Goal: Task Accomplishment & Management: Manage account settings

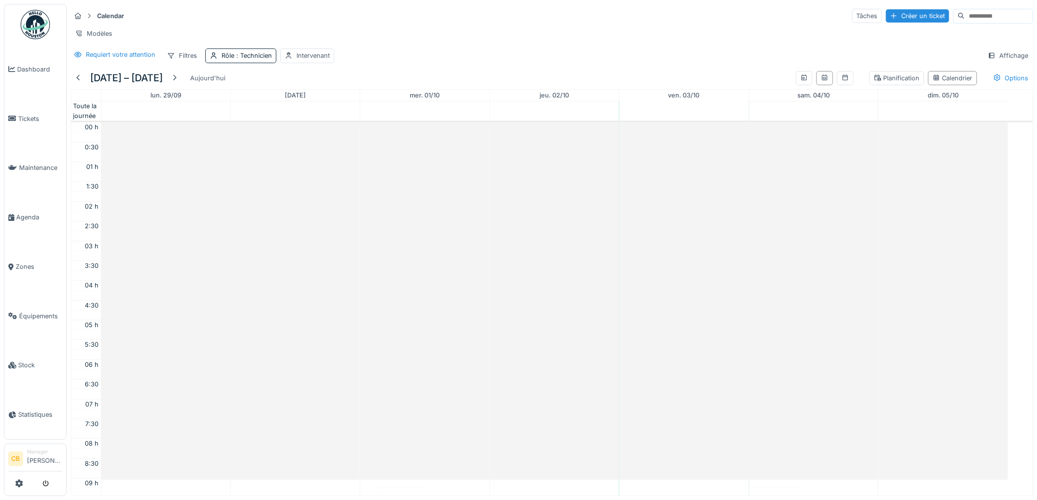
scroll to position [239, 0]
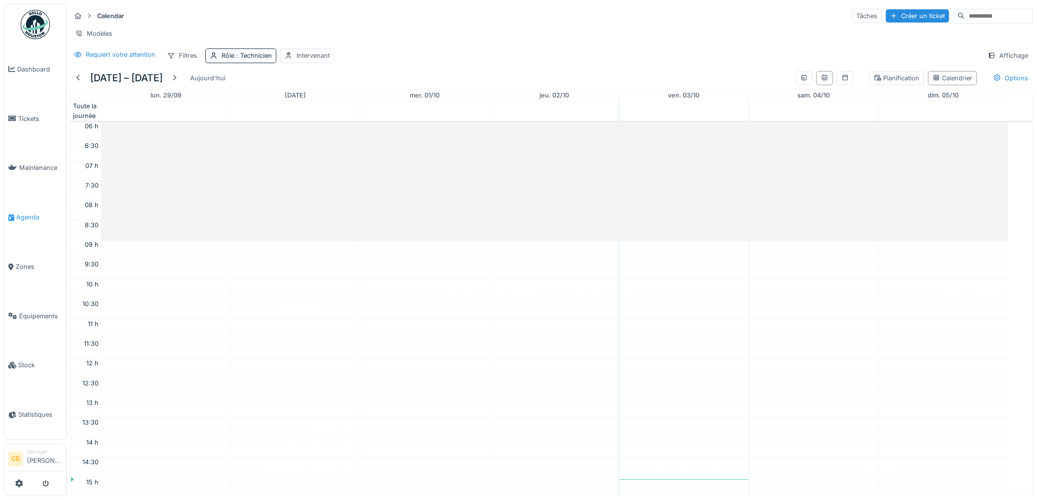
click at [37, 213] on span "Agenda" at bounding box center [39, 217] width 46 height 9
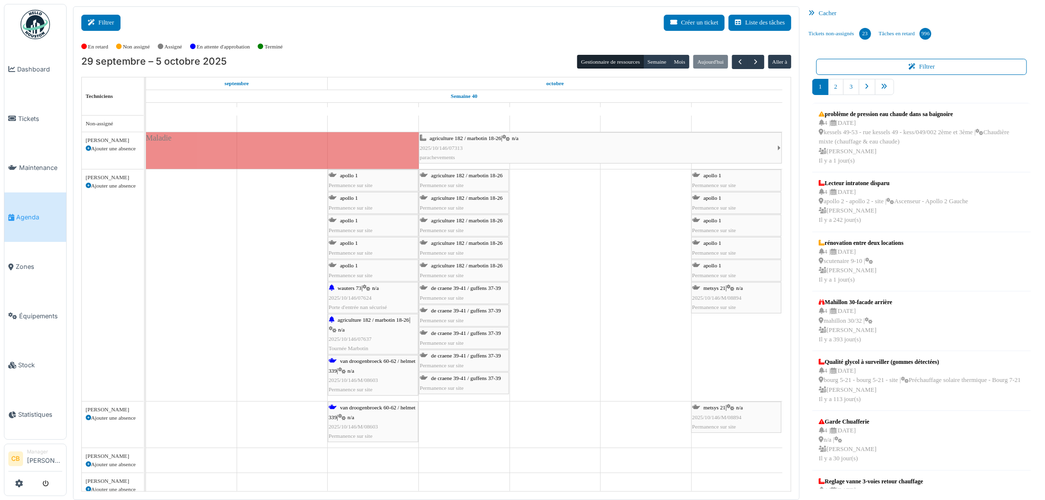
click at [111, 23] on button "Filtrer" at bounding box center [100, 23] width 39 height 16
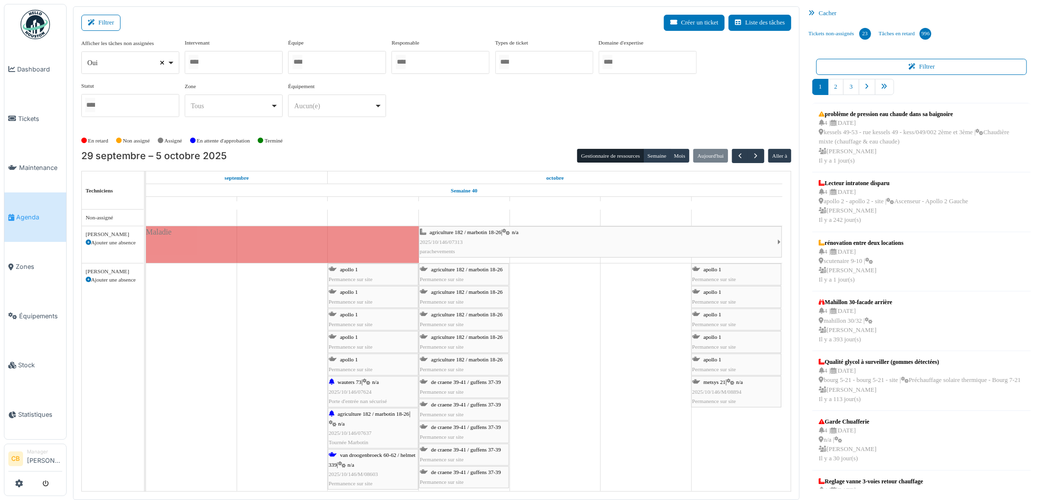
select select
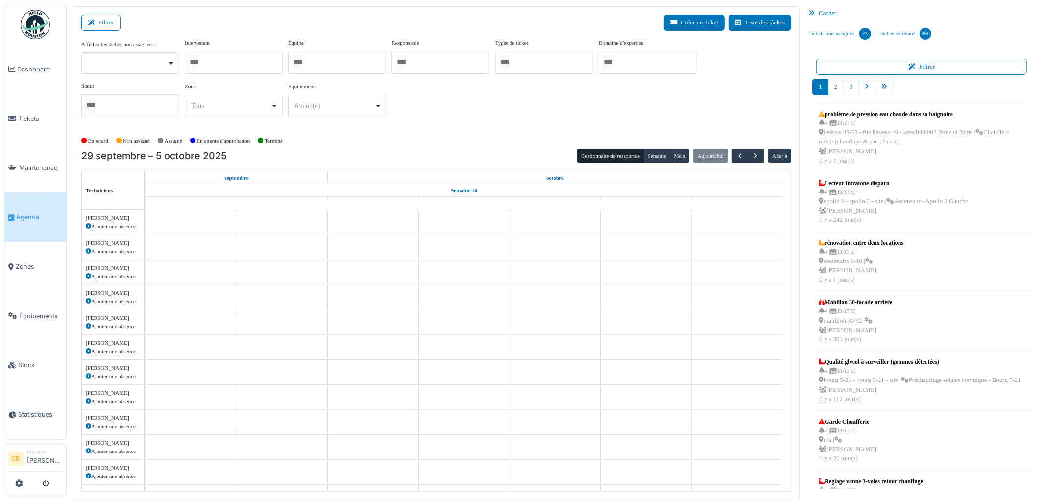
click at [217, 61] on div at bounding box center [234, 62] width 98 height 23
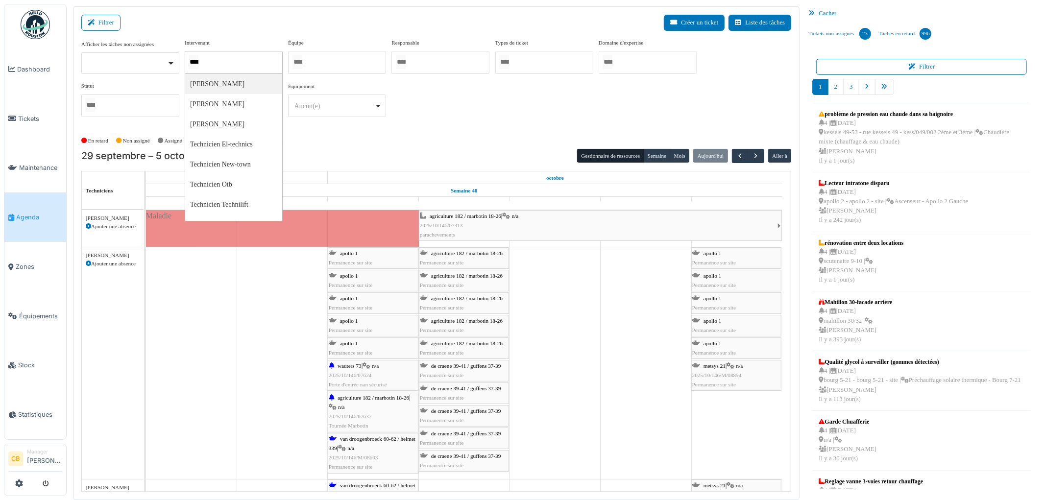
type input "*****"
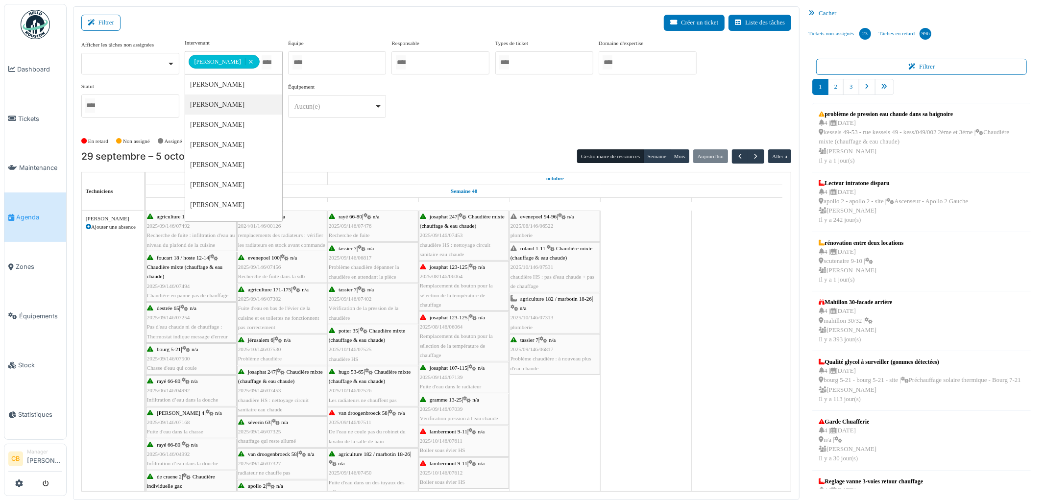
click at [310, 123] on div "Équipement ******** Aucun(e) Remove item Aucun(e) > Mélangeur > Mélangeur sous-…" at bounding box center [337, 104] width 98 height 43
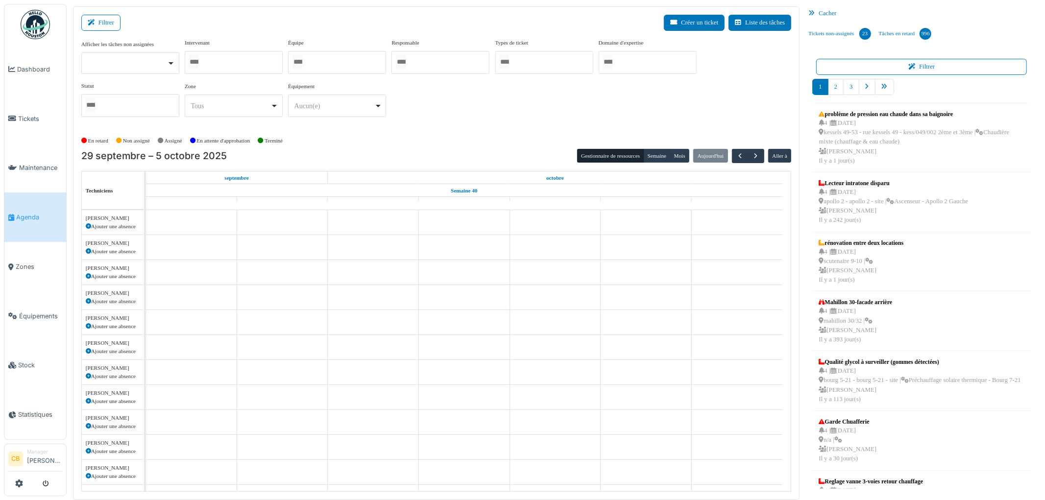
scroll to position [332, 0]
click at [248, 61] on div at bounding box center [234, 62] width 98 height 23
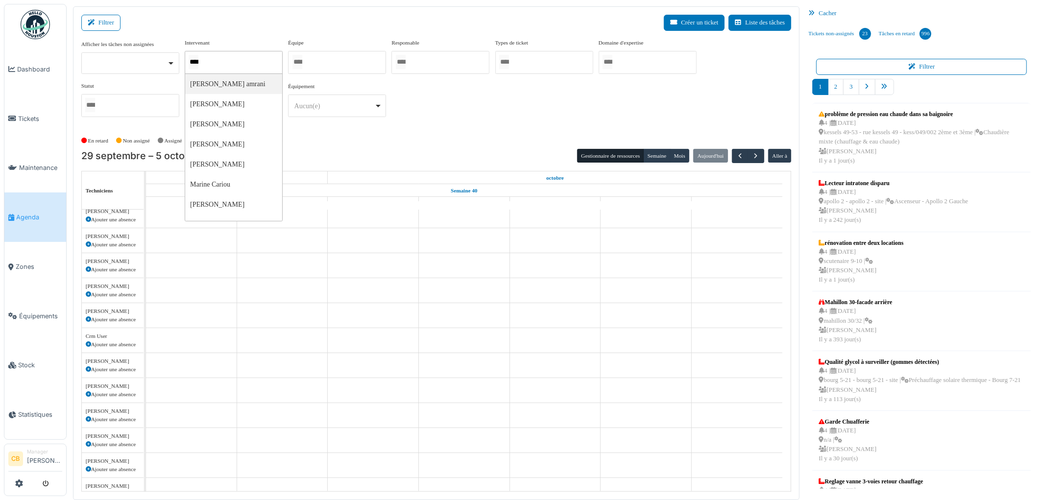
type input "*****"
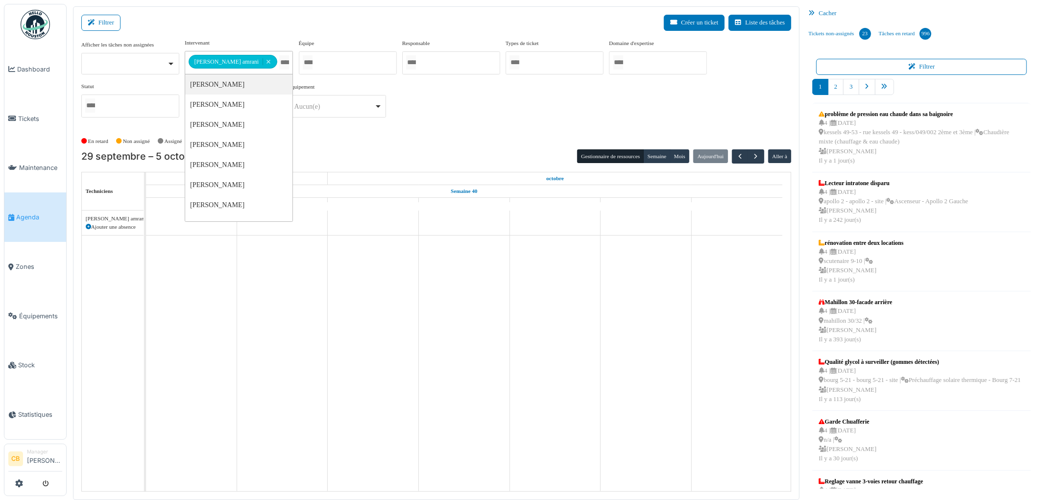
scroll to position [0, 0]
click at [350, 139] on div "En retard Non assigné Assigné En attente d'approbation Terminé" at bounding box center [436, 141] width 711 height 16
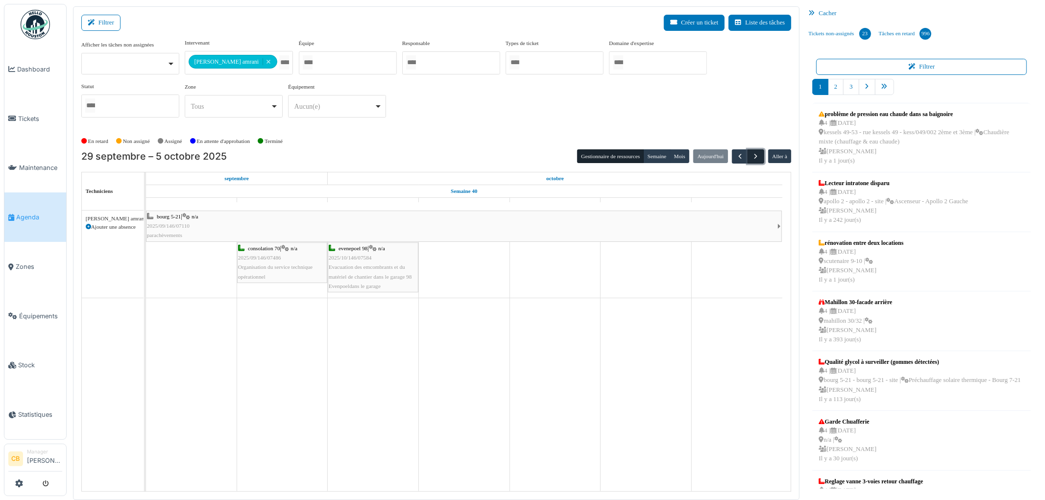
click at [756, 154] on span "button" at bounding box center [756, 156] width 8 height 8
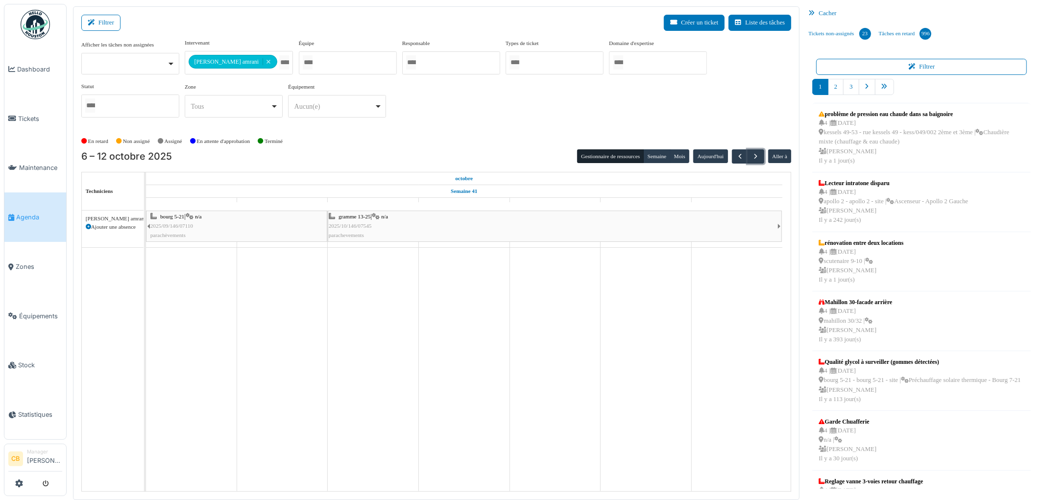
click at [526, 234] on div "gramme 13-25 | n/a 2025/10/146/07545 parachevements" at bounding box center [553, 226] width 449 height 28
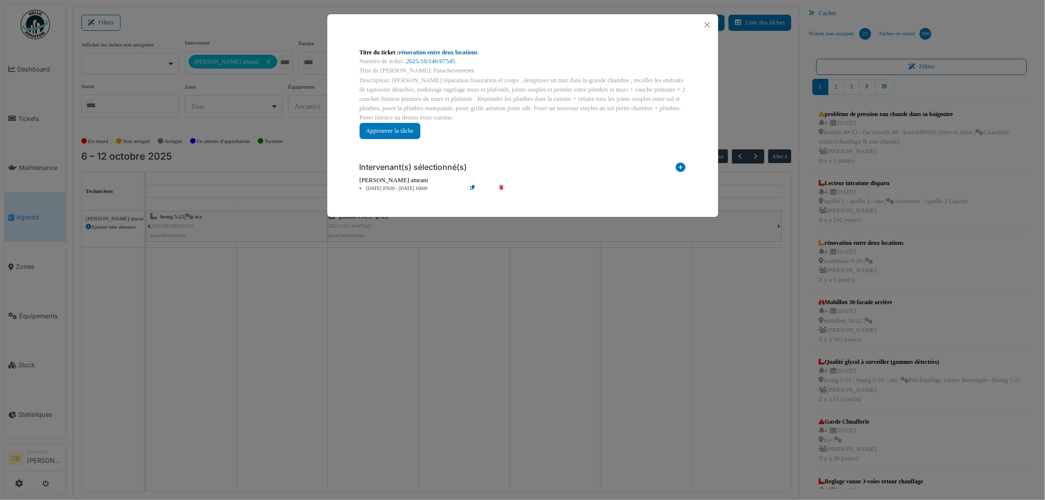
click at [443, 52] on link "rénovation entre deux locations" at bounding box center [438, 52] width 79 height 7
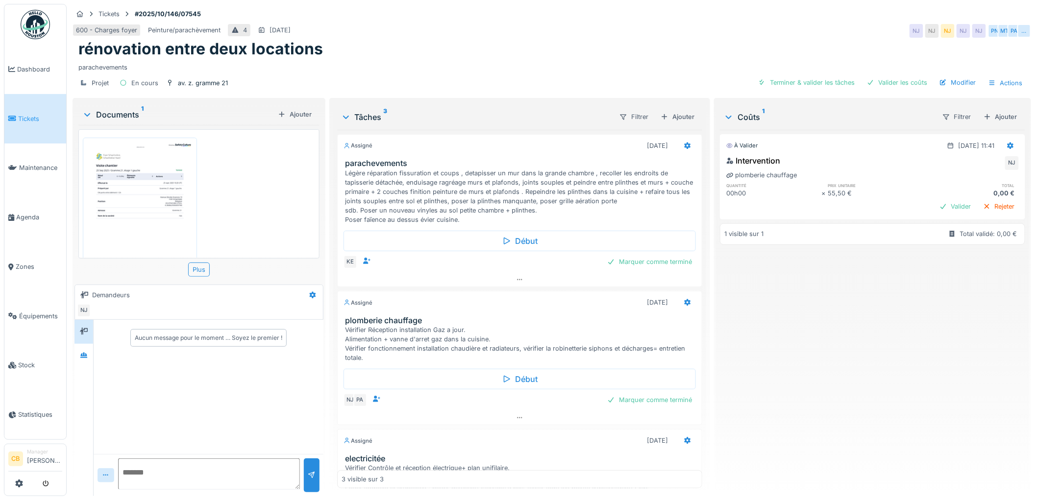
click at [135, 189] on img at bounding box center [139, 217] width 109 height 154
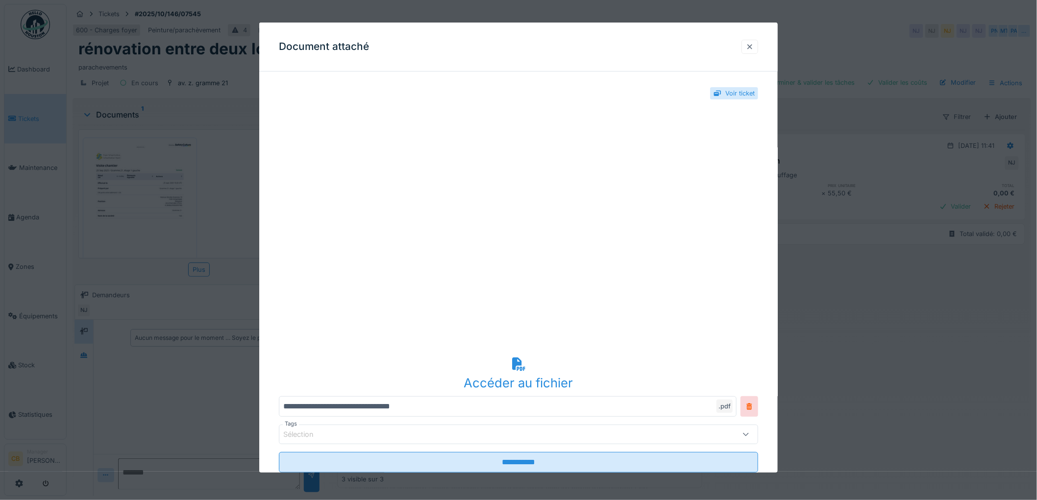
click at [752, 48] on div at bounding box center [750, 46] width 8 height 9
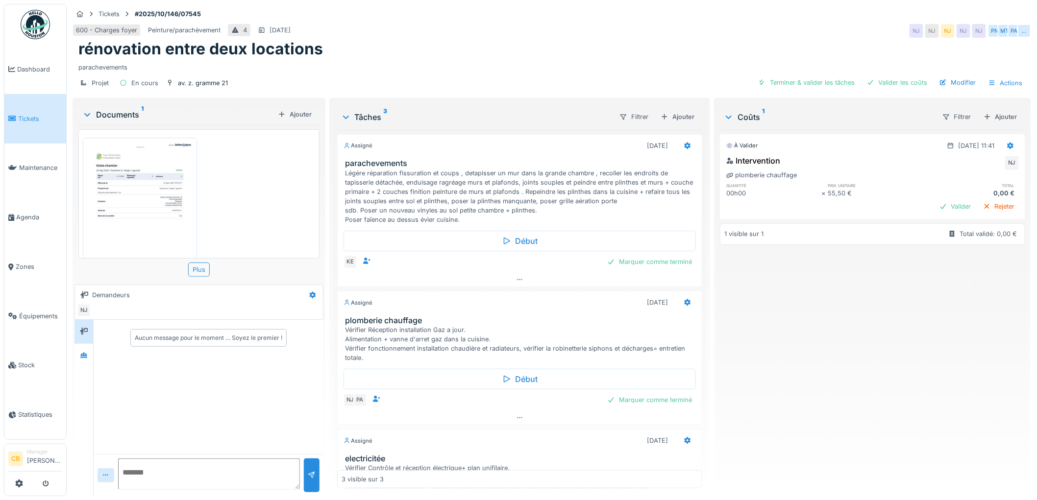
scroll to position [136, 0]
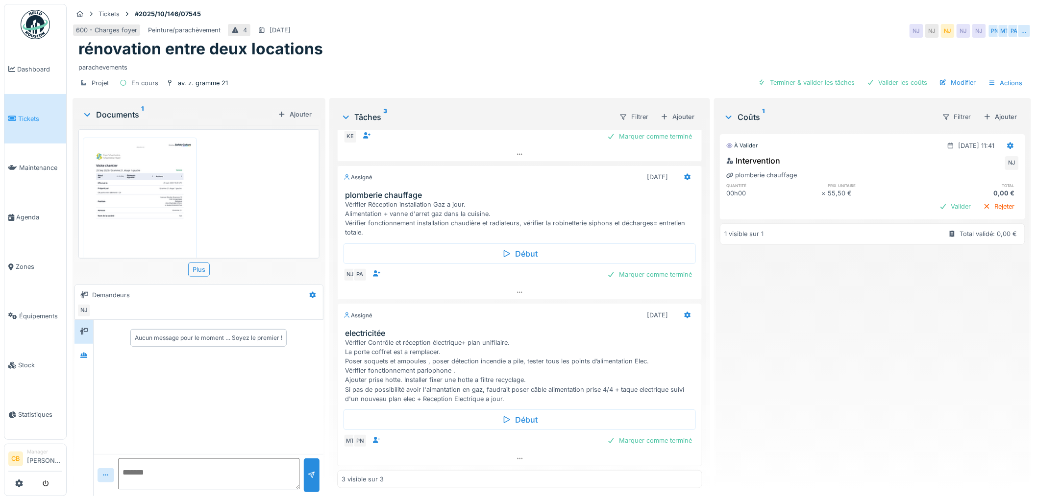
click at [155, 196] on img at bounding box center [139, 217] width 109 height 154
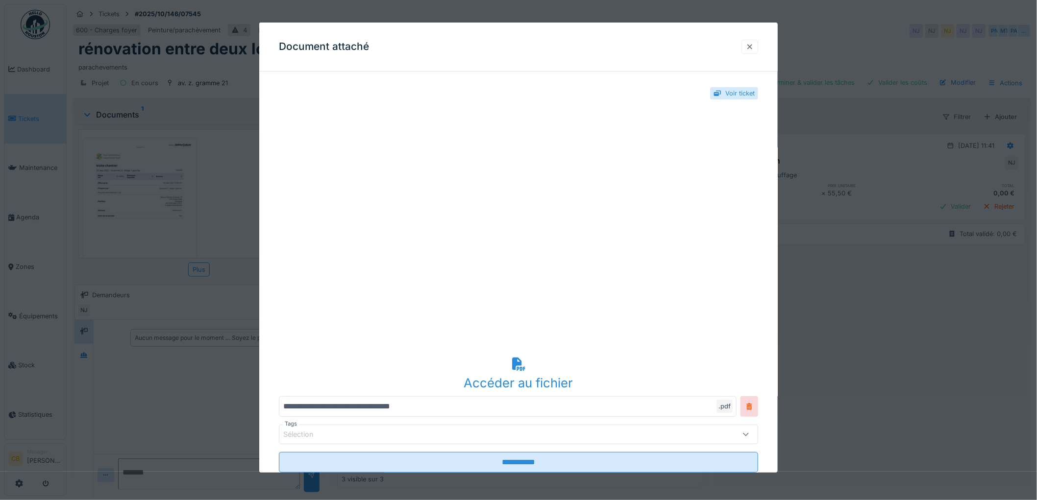
click at [752, 46] on div at bounding box center [750, 46] width 8 height 9
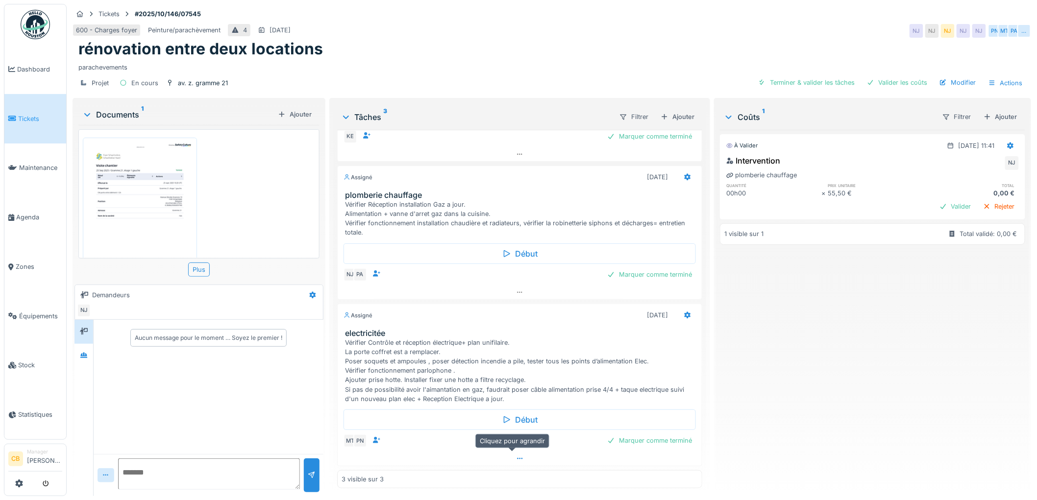
click at [516, 457] on div at bounding box center [520, 459] width 365 height 14
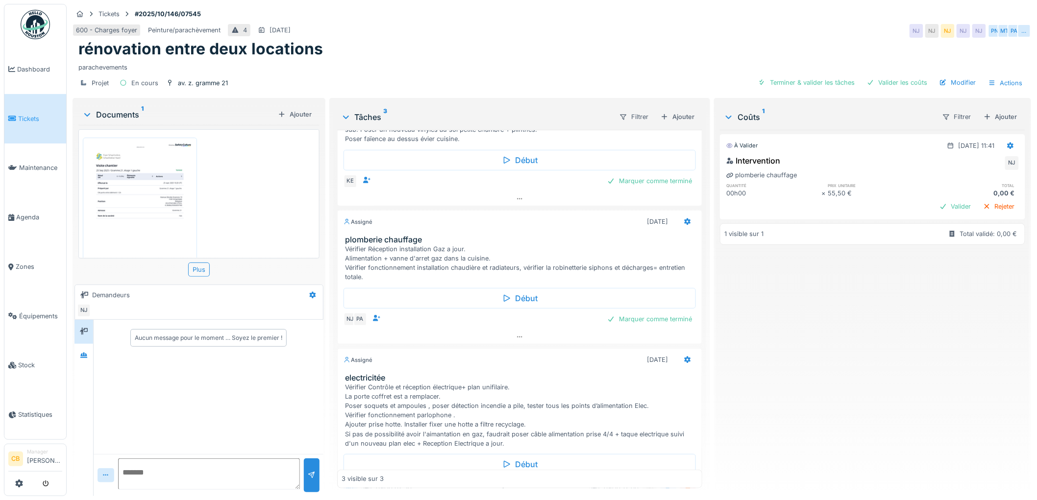
scroll to position [0, 0]
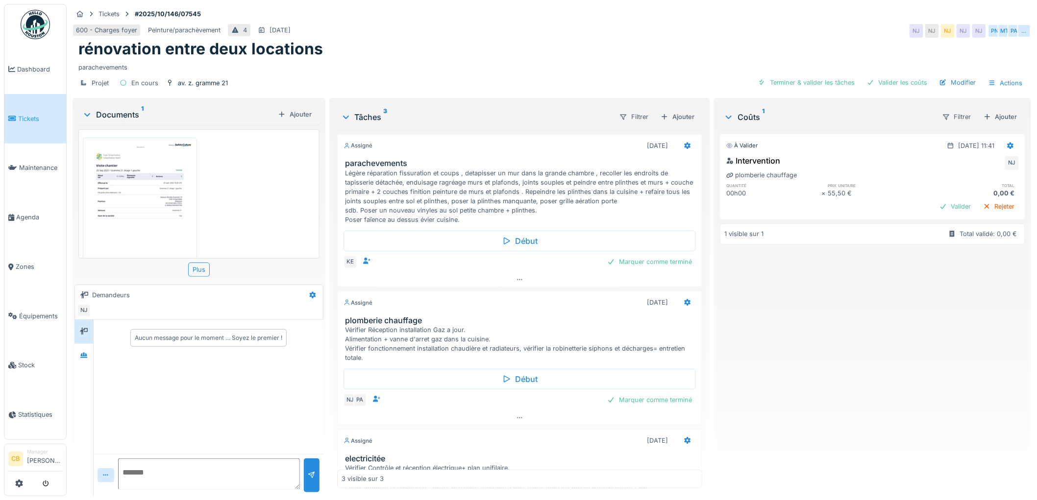
click at [165, 164] on img at bounding box center [139, 217] width 109 height 154
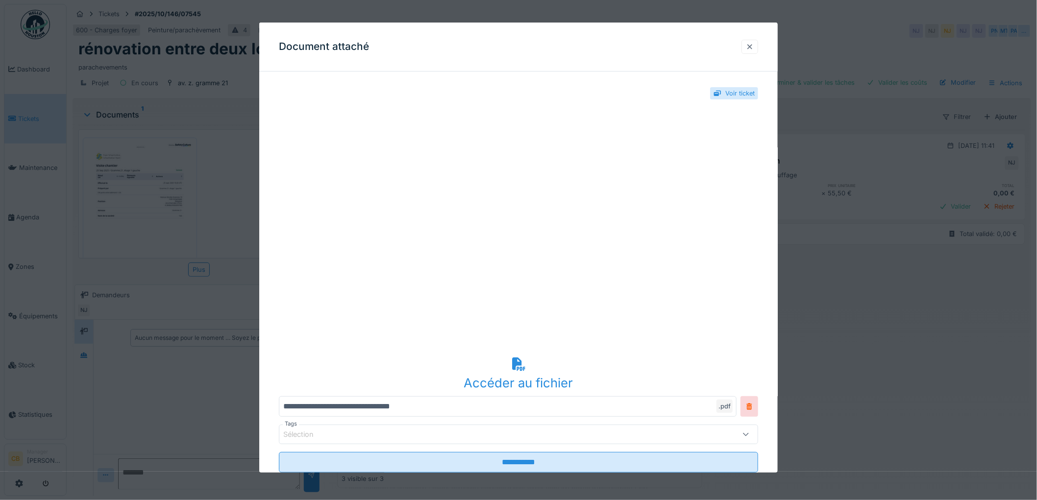
click at [753, 41] on div at bounding box center [749, 47] width 17 height 14
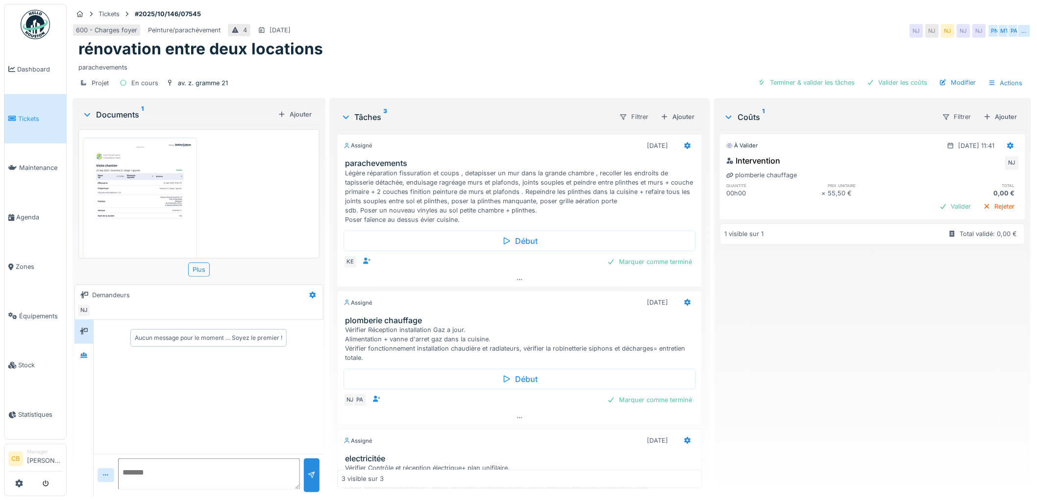
click at [33, 27] on img at bounding box center [35, 24] width 29 height 29
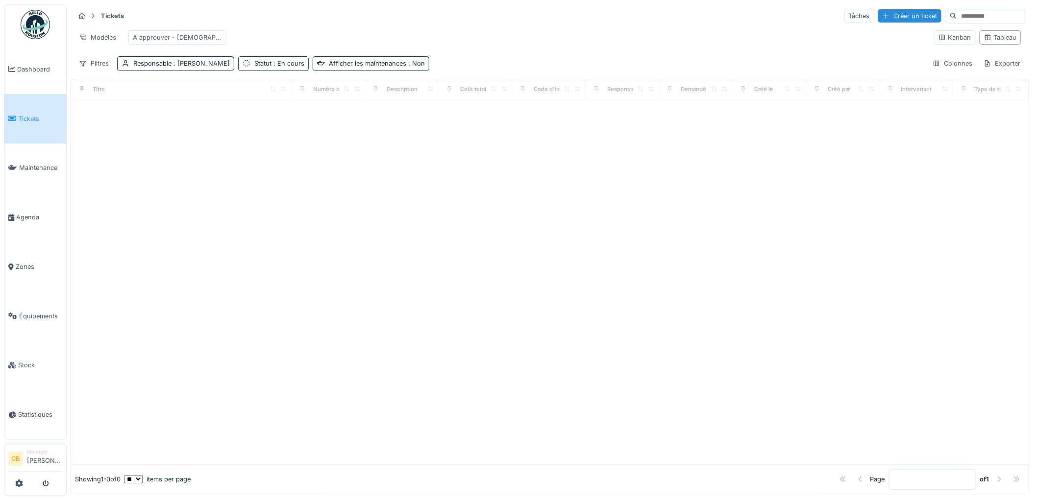
click at [33, 24] on img at bounding box center [35, 24] width 29 height 29
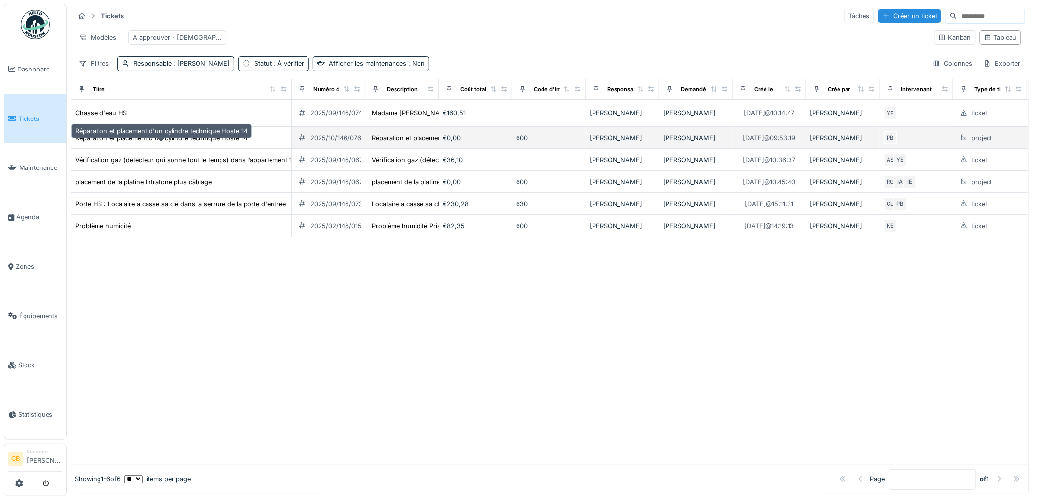
click at [205, 143] on div "Réparation et placement d'un cylindre technique Hoste 14" at bounding box center [161, 137] width 172 height 9
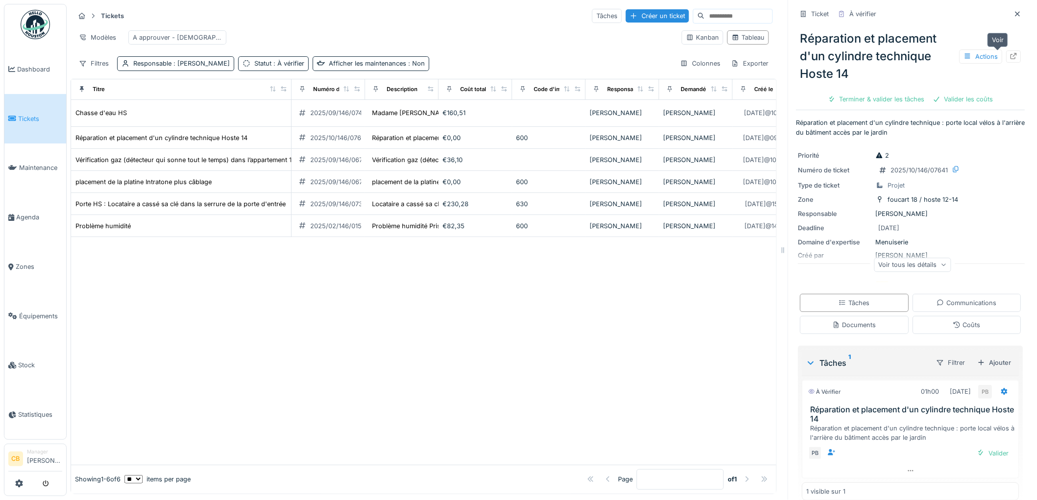
click at [1011, 59] on icon at bounding box center [1014, 56] width 6 height 6
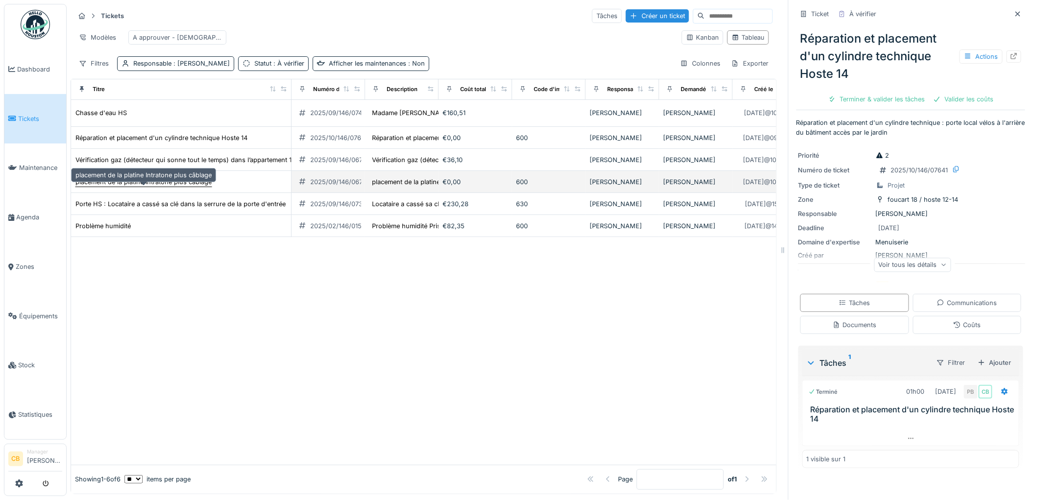
click at [174, 187] on div "placement de la platine Intratone plus câblage" at bounding box center [143, 181] width 136 height 9
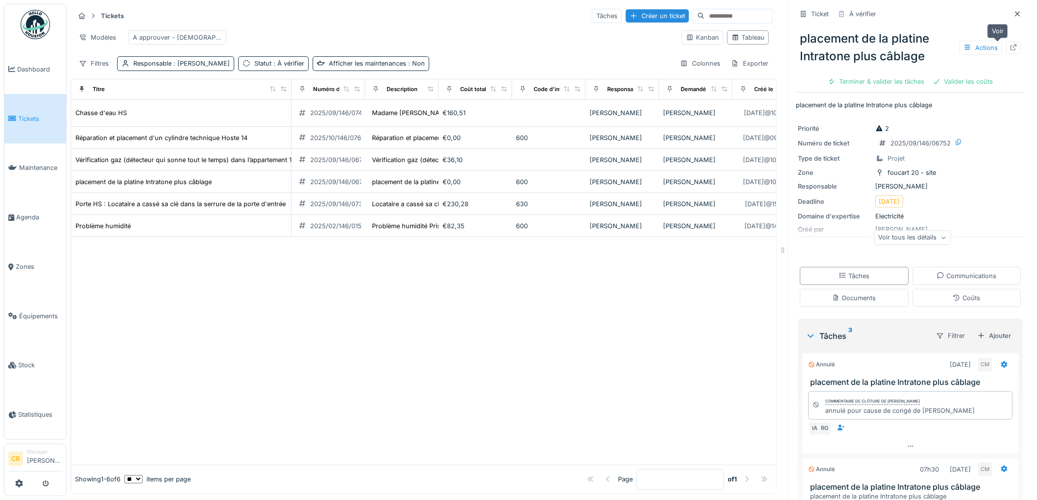
click at [1011, 44] on icon at bounding box center [1014, 47] width 6 height 6
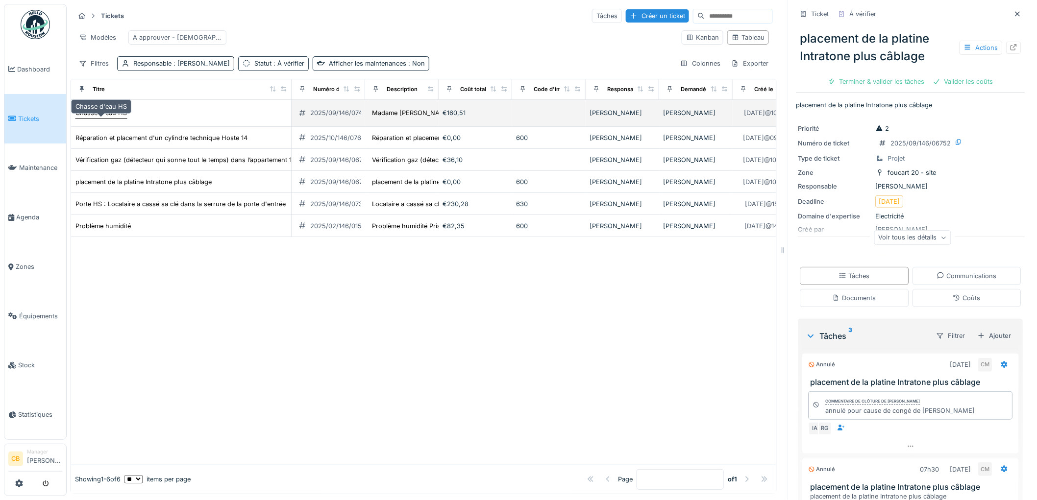
click at [116, 118] on div "Chasse d'eau HS" at bounding box center [100, 112] width 51 height 9
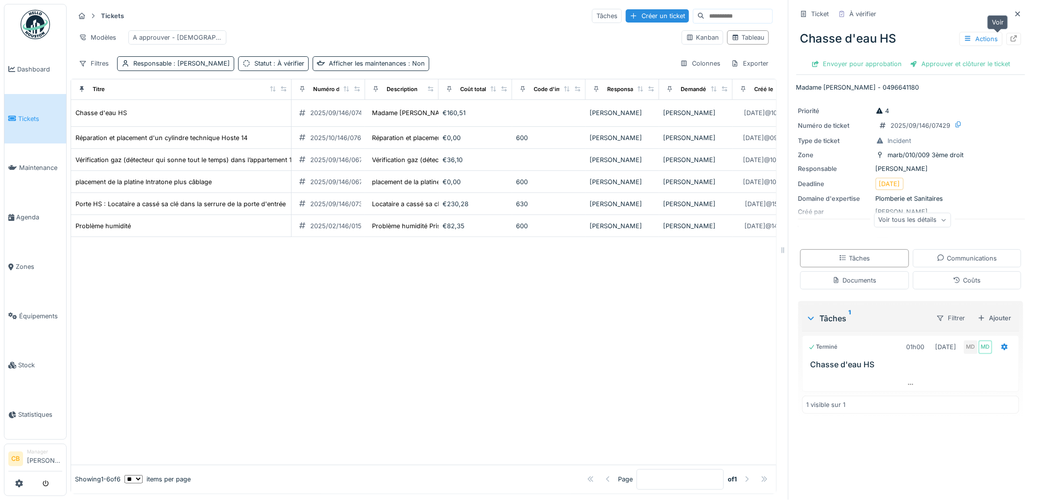
click at [1010, 38] on icon at bounding box center [1014, 38] width 8 height 6
click at [40, 23] on img at bounding box center [35, 24] width 29 height 29
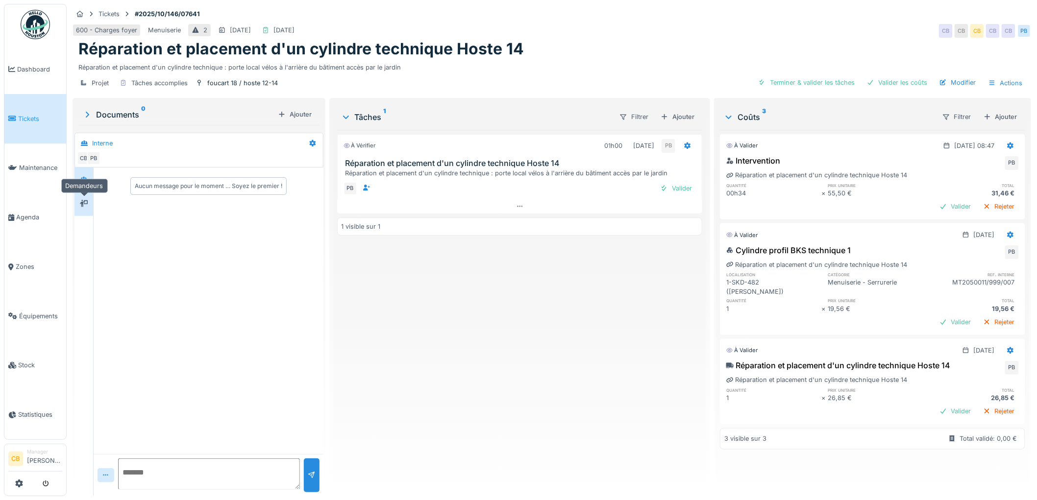
click at [77, 202] on div at bounding box center [83, 204] width 15 height 12
click at [827, 86] on div "Terminer & valider les tâches" at bounding box center [806, 82] width 105 height 13
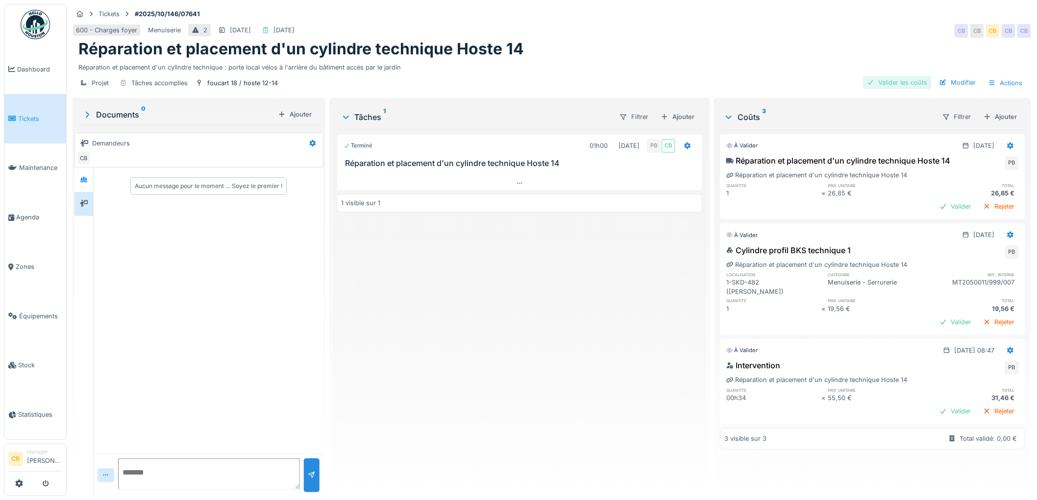
click at [886, 83] on div "Valider les coûts" at bounding box center [897, 82] width 69 height 13
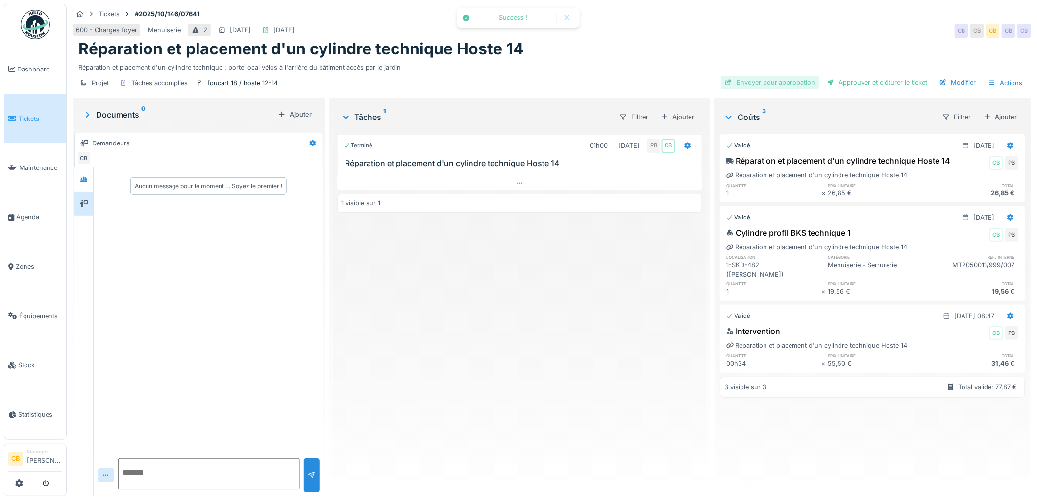
click at [768, 85] on div "Envoyer pour approbation" at bounding box center [770, 82] width 99 height 13
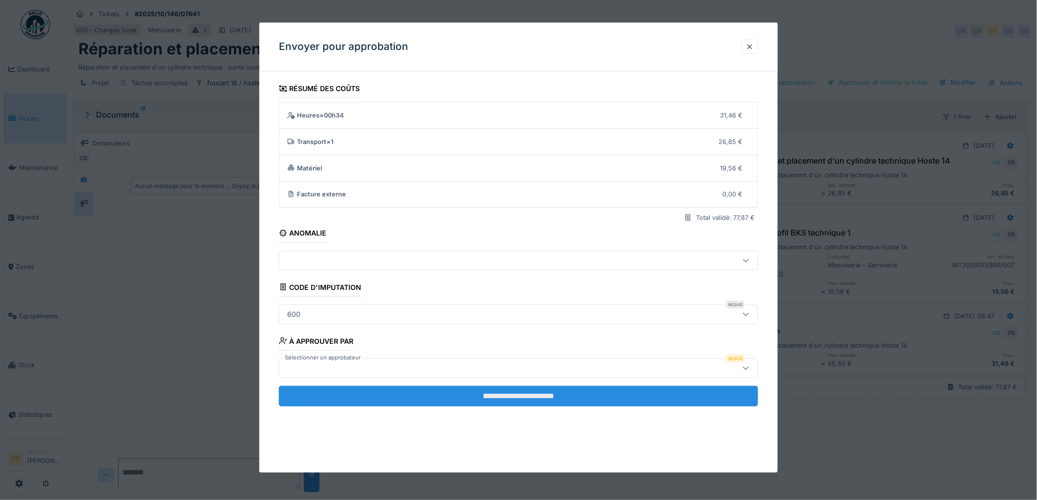
click at [496, 395] on input "**********" at bounding box center [518, 396] width 479 height 21
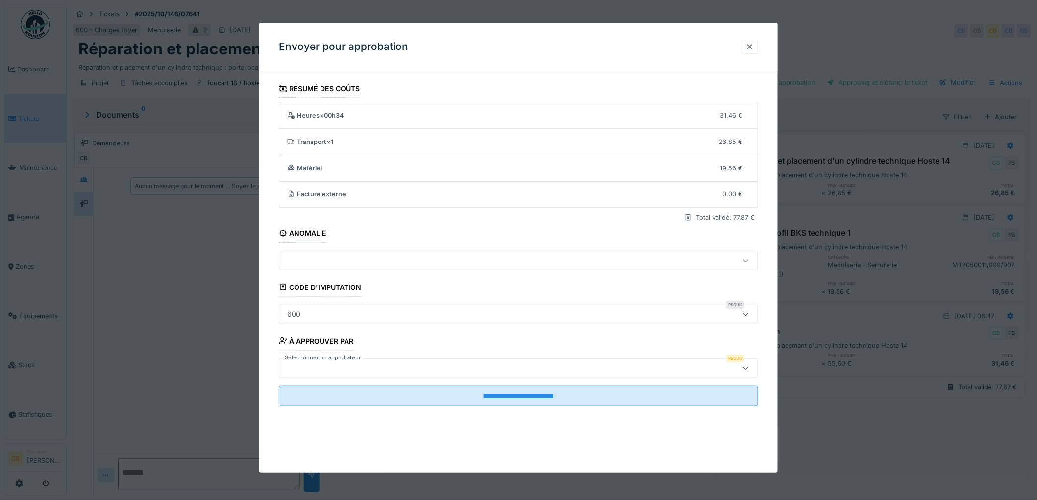
click at [319, 367] on div at bounding box center [491, 368] width 416 height 11
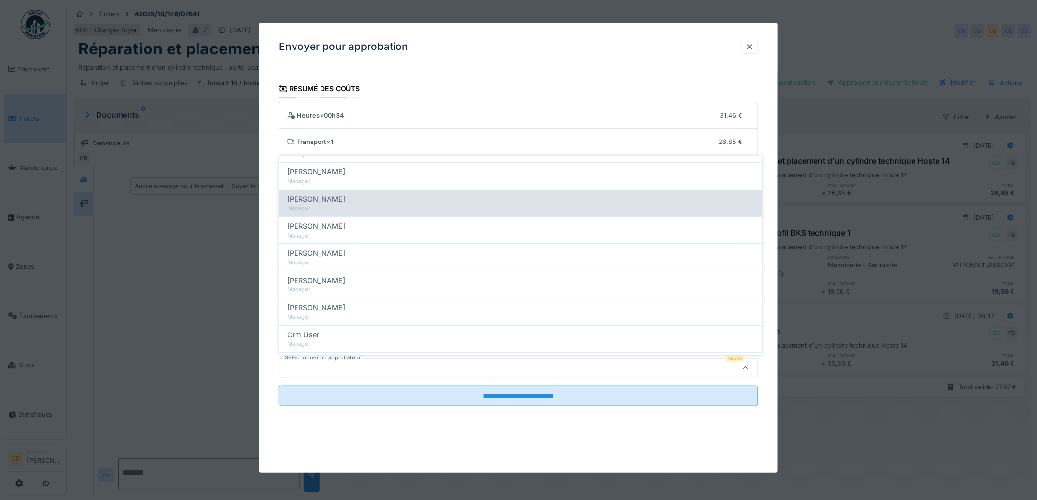
scroll to position [109, 0]
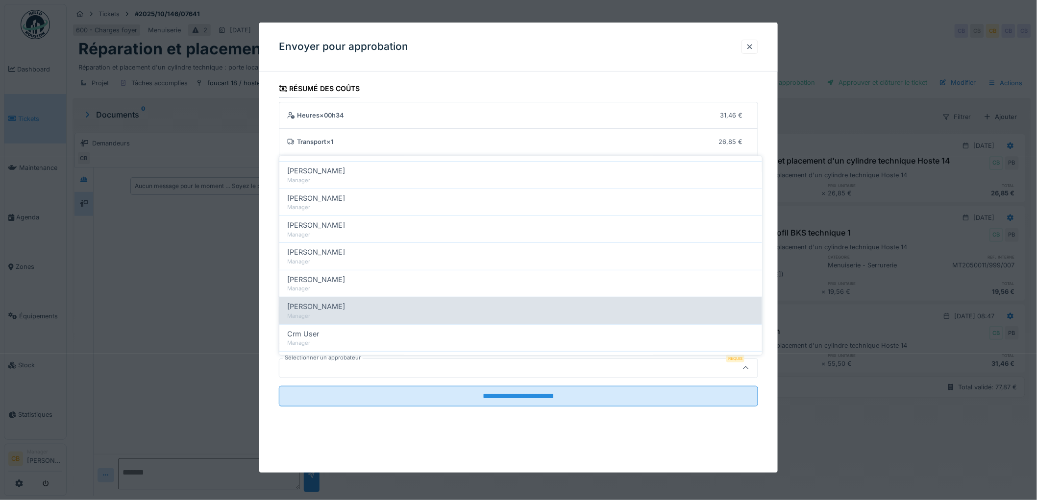
click at [324, 306] on span "[PERSON_NAME]" at bounding box center [316, 306] width 58 height 11
type input "****"
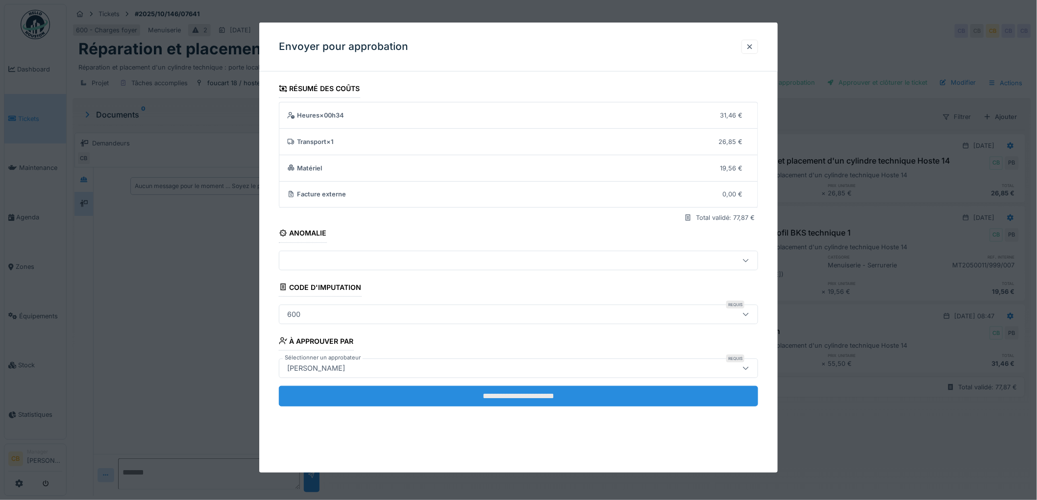
click at [495, 391] on input "**********" at bounding box center [518, 396] width 479 height 21
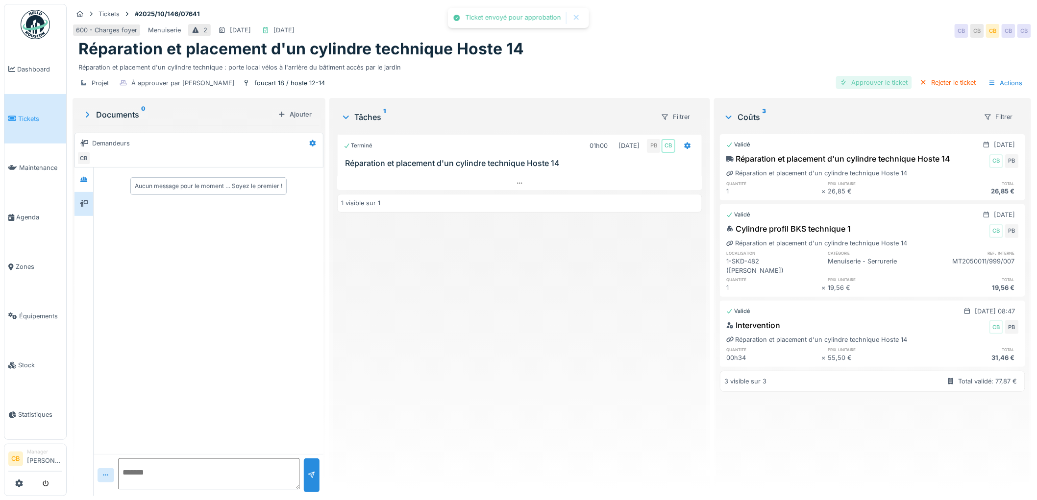
click at [873, 80] on div "Approuver le ticket" at bounding box center [874, 82] width 76 height 13
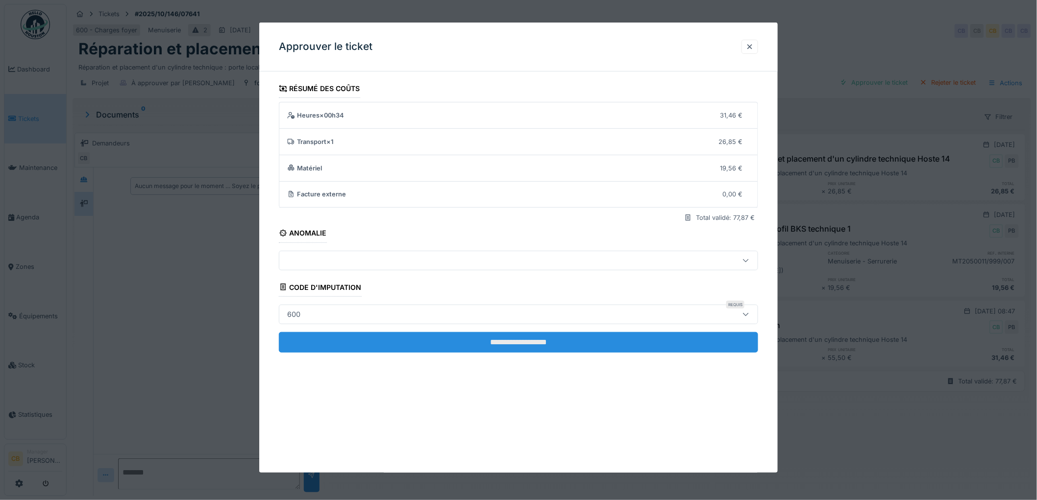
scroll to position [8, 0]
click at [508, 337] on input "**********" at bounding box center [518, 342] width 479 height 21
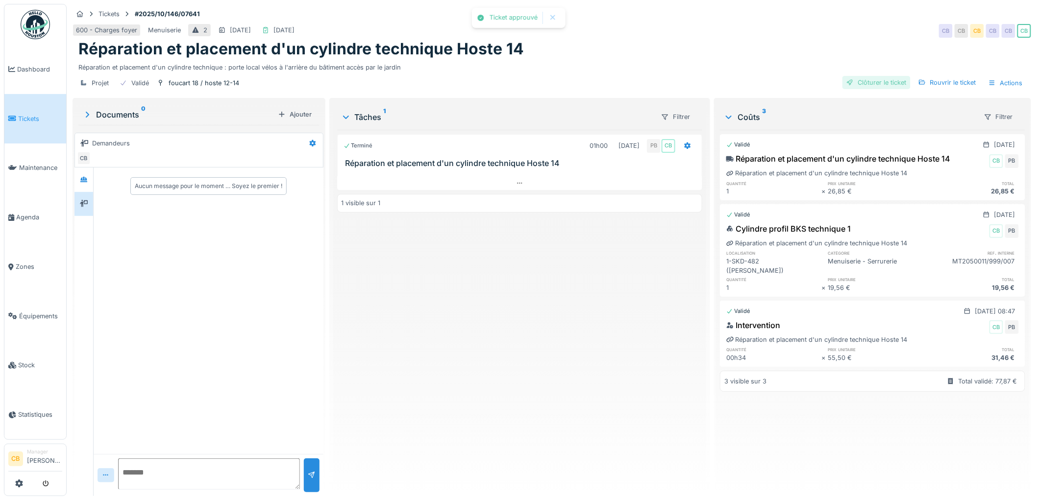
click at [874, 76] on div "Clôturer le ticket" at bounding box center [876, 82] width 68 height 13
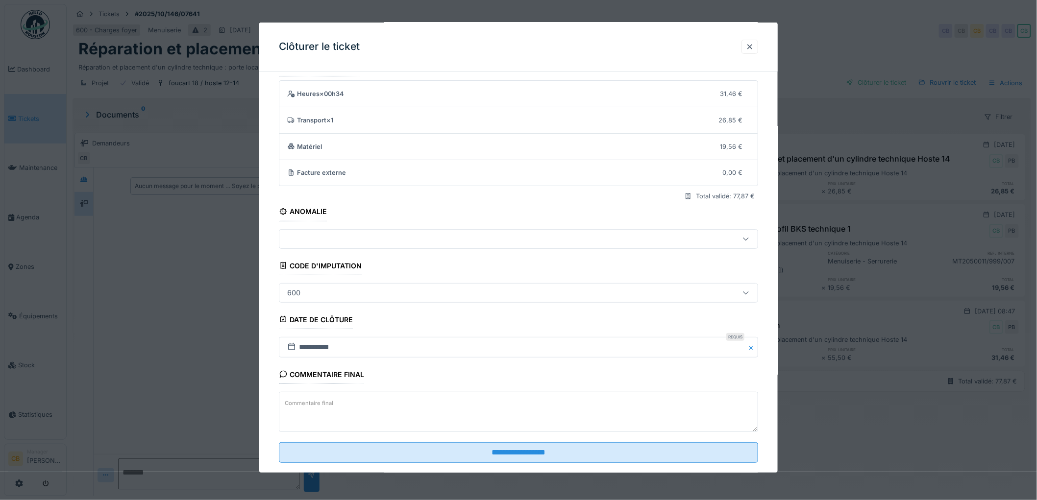
scroll to position [40, 0]
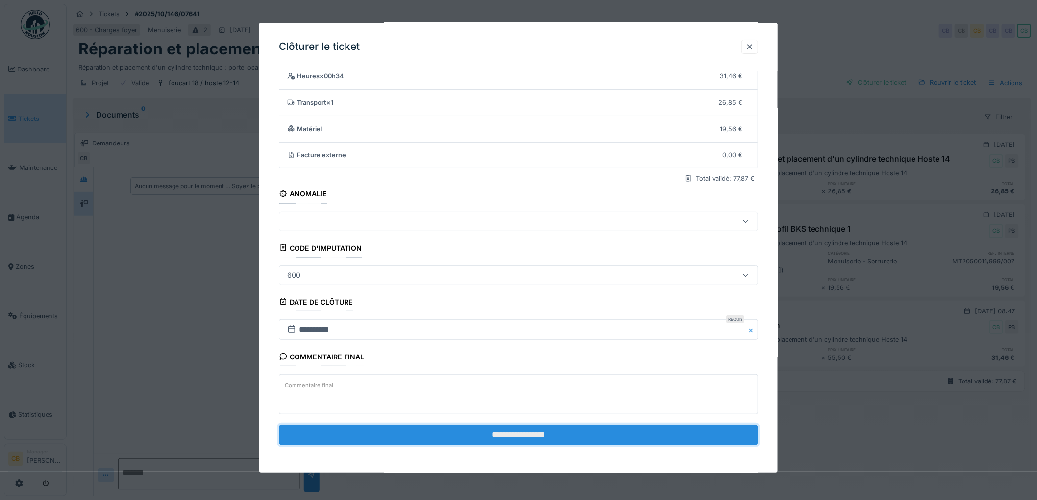
click at [485, 434] on input "**********" at bounding box center [518, 435] width 479 height 21
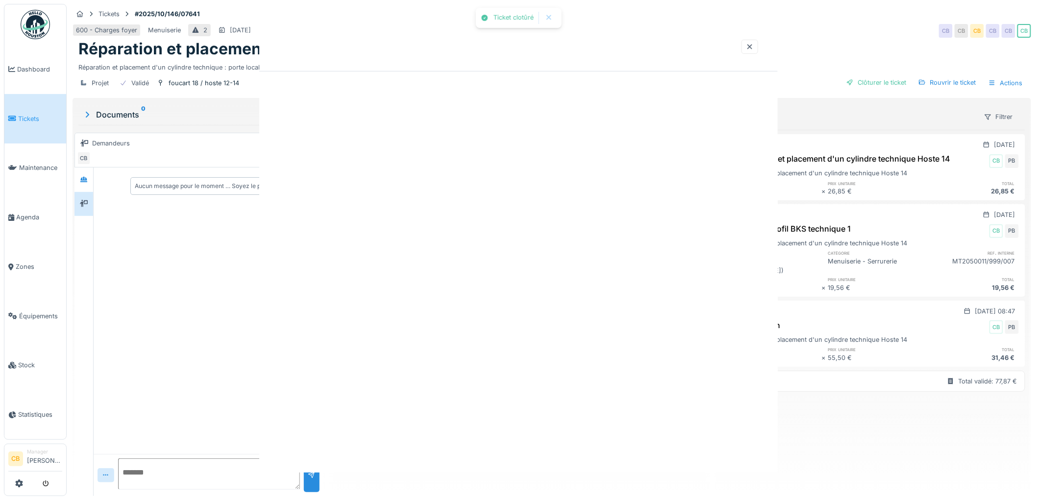
scroll to position [0, 0]
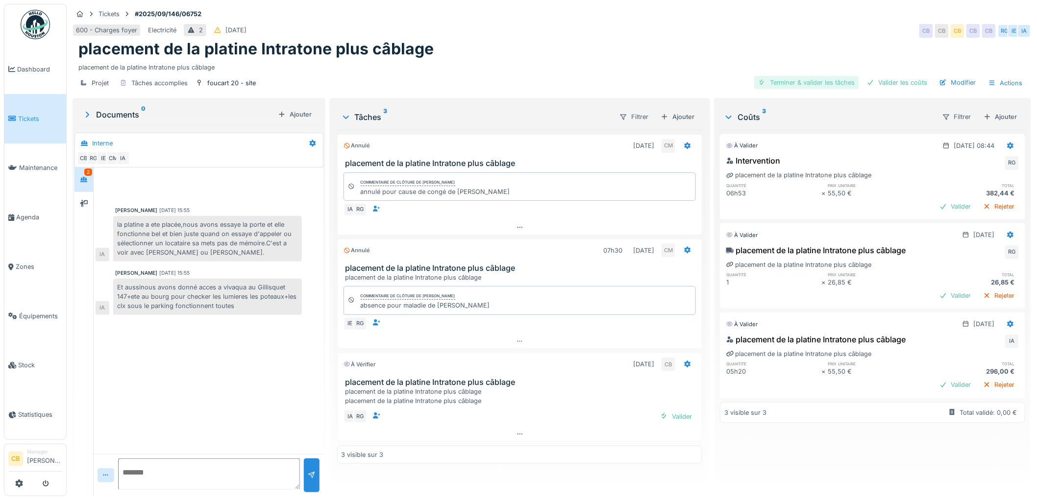
click at [797, 81] on div "Terminer & valider les tâches" at bounding box center [806, 82] width 105 height 13
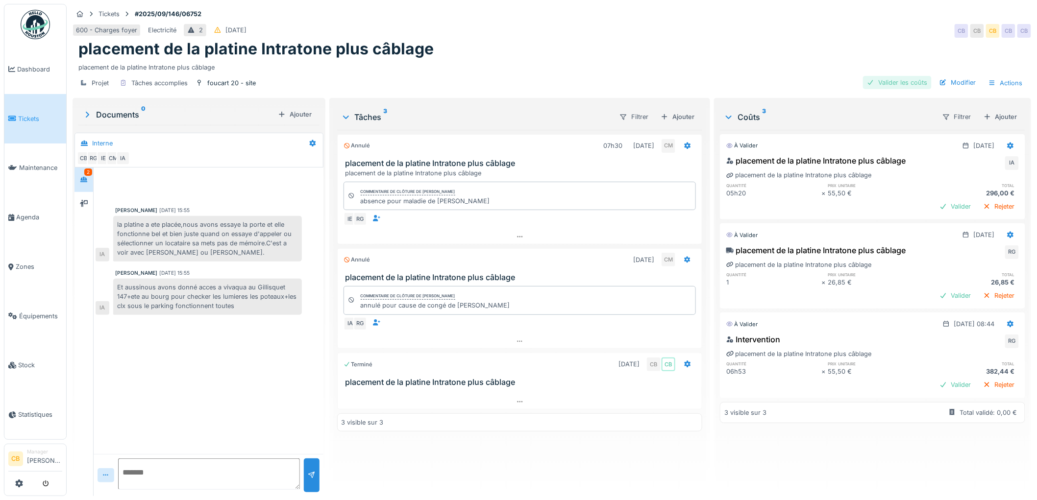
click at [874, 82] on div "Valider les coûts" at bounding box center [897, 82] width 69 height 13
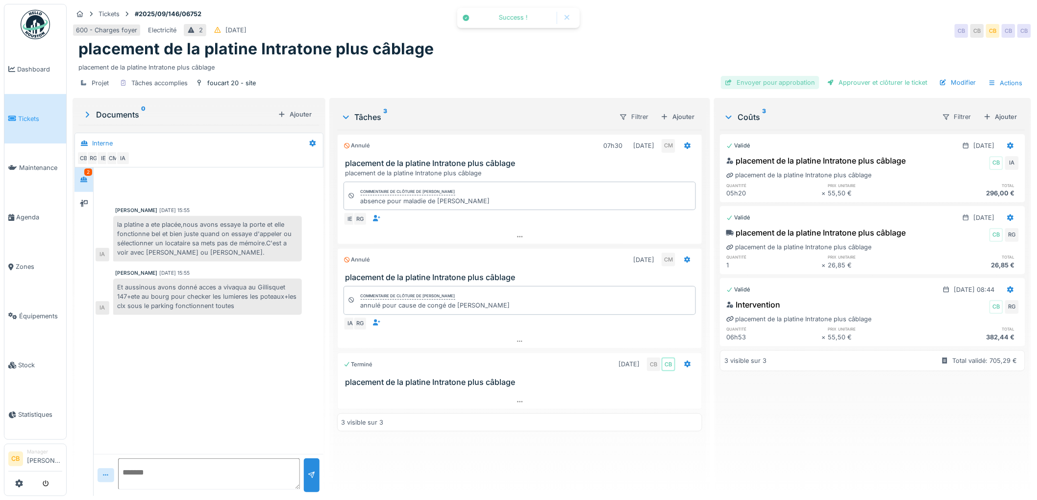
click at [765, 82] on div "Envoyer pour approbation" at bounding box center [770, 82] width 99 height 13
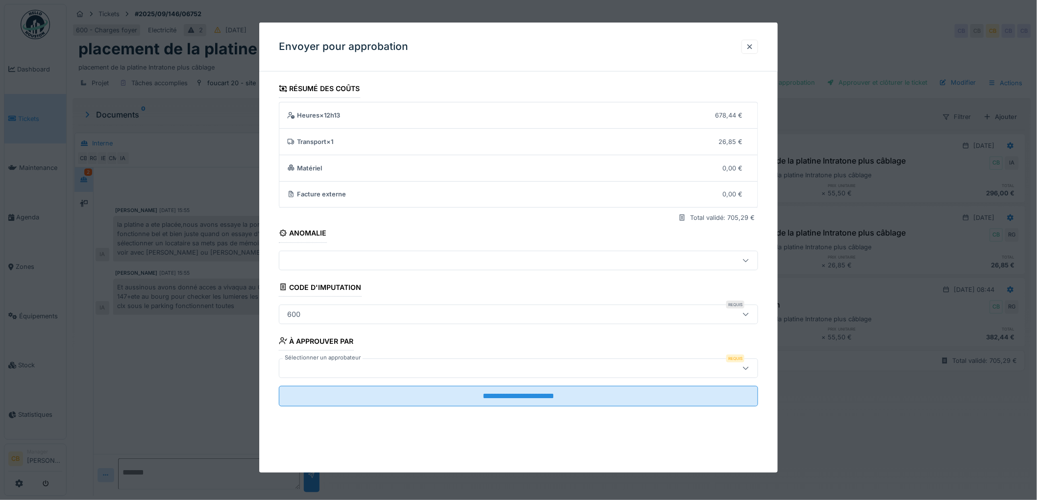
scroll to position [8, 0]
click at [310, 359] on label "Sélectionner un approbateur" at bounding box center [323, 358] width 80 height 8
click at [310, 363] on div at bounding box center [518, 369] width 479 height 20
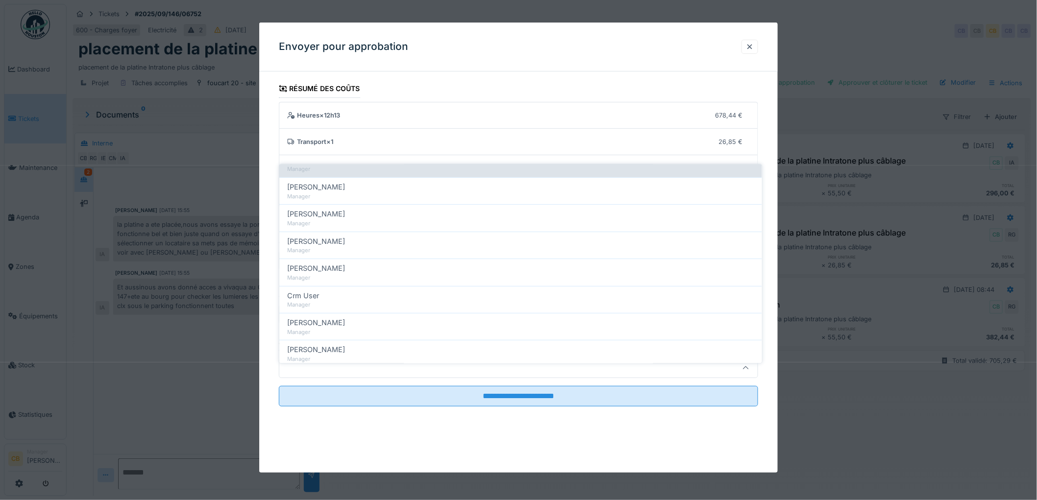
scroll to position [218, 0]
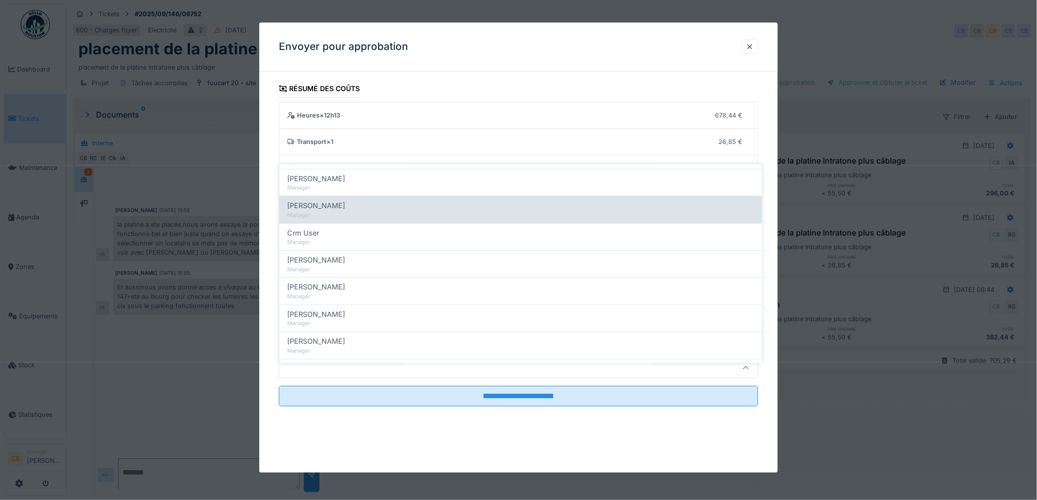
click at [336, 201] on span "[PERSON_NAME]" at bounding box center [316, 206] width 58 height 11
type input "****"
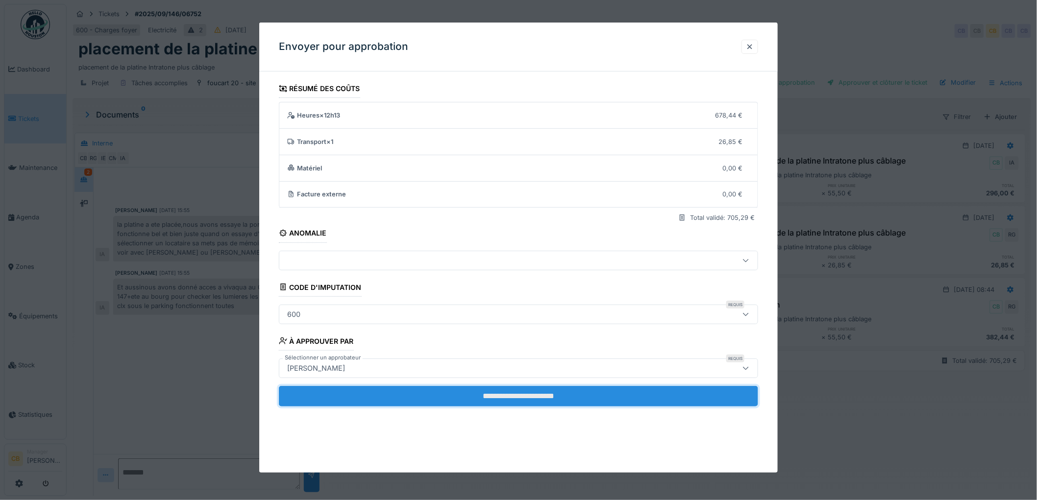
click at [522, 393] on input "**********" at bounding box center [518, 396] width 479 height 21
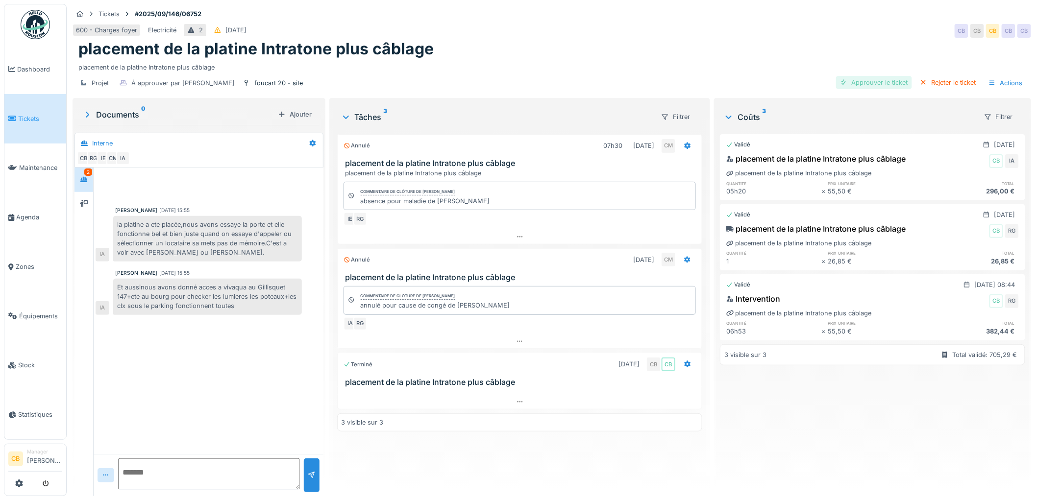
click at [874, 80] on div "Approuver le ticket" at bounding box center [874, 82] width 76 height 13
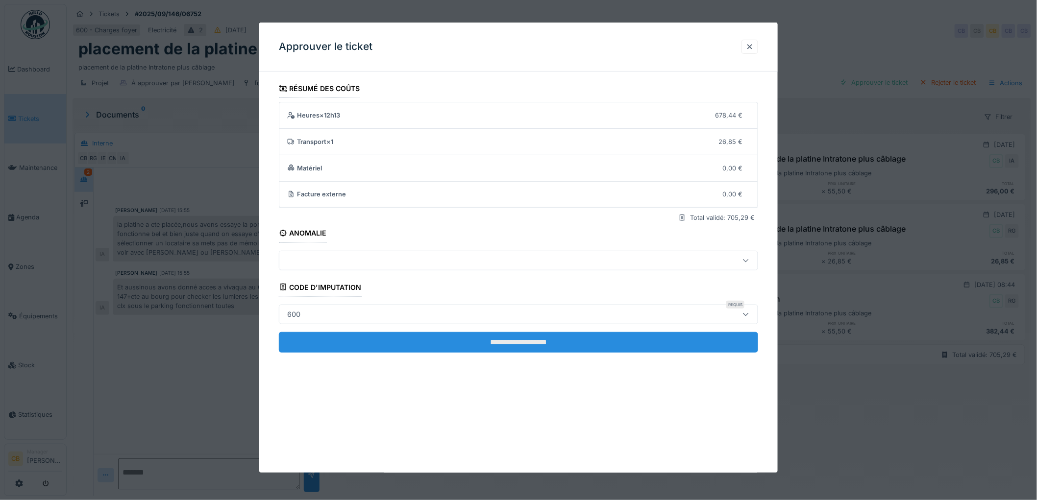
click at [531, 339] on input "**********" at bounding box center [518, 342] width 479 height 21
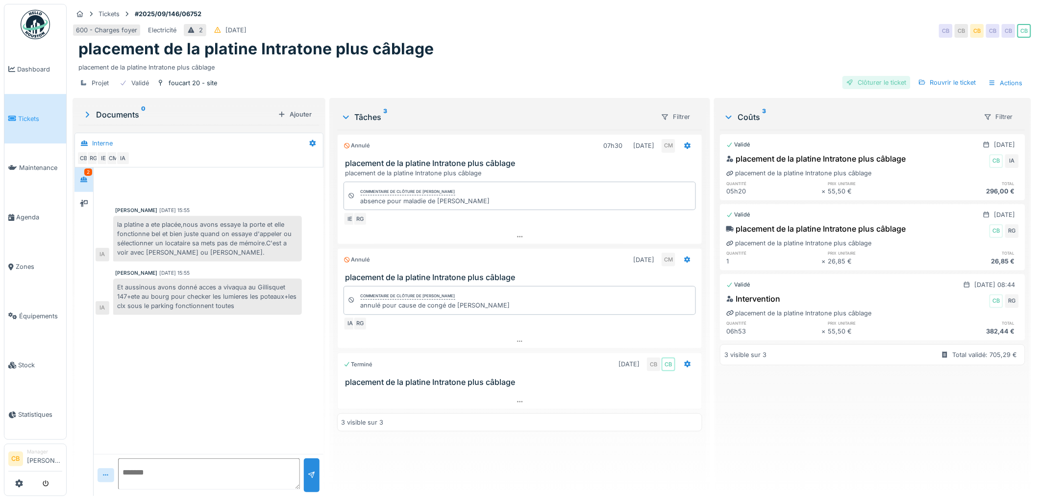
click at [867, 76] on div "Clôturer le ticket" at bounding box center [876, 82] width 68 height 13
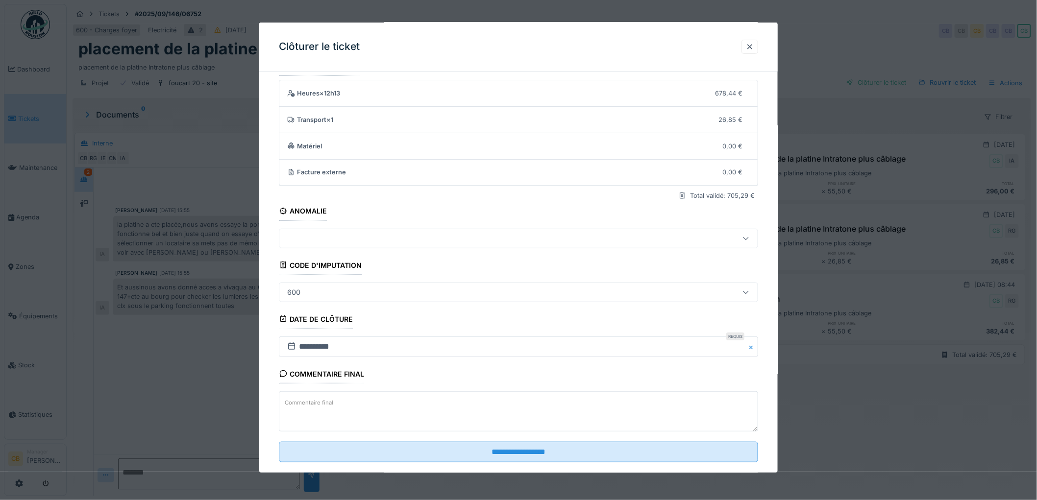
scroll to position [40, 0]
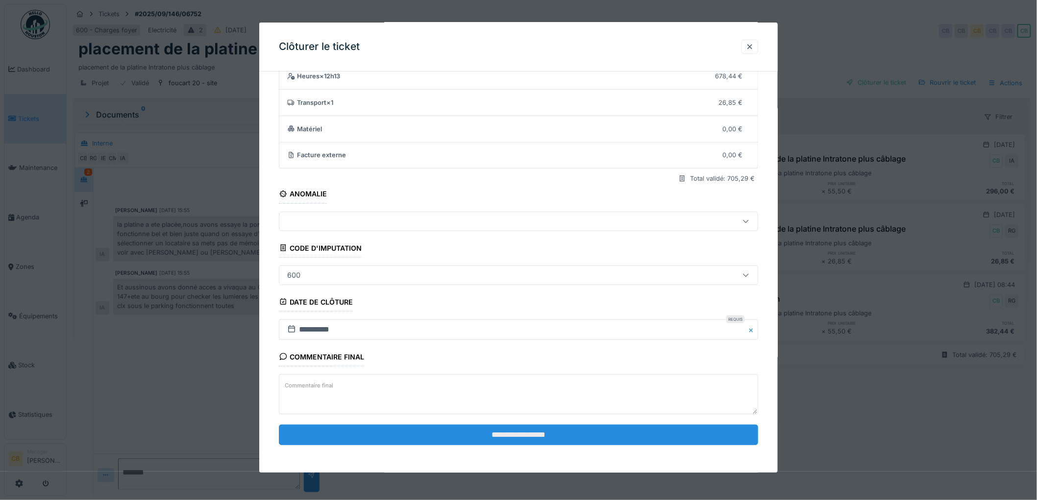
click at [509, 437] on input "**********" at bounding box center [518, 435] width 479 height 21
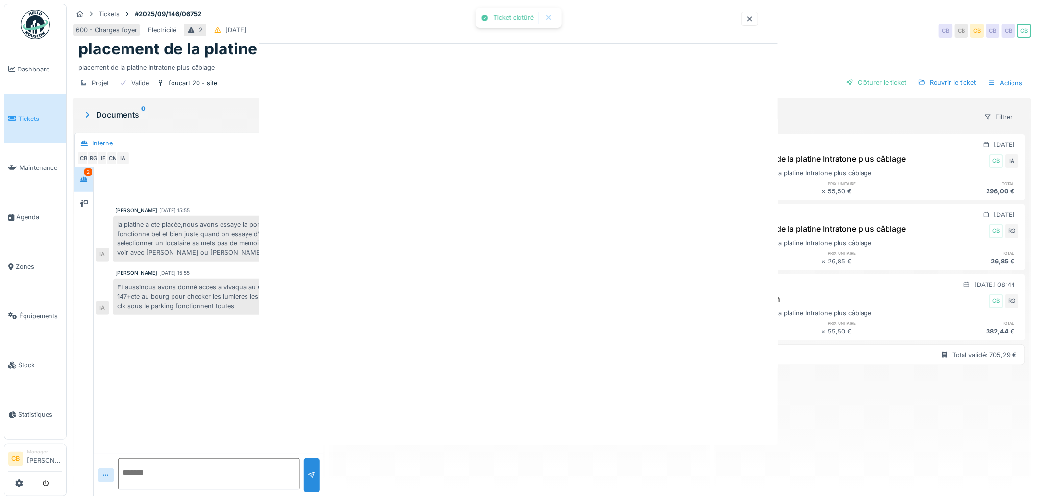
scroll to position [0, 0]
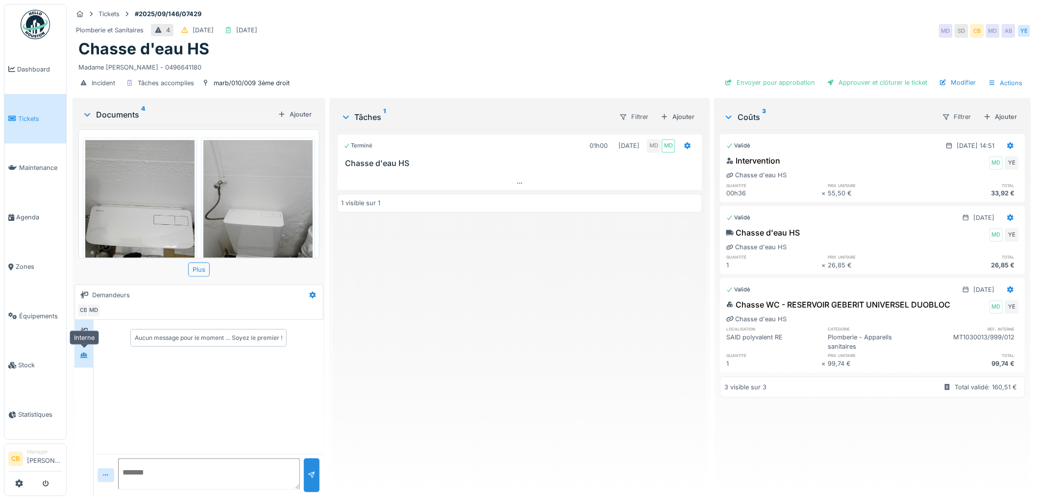
click at [79, 357] on div at bounding box center [83, 356] width 15 height 12
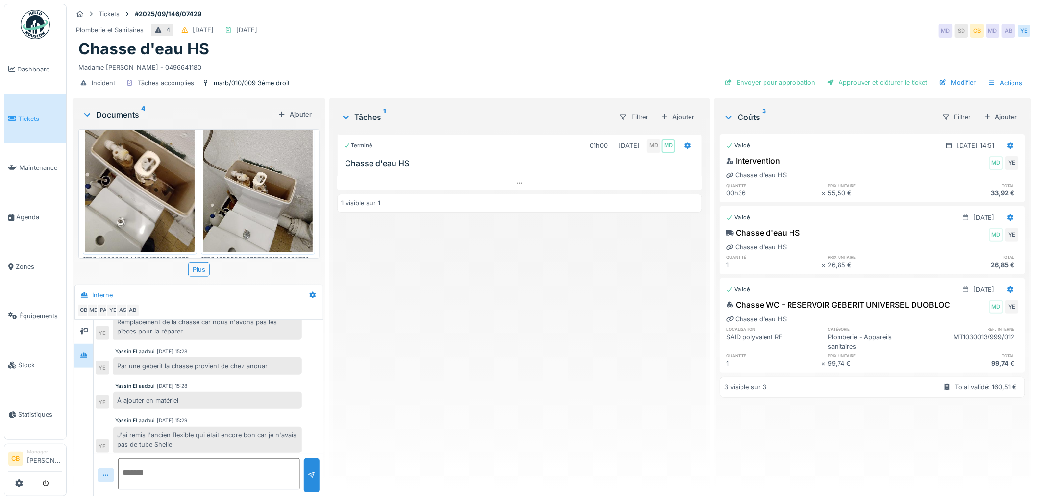
scroll to position [92, 0]
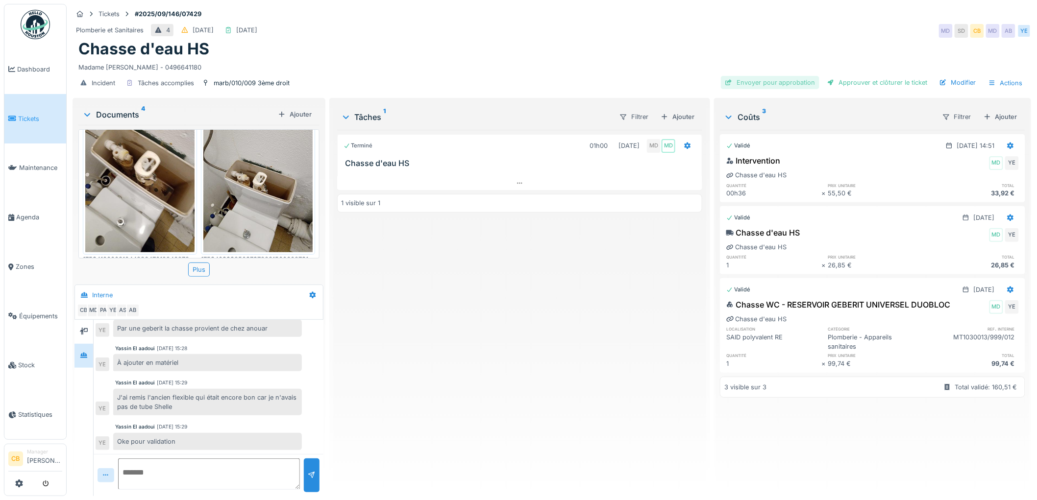
click at [784, 76] on div "Envoyer pour approbation" at bounding box center [770, 82] width 99 height 13
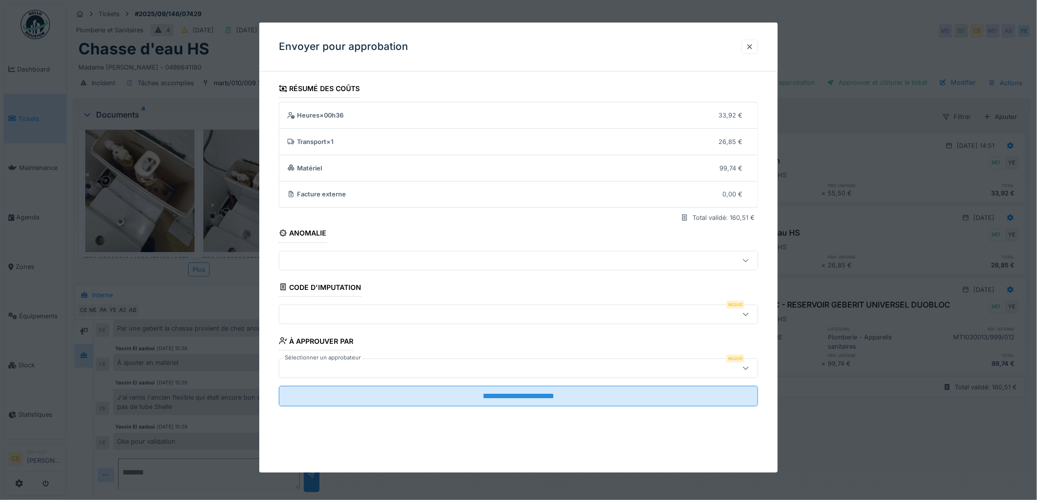
click at [310, 309] on div at bounding box center [491, 314] width 416 height 11
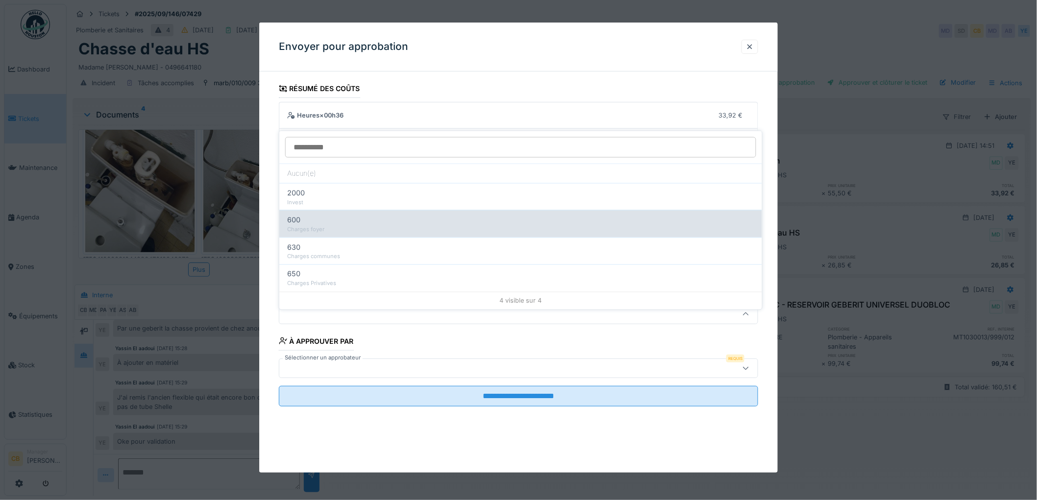
click at [307, 225] on div "Charges foyer" at bounding box center [520, 229] width 467 height 8
type input "***"
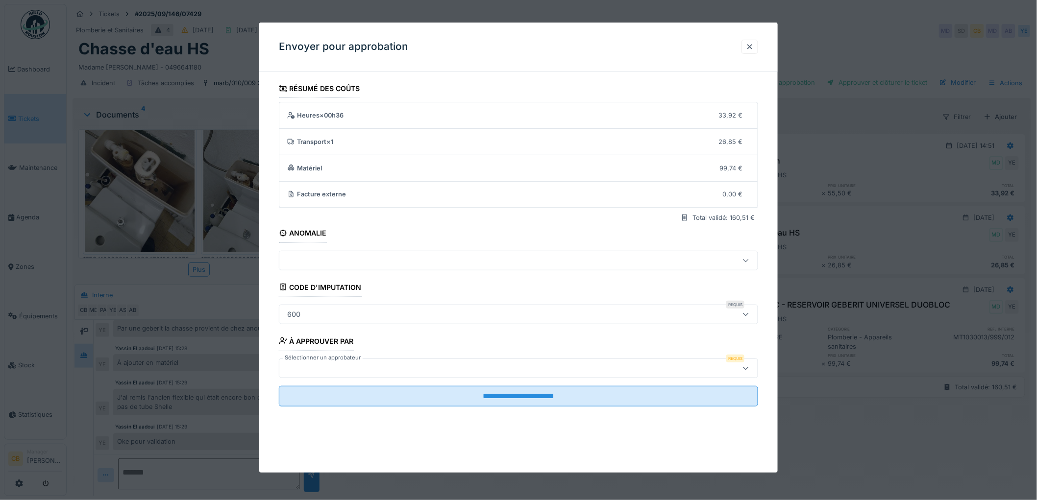
click at [315, 362] on label "Sélectionner un approbateur" at bounding box center [323, 358] width 80 height 8
click at [318, 355] on label "Sélectionner un approbateur" at bounding box center [323, 358] width 80 height 8
click at [296, 360] on label "Sélectionner un approbateur" at bounding box center [323, 358] width 80 height 8
click at [296, 366] on div at bounding box center [491, 368] width 416 height 11
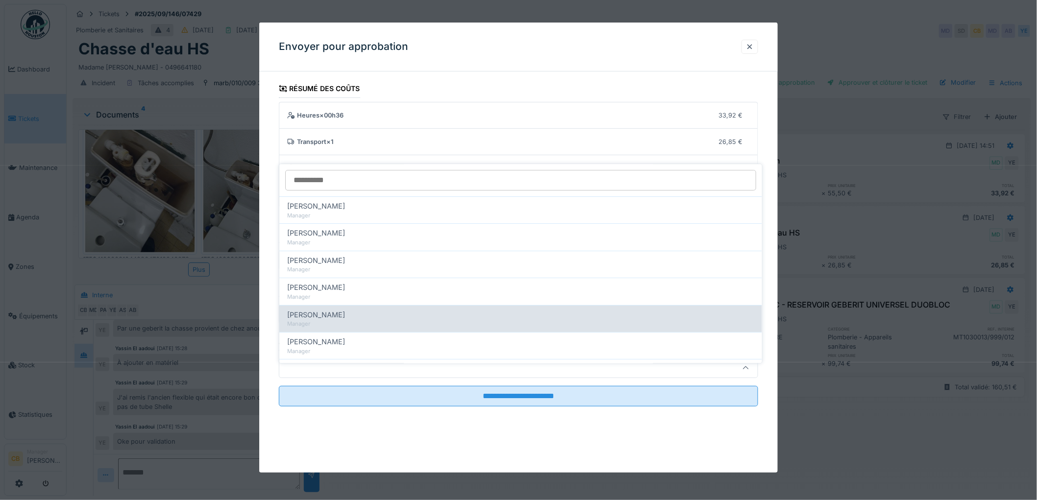
scroll to position [109, 0]
click at [324, 310] on span "[PERSON_NAME]" at bounding box center [316, 315] width 58 height 11
type input "****"
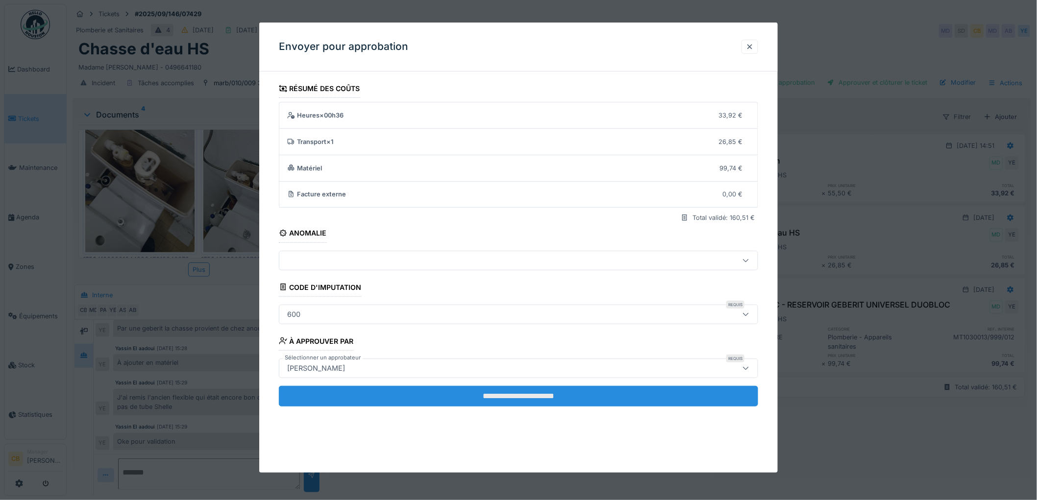
click at [486, 390] on input "**********" at bounding box center [518, 396] width 479 height 21
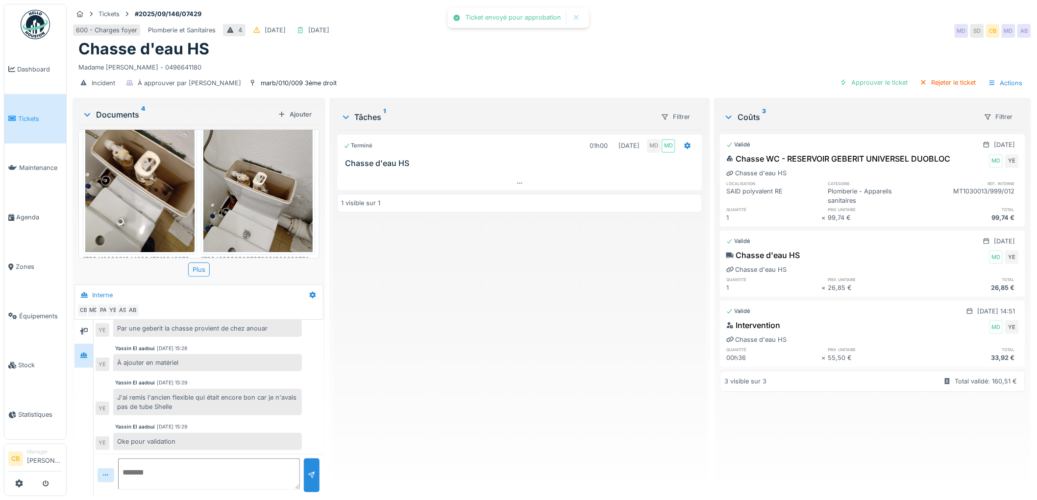
scroll to position [93, 0]
click at [868, 76] on div "Approuver le ticket" at bounding box center [874, 82] width 76 height 13
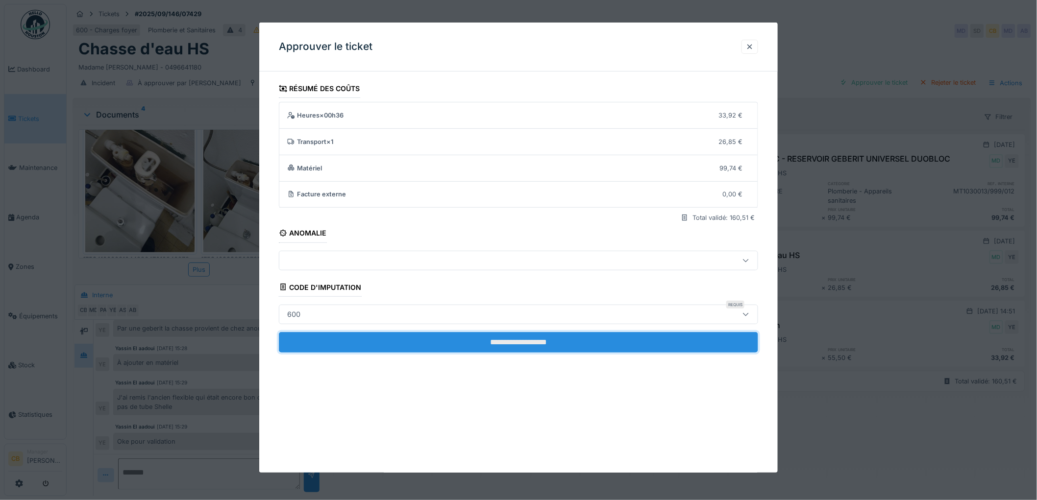
click at [538, 345] on input "**********" at bounding box center [518, 342] width 479 height 21
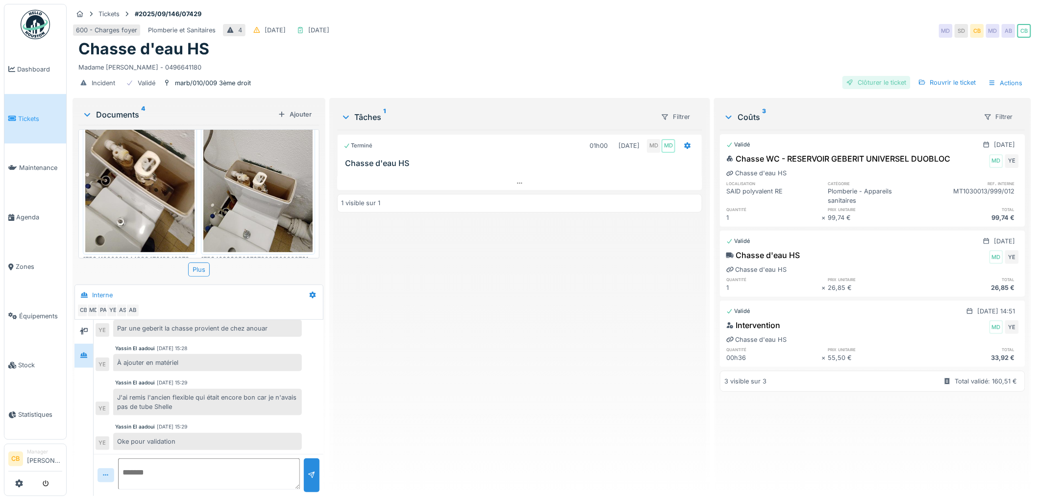
click at [879, 76] on div "Clôturer le ticket" at bounding box center [876, 82] width 68 height 13
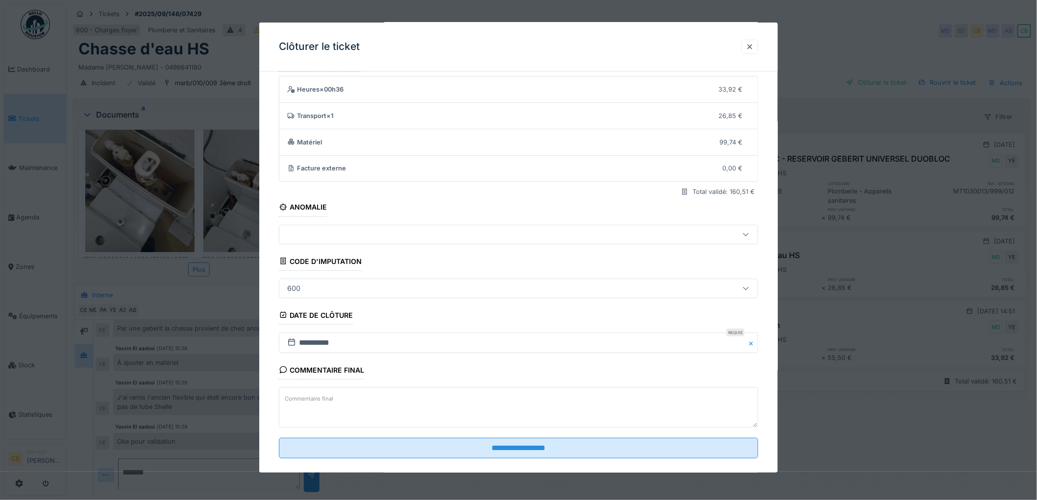
scroll to position [40, 0]
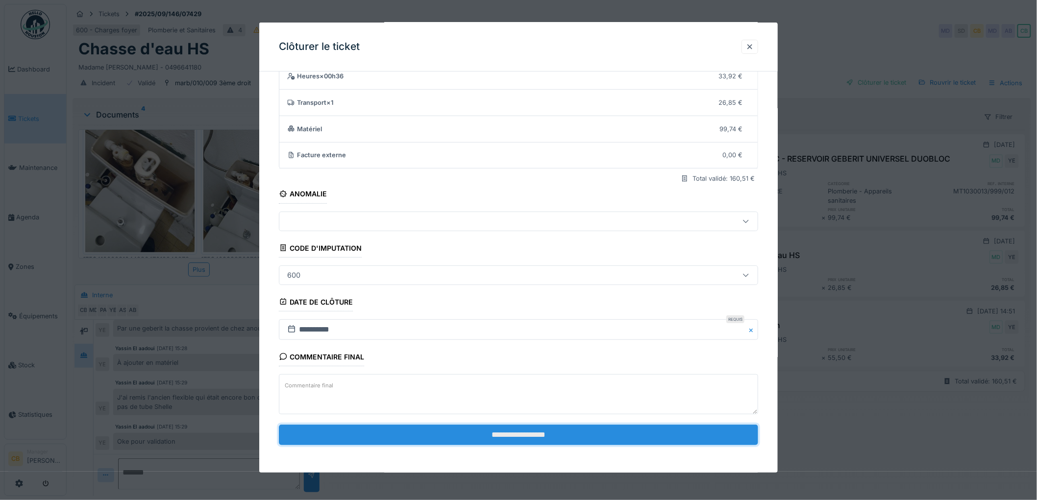
click at [502, 432] on input "**********" at bounding box center [518, 435] width 479 height 21
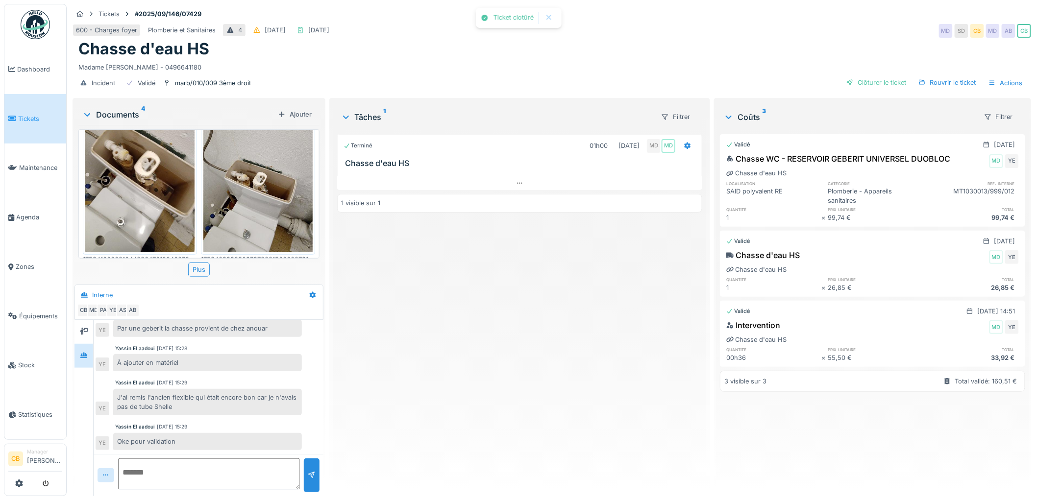
scroll to position [109, 0]
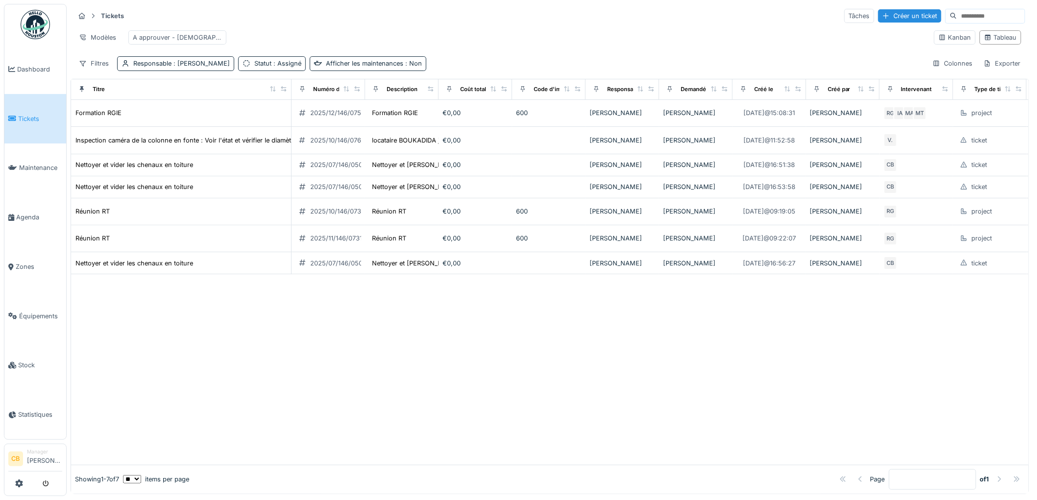
click at [27, 20] on img at bounding box center [35, 24] width 29 height 29
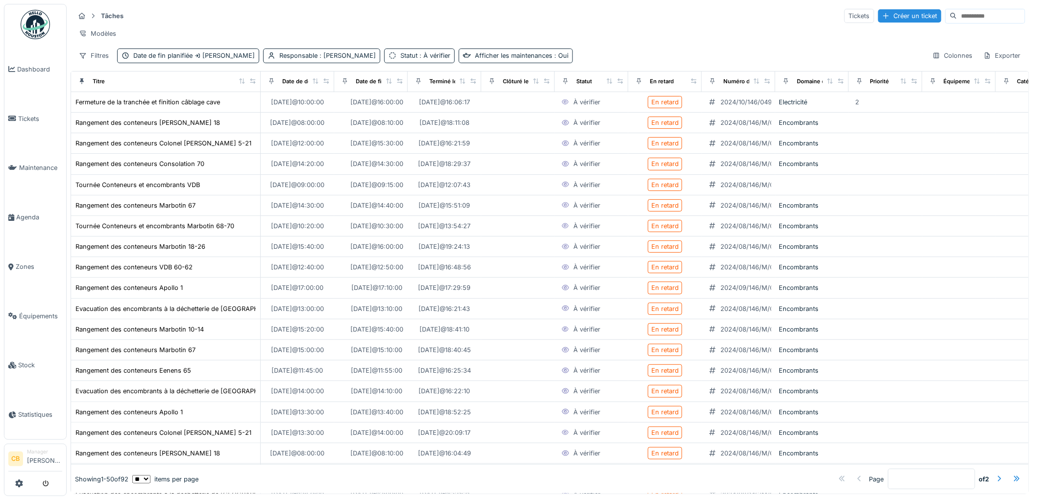
drag, startPoint x: 139, startPoint y: 92, endPoint x: 255, endPoint y: 95, distance: 116.2
click at [255, 88] on div "Titre" at bounding box center [165, 81] width 181 height 12
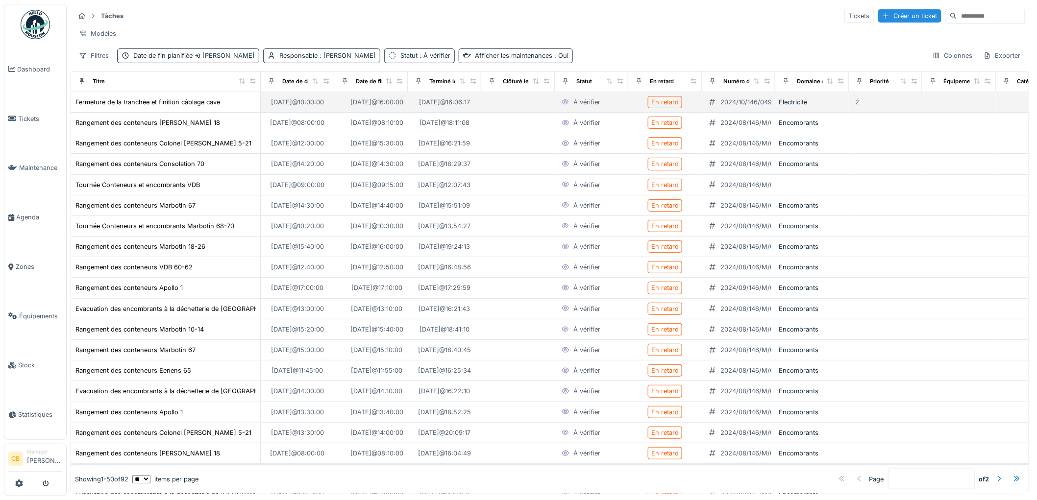
click at [658, 107] on div "En retard" at bounding box center [664, 102] width 27 height 9
click at [567, 104] on icon at bounding box center [565, 101] width 7 height 5
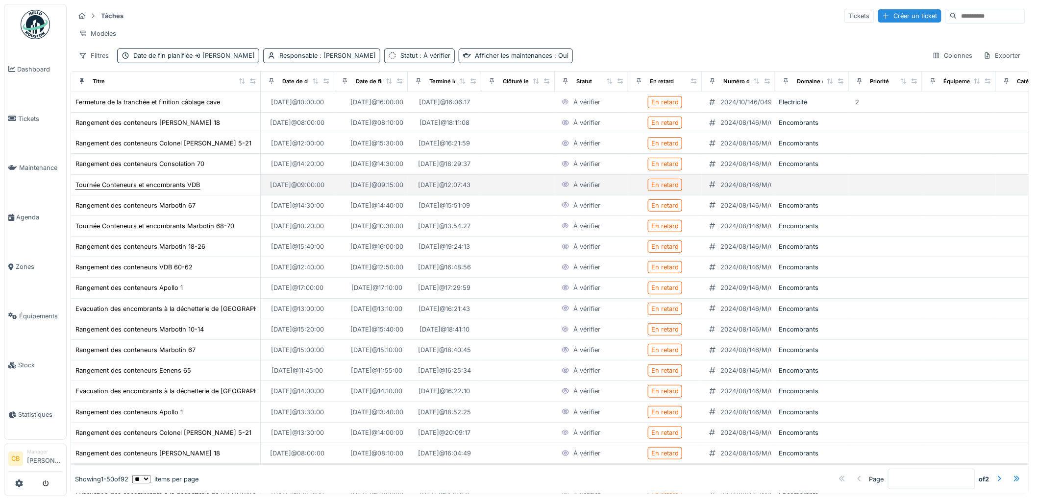
click at [138, 190] on div "Tournée Conteneurs et encombrants VDB" at bounding box center [137, 184] width 124 height 9
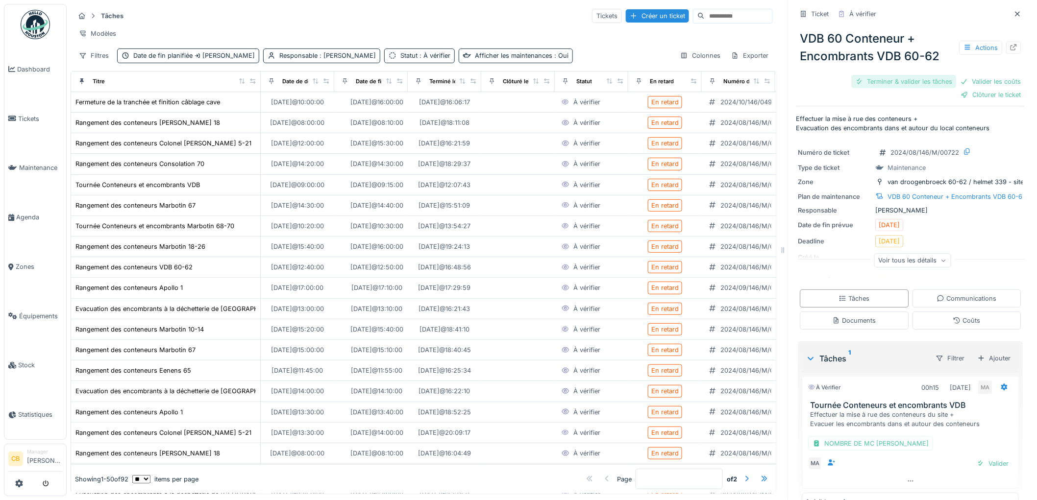
click at [888, 80] on div "Terminer & valider les tâches" at bounding box center [904, 81] width 105 height 13
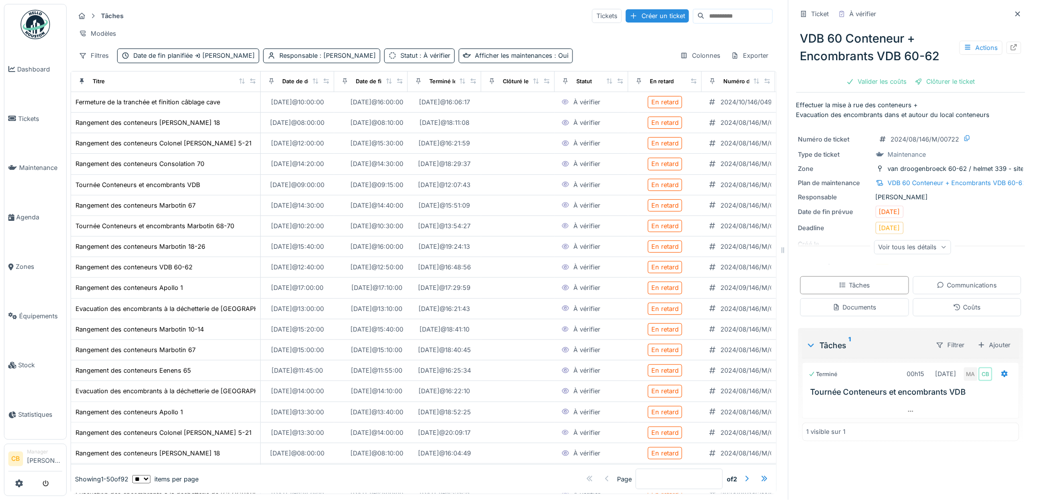
click at [888, 80] on div "Valider les coûts" at bounding box center [876, 81] width 69 height 13
click at [888, 80] on div "Clôturer le ticket" at bounding box center [911, 81] width 68 height 13
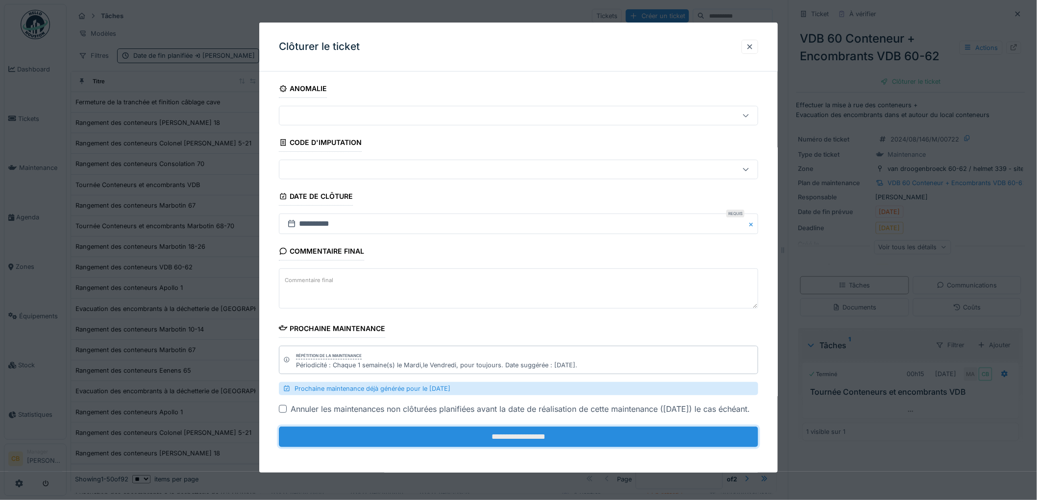
click at [528, 443] on input "**********" at bounding box center [518, 437] width 479 height 21
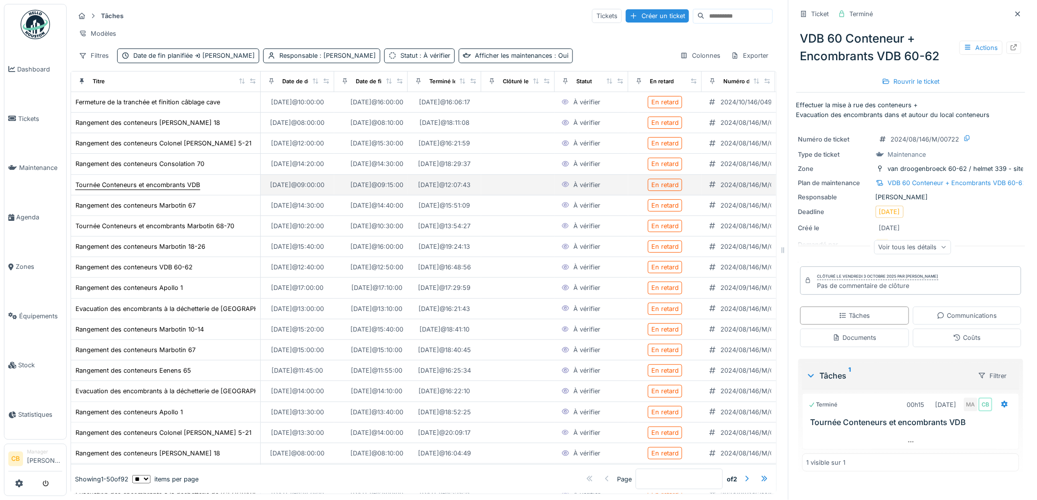
click at [177, 190] on div "Tournée Conteneurs et encombrants VDB" at bounding box center [137, 184] width 124 height 9
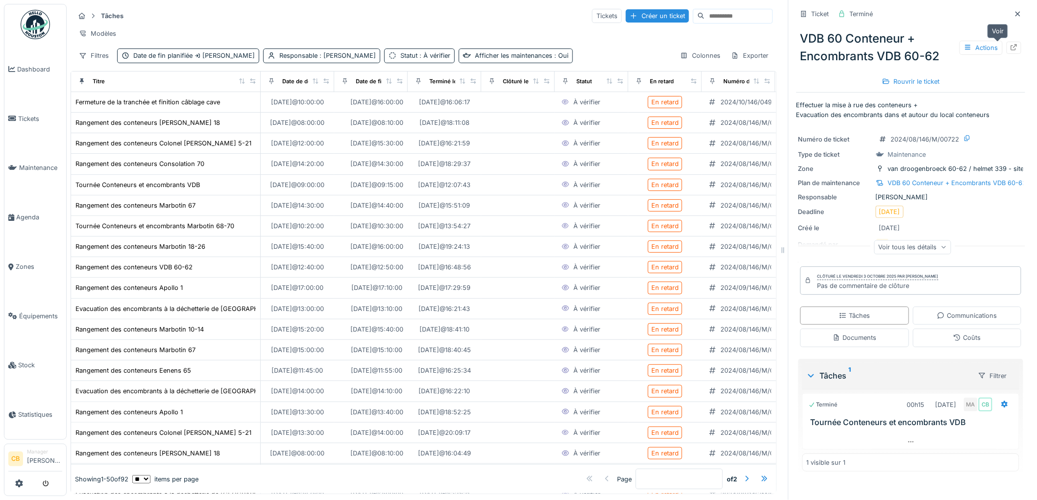
click at [1010, 45] on icon at bounding box center [1014, 47] width 8 height 6
click at [153, 272] on div "Rangement des conteneurs VDB 60-62" at bounding box center [133, 267] width 117 height 9
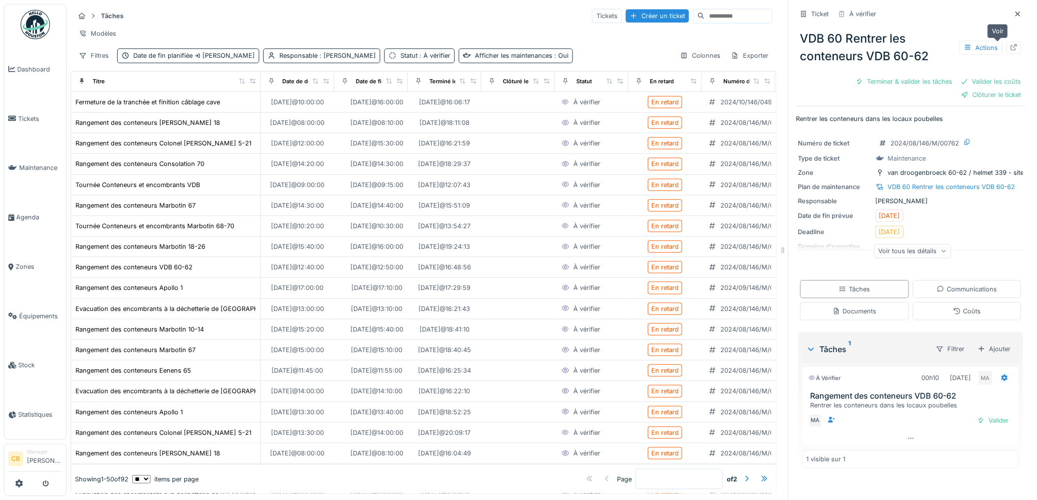
click at [1010, 48] on icon at bounding box center [1014, 47] width 8 height 6
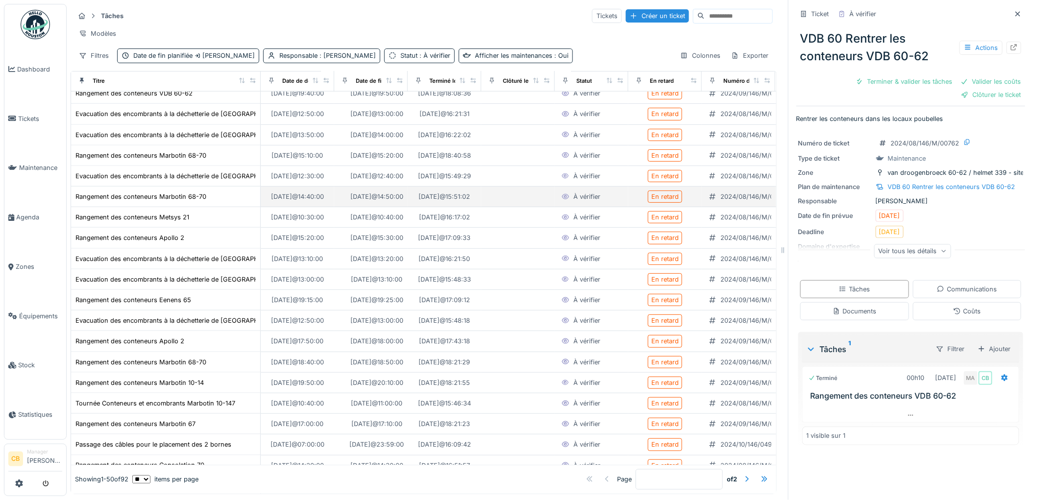
scroll to position [693, 0]
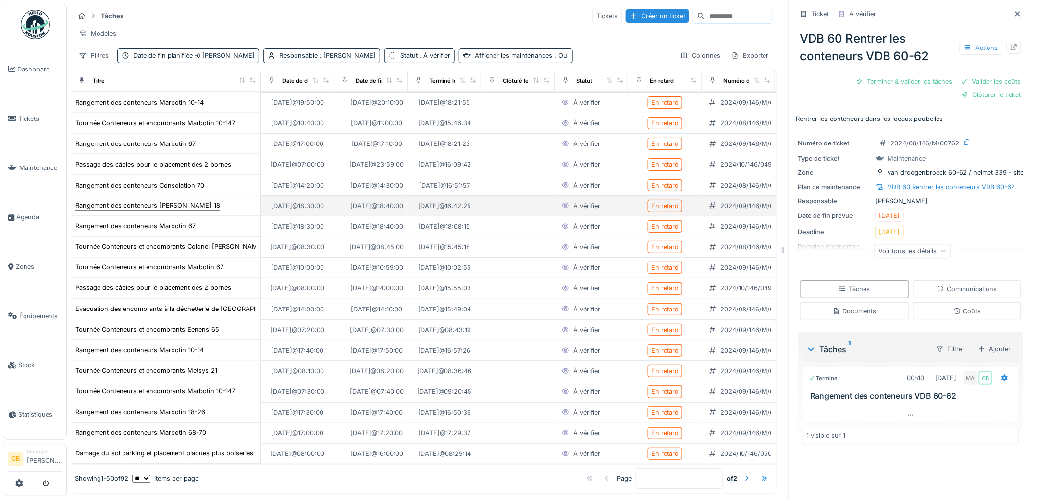
click at [173, 201] on div "Rangement des conteneurs Olivier 18" at bounding box center [147, 205] width 145 height 9
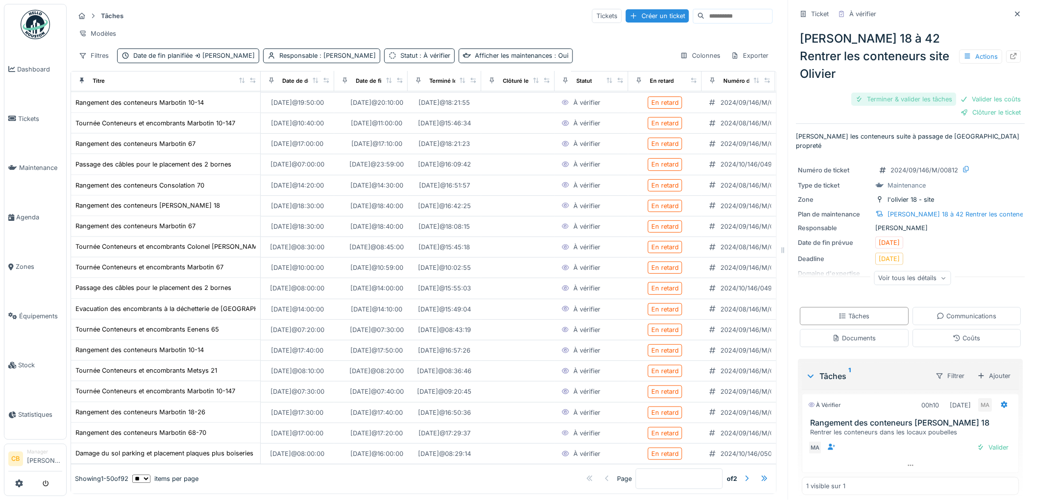
click at [910, 93] on div "Terminer & valider les tâches" at bounding box center [904, 99] width 105 height 13
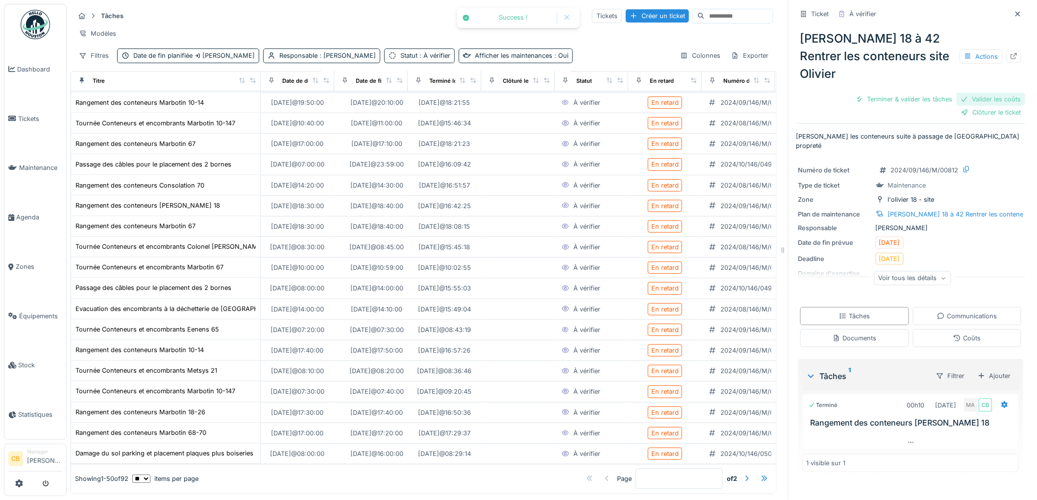
click at [969, 93] on div "Valider les coûts" at bounding box center [991, 99] width 69 height 13
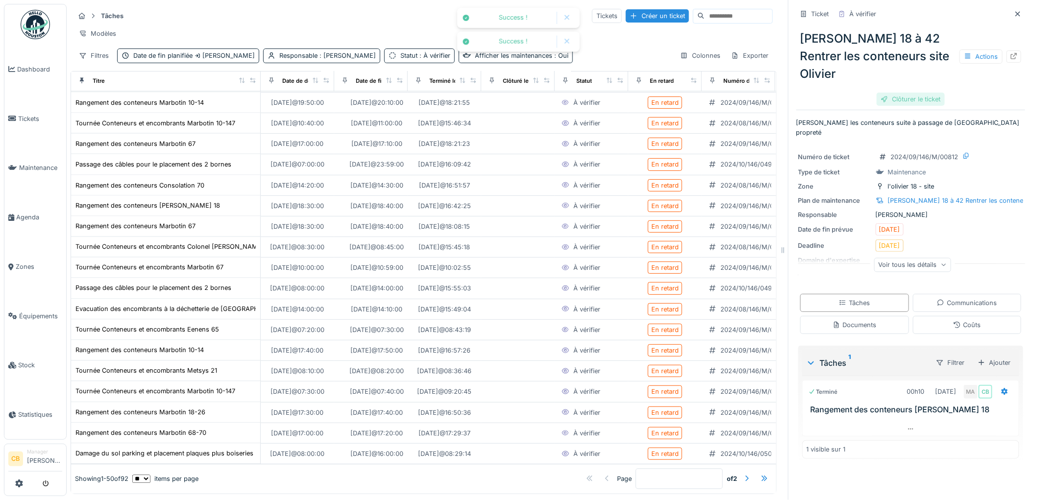
click at [917, 93] on div "Clôturer le ticket" at bounding box center [911, 99] width 68 height 13
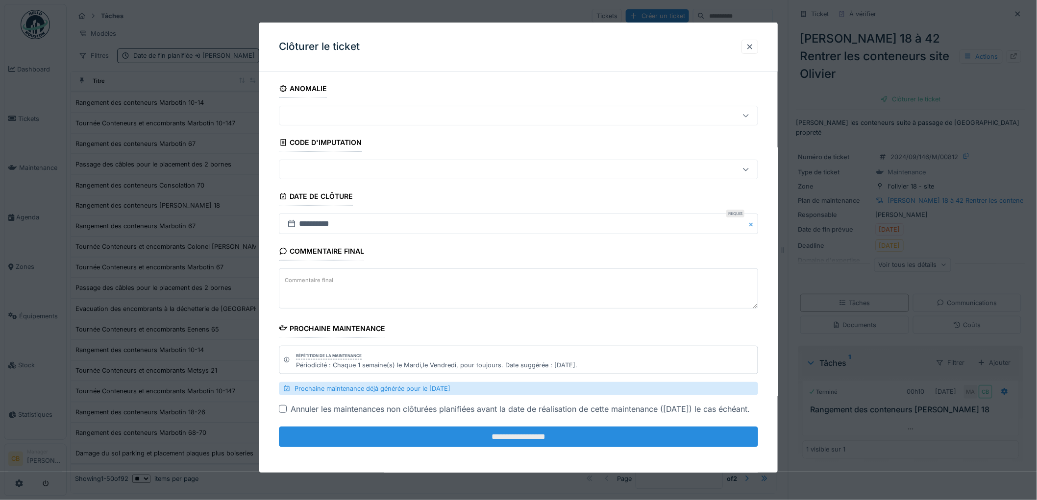
click at [536, 447] on input "**********" at bounding box center [518, 437] width 479 height 21
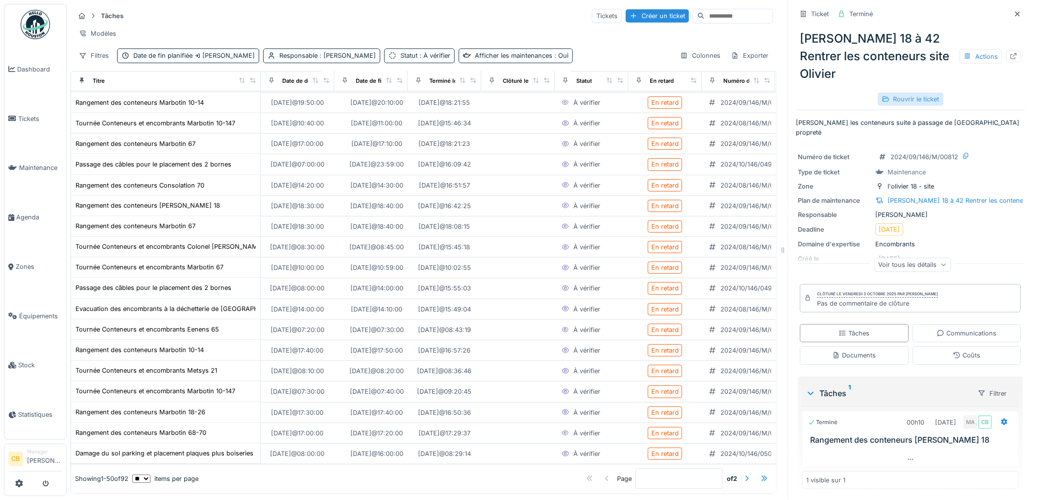
click at [915, 93] on div "Rouvrir le ticket" at bounding box center [911, 99] width 66 height 13
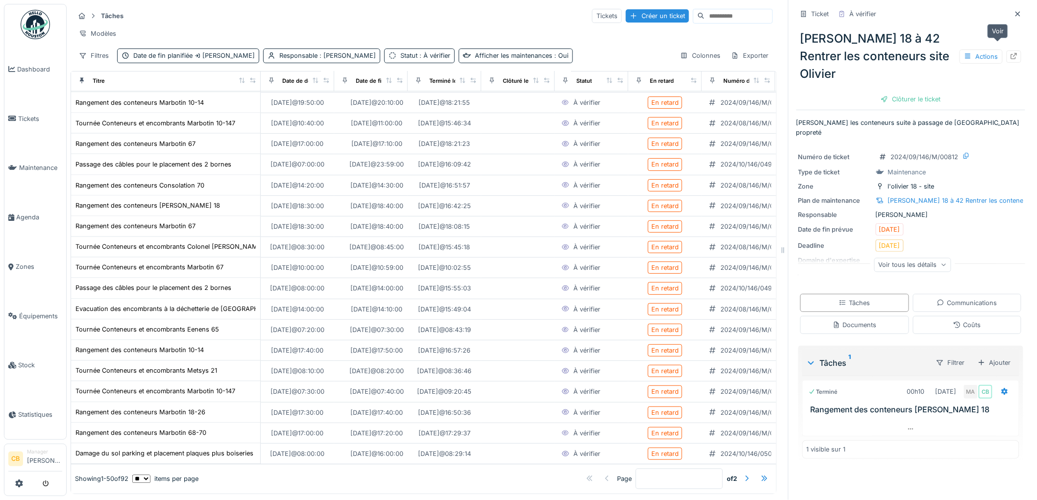
click at [1011, 53] on icon at bounding box center [1014, 56] width 6 height 6
click at [193, 284] on div "Passage des câbles pour le placement des 2 bornes" at bounding box center [153, 288] width 156 height 9
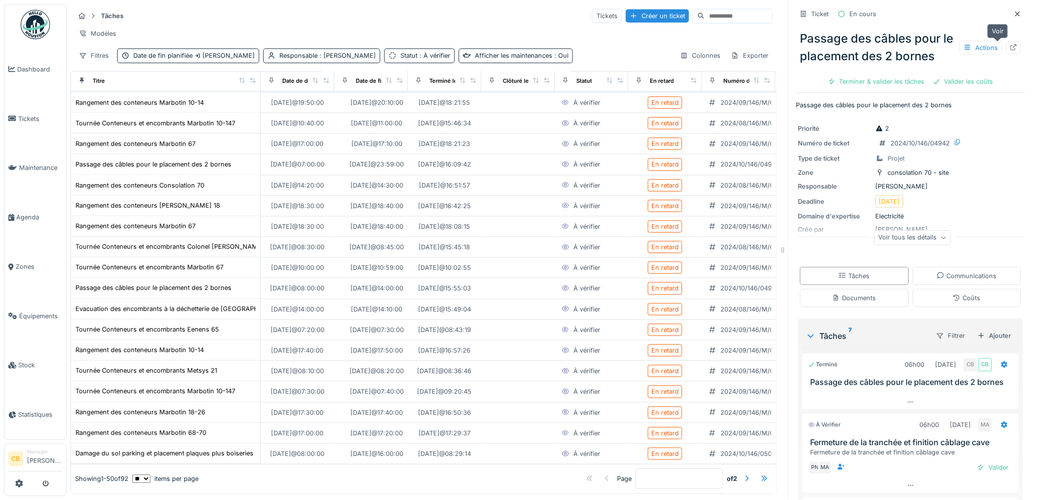
click at [1011, 46] on icon at bounding box center [1014, 47] width 6 height 6
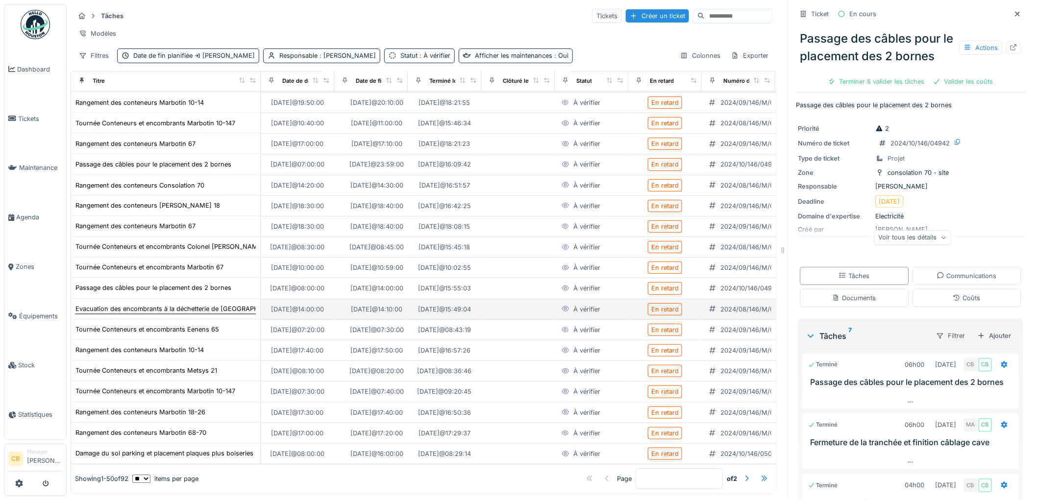
click at [171, 305] on div "Evacuation des encombrants à la déchetterie de bruxelles propreté" at bounding box center [194, 309] width 238 height 9
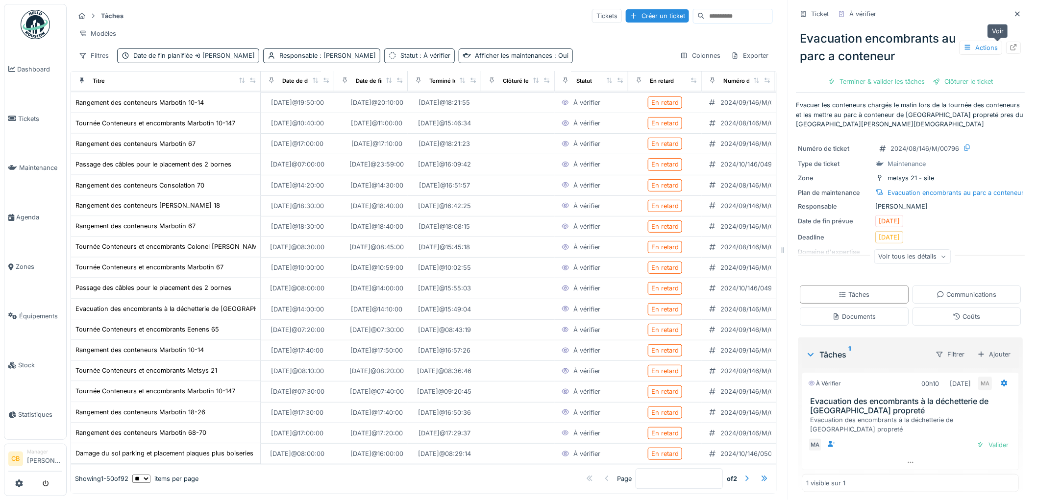
click at [1010, 46] on icon at bounding box center [1014, 47] width 8 height 6
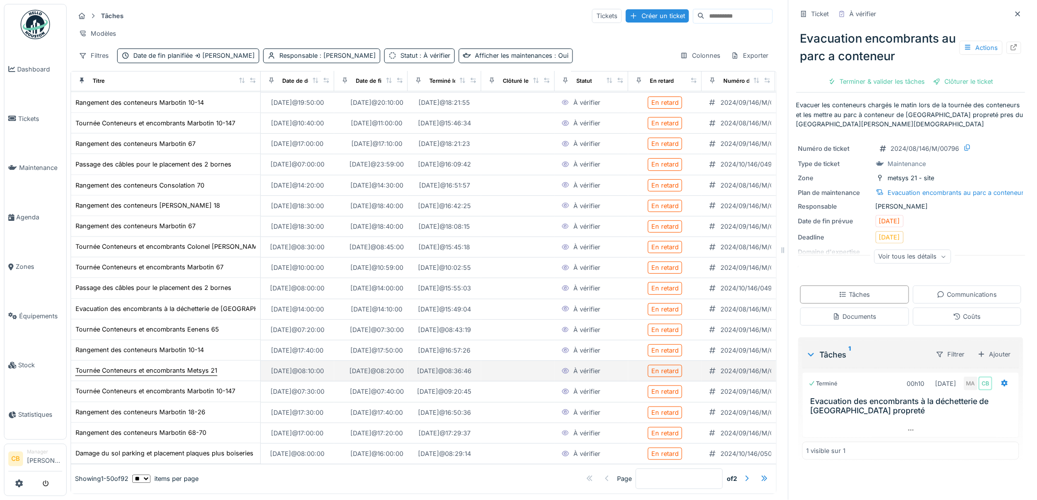
click at [184, 367] on div "Tournée Conteneurs et encombrants Metsys 21" at bounding box center [146, 371] width 142 height 9
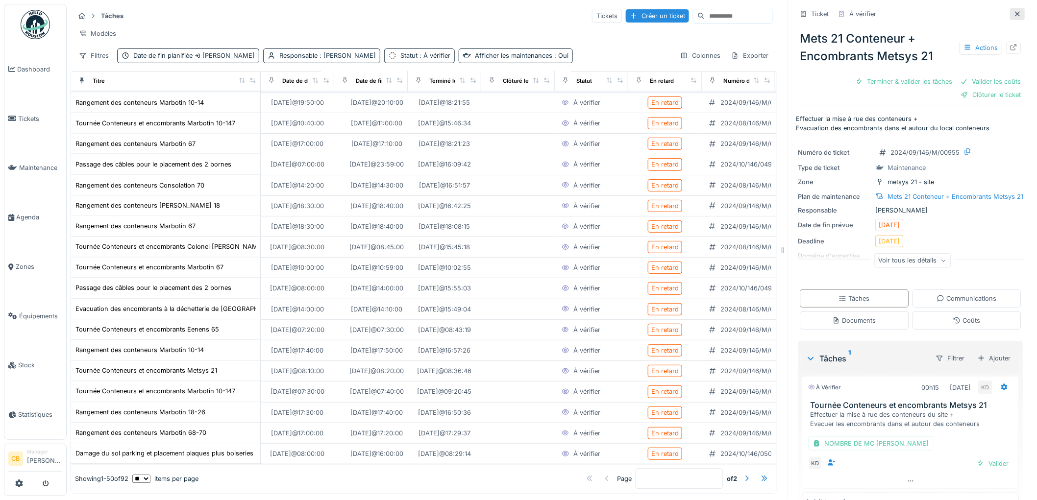
click at [1015, 13] on icon at bounding box center [1017, 13] width 5 height 5
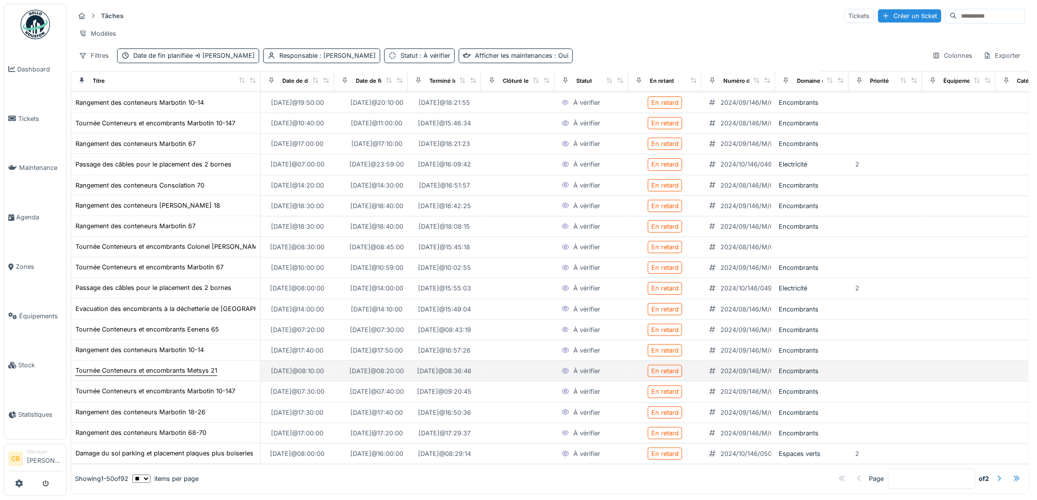
click at [105, 367] on div "Tournée Conteneurs et encombrants Metsys 21" at bounding box center [146, 371] width 142 height 9
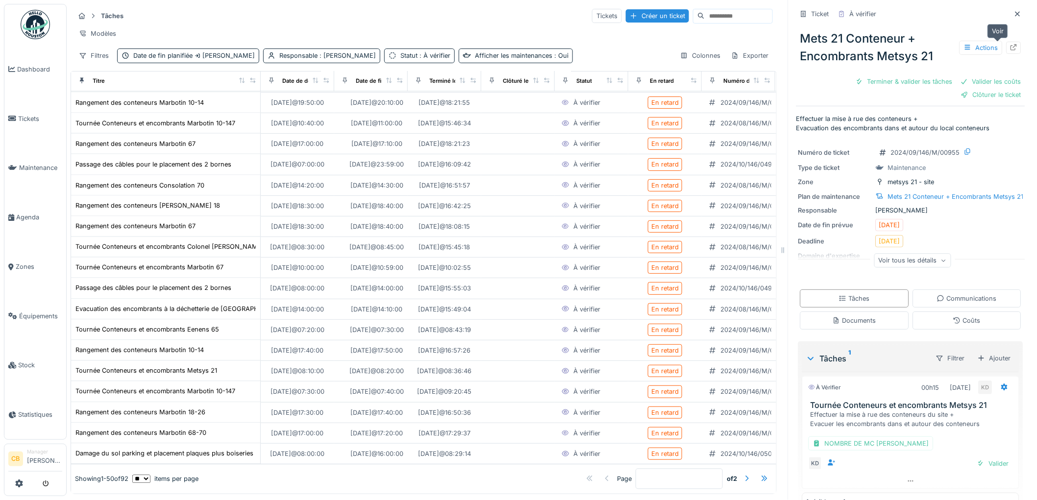
click at [1010, 47] on icon at bounding box center [1014, 47] width 8 height 6
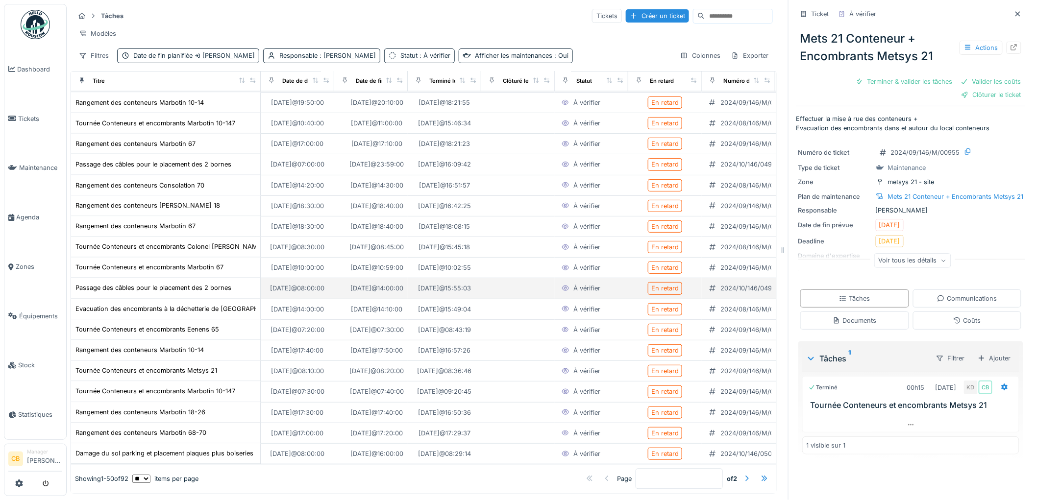
scroll to position [8, 0]
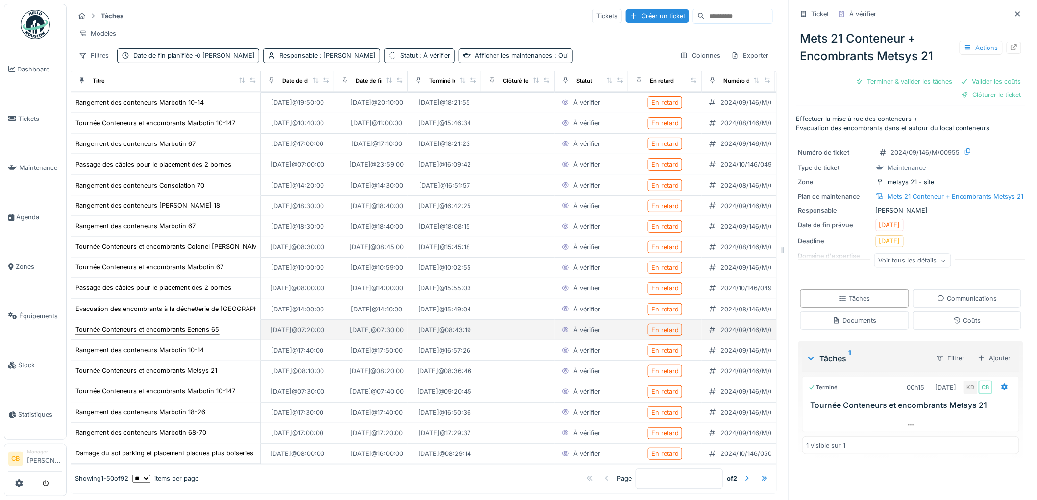
click at [195, 325] on div "Tournée Conteneurs et encombrants Eenens 65" at bounding box center [147, 329] width 144 height 9
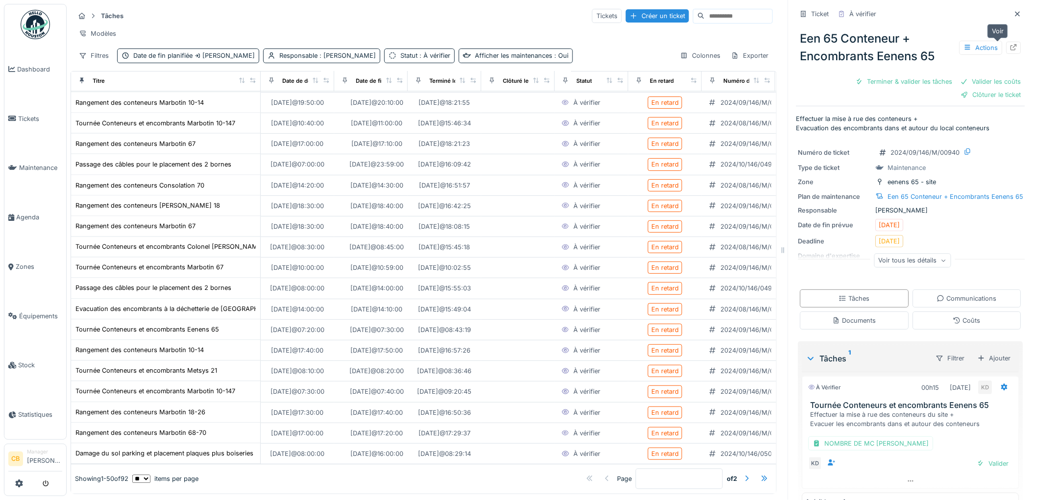
click at [1010, 44] on icon at bounding box center [1014, 47] width 8 height 6
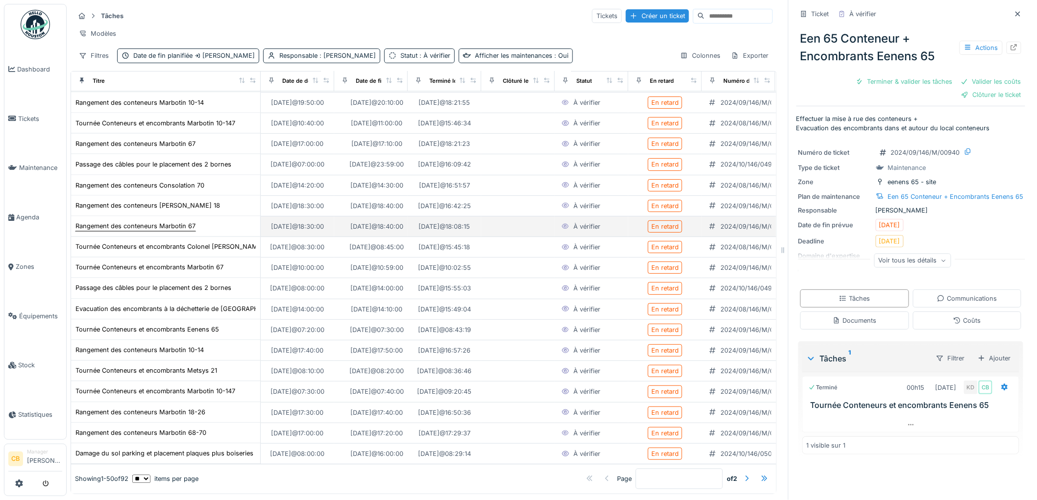
click at [170, 222] on div "Rangement des conteneurs Marbotin 67" at bounding box center [135, 226] width 120 height 9
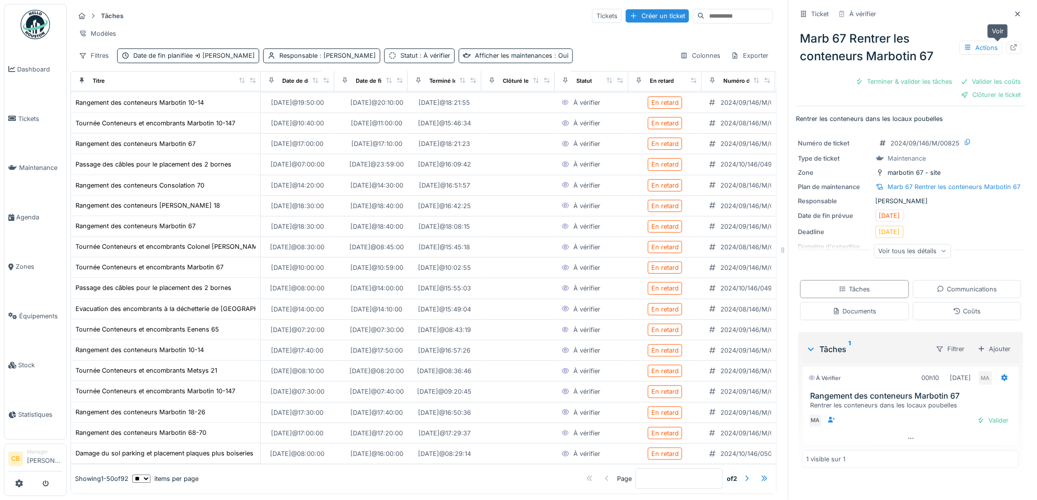
click at [1010, 44] on icon at bounding box center [1014, 47] width 8 height 6
click at [34, 24] on img at bounding box center [35, 24] width 29 height 29
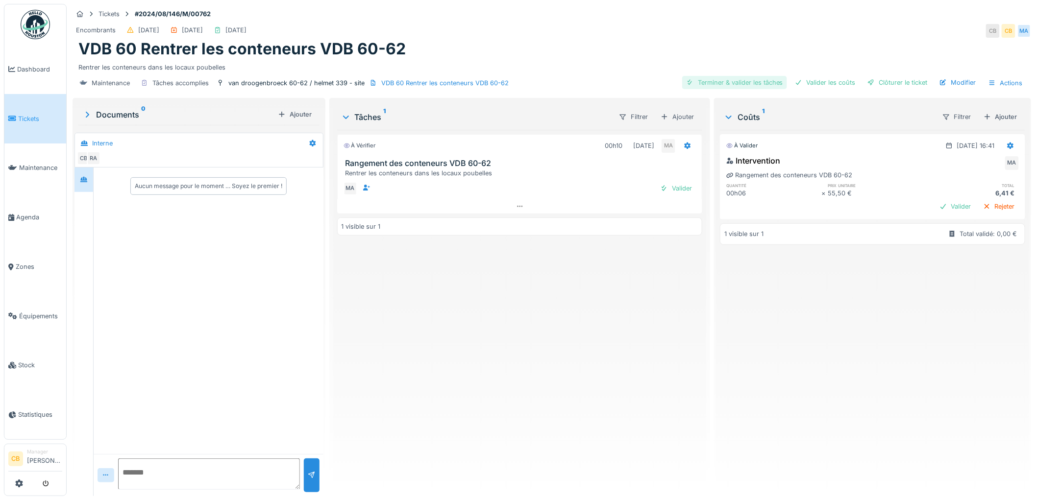
click at [748, 81] on div "Terminer & valider les tâches" at bounding box center [734, 82] width 105 height 13
click at [803, 80] on div "Valider les coûts" at bounding box center [825, 82] width 69 height 13
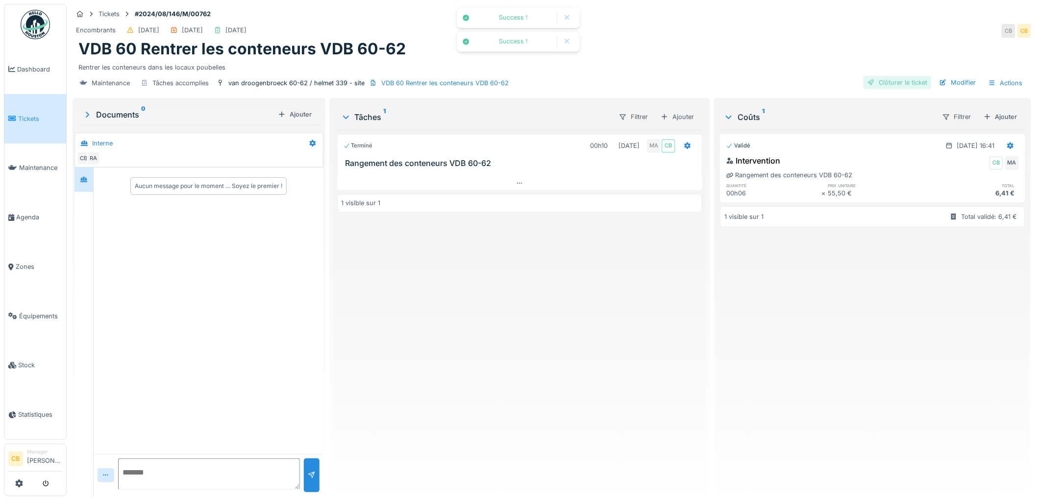
click at [872, 80] on div "Clôturer le ticket" at bounding box center [898, 82] width 68 height 13
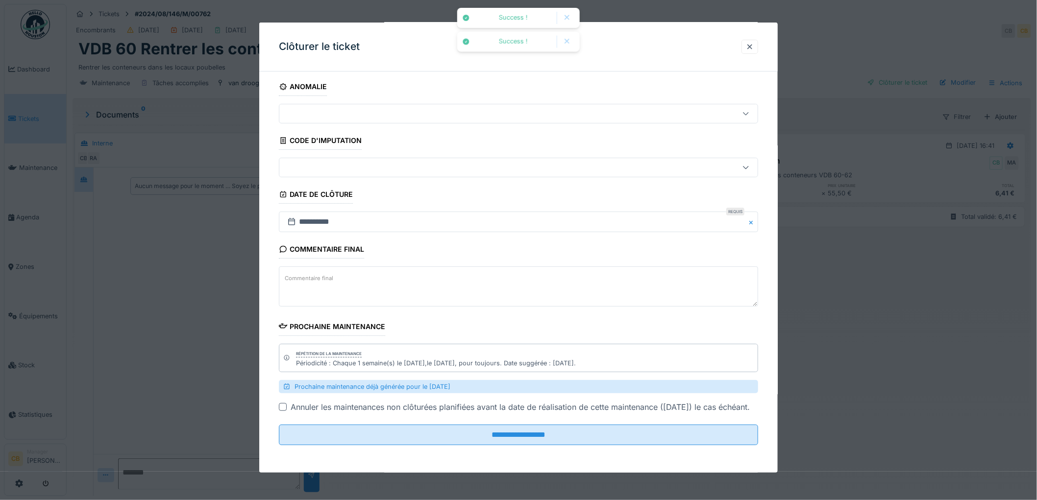
scroll to position [15, 0]
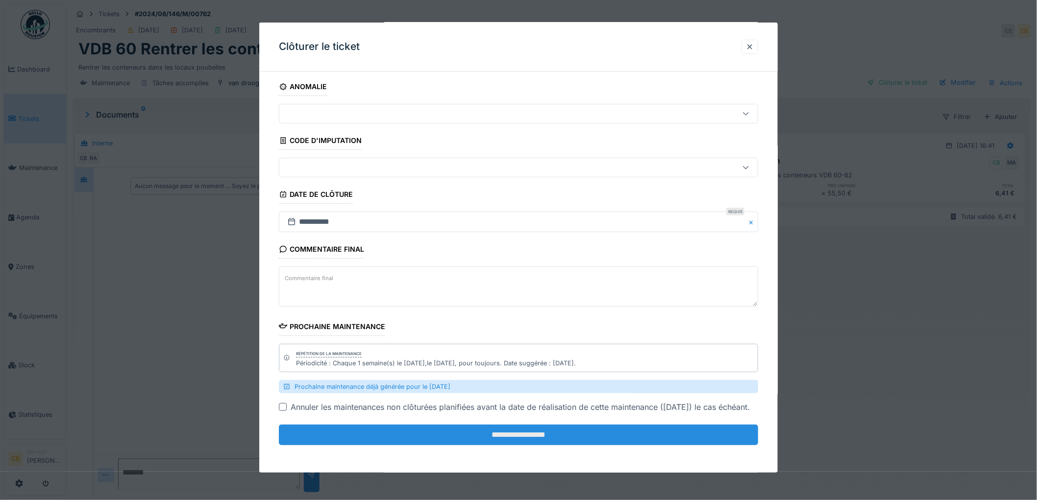
click at [533, 428] on input "**********" at bounding box center [518, 435] width 479 height 21
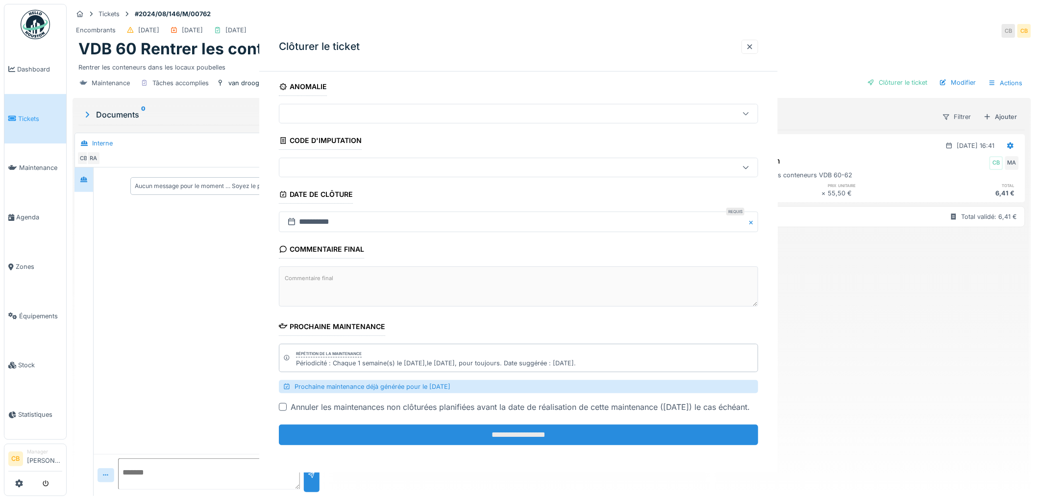
scroll to position [0, 0]
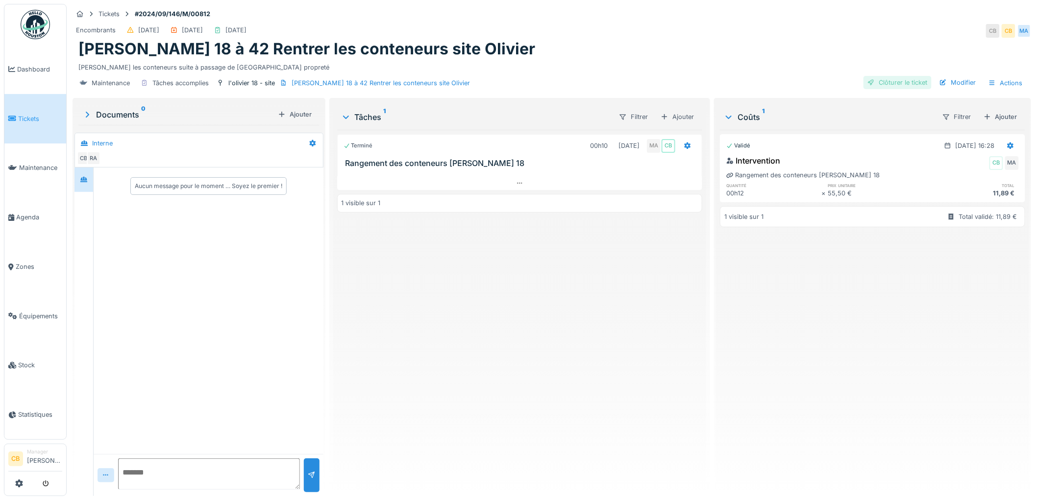
click at [901, 81] on div "Clôturer le ticket" at bounding box center [898, 82] width 68 height 13
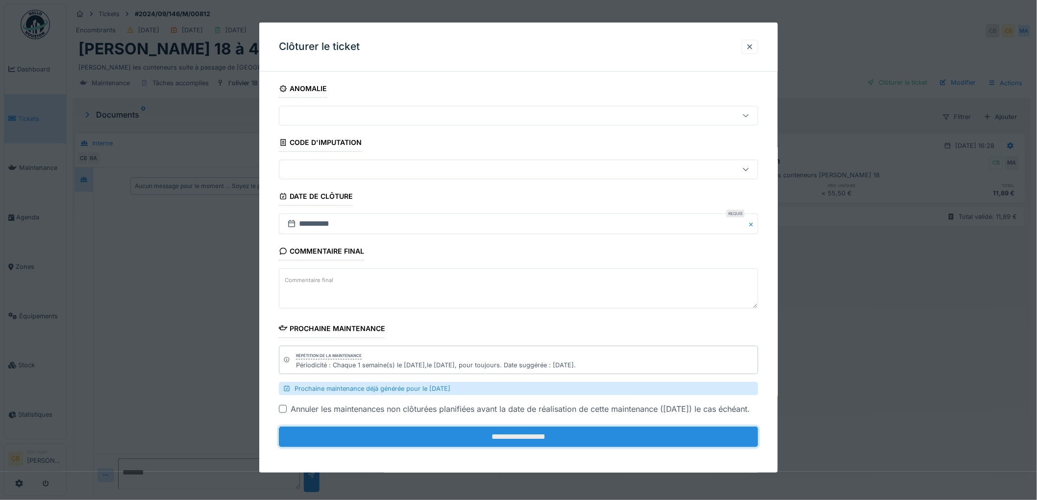
click at [533, 446] on input "**********" at bounding box center [518, 437] width 479 height 21
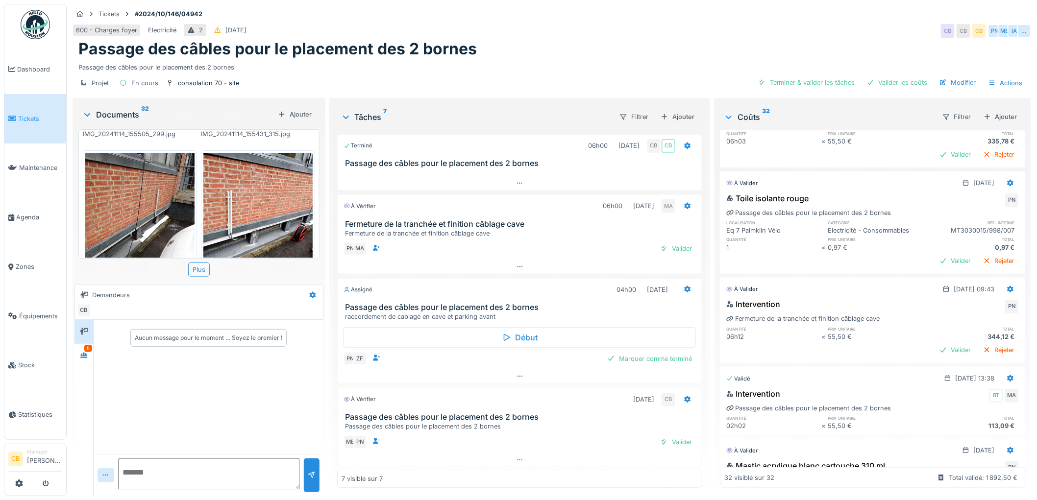
scroll to position [1912, 0]
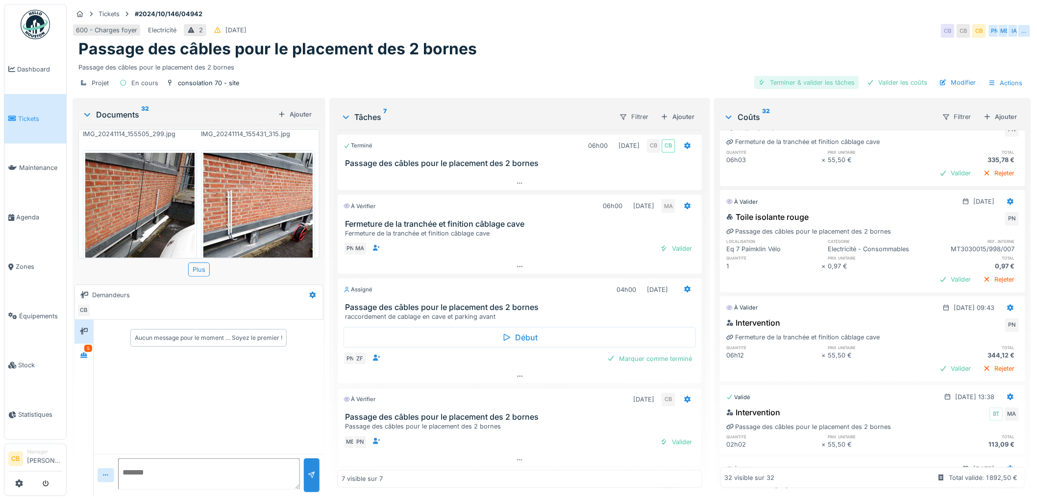
click at [806, 76] on div "Terminer & valider les tâches" at bounding box center [806, 82] width 105 height 13
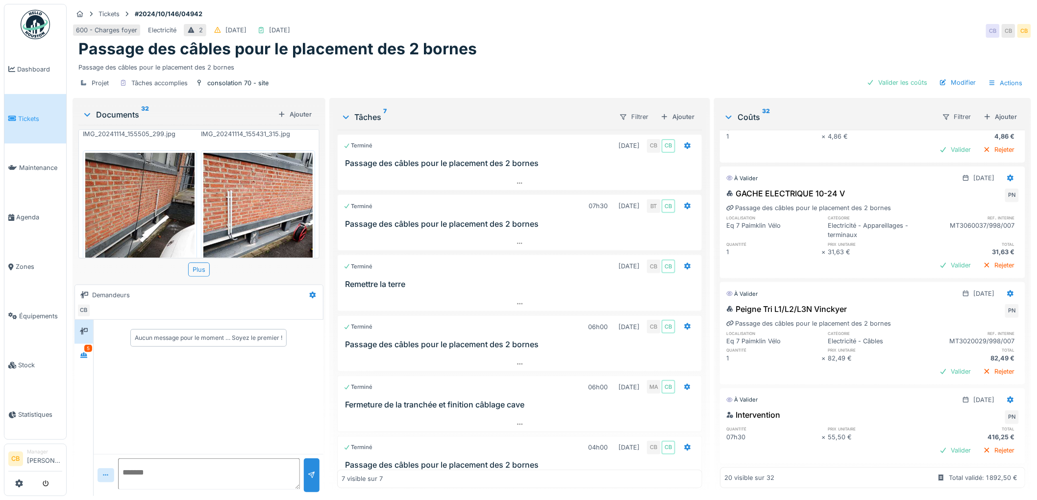
scroll to position [1790, 0]
click at [902, 77] on div "Valider les coûts" at bounding box center [897, 82] width 69 height 13
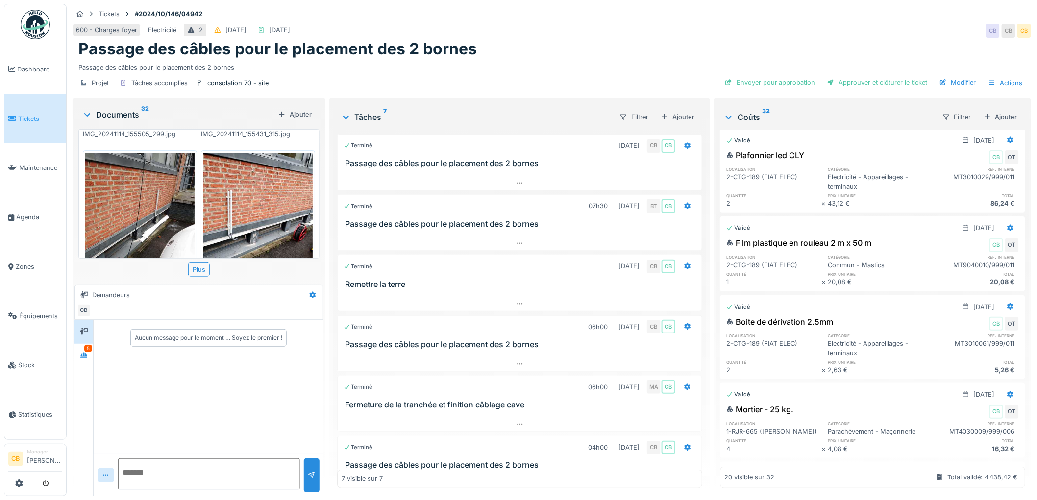
scroll to position [0, 0]
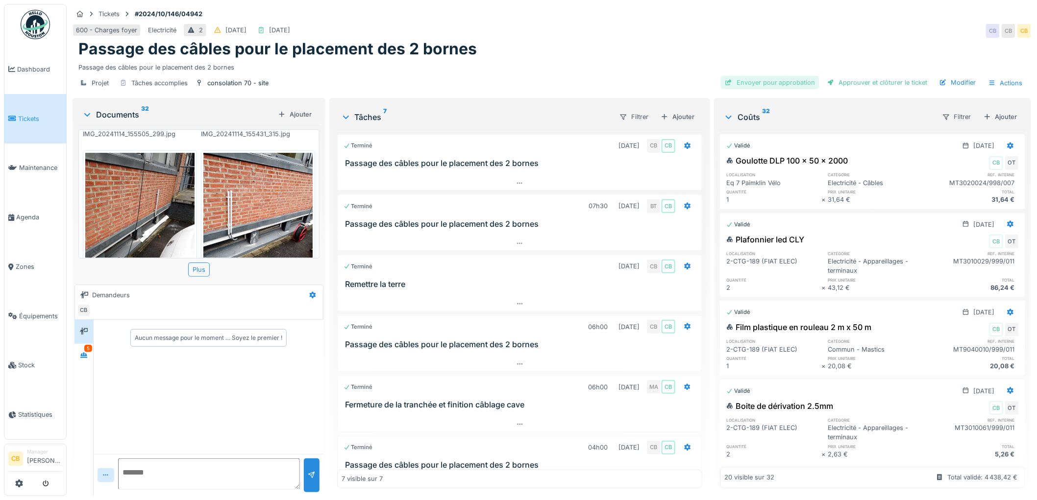
click at [777, 76] on div "Envoyer pour approbation" at bounding box center [770, 82] width 99 height 13
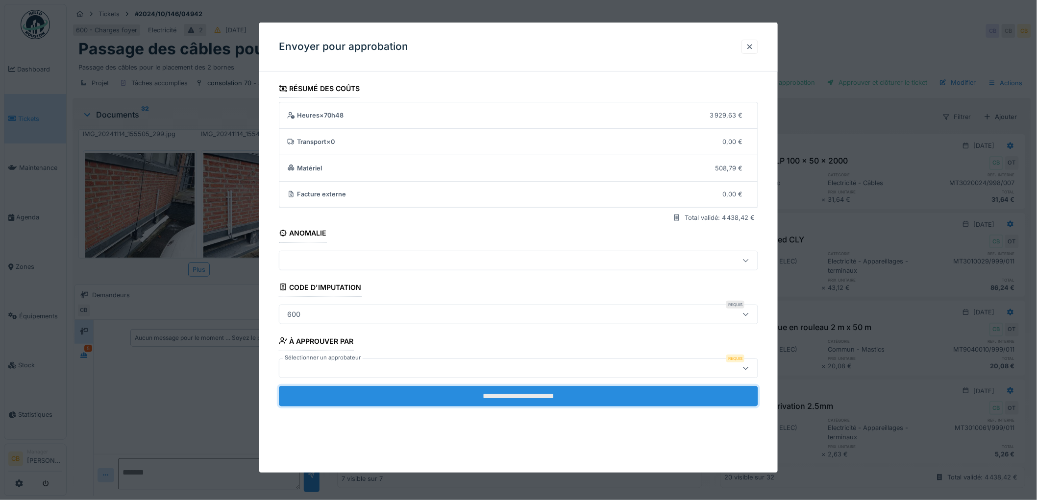
click at [529, 392] on input "**********" at bounding box center [518, 396] width 479 height 21
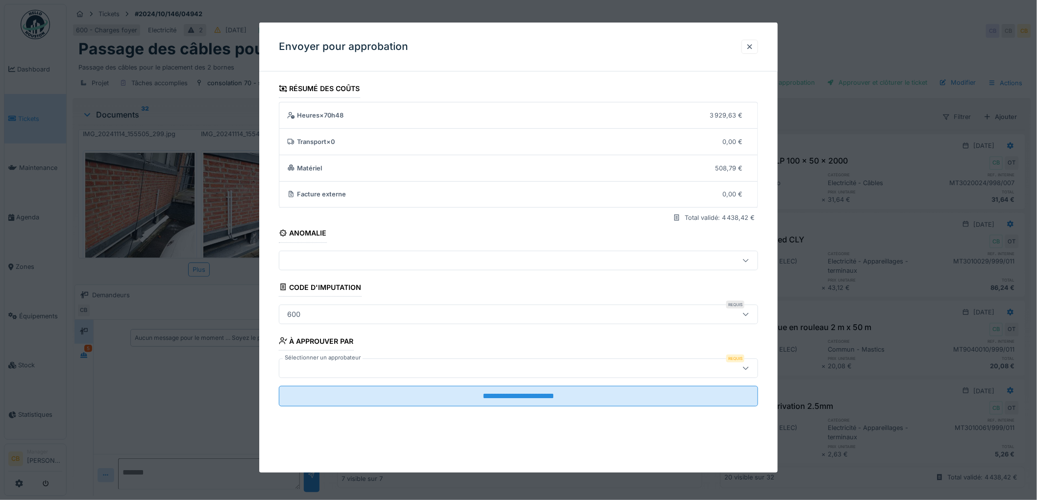
click at [321, 361] on label "Sélectionner un approbateur" at bounding box center [323, 358] width 80 height 8
click at [322, 361] on label "Sélectionner un approbateur" at bounding box center [323, 358] width 80 height 8
click at [322, 365] on div at bounding box center [491, 368] width 416 height 11
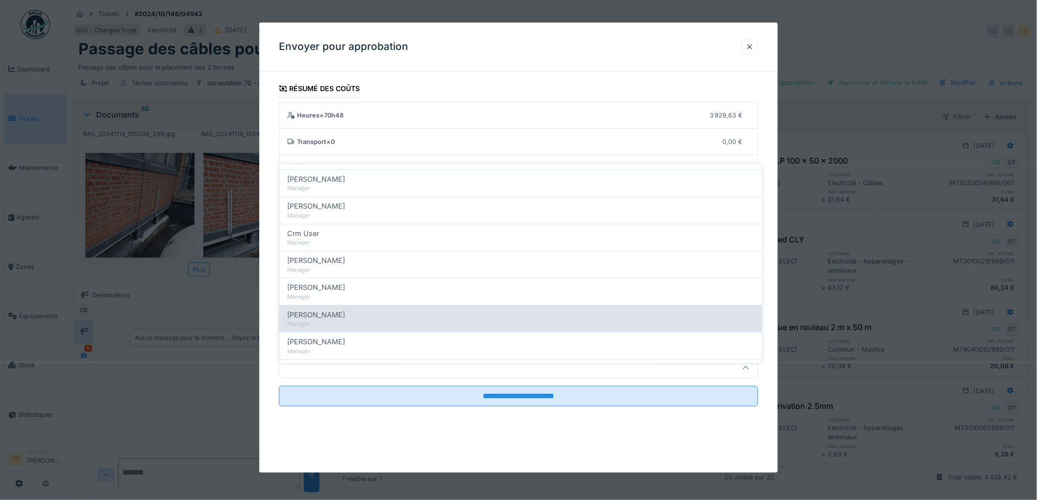
scroll to position [218, 0]
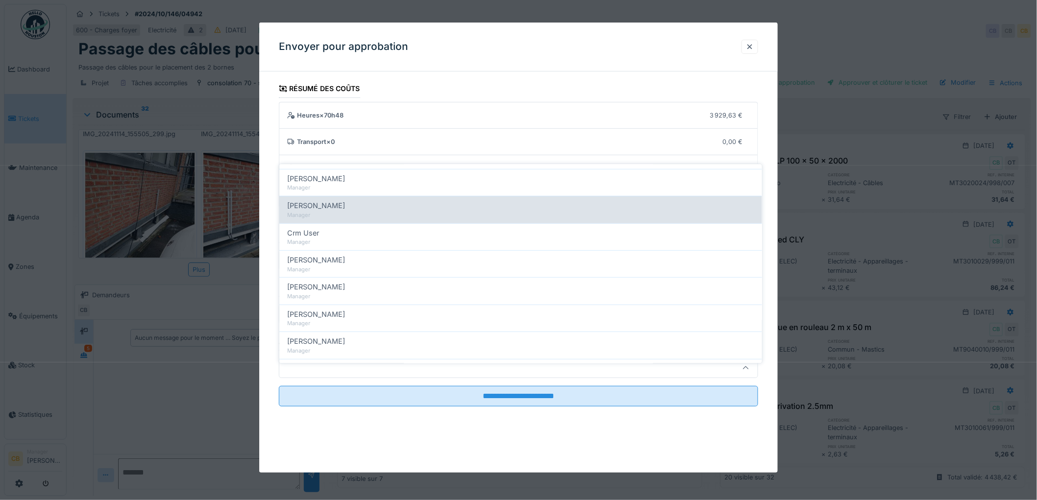
click at [338, 201] on span "[PERSON_NAME]" at bounding box center [316, 206] width 58 height 11
type input "****"
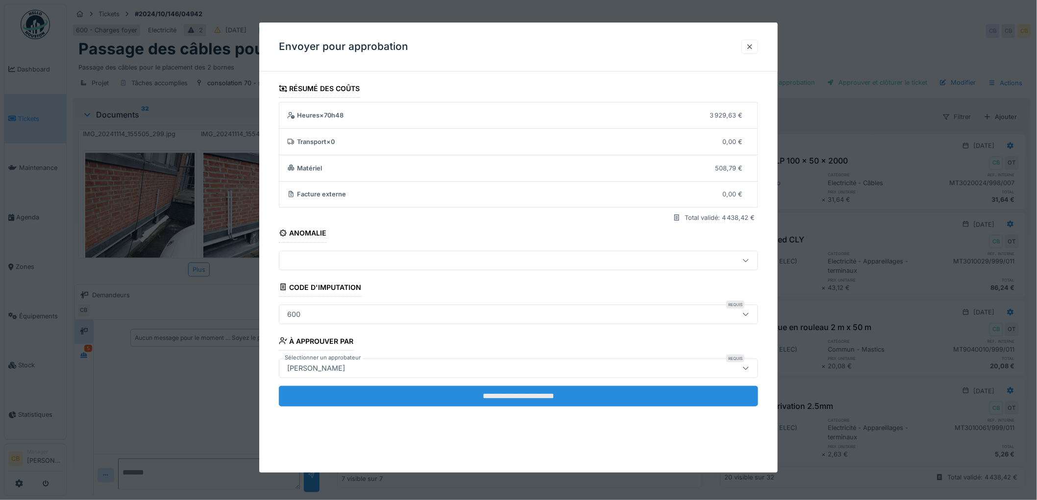
click at [537, 397] on input "**********" at bounding box center [518, 396] width 479 height 21
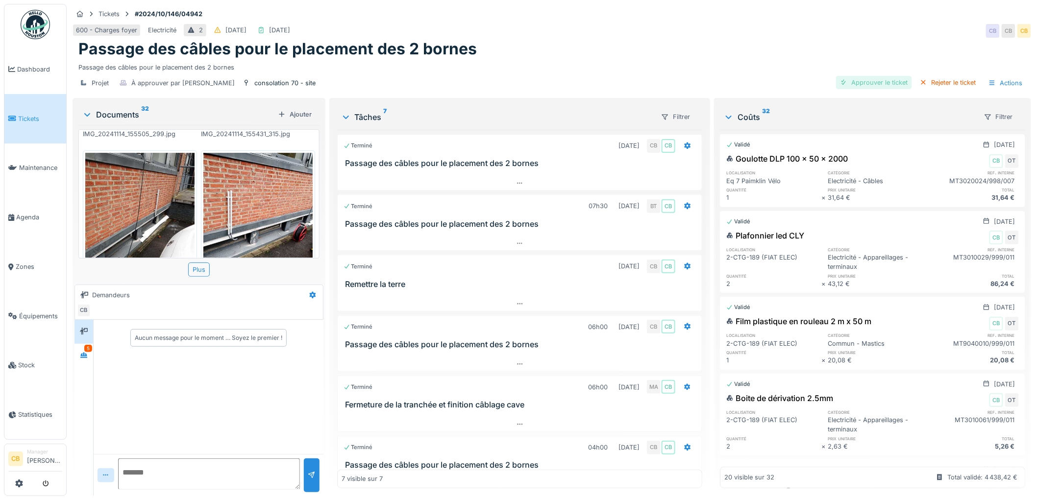
click at [863, 76] on div "Approuver le ticket" at bounding box center [874, 82] width 76 height 13
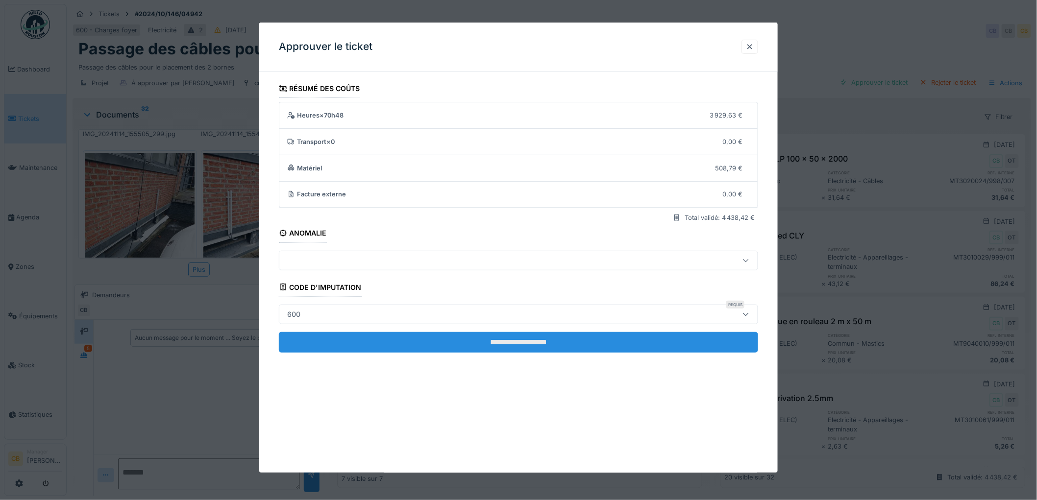
click at [544, 340] on input "**********" at bounding box center [518, 342] width 479 height 21
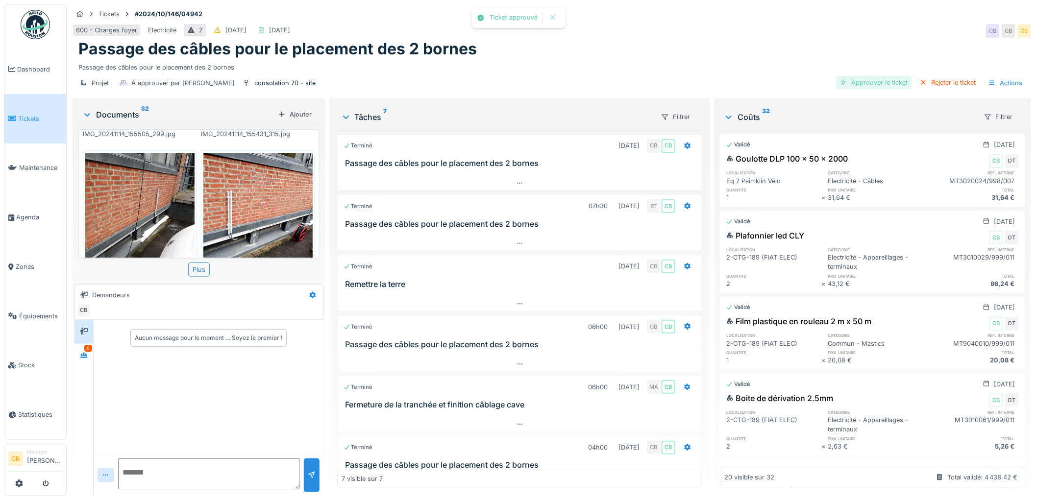
click at [886, 76] on div "Approuver le ticket" at bounding box center [874, 82] width 76 height 13
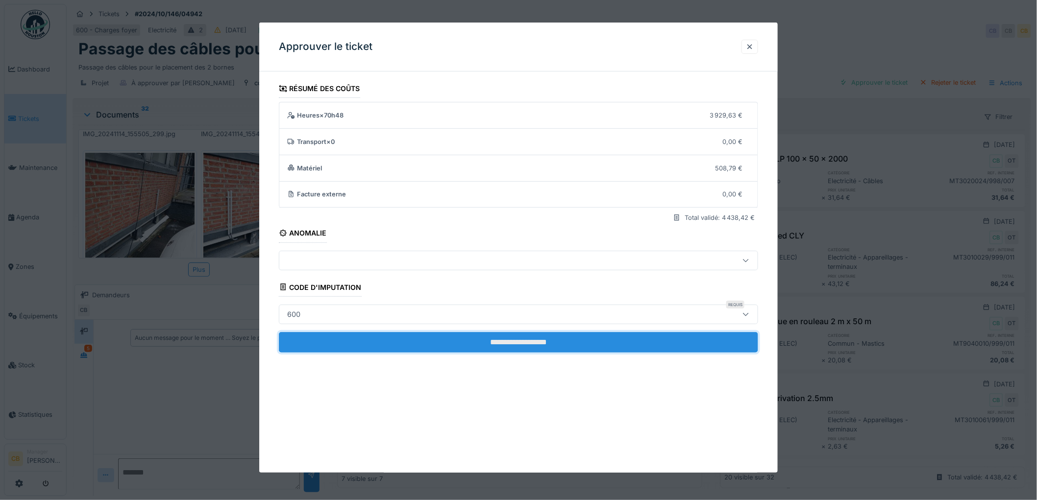
click at [565, 339] on input "**********" at bounding box center [518, 342] width 479 height 21
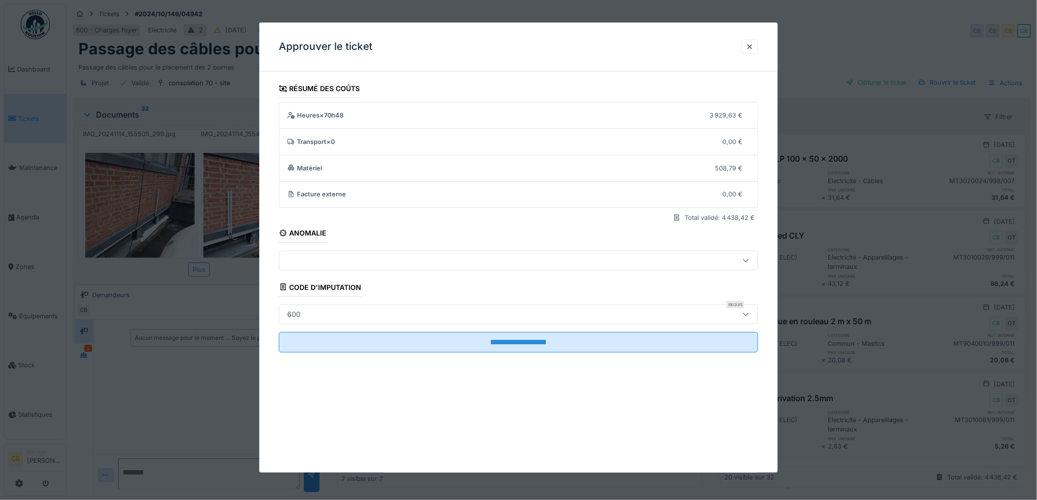
click at [824, 45] on div at bounding box center [518, 250] width 1037 height 500
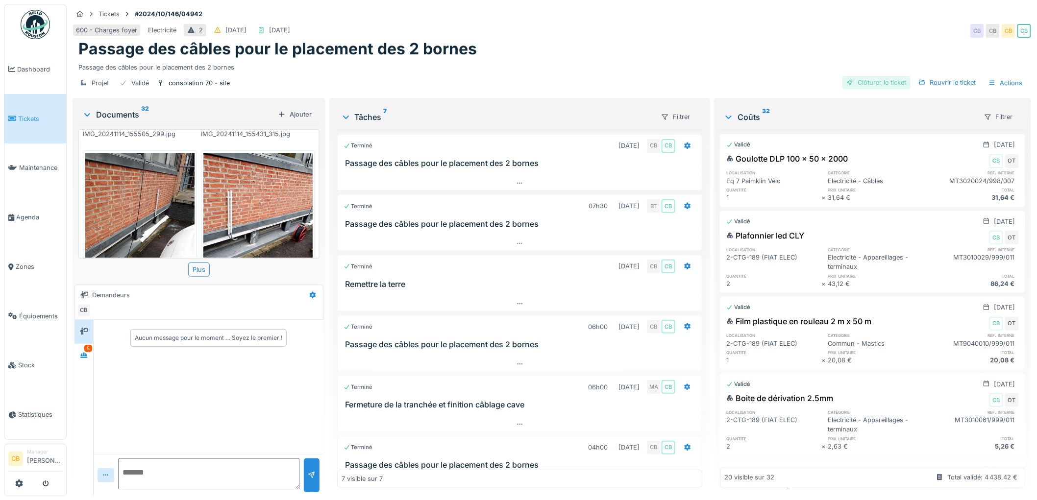
click at [854, 76] on div "Clôturer le ticket" at bounding box center [876, 82] width 68 height 13
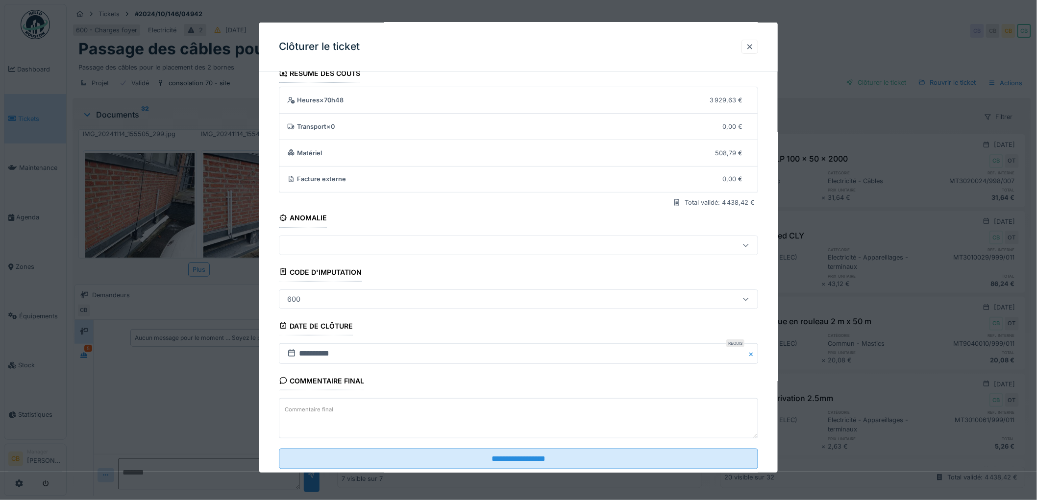
scroll to position [40, 0]
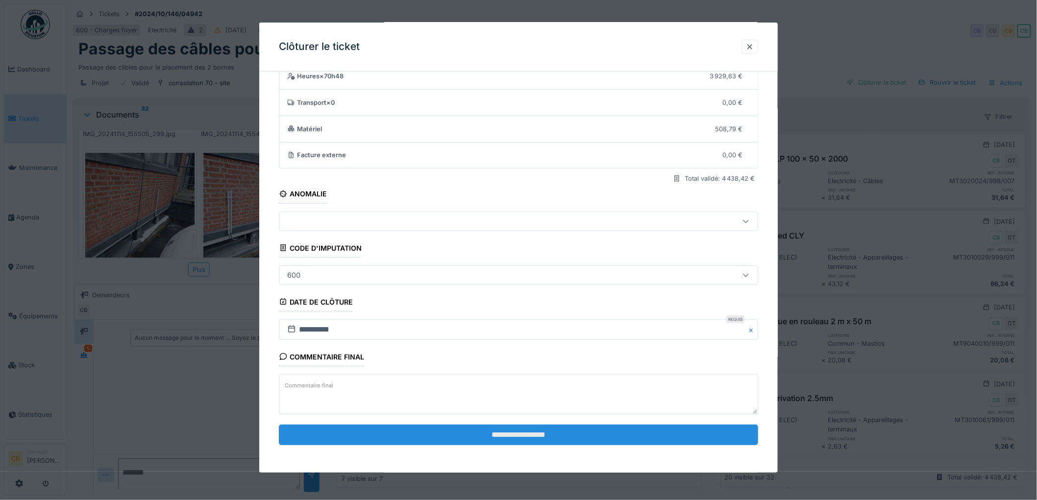
click at [532, 433] on input "**********" at bounding box center [518, 435] width 479 height 21
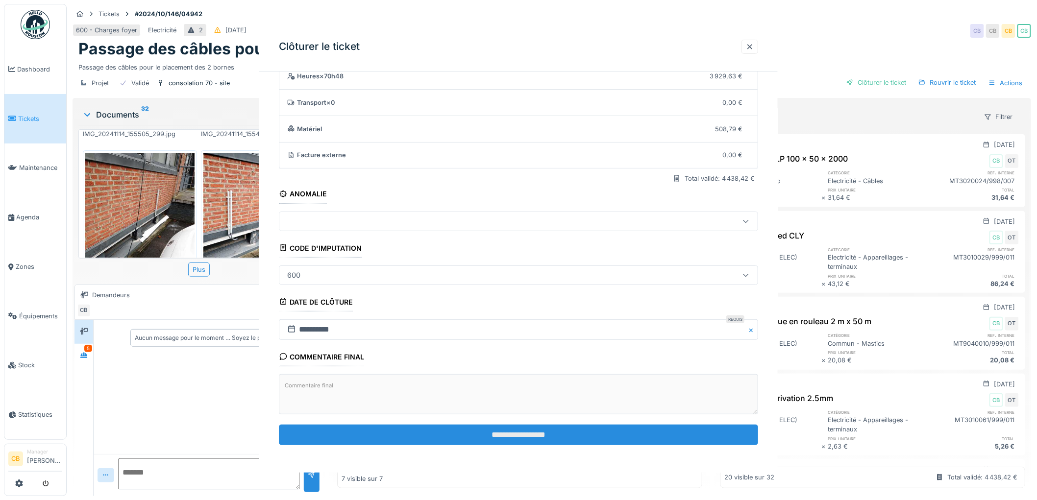
scroll to position [0, 0]
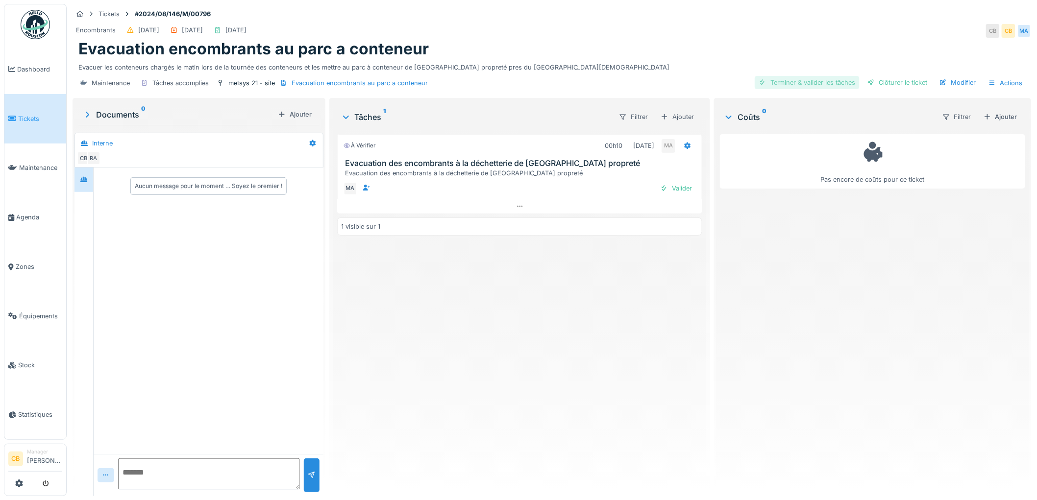
click at [778, 81] on div "Terminer & valider les tâches" at bounding box center [807, 82] width 105 height 13
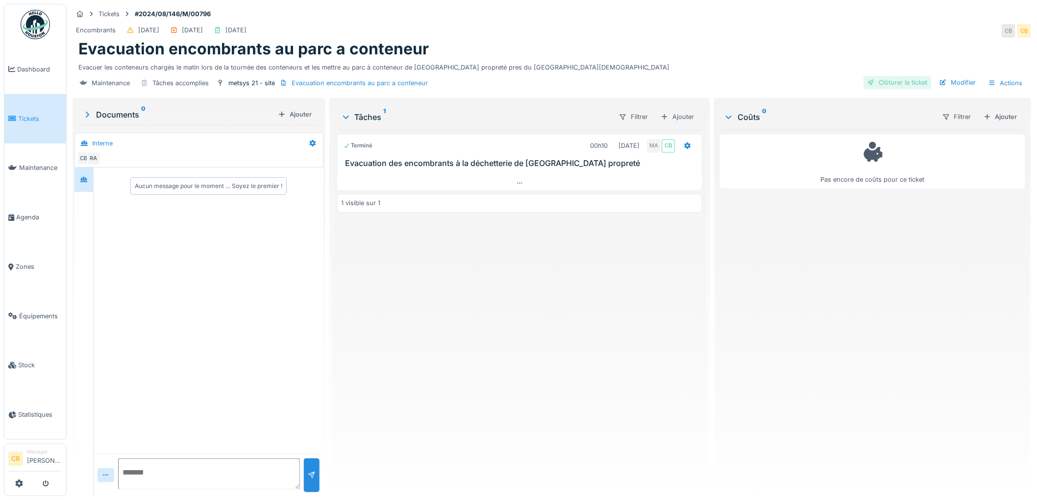
click at [869, 76] on div "Clôturer le ticket" at bounding box center [898, 82] width 68 height 13
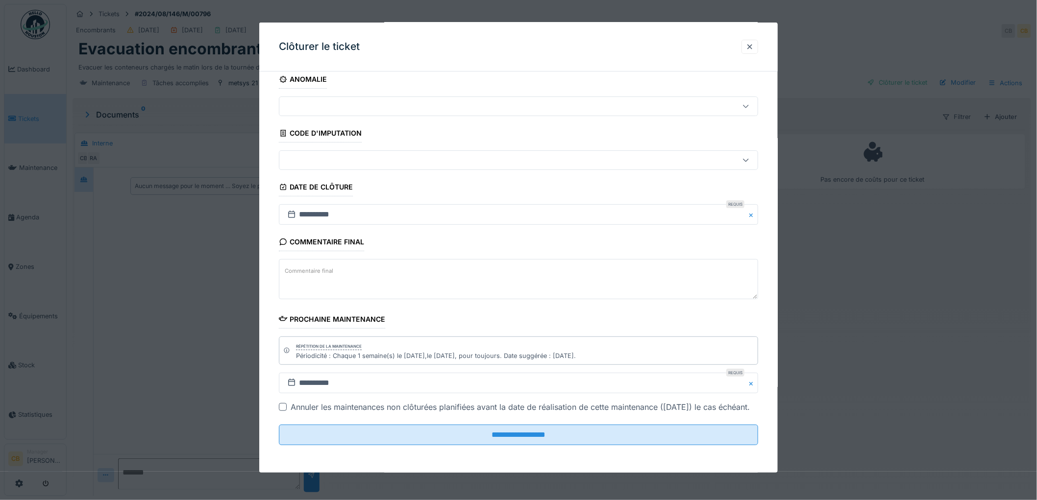
scroll to position [22, 0]
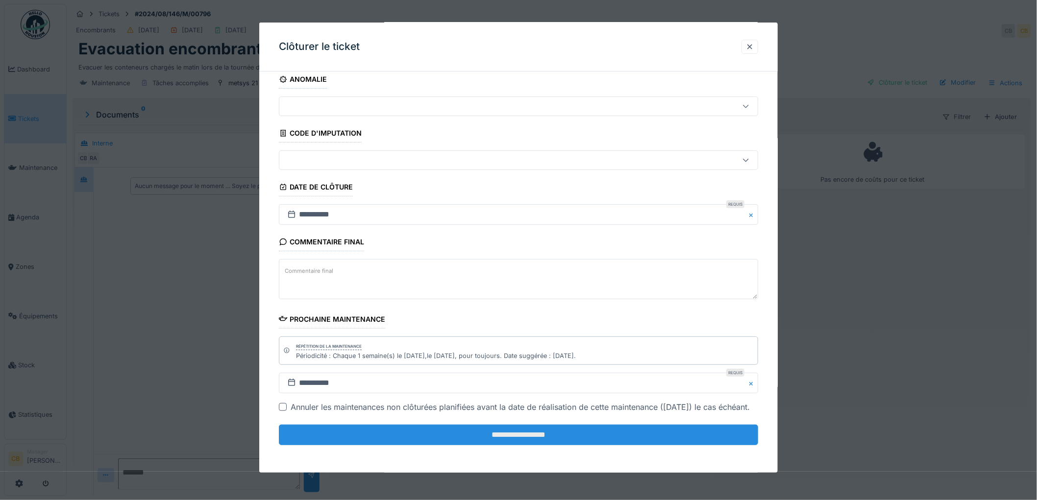
click at [540, 433] on input "**********" at bounding box center [518, 435] width 479 height 21
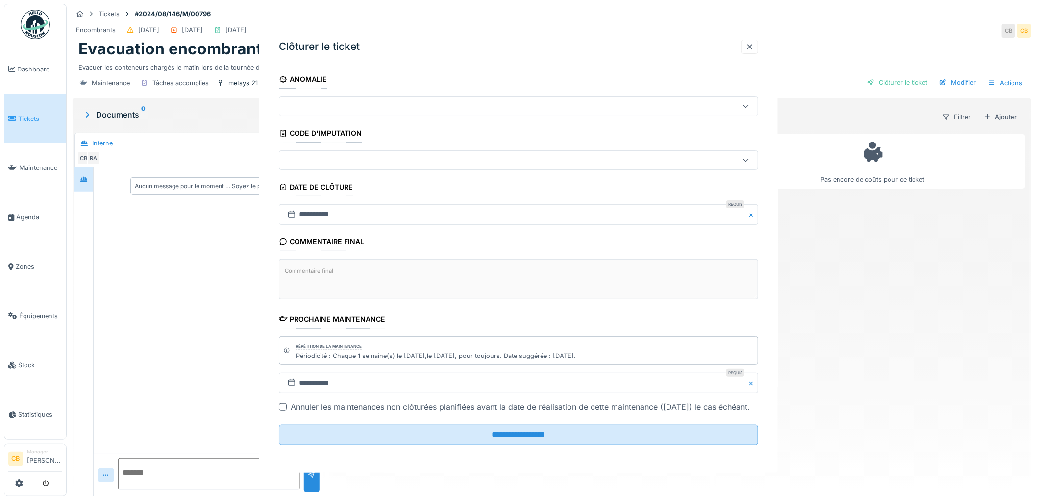
scroll to position [0, 0]
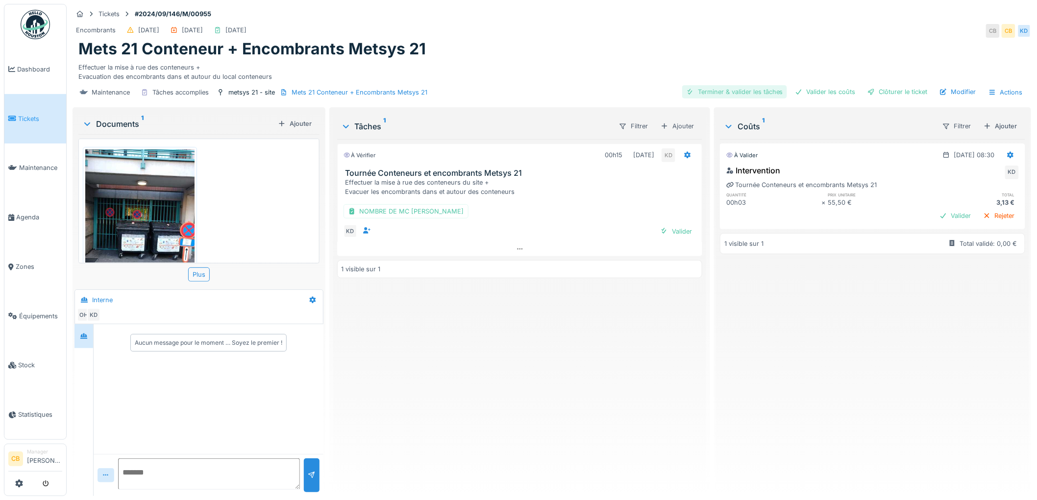
click at [736, 91] on div "Terminer & valider les tâches" at bounding box center [734, 91] width 105 height 13
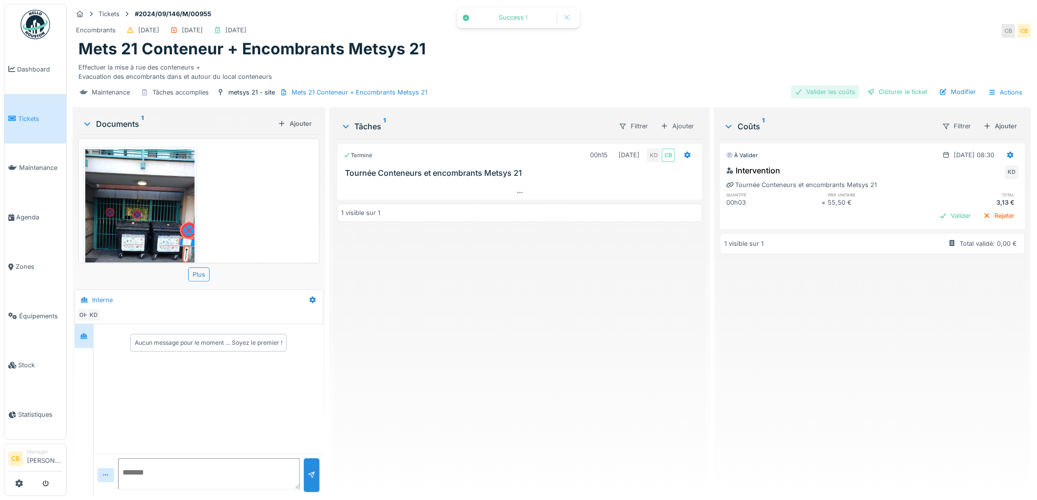
click at [812, 89] on div "Valider les coûts" at bounding box center [825, 91] width 69 height 13
click at [871, 90] on div "Clôturer le ticket" at bounding box center [898, 91] width 68 height 13
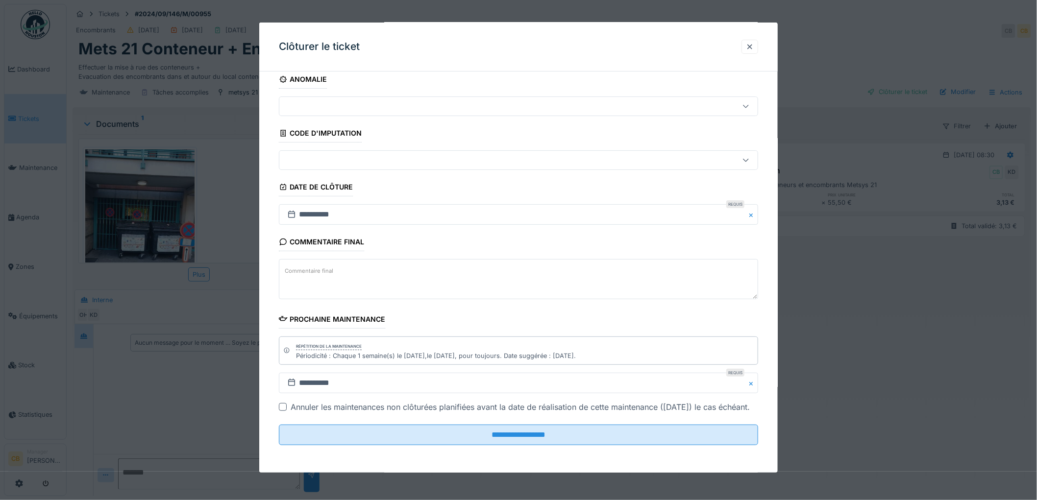
scroll to position [22, 0]
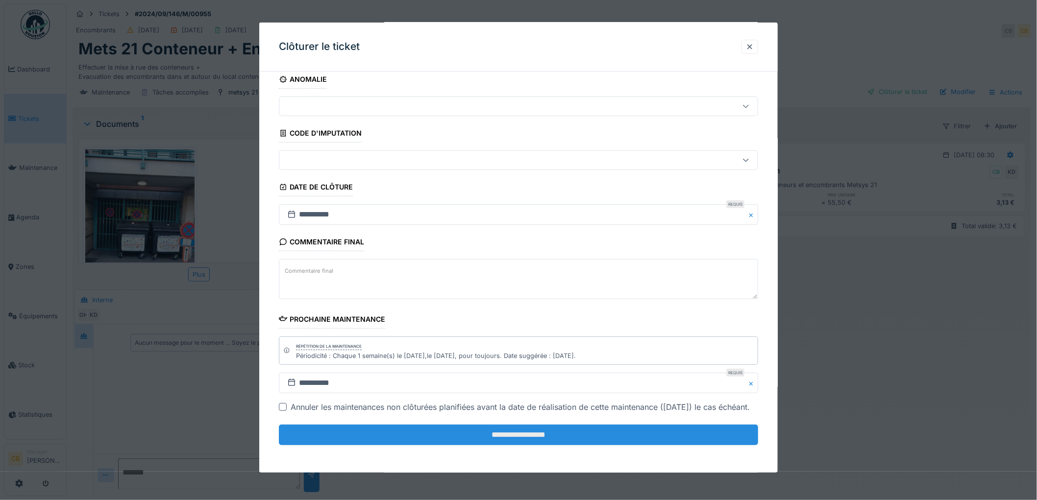
click at [539, 432] on input "**********" at bounding box center [518, 435] width 479 height 21
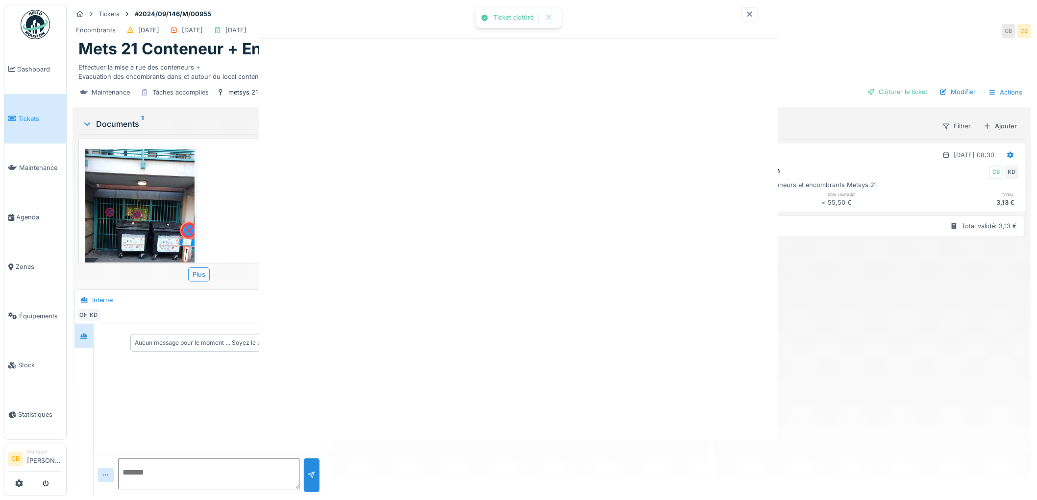
scroll to position [0, 0]
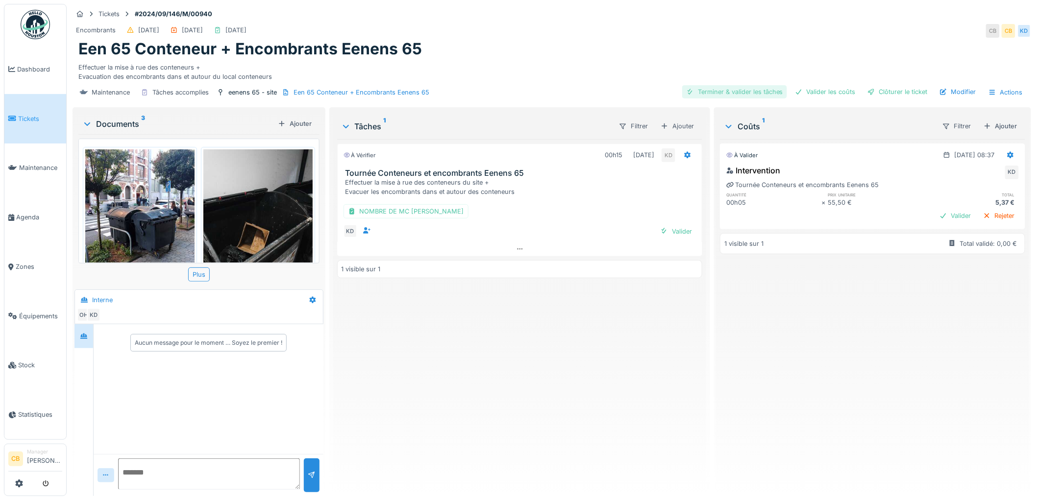
click at [729, 92] on div "Terminer & valider les tâches" at bounding box center [734, 91] width 105 height 13
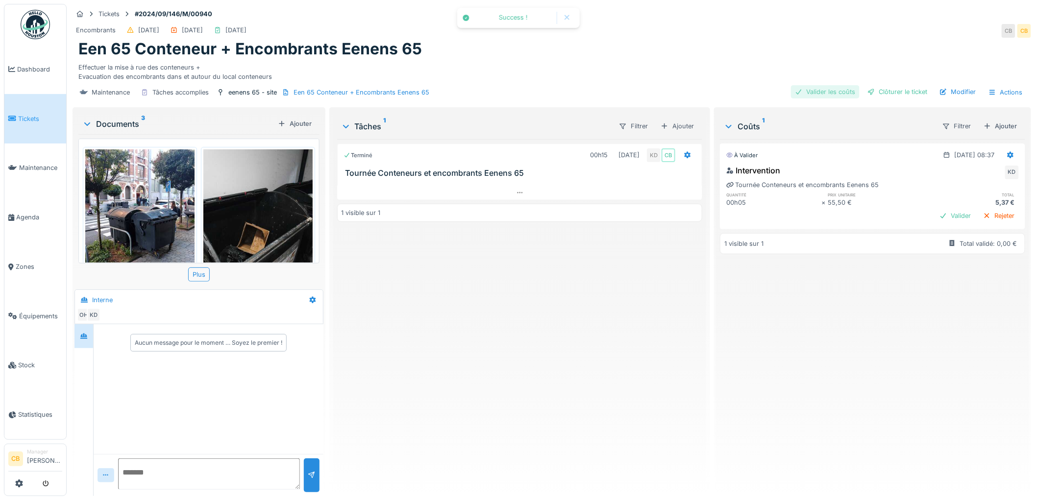
click at [823, 87] on div "Valider les coûts" at bounding box center [825, 91] width 69 height 13
click at [874, 94] on div "Clôturer le ticket" at bounding box center [898, 91] width 68 height 13
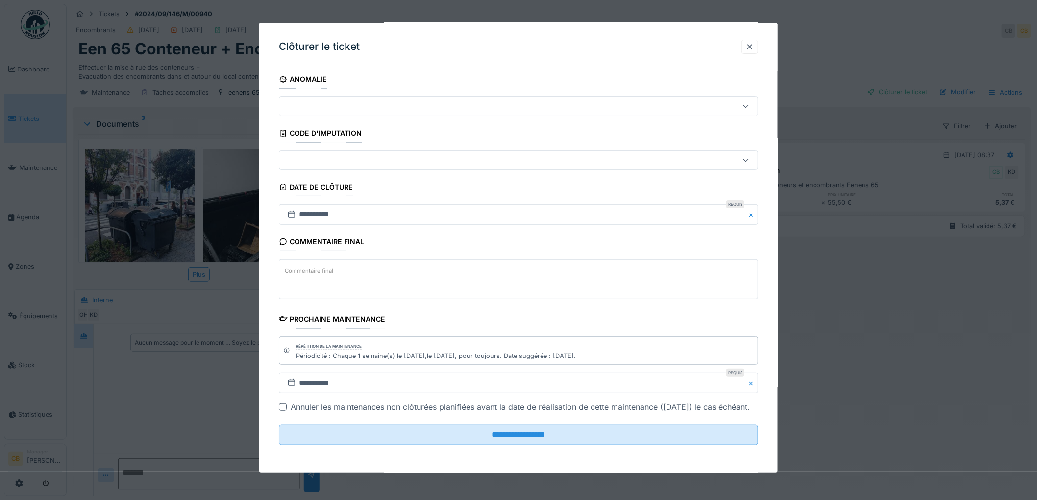
scroll to position [22, 0]
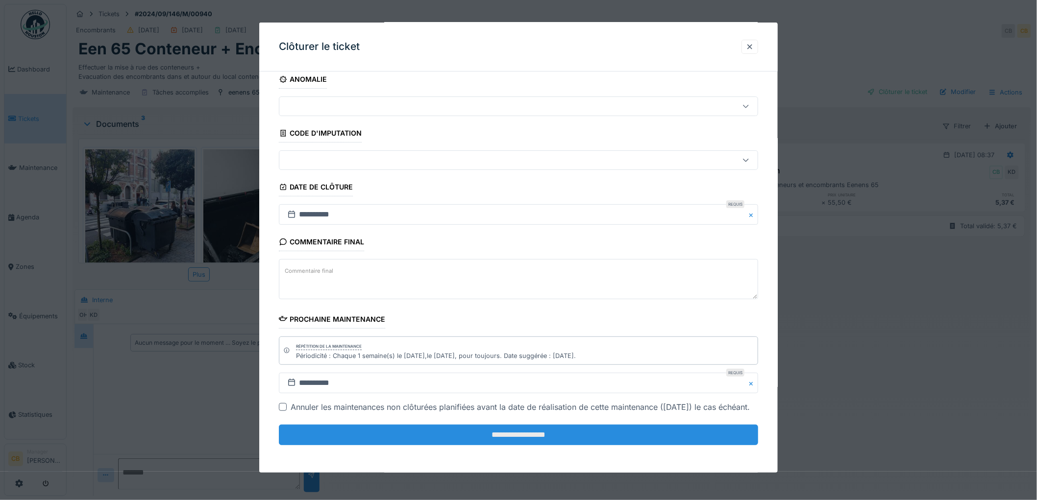
click at [564, 430] on input "**********" at bounding box center [518, 435] width 479 height 21
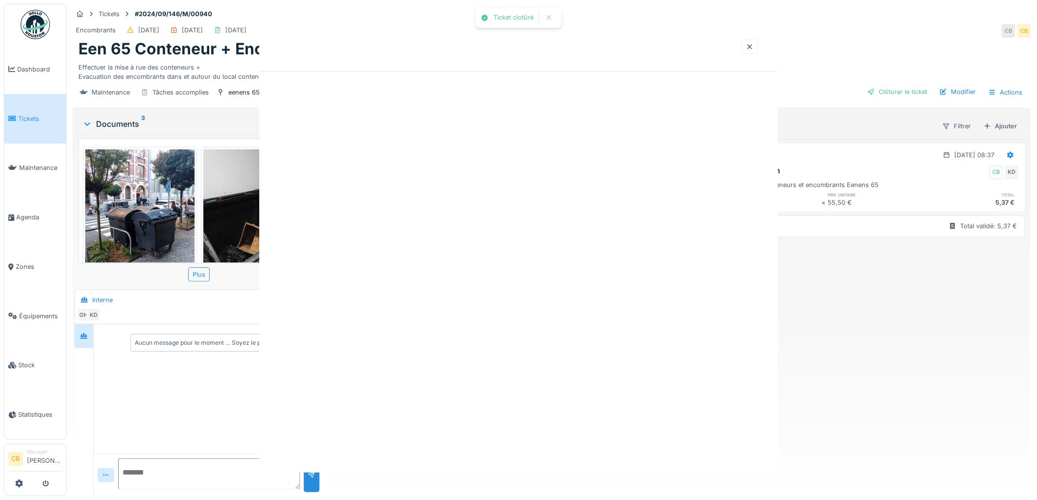
scroll to position [0, 0]
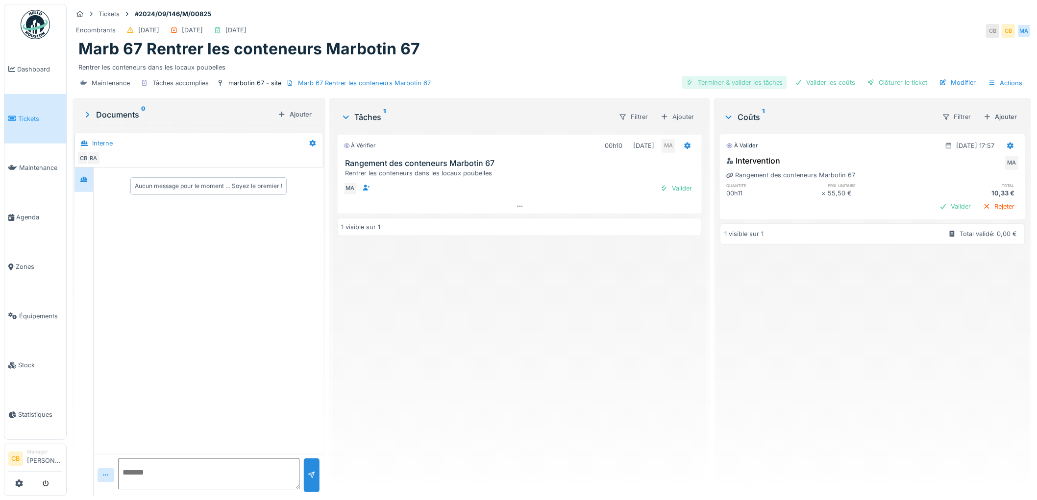
click at [751, 84] on div "Terminer & valider les tâches" at bounding box center [734, 82] width 105 height 13
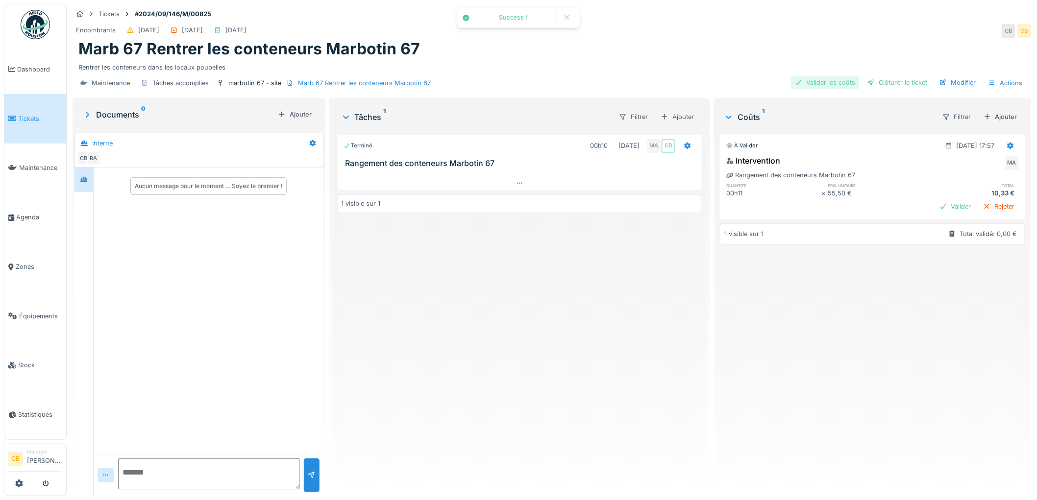
click at [822, 78] on div "Valider les coûts" at bounding box center [825, 82] width 69 height 13
click at [885, 80] on div "Clôturer le ticket" at bounding box center [898, 82] width 68 height 13
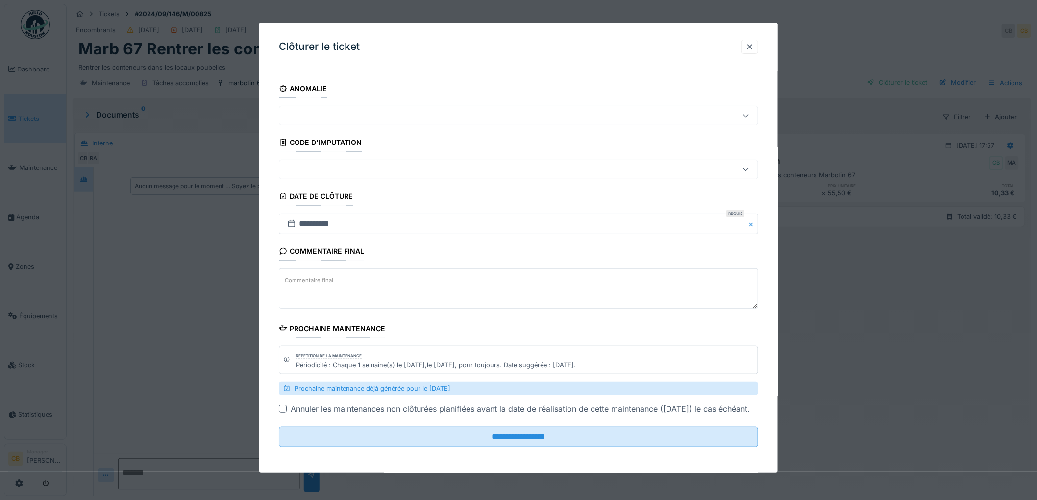
scroll to position [8, 0]
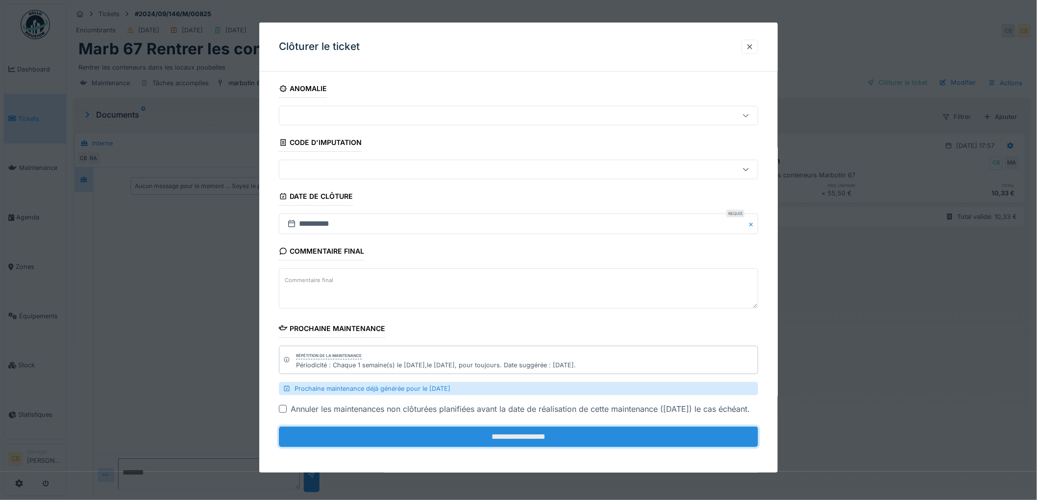
click at [523, 445] on input "**********" at bounding box center [518, 437] width 479 height 21
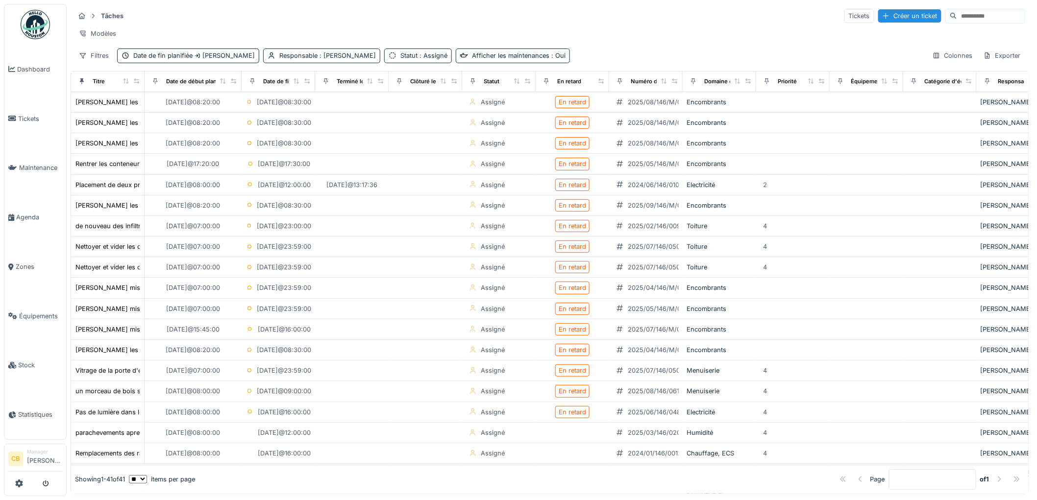
drag, startPoint x: 213, startPoint y: 92, endPoint x: 236, endPoint y: 97, distance: 24.0
click at [236, 92] on th "Date de début planifiée" at bounding box center [193, 82] width 97 height 21
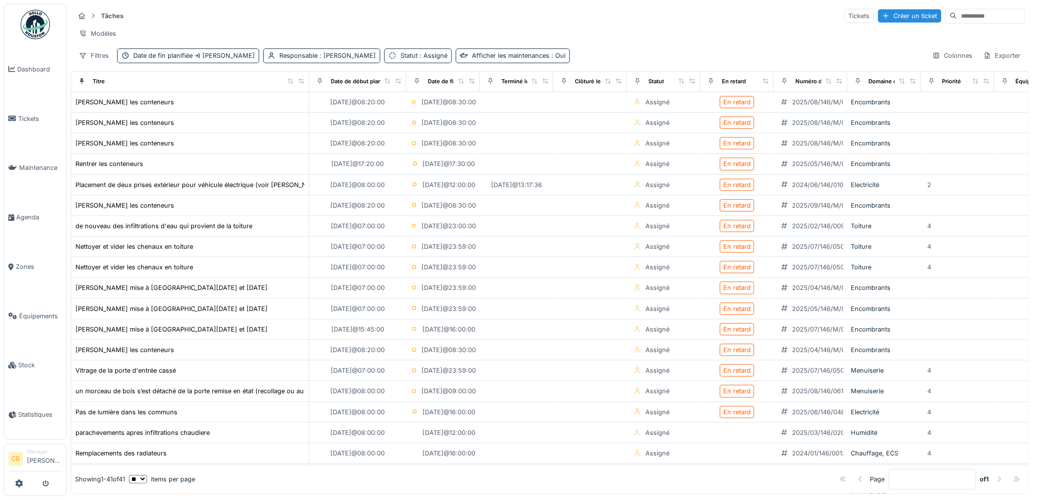
drag, startPoint x: 136, startPoint y: 92, endPoint x: 301, endPoint y: 97, distance: 165.2
click at [301, 92] on th "Titre" at bounding box center [190, 82] width 238 height 21
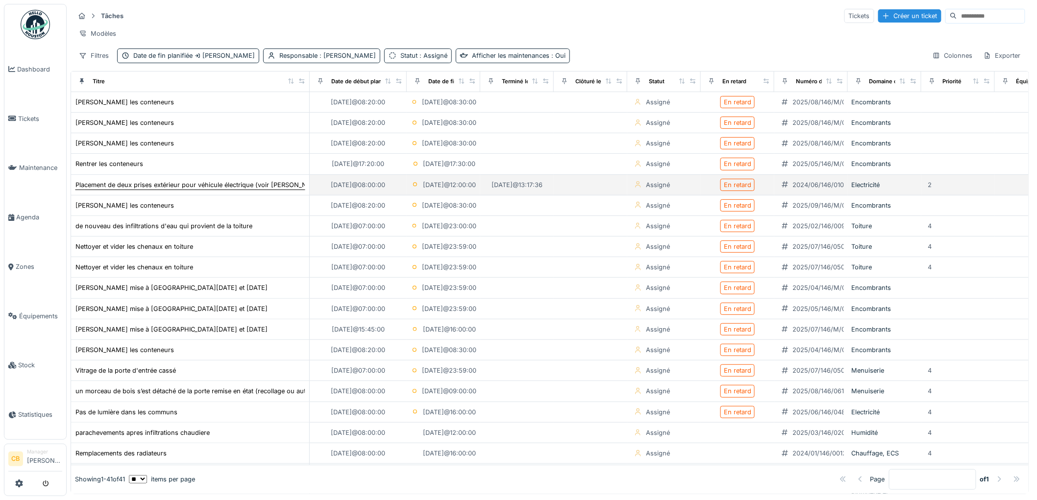
click at [247, 190] on div "Placement de deux prises extérieur pour véhicule électrique (voir [PERSON_NAME])" at bounding box center [200, 184] width 250 height 9
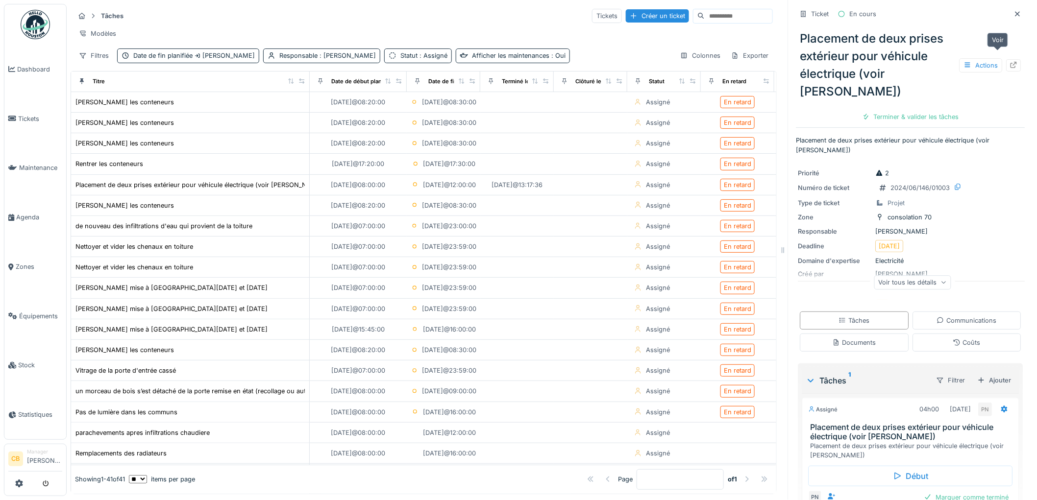
click at [1010, 62] on icon at bounding box center [1014, 65] width 8 height 6
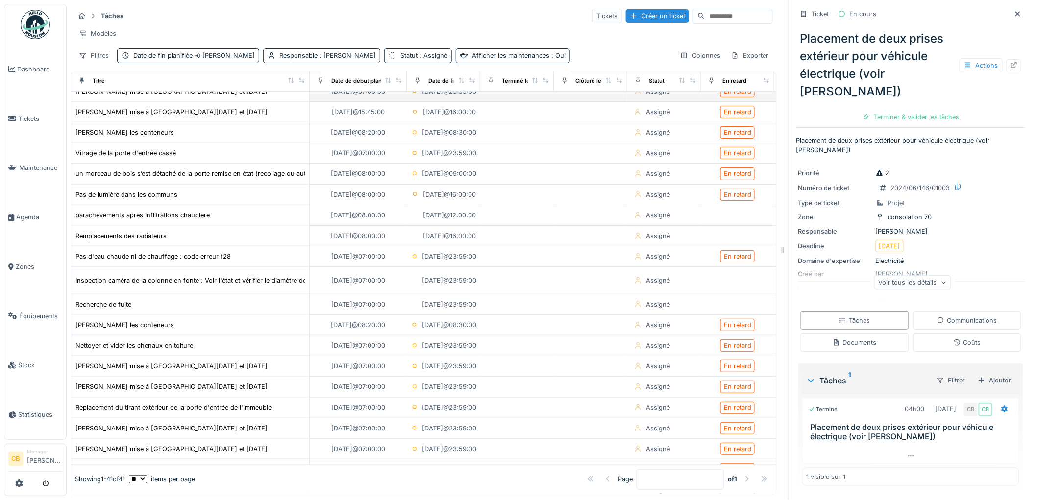
scroll to position [490, 0]
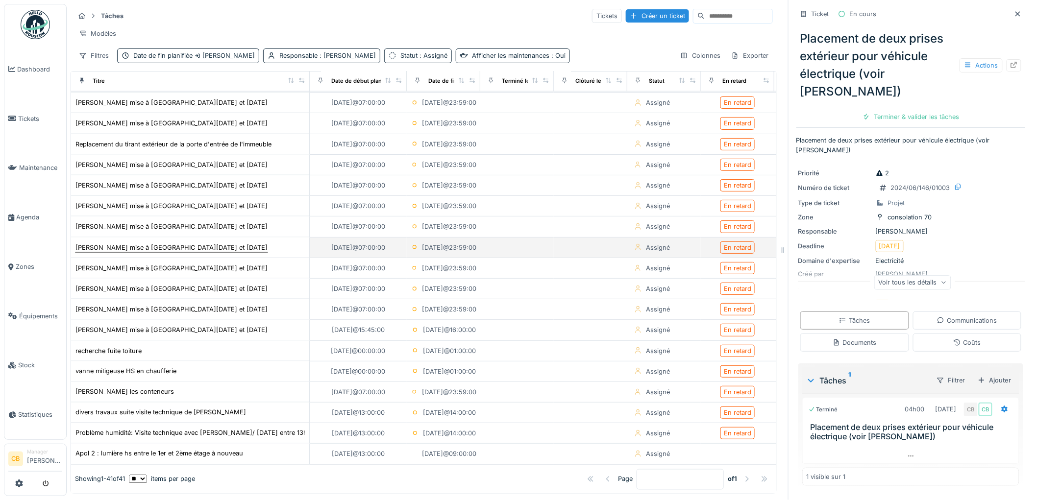
click at [184, 247] on div "[PERSON_NAME] mise à [GEOGRAPHIC_DATA][DATE] et [DATE]" at bounding box center [171, 247] width 192 height 9
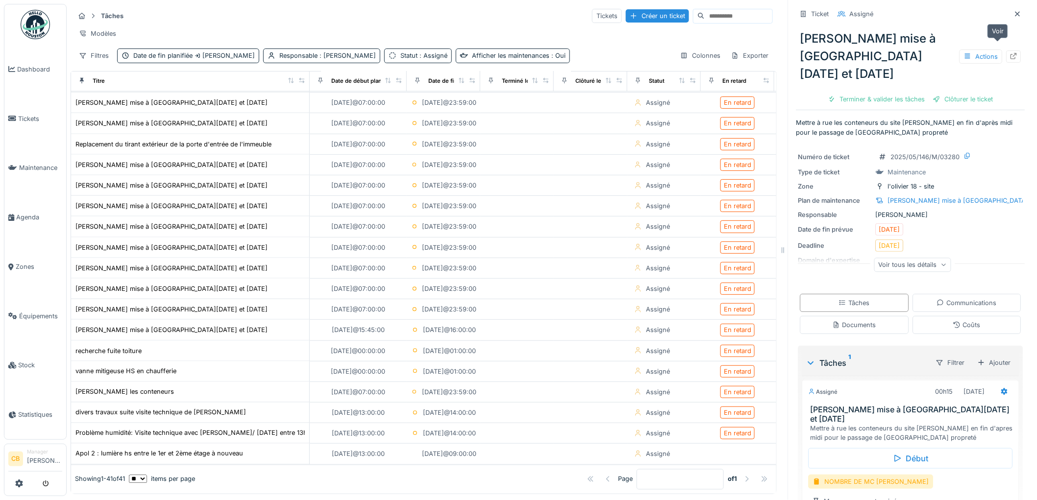
click at [1010, 53] on icon at bounding box center [1014, 56] width 8 height 6
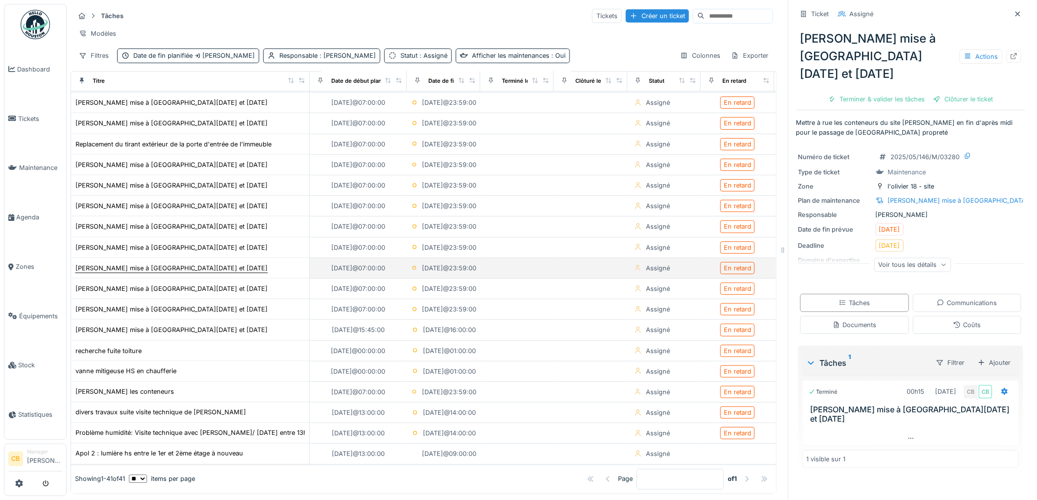
click at [189, 273] on div "[PERSON_NAME] mise à [GEOGRAPHIC_DATA][DATE] et [DATE]" at bounding box center [171, 268] width 192 height 9
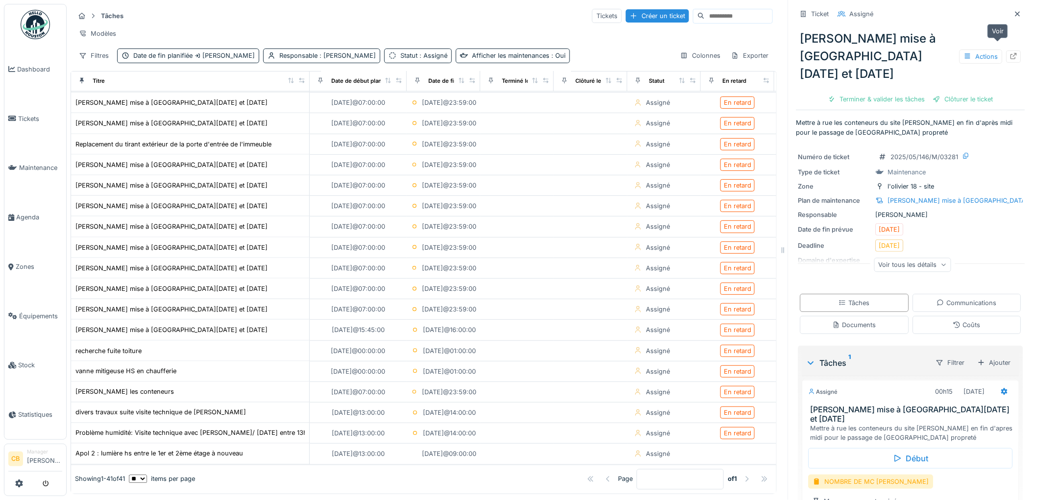
click at [1010, 53] on icon at bounding box center [1014, 56] width 8 height 6
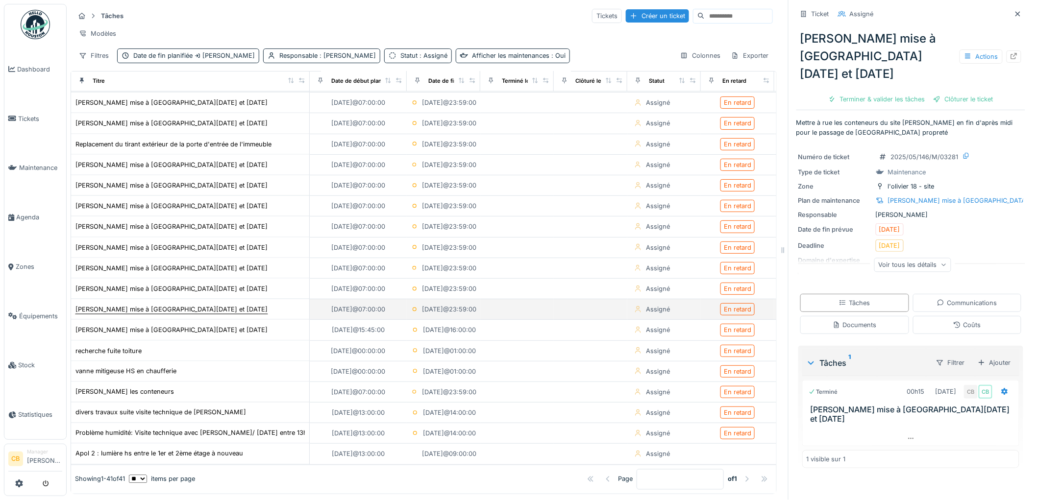
click at [148, 311] on div "Olivier - Conteneur mise à rue les Lundi et Jeudi" at bounding box center [171, 309] width 192 height 9
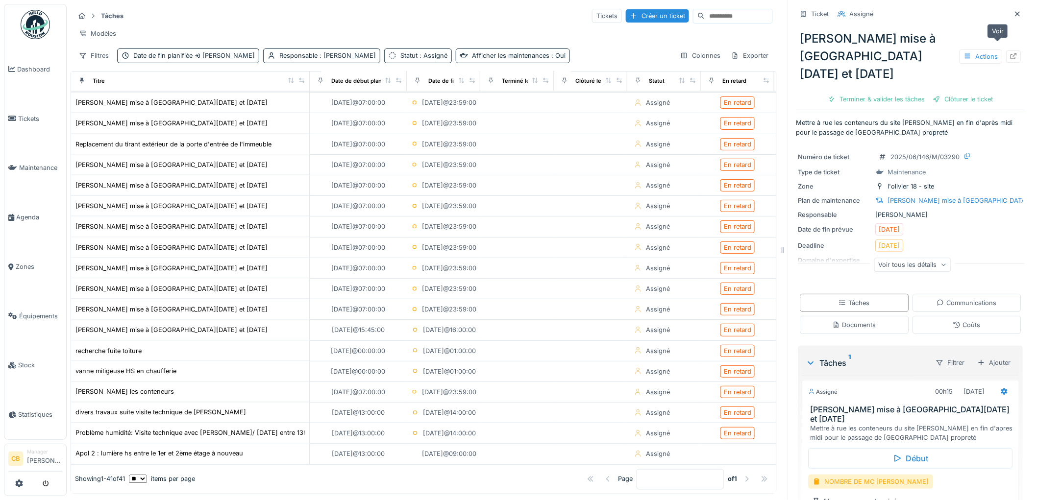
click at [1011, 53] on icon at bounding box center [1014, 56] width 6 height 6
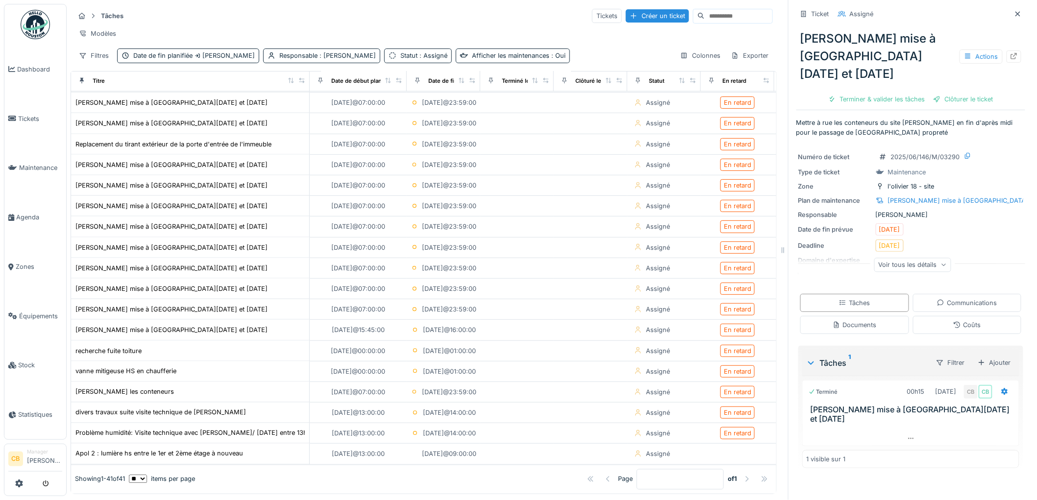
click at [39, 28] on img at bounding box center [35, 24] width 29 height 29
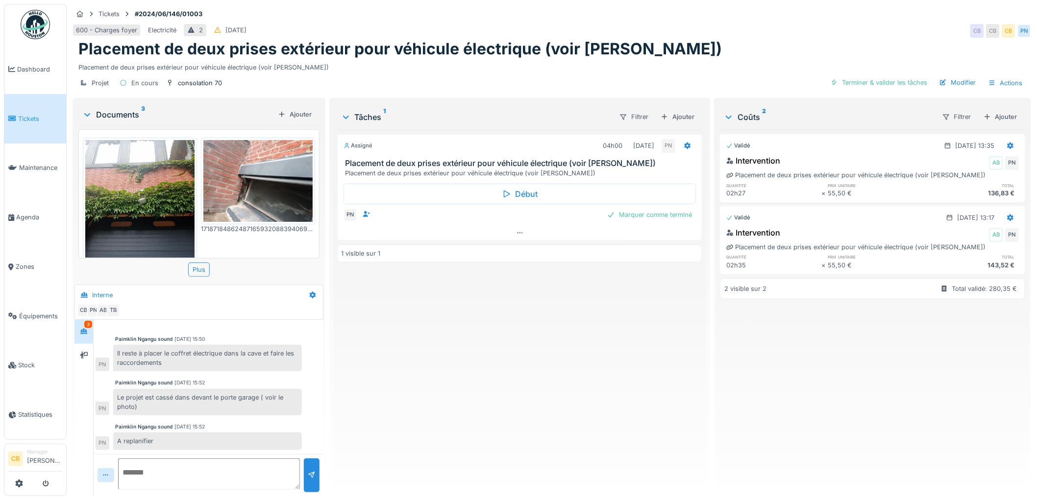
scroll to position [8, 0]
click at [874, 76] on div "Terminer & valider les tâches" at bounding box center [879, 82] width 105 height 13
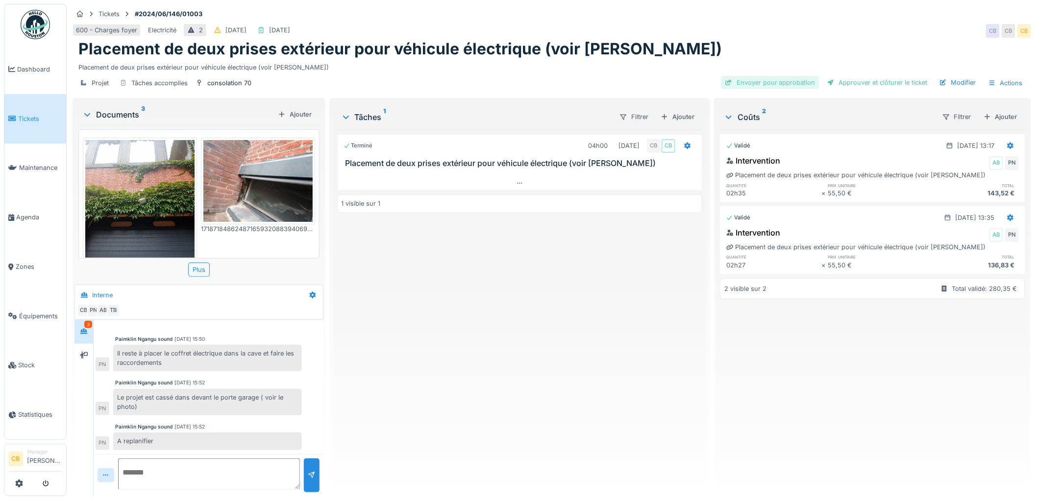
click at [758, 76] on div "Envoyer pour approbation" at bounding box center [770, 82] width 99 height 13
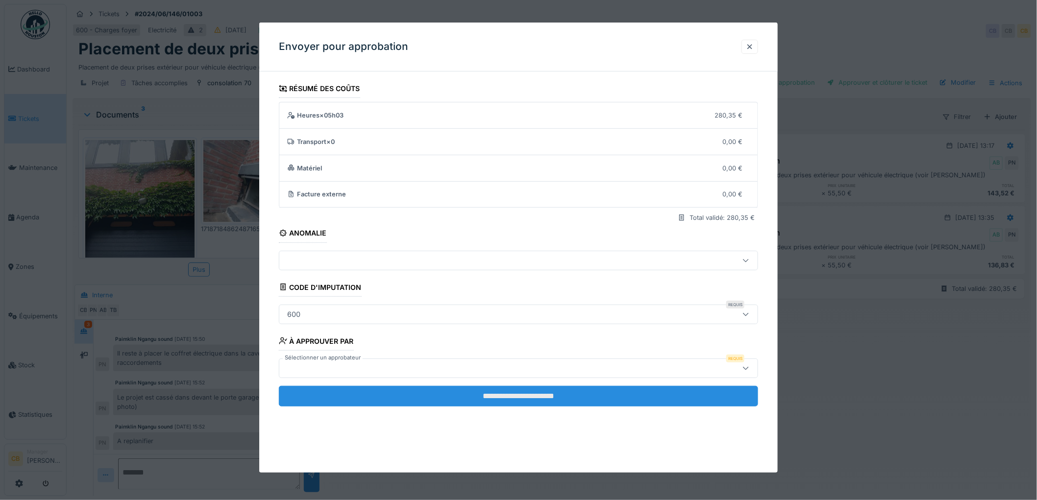
click at [560, 398] on input "**********" at bounding box center [518, 396] width 479 height 21
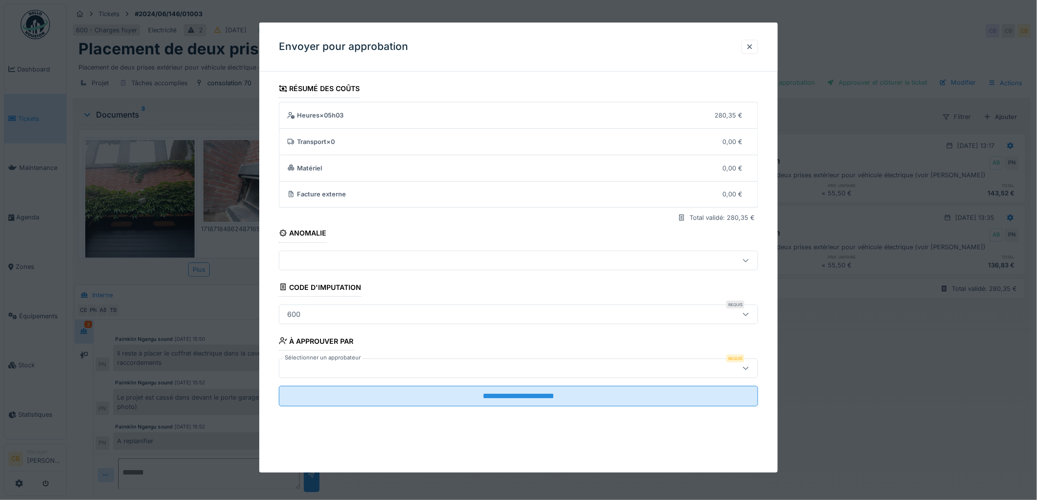
click at [314, 367] on div at bounding box center [491, 368] width 416 height 11
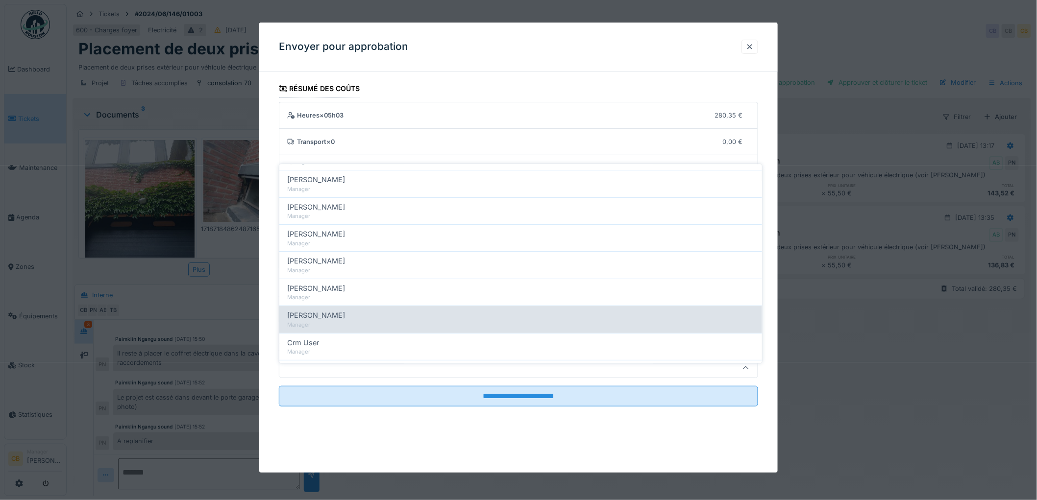
scroll to position [109, 0]
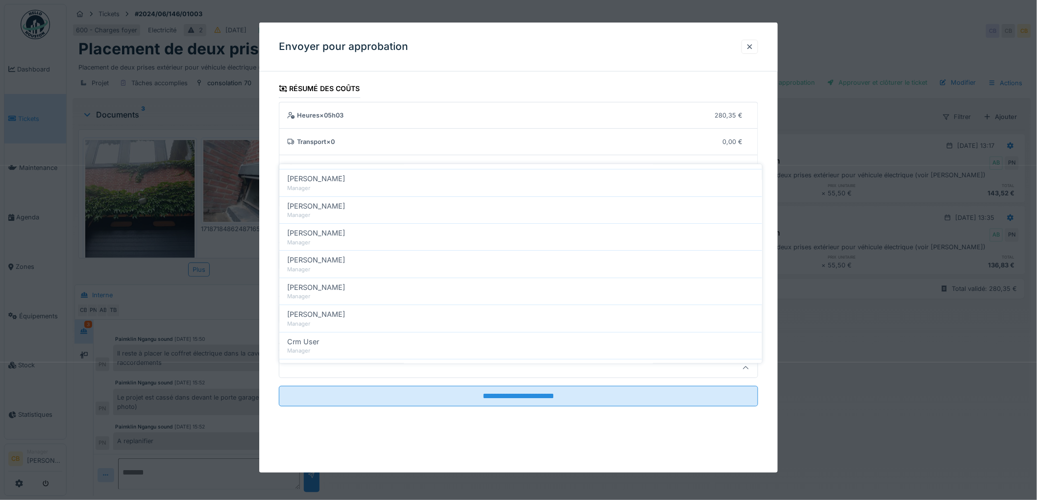
click at [329, 310] on span "[PERSON_NAME]" at bounding box center [316, 315] width 58 height 11
type input "****"
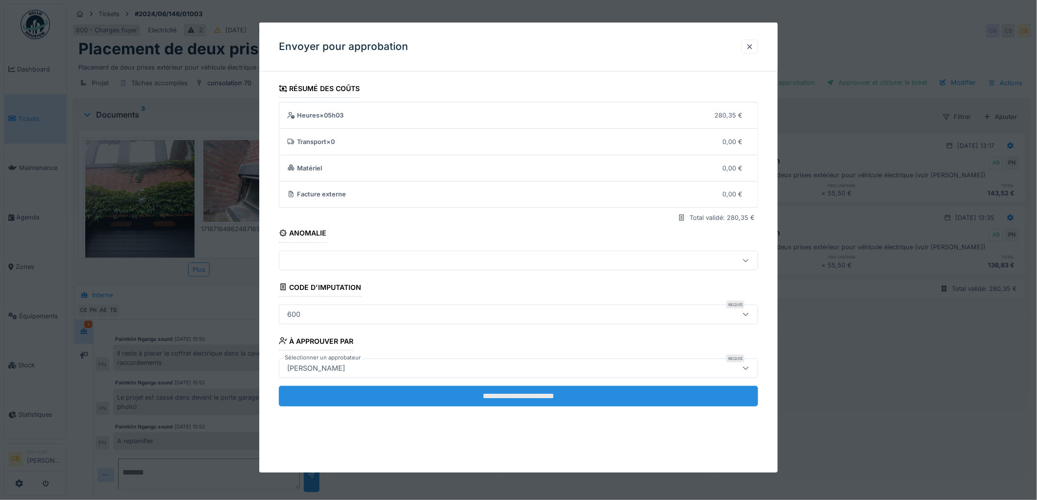
click at [481, 391] on input "**********" at bounding box center [518, 396] width 479 height 21
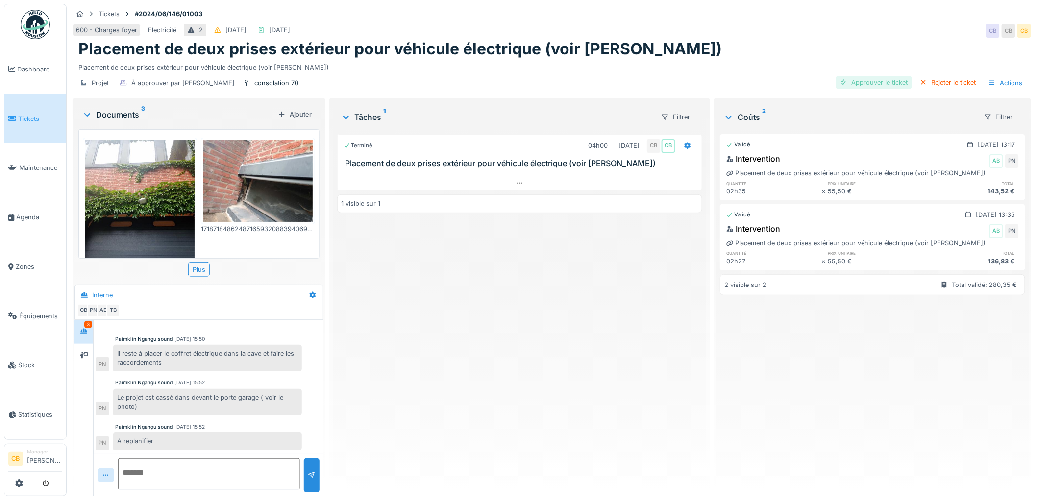
click at [863, 76] on div "Approuver le ticket" at bounding box center [874, 82] width 76 height 13
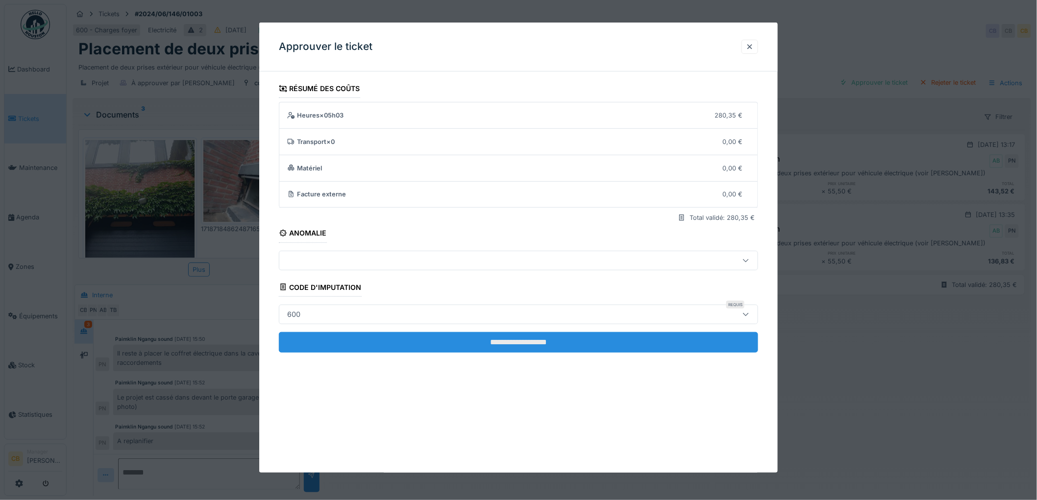
click at [503, 342] on input "**********" at bounding box center [518, 342] width 479 height 21
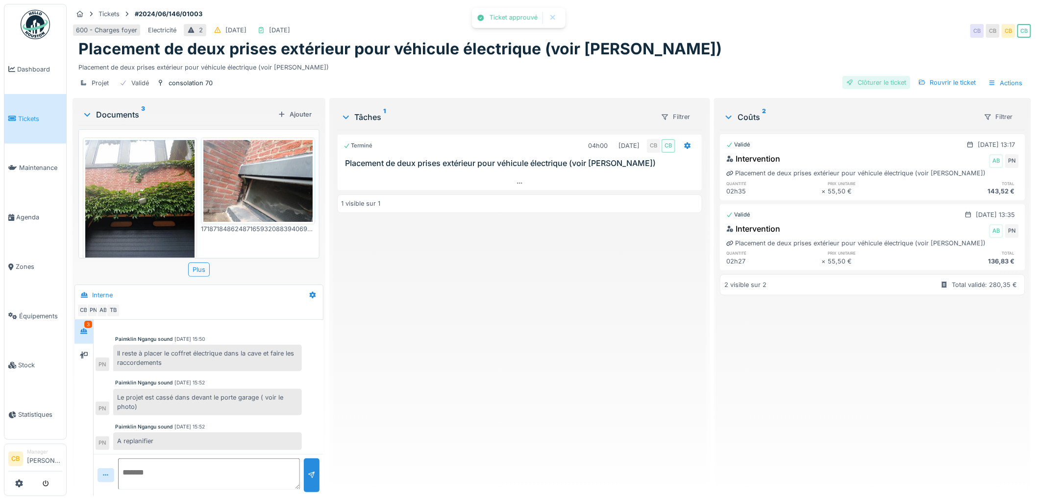
click at [860, 76] on div "Clôturer le ticket" at bounding box center [876, 82] width 68 height 13
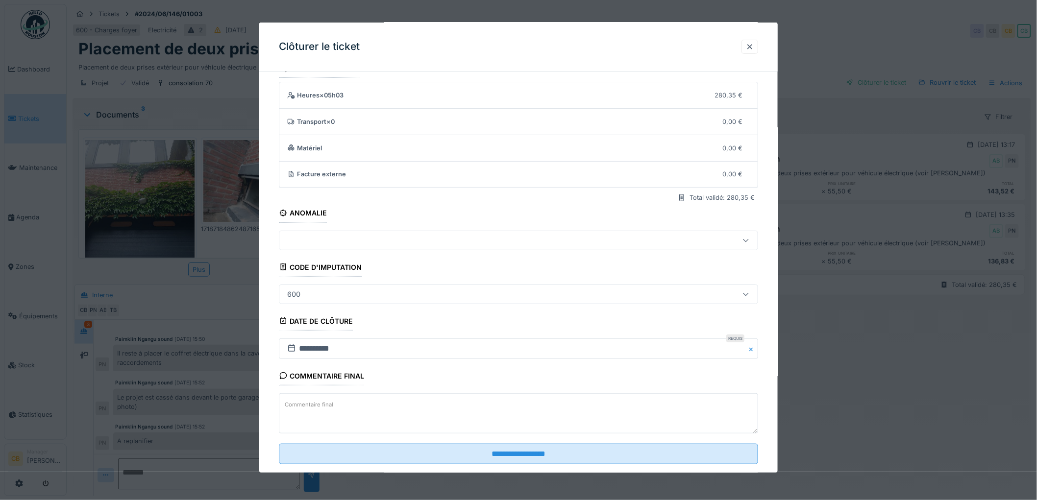
scroll to position [40, 0]
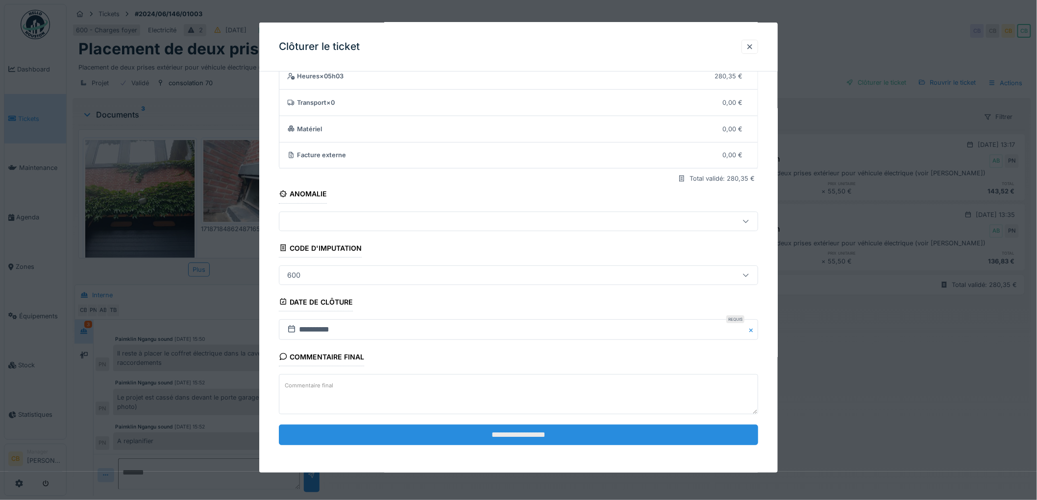
click at [489, 433] on input "**********" at bounding box center [518, 435] width 479 height 21
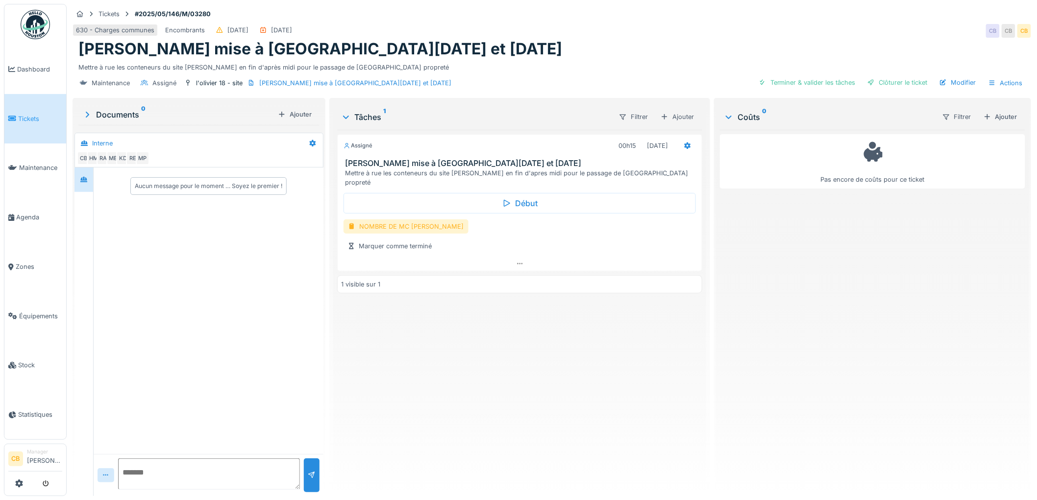
click at [422, 222] on div "NOMBRE DE MC [PERSON_NAME]" at bounding box center [406, 227] width 125 height 14
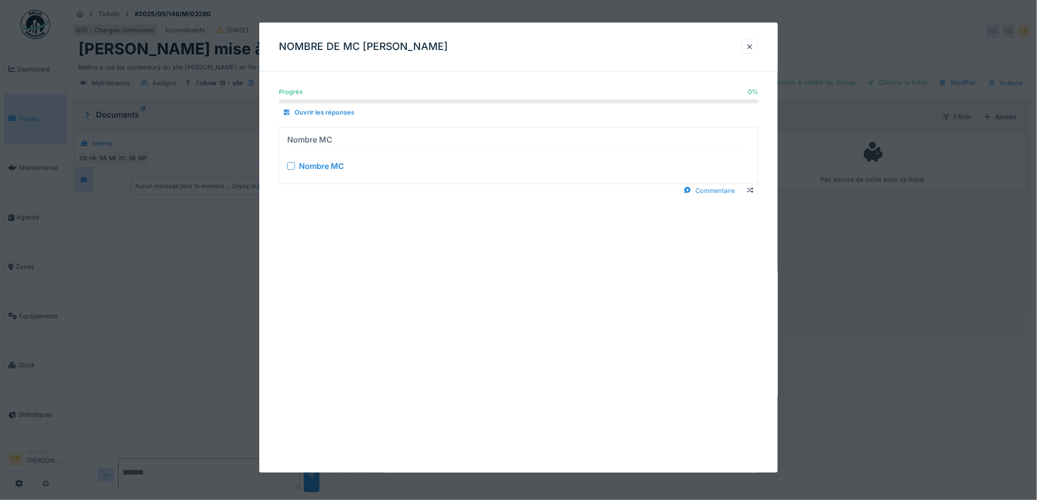
click at [294, 161] on div "Nombre MC" at bounding box center [516, 166] width 459 height 12
click at [293, 164] on div at bounding box center [291, 166] width 8 height 8
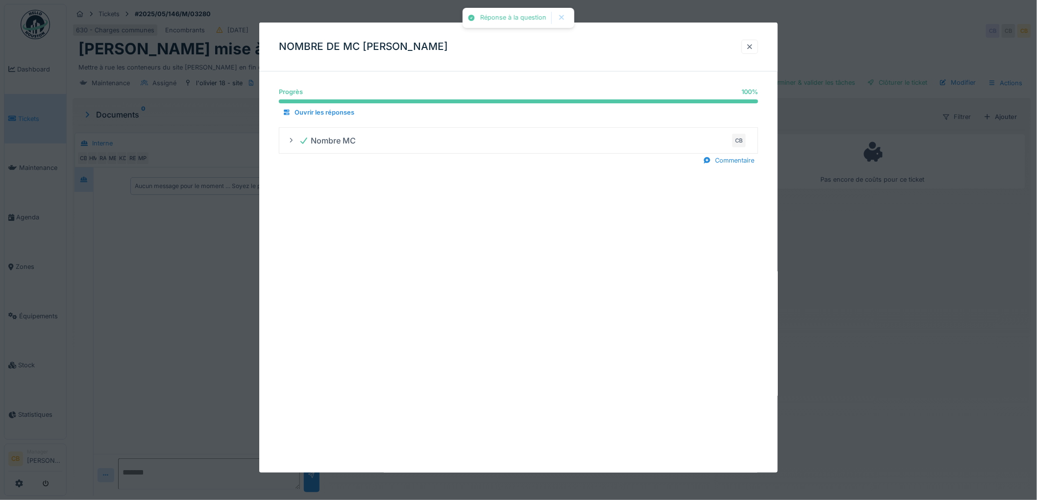
click at [754, 45] on div at bounding box center [750, 46] width 8 height 9
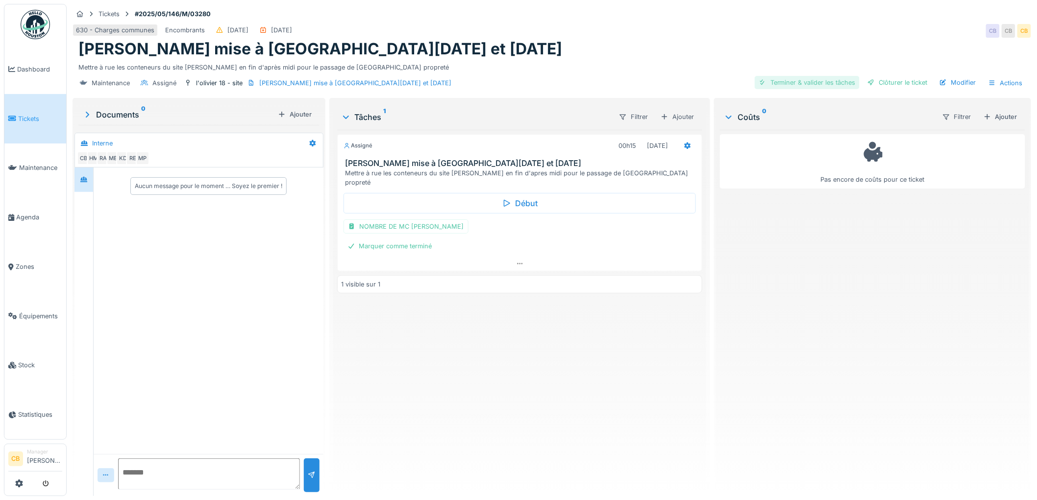
click at [826, 76] on div "Terminer & valider les tâches" at bounding box center [807, 82] width 105 height 13
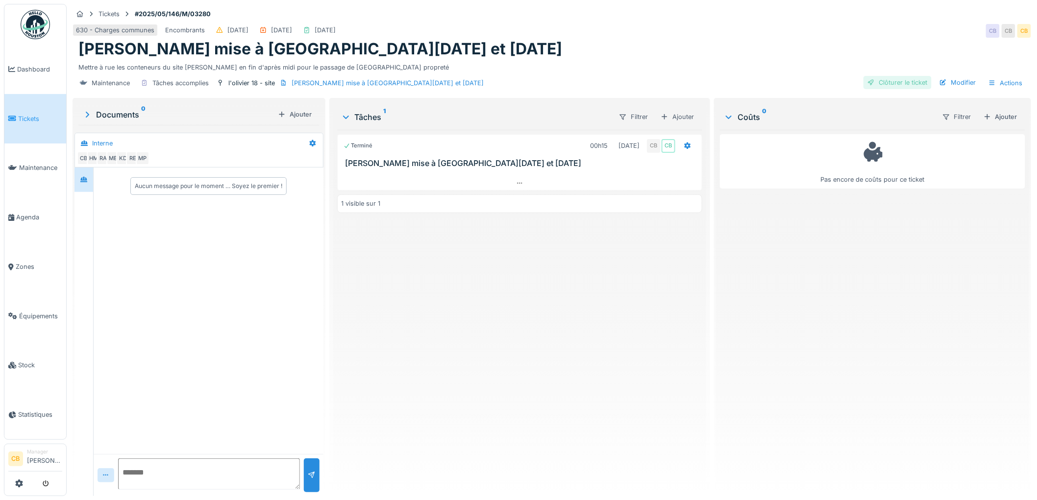
click at [885, 76] on div "Clôturer le ticket" at bounding box center [898, 82] width 68 height 13
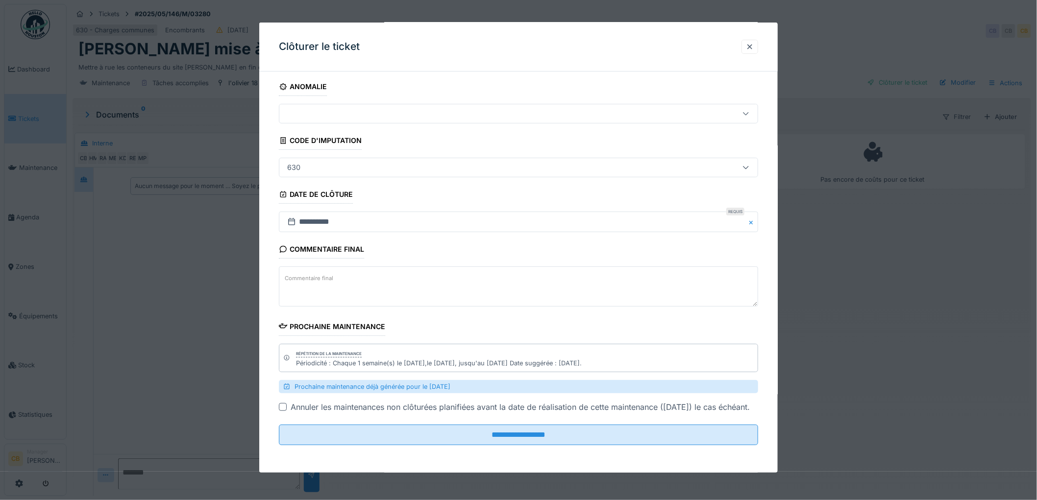
scroll to position [15, 0]
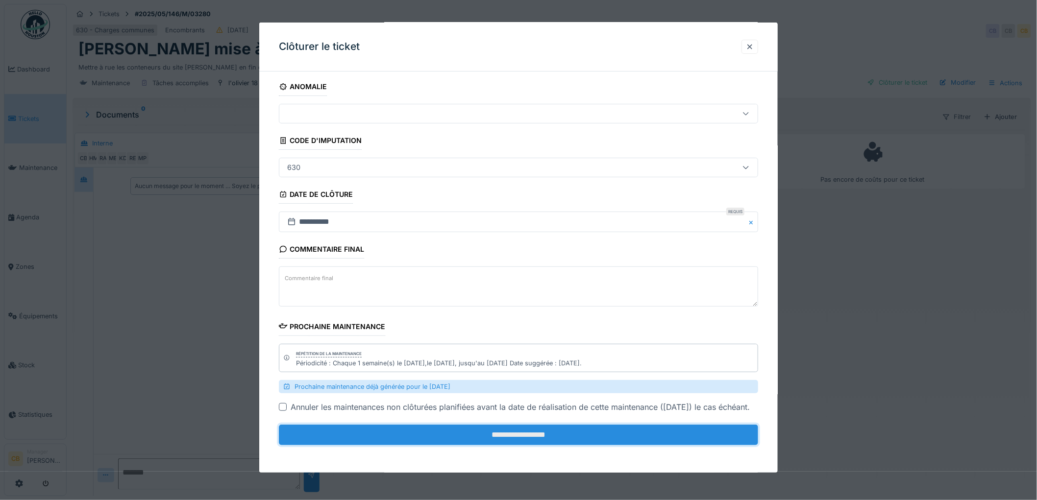
click at [538, 432] on input "**********" at bounding box center [518, 435] width 479 height 21
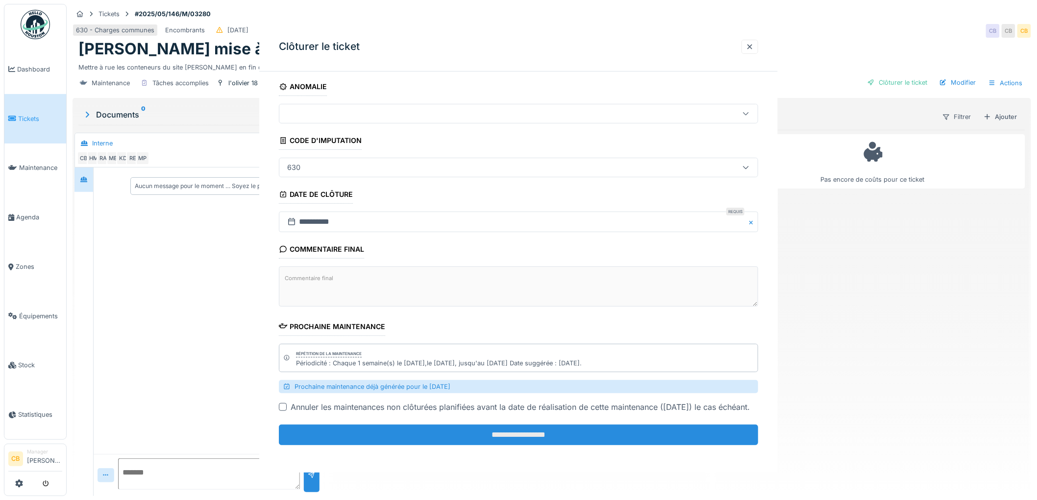
scroll to position [0, 0]
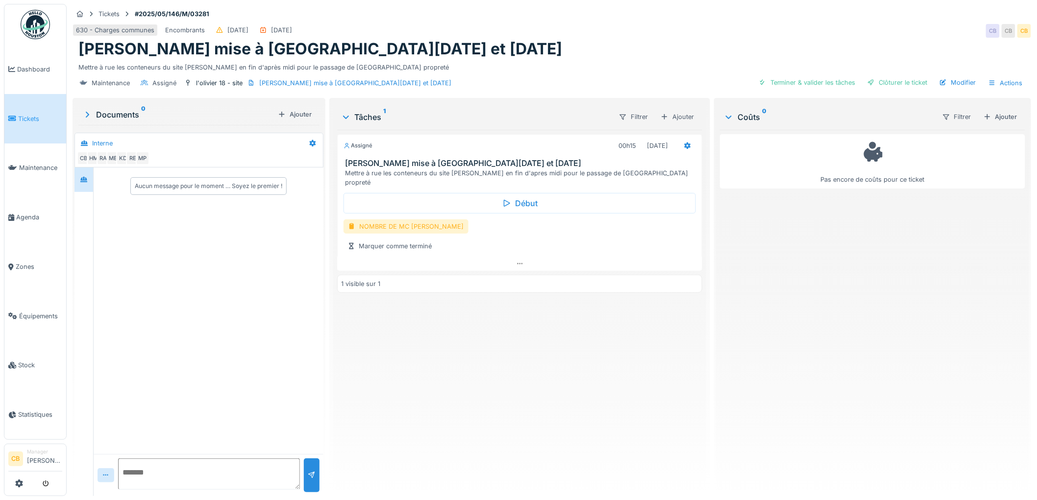
click at [424, 220] on div "NOMBRE DE MC [PERSON_NAME]" at bounding box center [406, 227] width 125 height 14
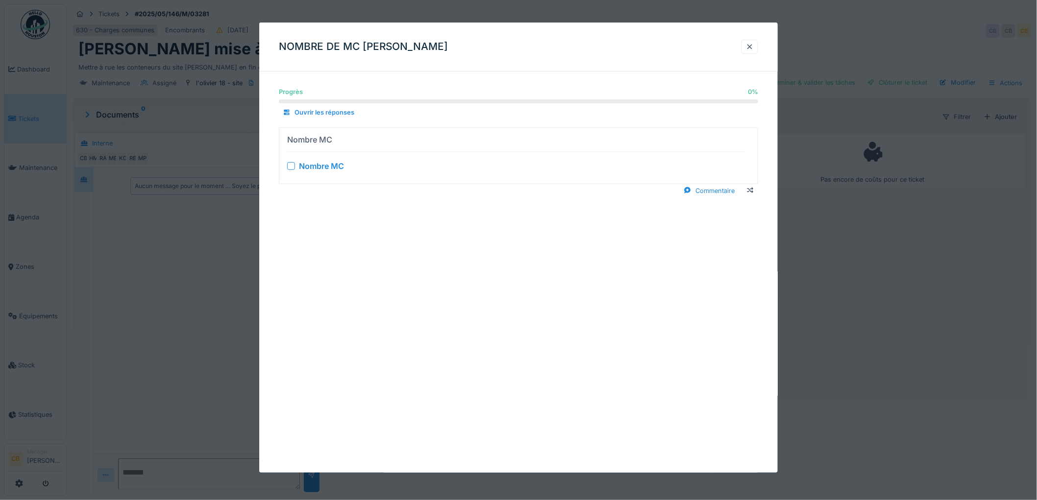
click at [295, 165] on div at bounding box center [291, 166] width 8 height 8
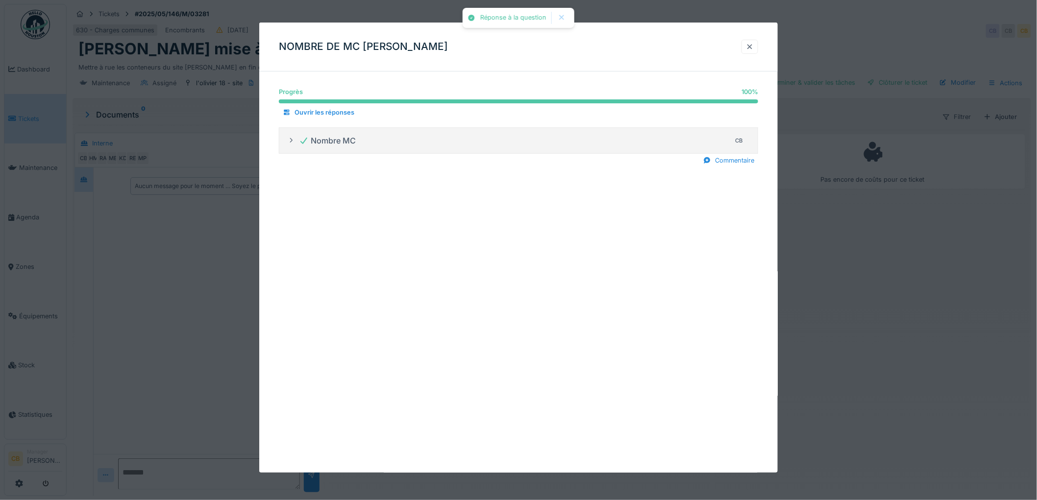
click at [751, 45] on div at bounding box center [750, 46] width 8 height 9
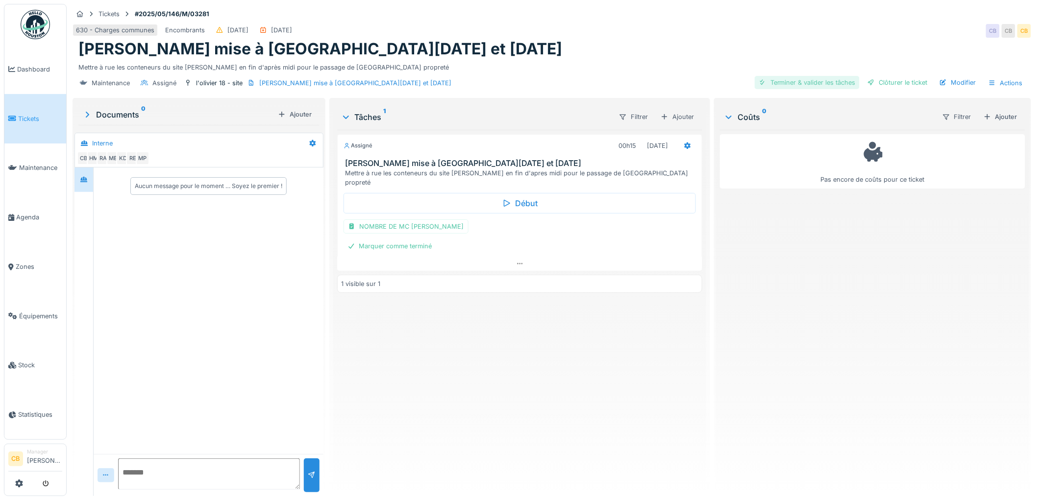
click at [803, 82] on div "Terminer & valider les tâches" at bounding box center [807, 82] width 105 height 13
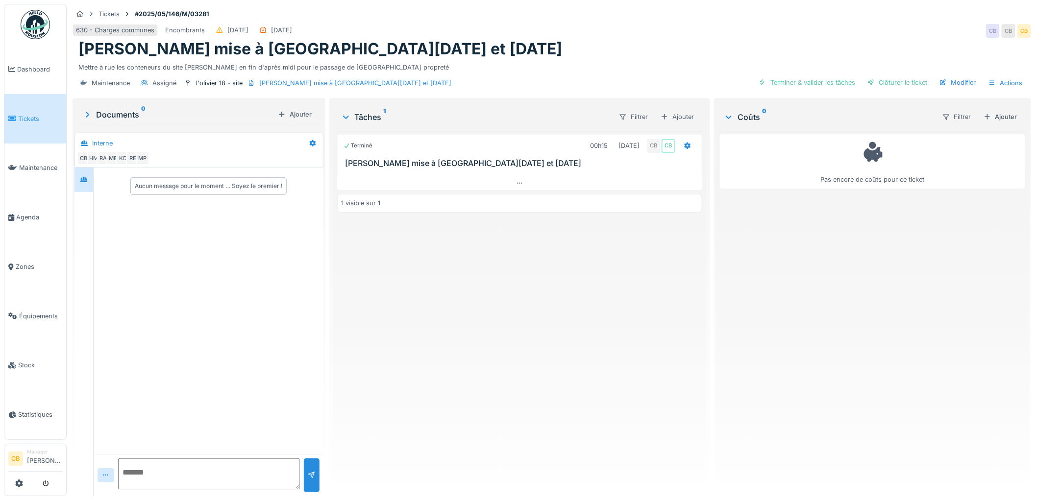
click at [801, 106] on div "Coûts 0 Filtrer Ajouter" at bounding box center [872, 117] width 305 height 26
click at [809, 78] on div "Terminer & valider les tâches" at bounding box center [807, 82] width 105 height 13
click at [878, 85] on div "Clôturer le ticket" at bounding box center [898, 82] width 68 height 13
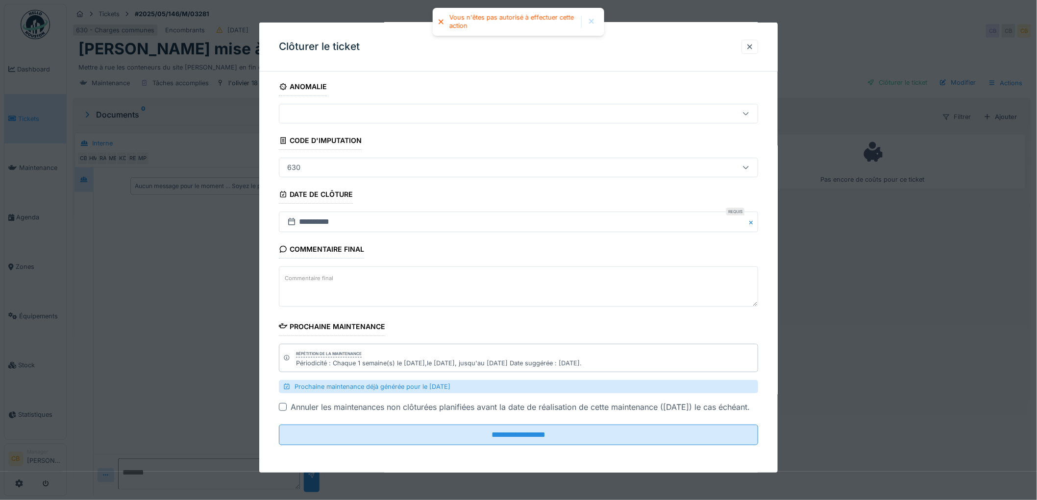
scroll to position [15, 0]
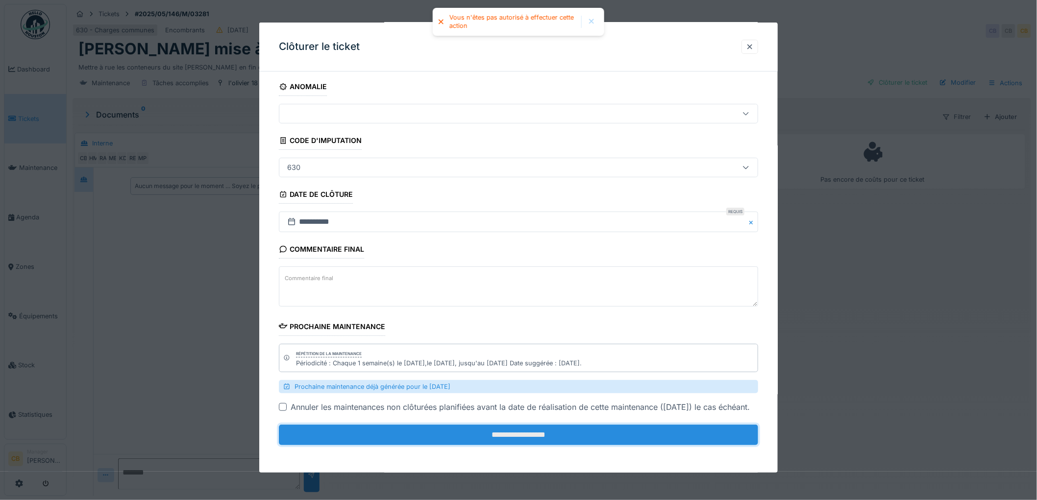
click at [554, 436] on input "**********" at bounding box center [518, 435] width 479 height 21
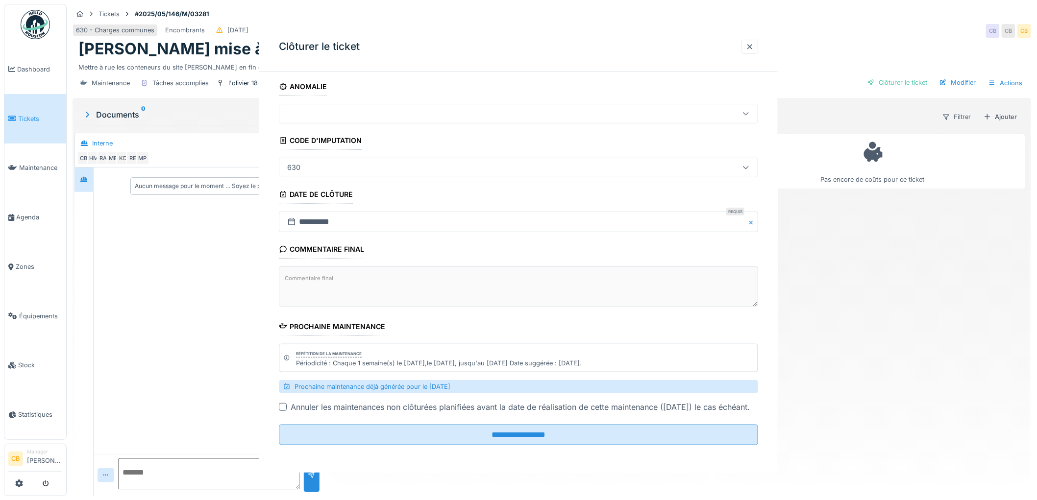
scroll to position [0, 0]
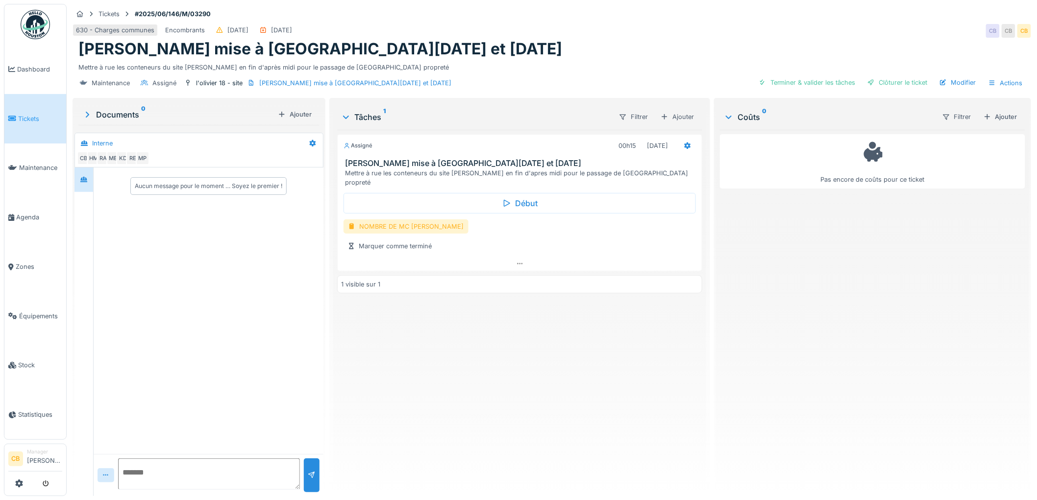
click at [418, 220] on div "NOMBRE DE MC [PERSON_NAME]" at bounding box center [406, 227] width 125 height 14
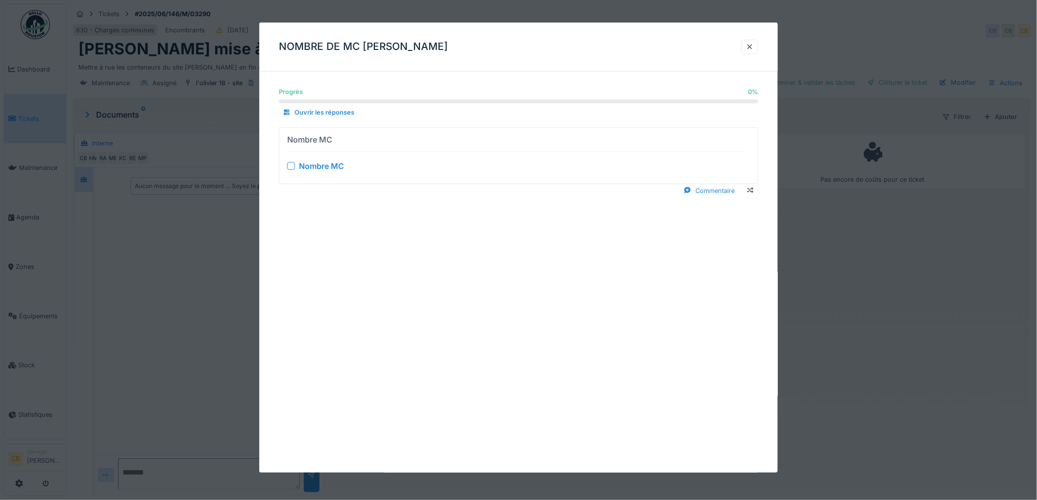
click at [294, 161] on div "Nombre MC" at bounding box center [516, 166] width 459 height 12
click at [291, 164] on div at bounding box center [291, 166] width 8 height 8
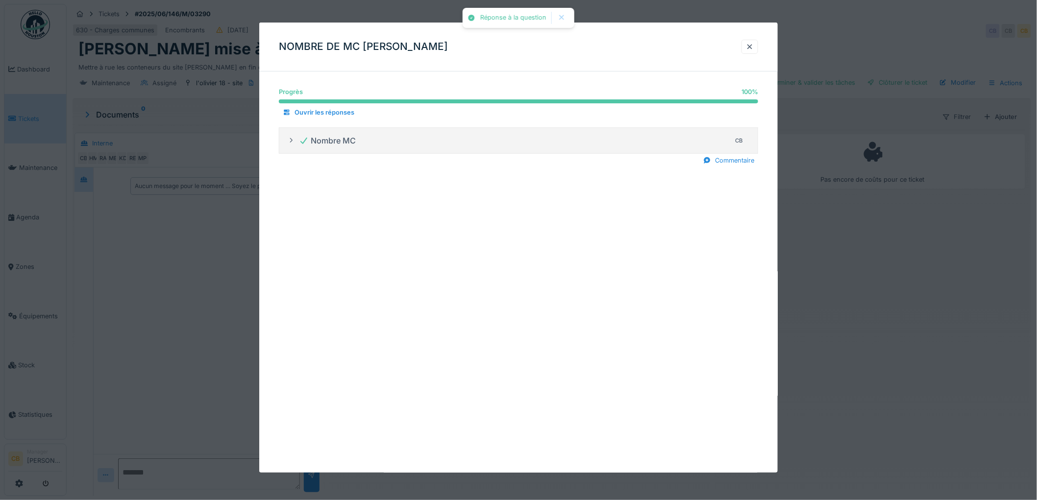
drag, startPoint x: 753, startPoint y: 48, endPoint x: 745, endPoint y: 53, distance: 9.5
click at [753, 48] on div at bounding box center [750, 46] width 8 height 9
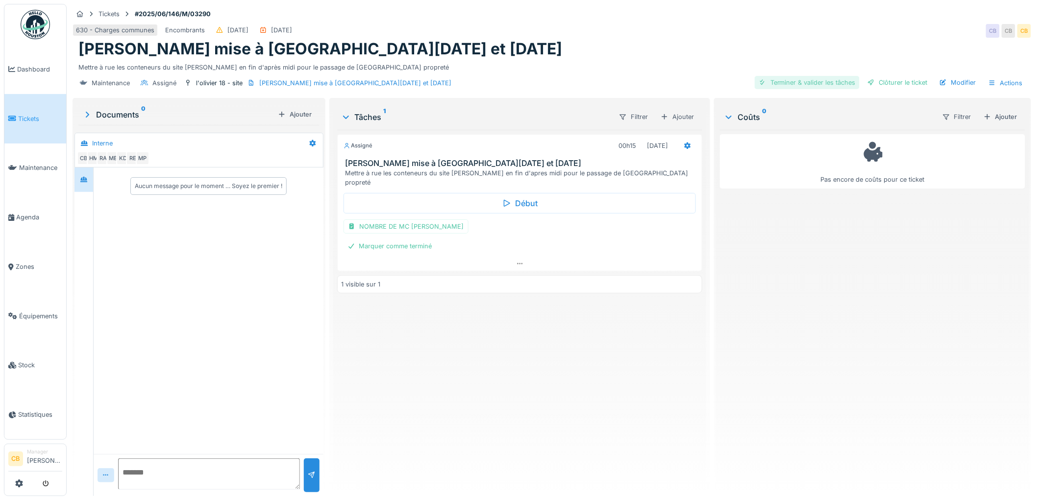
click at [821, 85] on div "Terminer & valider les tâches" at bounding box center [807, 82] width 105 height 13
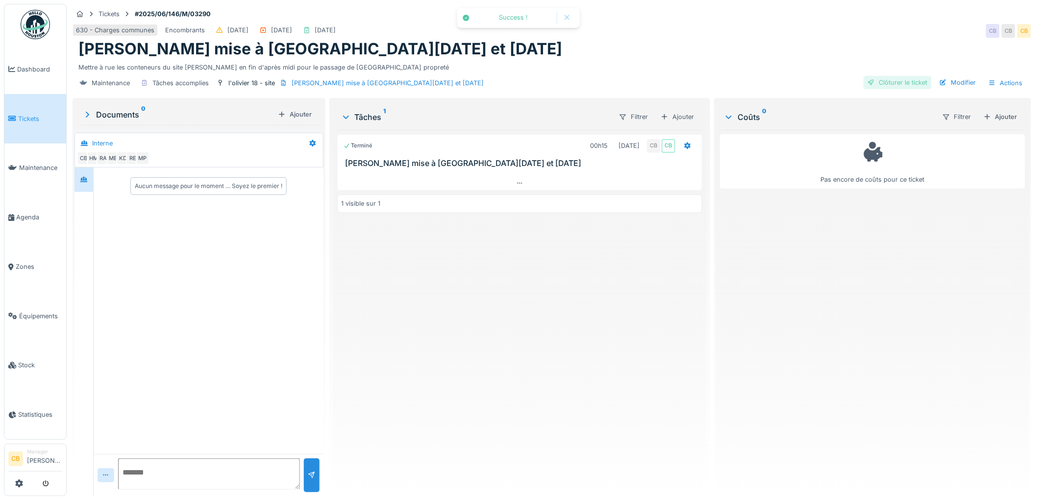
click at [876, 79] on div "Clôturer le ticket" at bounding box center [898, 82] width 68 height 13
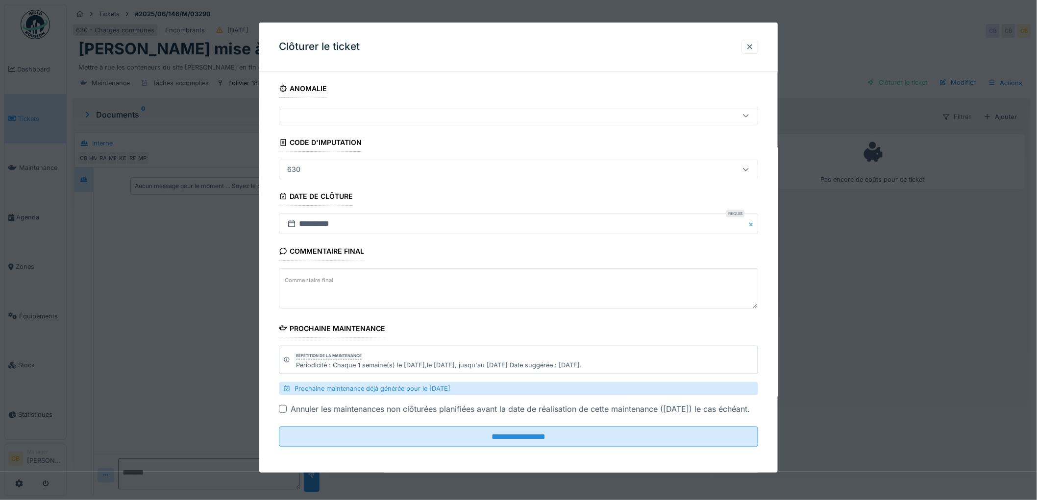
scroll to position [15, 0]
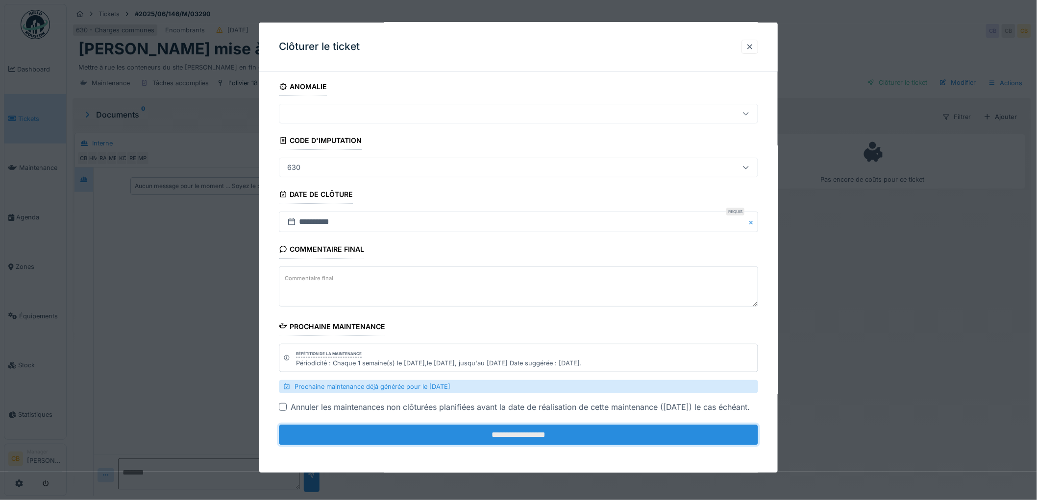
click at [511, 430] on input "**********" at bounding box center [518, 435] width 479 height 21
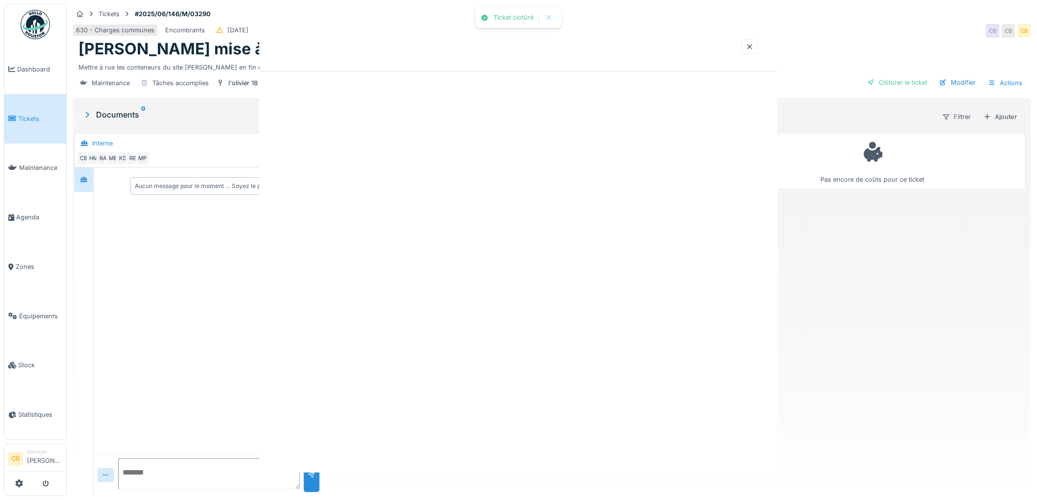
scroll to position [0, 0]
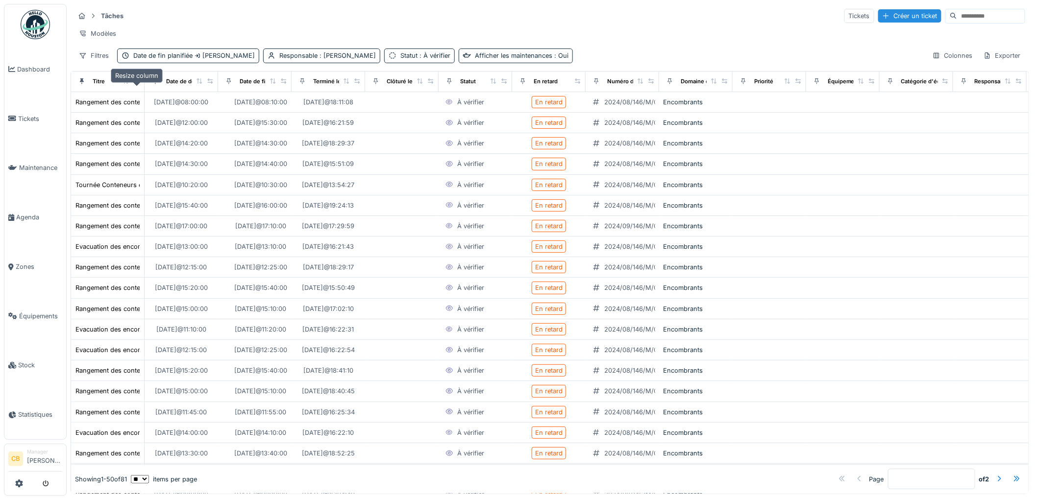
click at [139, 84] on icon at bounding box center [136, 80] width 7 height 5
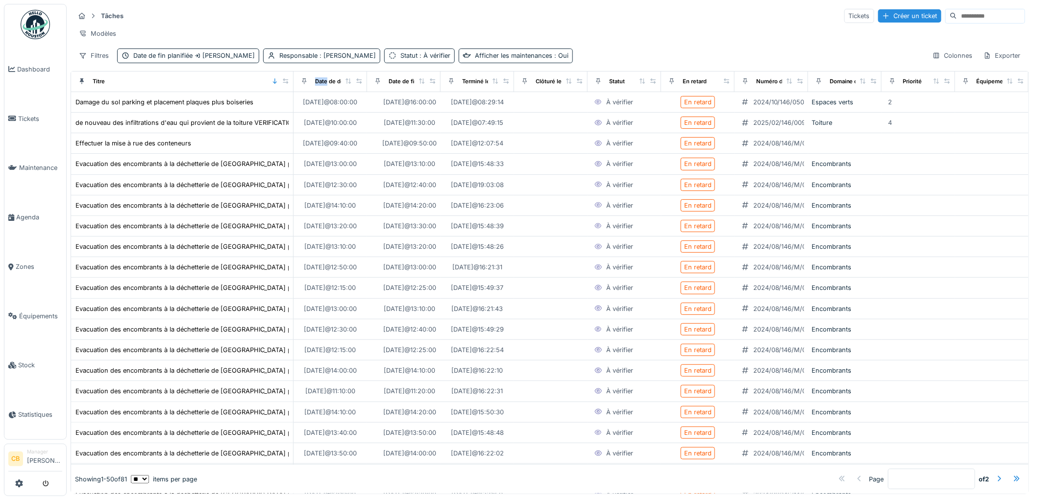
drag, startPoint x: 139, startPoint y: 90, endPoint x: 288, endPoint y: 96, distance: 149.1
click at [288, 92] on th "Titre" at bounding box center [182, 82] width 222 height 21
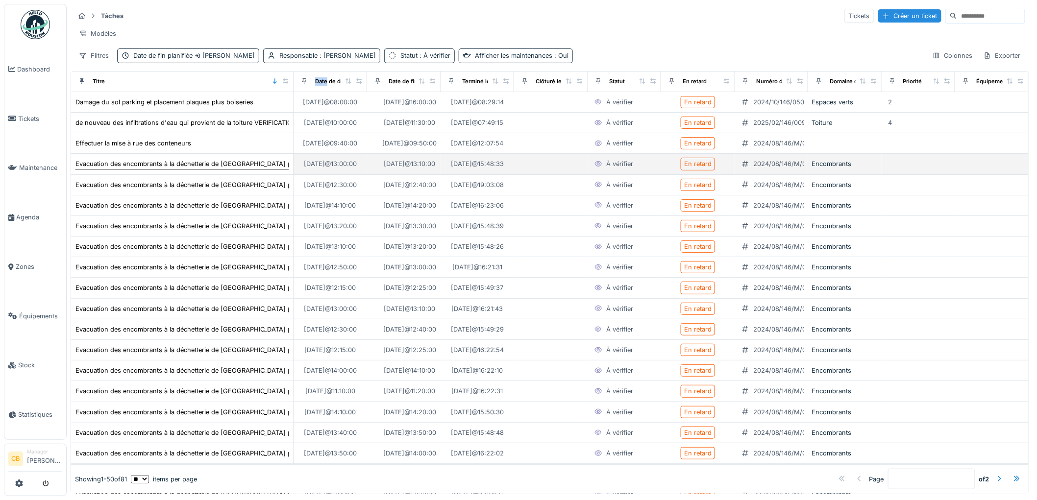
click at [243, 169] on div "Evacuation des encombrants à la déchetterie de [GEOGRAPHIC_DATA] propreté" at bounding box center [194, 163] width 238 height 9
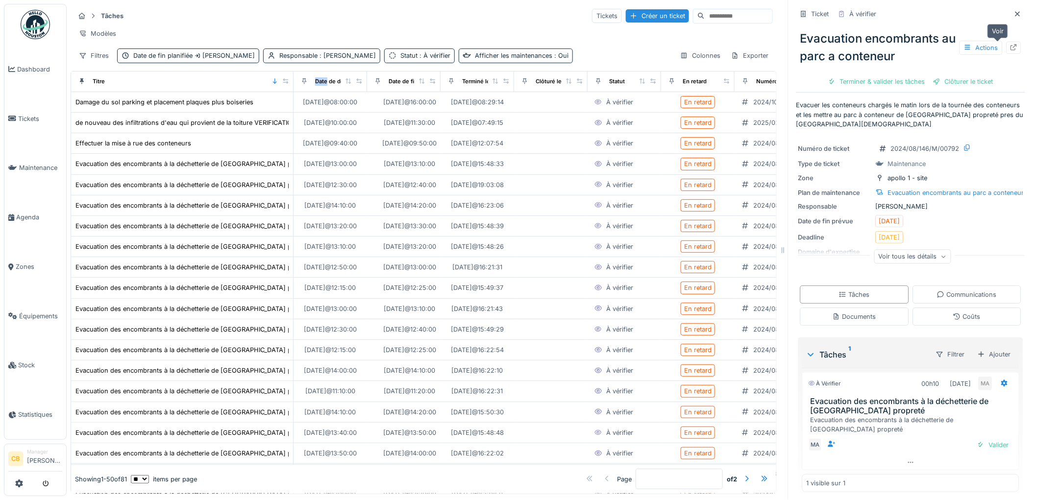
click at [1010, 50] on icon at bounding box center [1014, 47] width 8 height 6
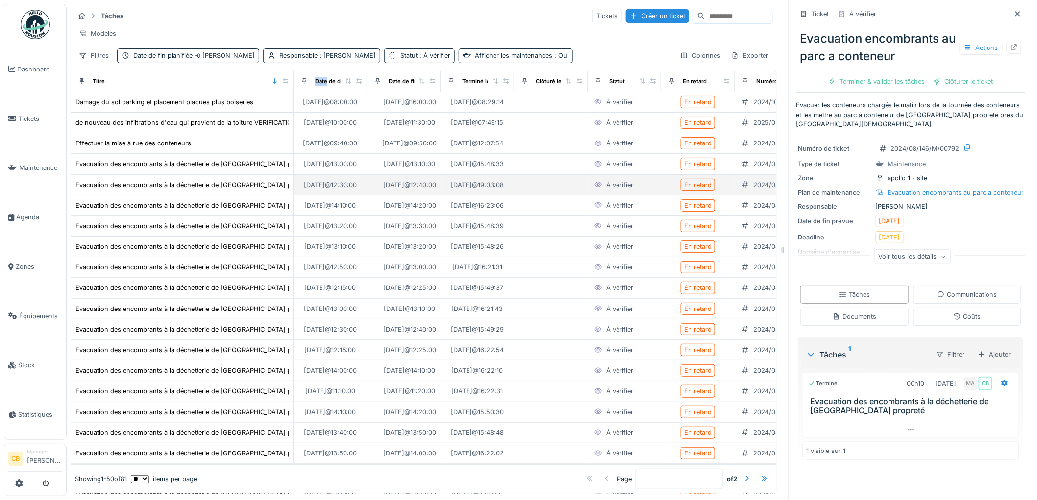
click at [226, 190] on div "Evacuation des encombrants à la déchetterie de [GEOGRAPHIC_DATA] propreté" at bounding box center [194, 184] width 238 height 9
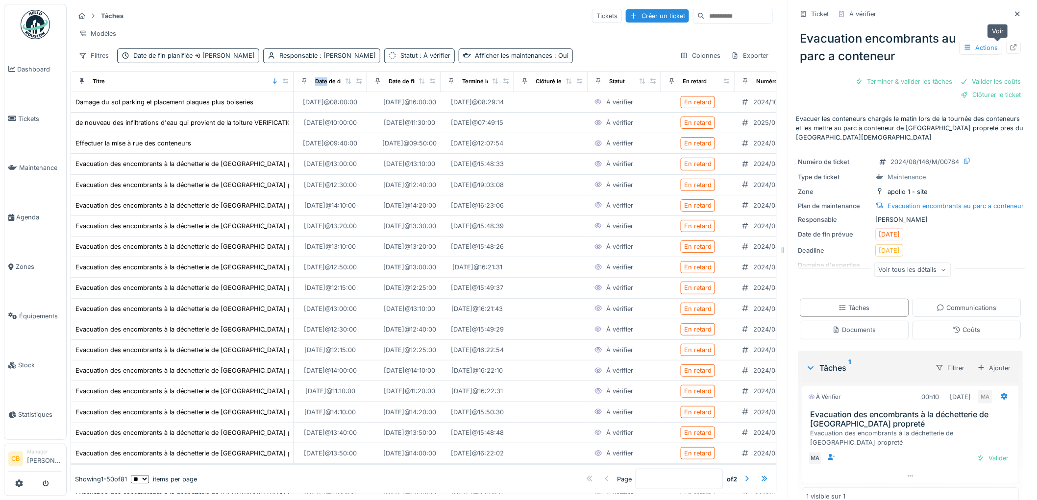
click at [1011, 49] on icon at bounding box center [1014, 47] width 6 height 6
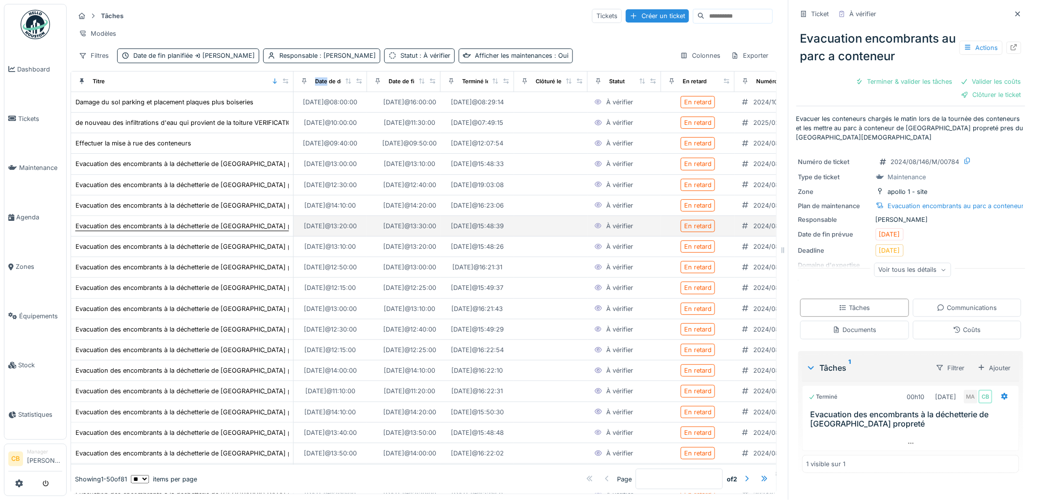
click at [228, 231] on div "Evacuation des encombrants à la déchetterie de bruxelles propreté" at bounding box center [194, 226] width 238 height 9
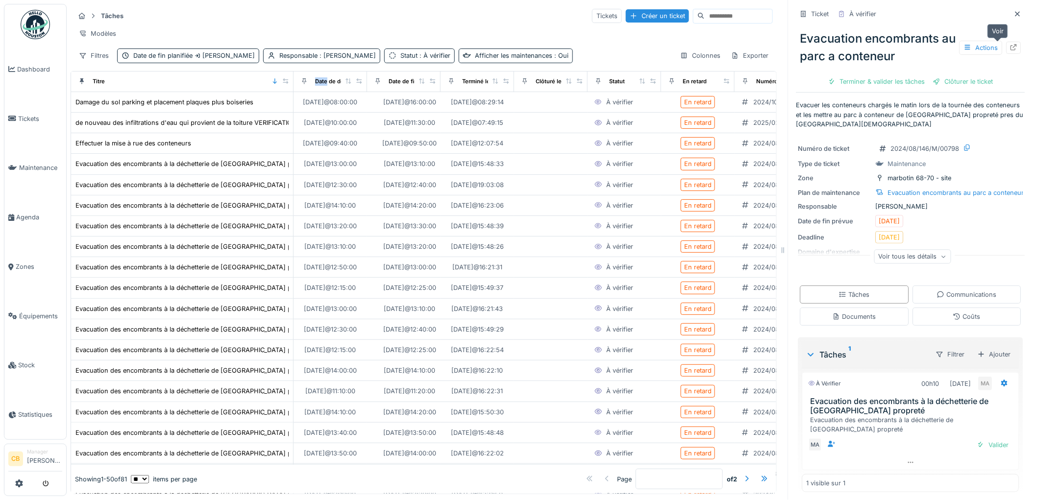
click at [1010, 48] on icon at bounding box center [1014, 47] width 8 height 6
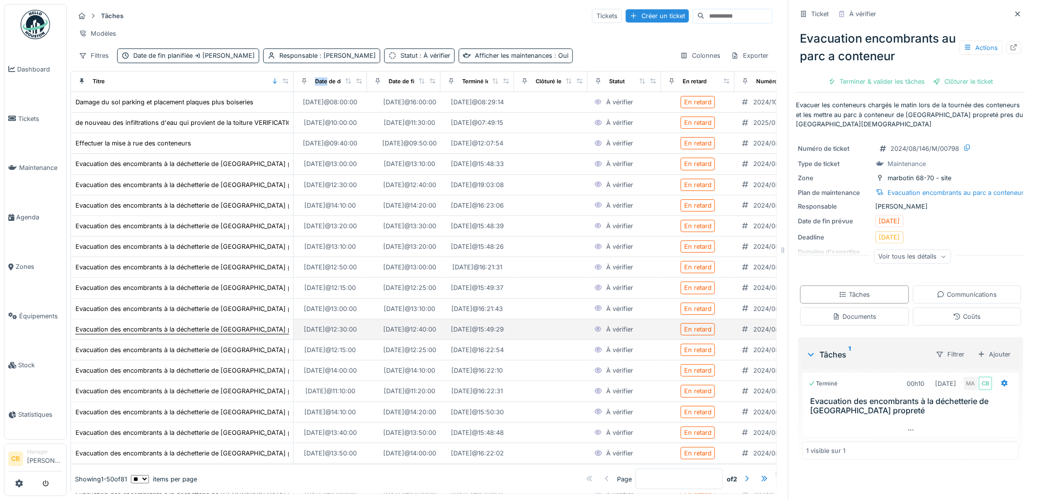
click at [247, 334] on div "Evacuation des encombrants à la déchetterie de bruxelles propreté" at bounding box center [194, 329] width 238 height 9
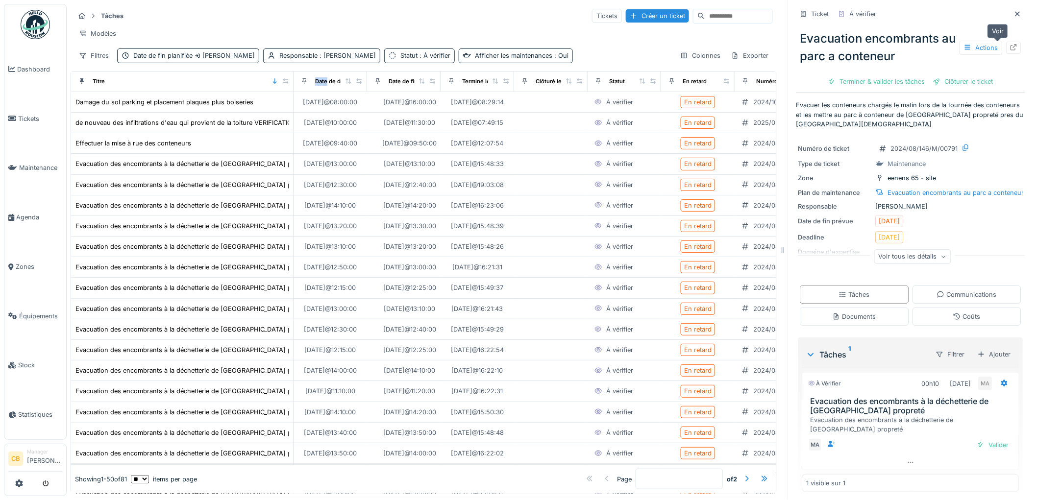
click at [1007, 48] on div at bounding box center [1014, 48] width 15 height 12
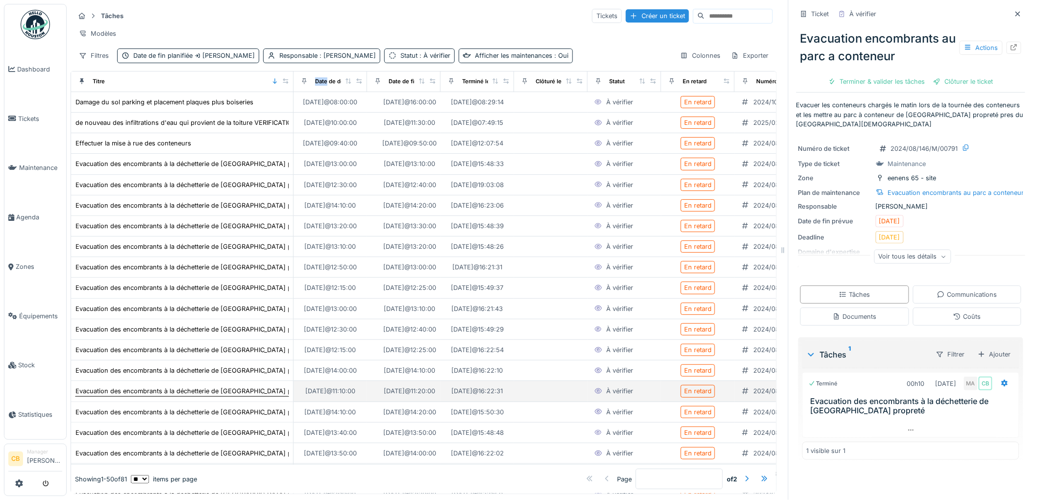
click at [204, 396] on div "Evacuation des encombrants à la déchetterie de bruxelles propreté" at bounding box center [194, 391] width 238 height 9
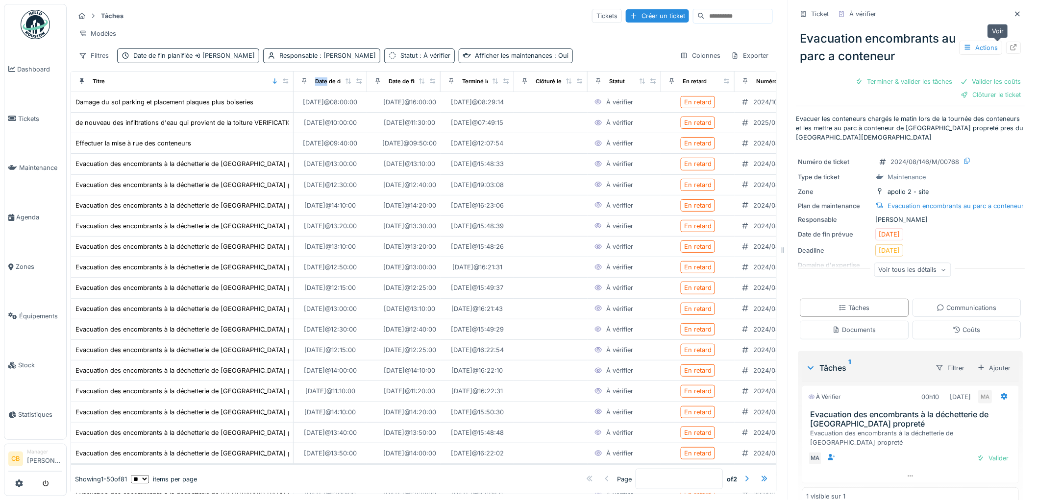
click at [1010, 47] on icon at bounding box center [1014, 47] width 8 height 6
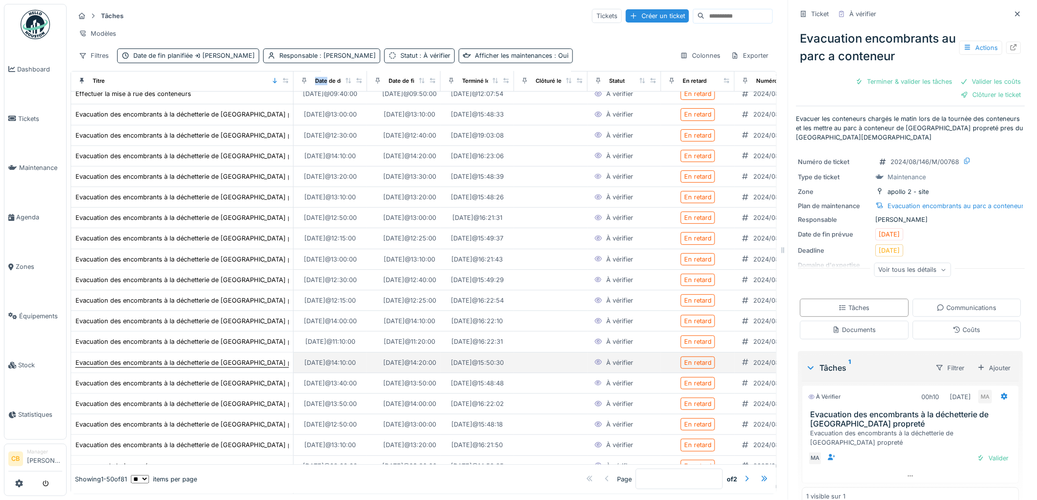
scroll to position [109, 0]
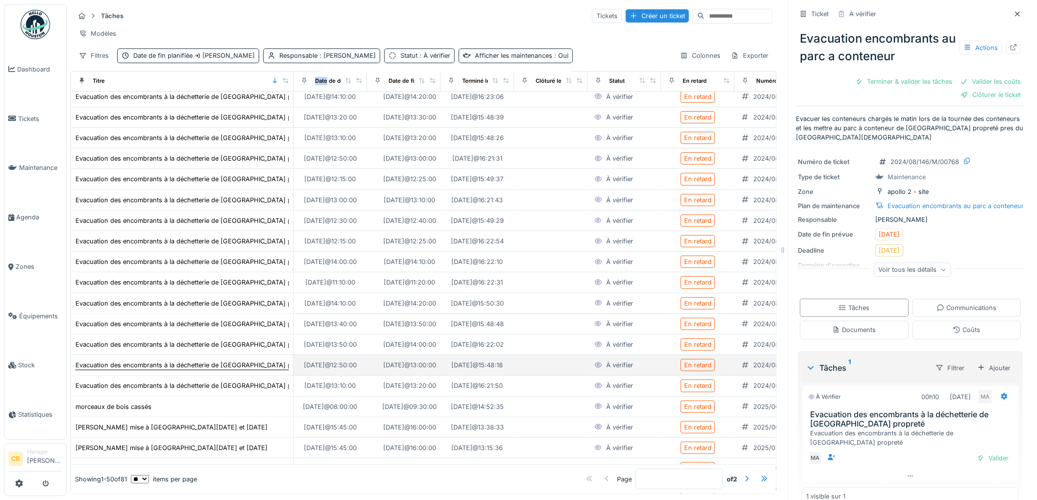
click at [217, 370] on div "Evacuation des encombrants à la déchetterie de bruxelles propreté" at bounding box center [194, 365] width 238 height 9
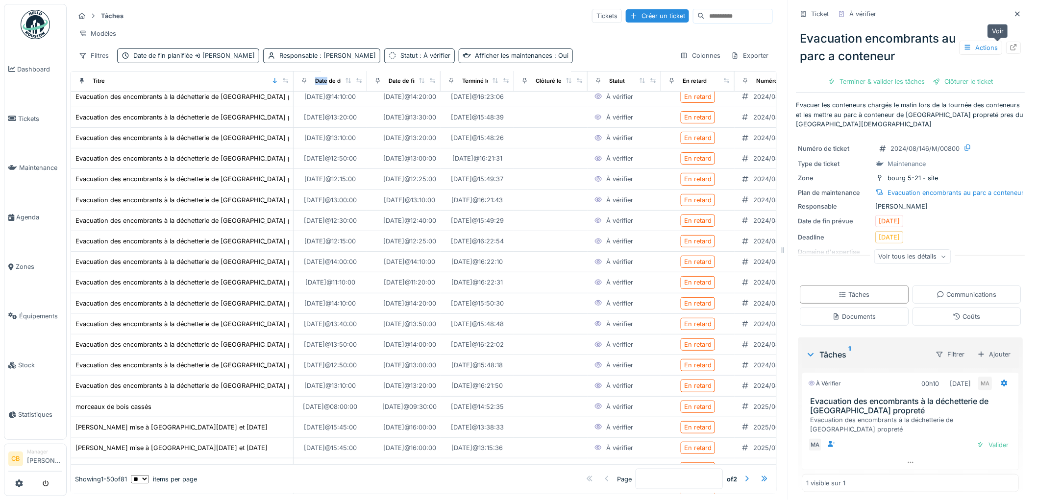
click at [1010, 45] on icon at bounding box center [1014, 47] width 8 height 6
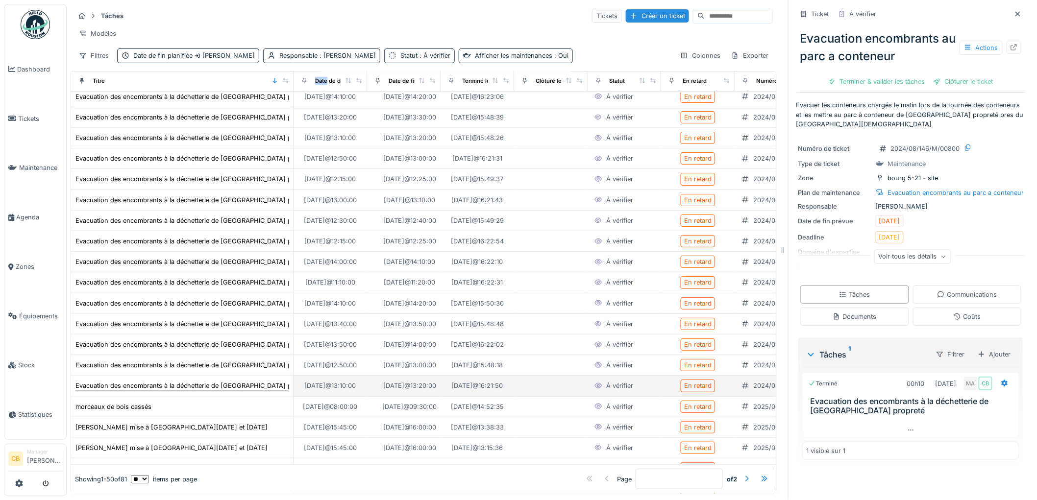
click at [230, 391] on div "Evacuation des encombrants à la déchetterie de bruxelles propreté" at bounding box center [194, 385] width 238 height 9
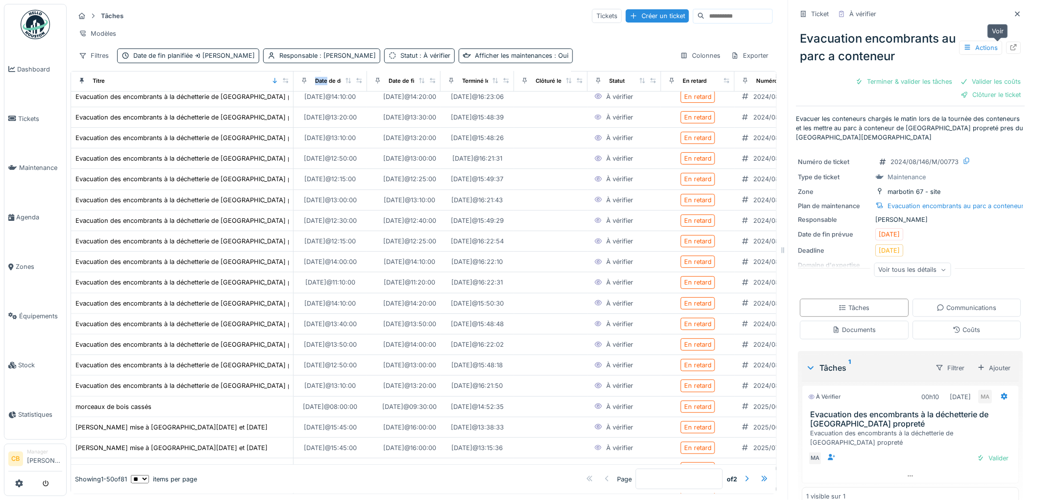
click at [1010, 46] on icon at bounding box center [1014, 47] width 8 height 6
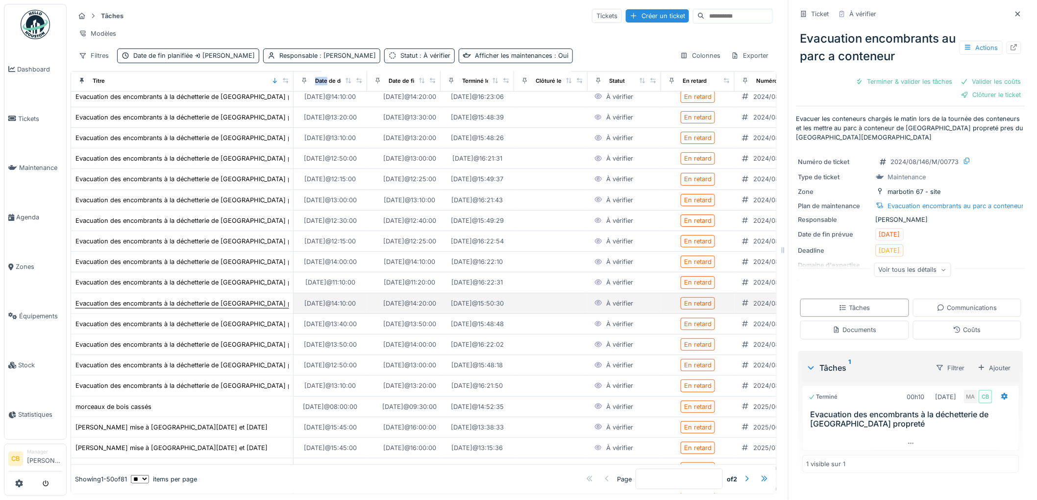
click at [240, 308] on div "Evacuation des encombrants à la déchetterie de bruxelles propreté" at bounding box center [194, 303] width 238 height 9
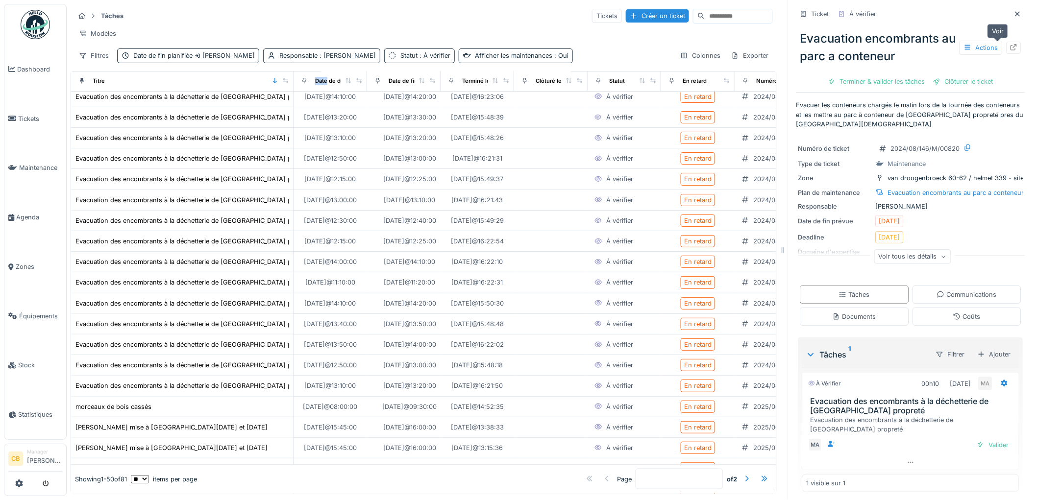
click at [1010, 47] on icon at bounding box center [1014, 47] width 8 height 6
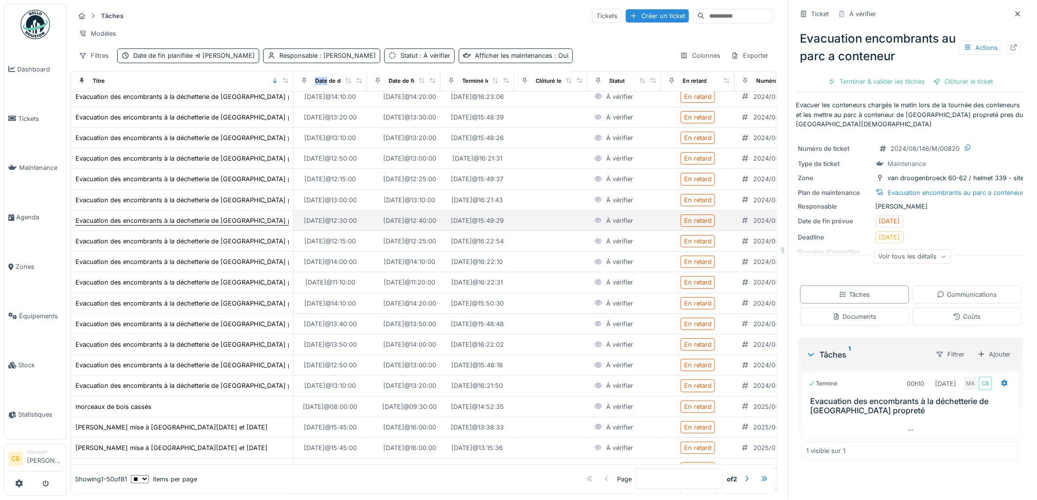
click at [262, 225] on div "Evacuation des encombrants à la déchetterie de bruxelles propreté" at bounding box center [194, 220] width 238 height 9
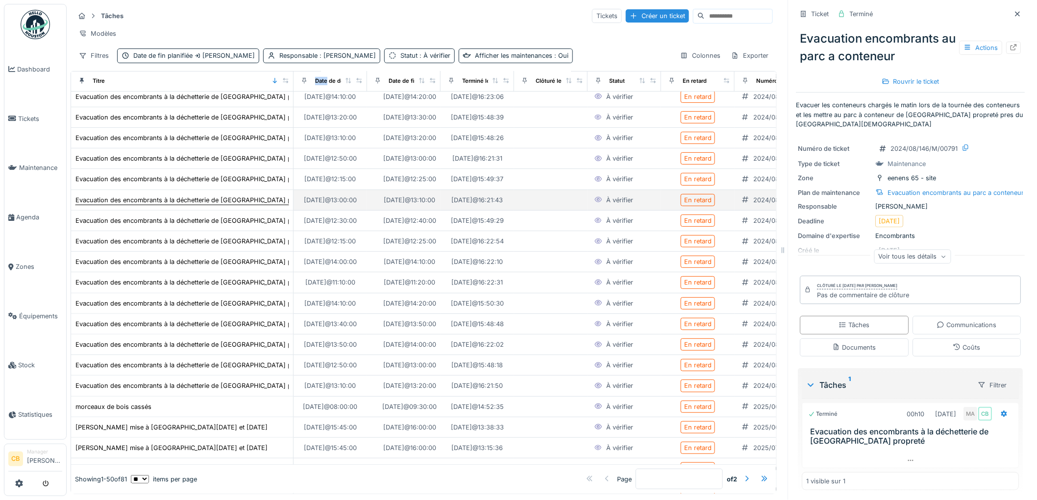
click at [265, 205] on div "Evacuation des encombrants à la déchetterie de bruxelles propreté" at bounding box center [194, 200] width 238 height 9
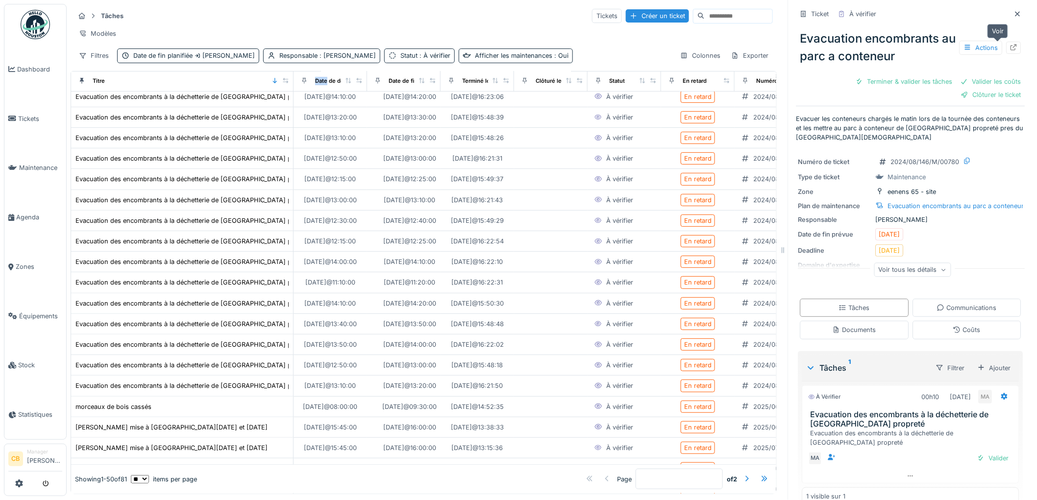
click at [1010, 46] on icon at bounding box center [1014, 47] width 8 height 6
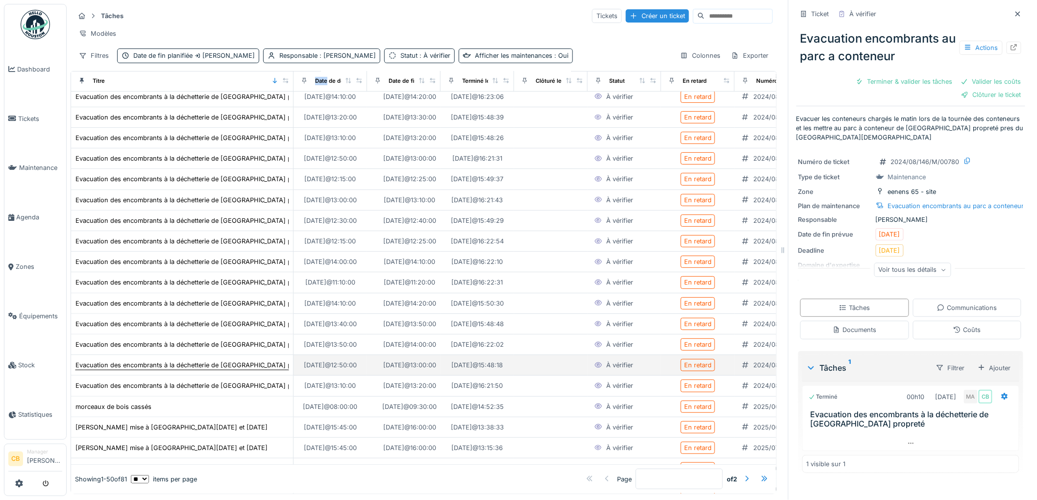
click at [255, 370] on div "Evacuation des encombrants à la déchetterie de bruxelles propreté" at bounding box center [194, 365] width 238 height 9
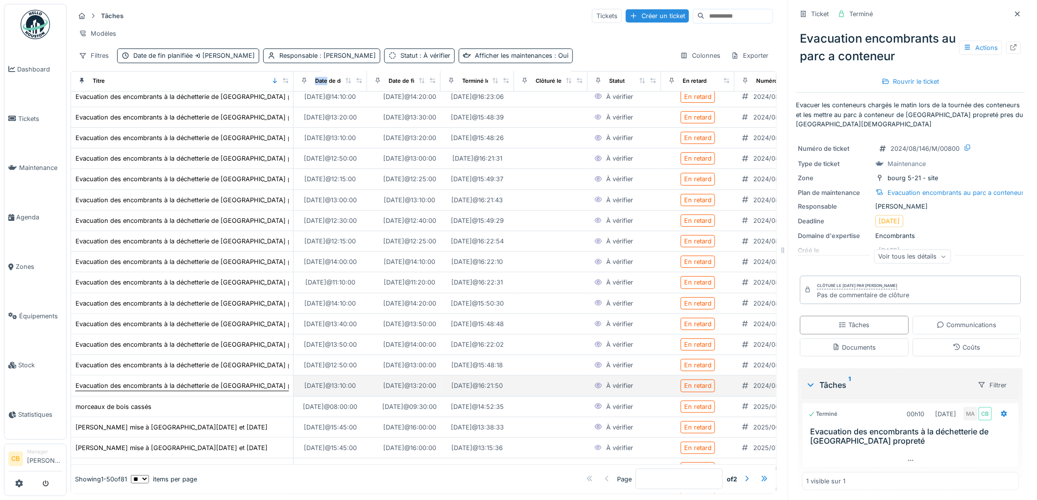
click at [251, 391] on div "Evacuation des encombrants à la déchetterie de bruxelles propreté" at bounding box center [194, 385] width 238 height 9
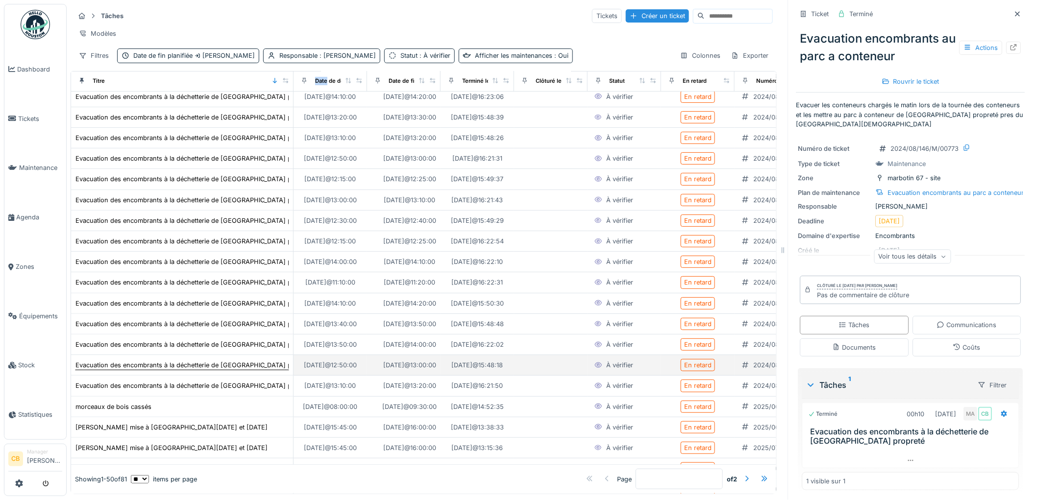
click at [256, 370] on div "Evacuation des encombrants à la déchetterie de bruxelles propreté" at bounding box center [194, 365] width 238 height 9
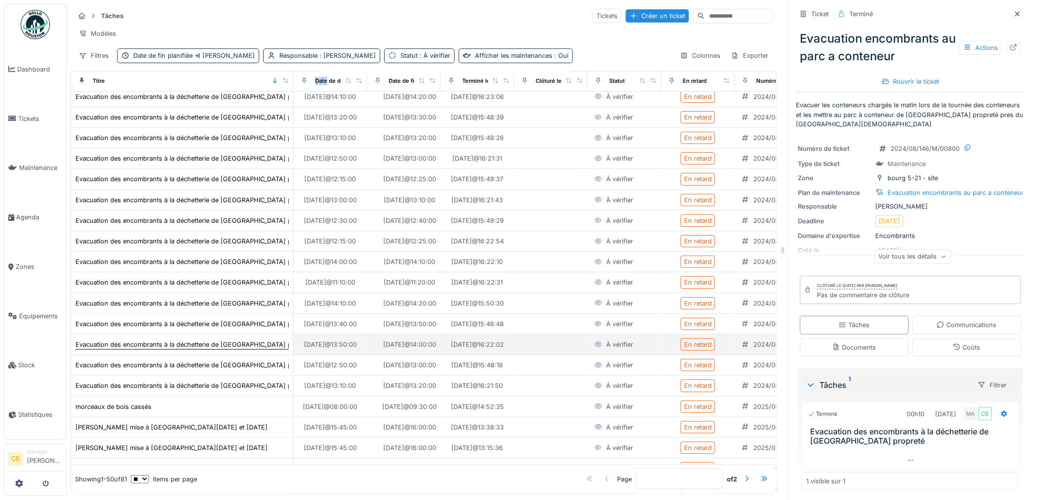
click at [258, 349] on div "Evacuation des encombrants à la déchetterie de bruxelles propreté" at bounding box center [194, 344] width 238 height 9
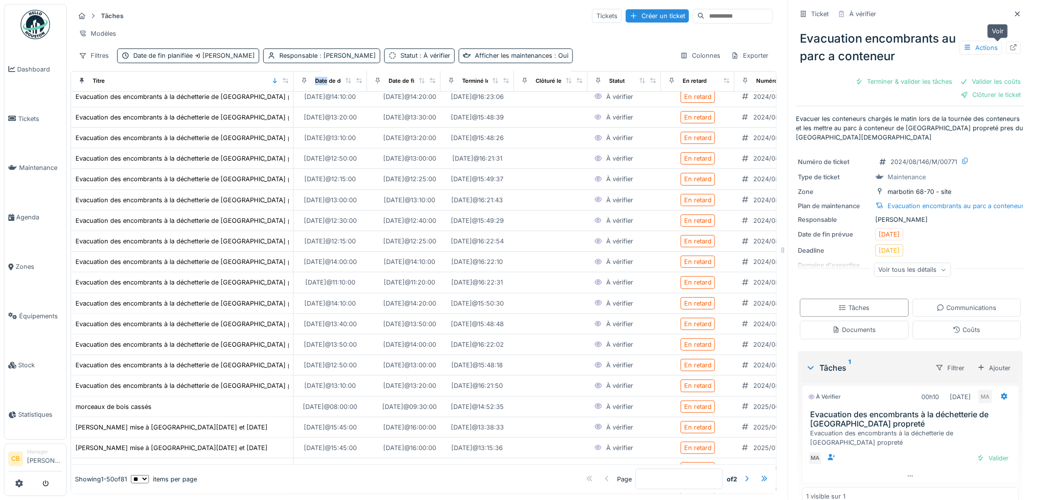
click at [1011, 46] on icon at bounding box center [1014, 47] width 6 height 6
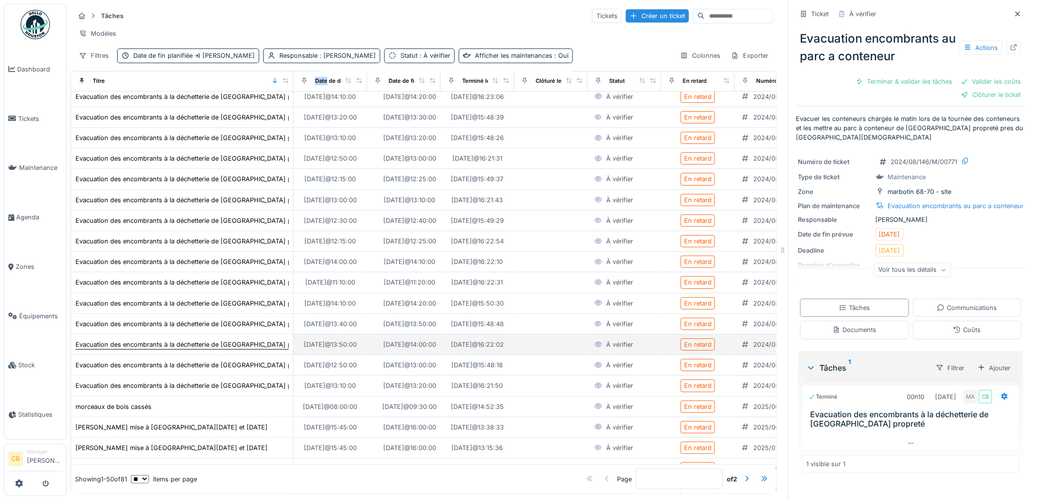
click at [257, 349] on div "Evacuation des encombrants à la déchetterie de bruxelles propreté" at bounding box center [194, 344] width 238 height 9
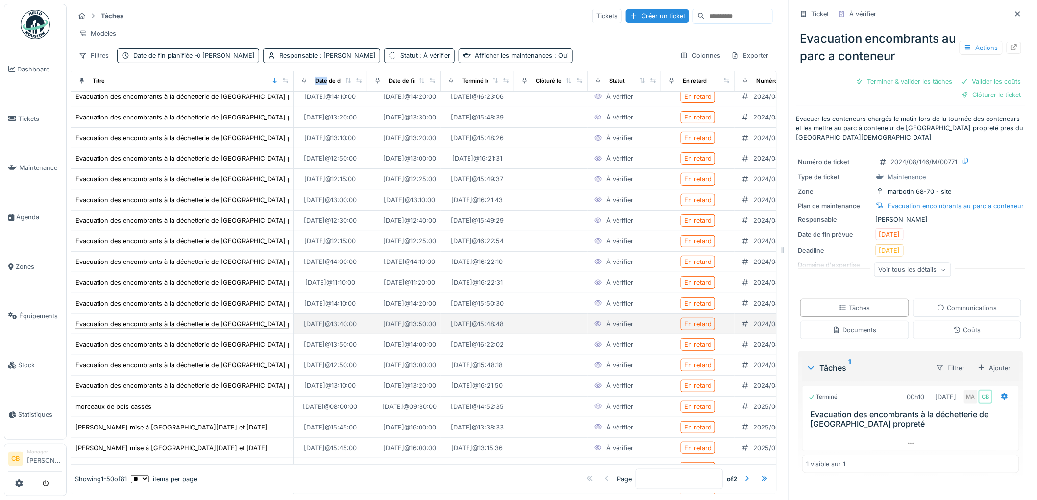
click at [254, 329] on div "Evacuation des encombrants à la déchetterie de bruxelles propreté" at bounding box center [194, 324] width 238 height 9
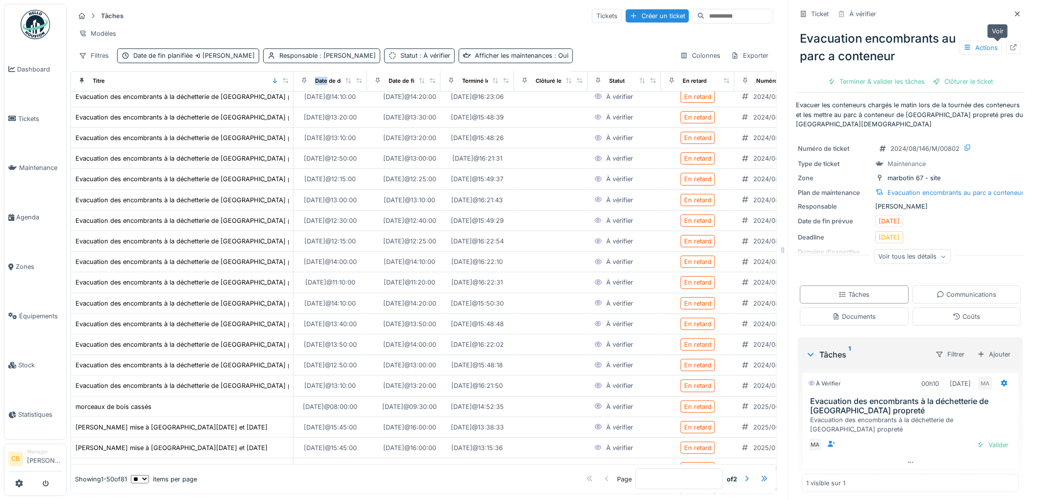
click at [1011, 46] on icon at bounding box center [1014, 47] width 6 height 6
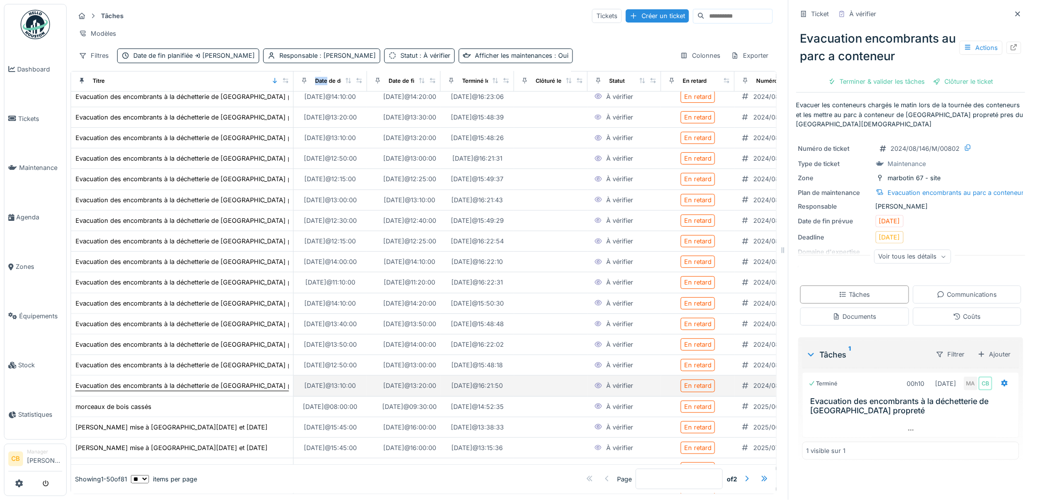
click at [237, 391] on div "Evacuation des encombrants à la déchetterie de bruxelles propreté" at bounding box center [194, 385] width 238 height 9
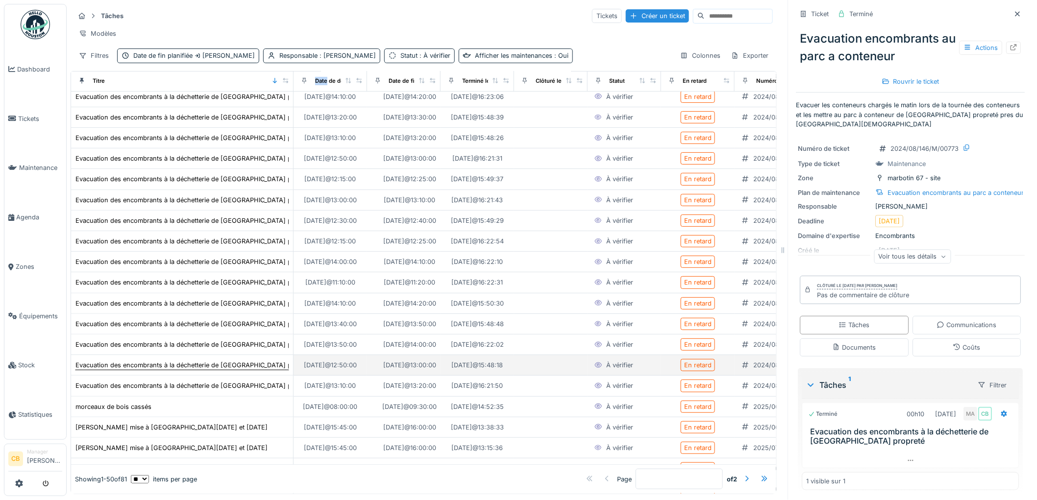
click at [242, 370] on div "Evacuation des encombrants à la déchetterie de bruxelles propreté" at bounding box center [194, 365] width 238 height 9
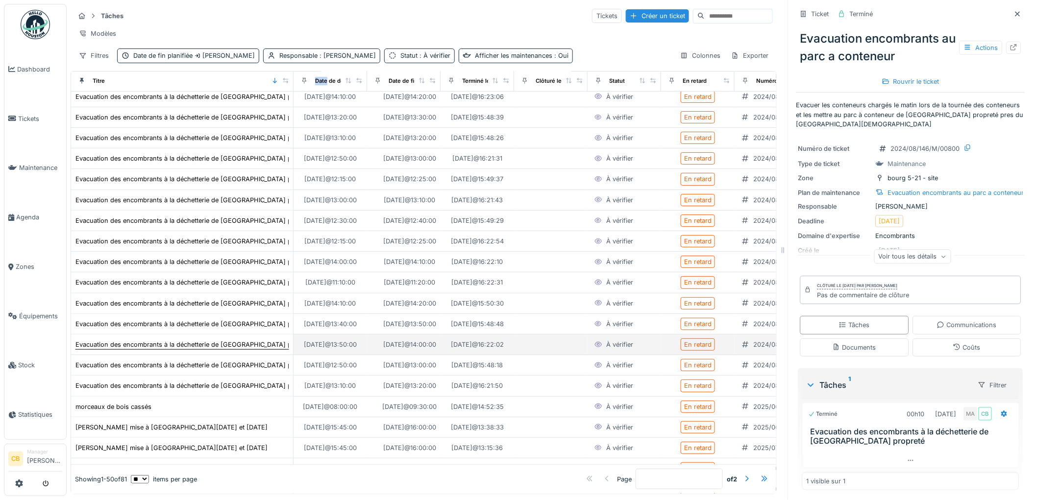
click at [245, 349] on div "Evacuation des encombrants à la déchetterie de bruxelles propreté" at bounding box center [194, 344] width 238 height 9
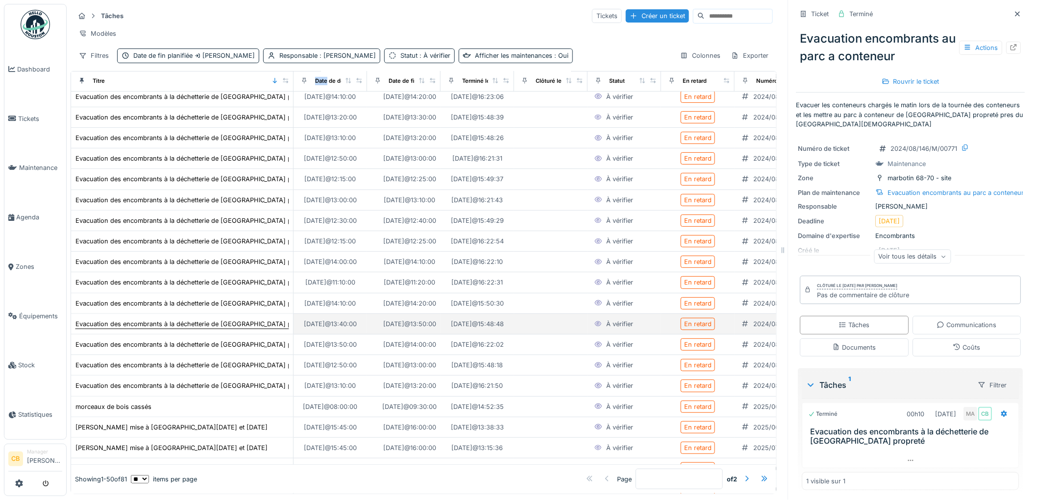
click at [240, 329] on div "Evacuation des encombrants à la déchetterie de bruxelles propreté" at bounding box center [194, 324] width 238 height 9
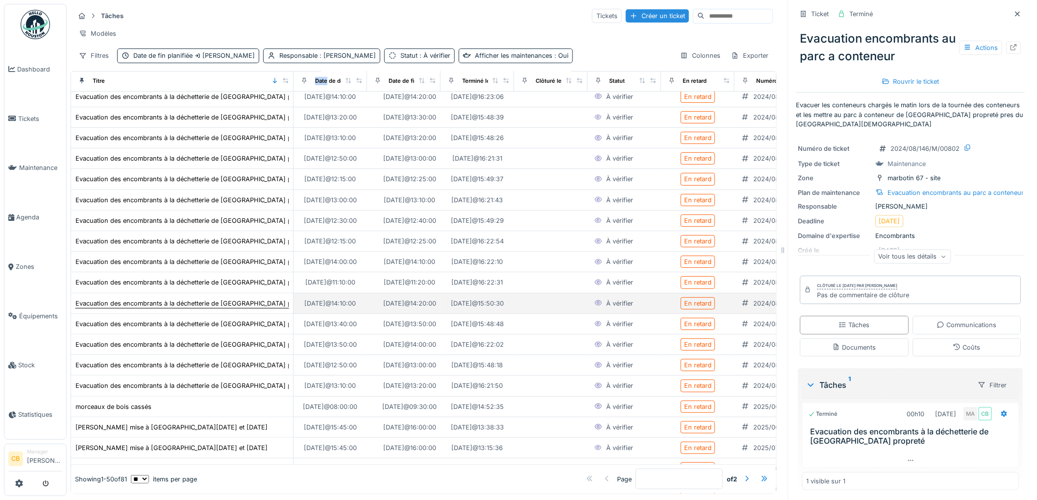
click at [239, 308] on div "Evacuation des encombrants à la déchetterie de bruxelles propreté" at bounding box center [194, 303] width 238 height 9
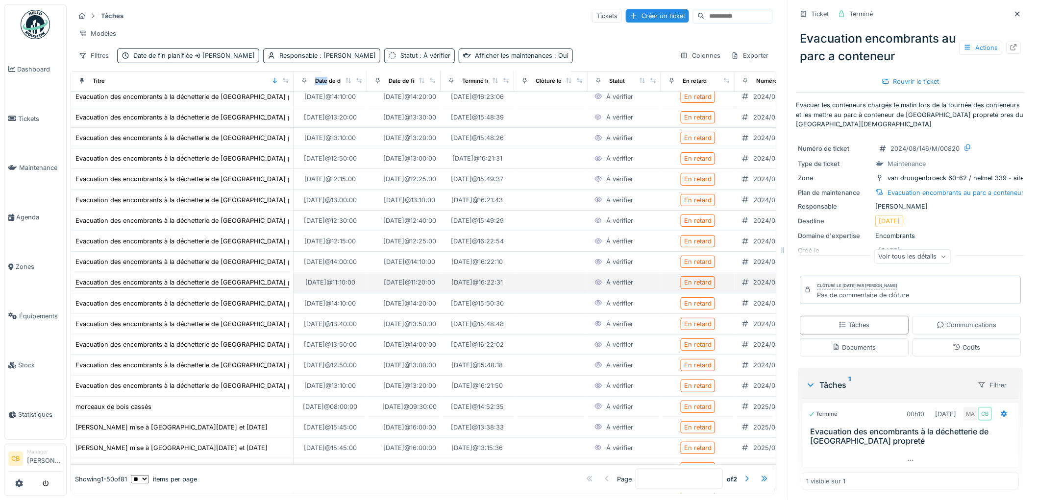
click at [238, 287] on div "Evacuation des encombrants à la déchetterie de bruxelles propreté" at bounding box center [194, 282] width 238 height 9
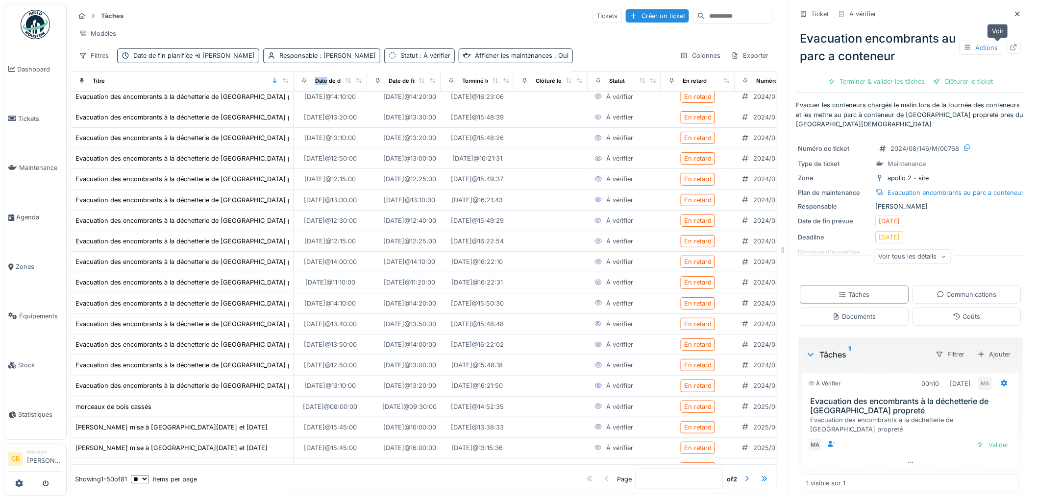
click at [1010, 49] on icon at bounding box center [1014, 47] width 8 height 6
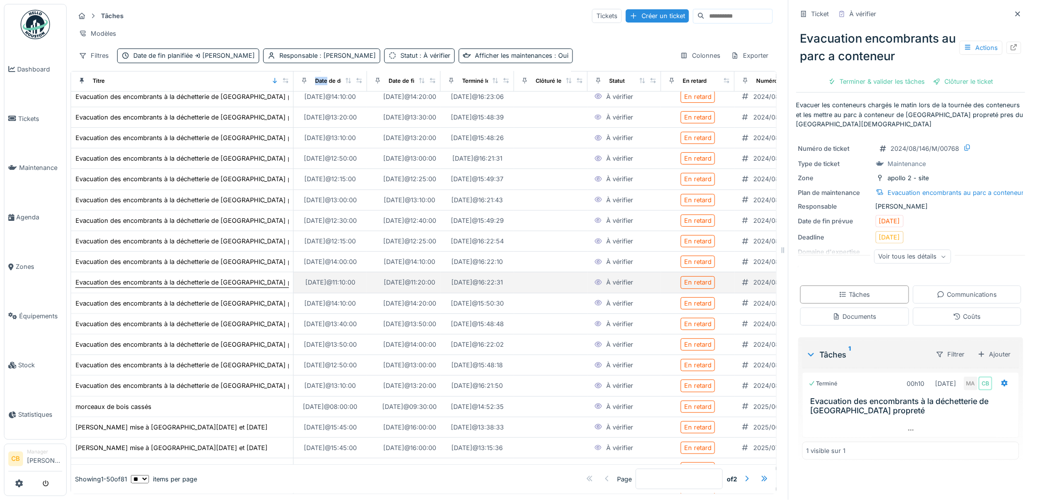
click at [260, 287] on div "Evacuation des encombrants à la déchetterie de bruxelles propreté" at bounding box center [194, 282] width 238 height 9
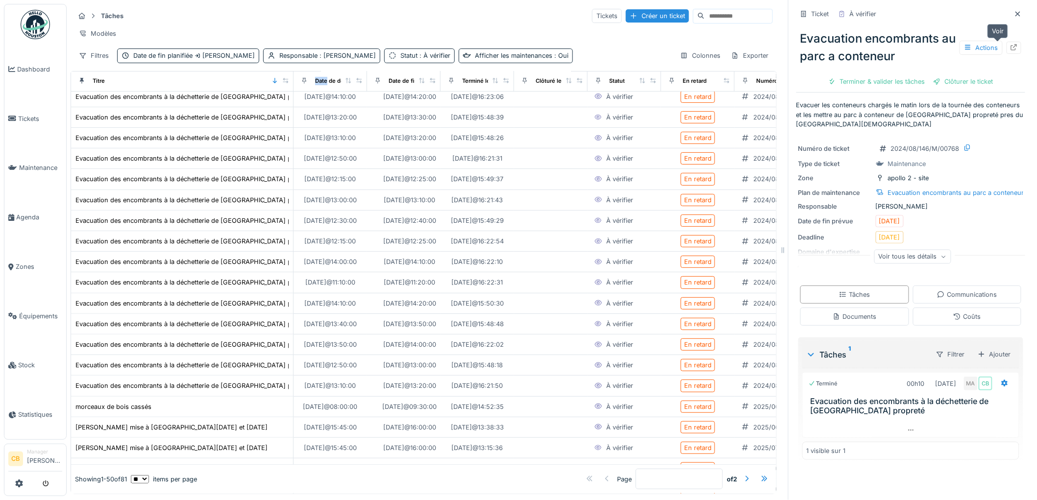
click at [1011, 46] on icon at bounding box center [1014, 47] width 6 height 6
click at [250, 349] on div "Evacuation des encombrants à la déchetterie de bruxelles propreté" at bounding box center [194, 344] width 238 height 9
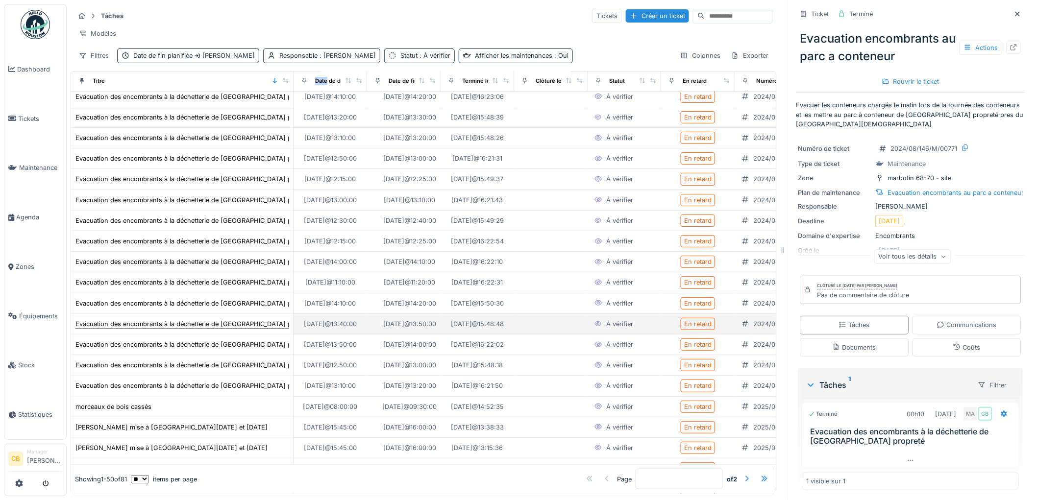
click at [252, 329] on div "Evacuation des encombrants à la déchetterie de bruxelles propreté" at bounding box center [194, 324] width 238 height 9
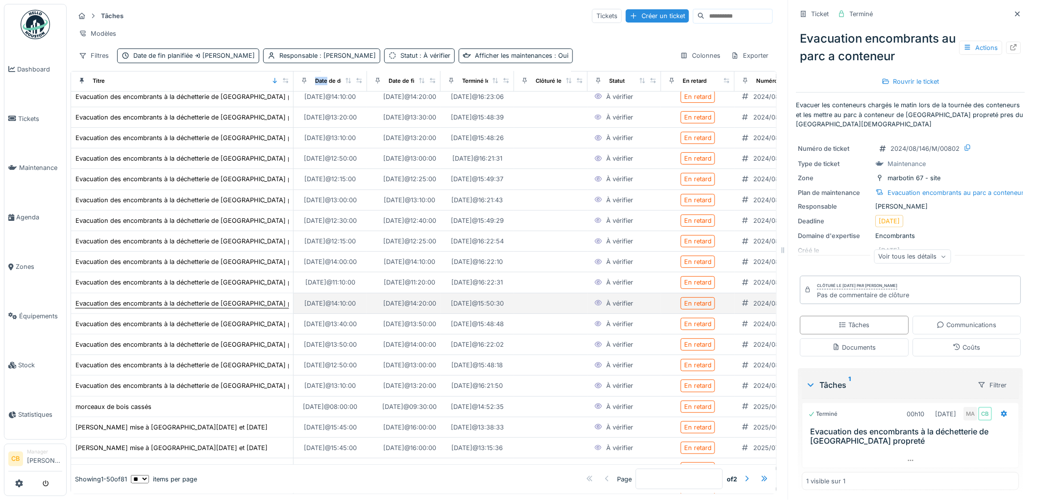
click at [250, 308] on div "Evacuation des encombrants à la déchetterie de bruxelles propreté" at bounding box center [194, 303] width 238 height 9
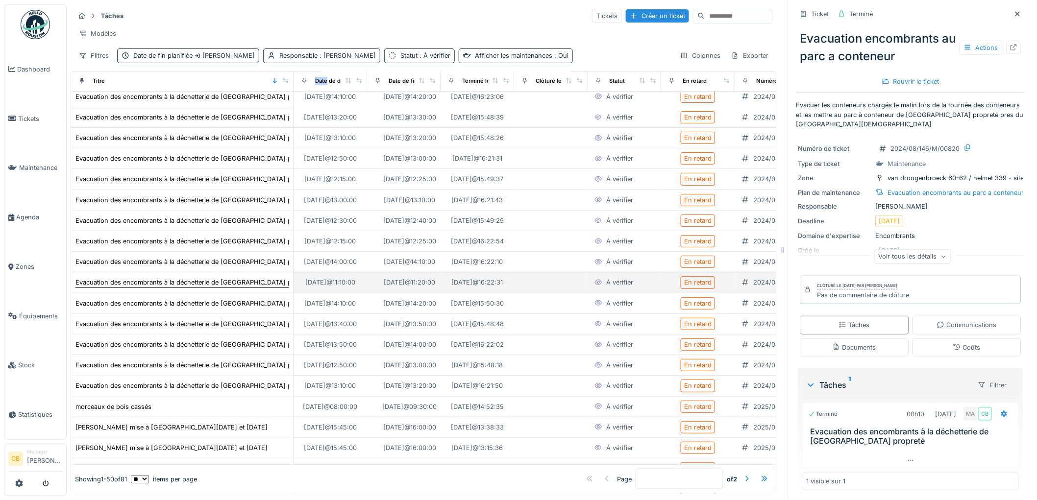
click at [254, 287] on div "Evacuation des encombrants à la déchetterie de bruxelles propreté" at bounding box center [194, 282] width 238 height 9
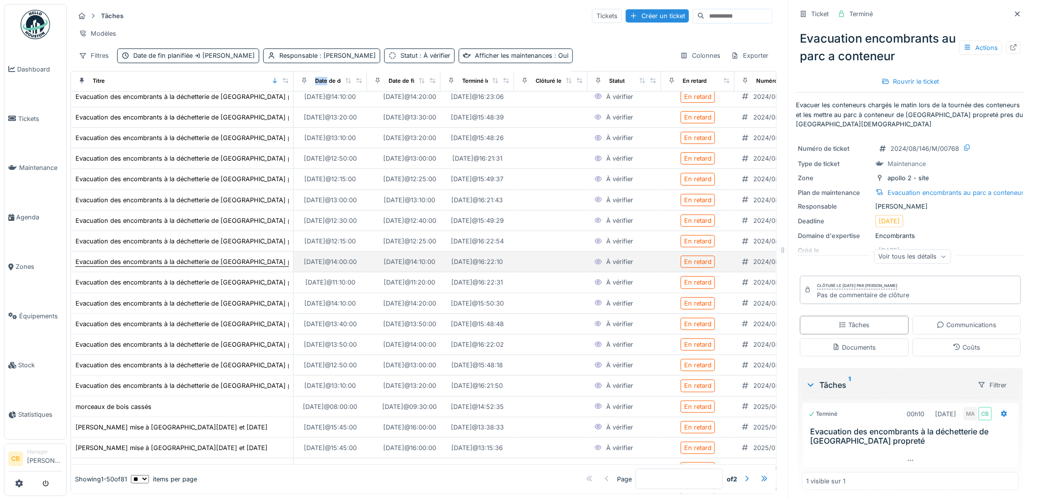
click at [258, 267] on div "Evacuation des encombrants à la déchetterie de bruxelles propreté" at bounding box center [194, 261] width 238 height 9
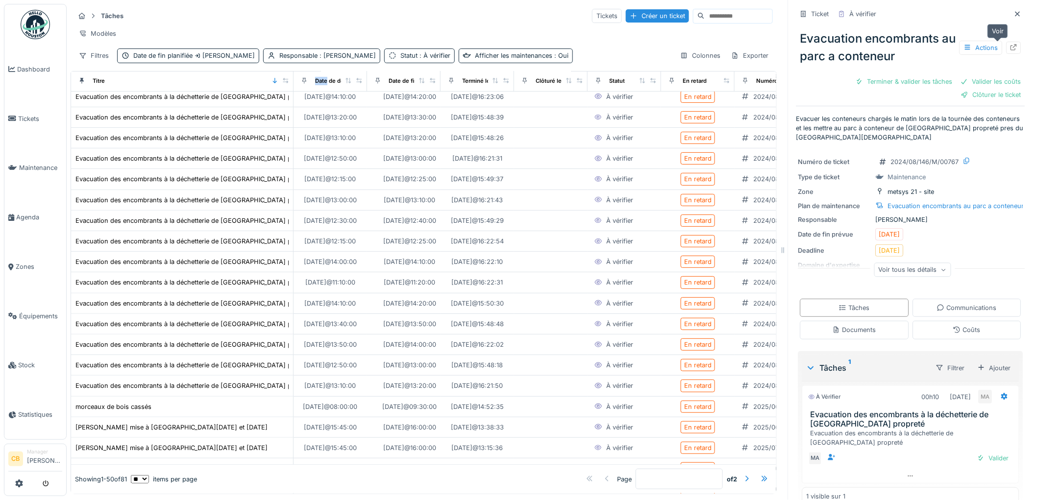
click at [1011, 47] on icon at bounding box center [1014, 47] width 6 height 6
click at [43, 23] on img at bounding box center [35, 24] width 29 height 29
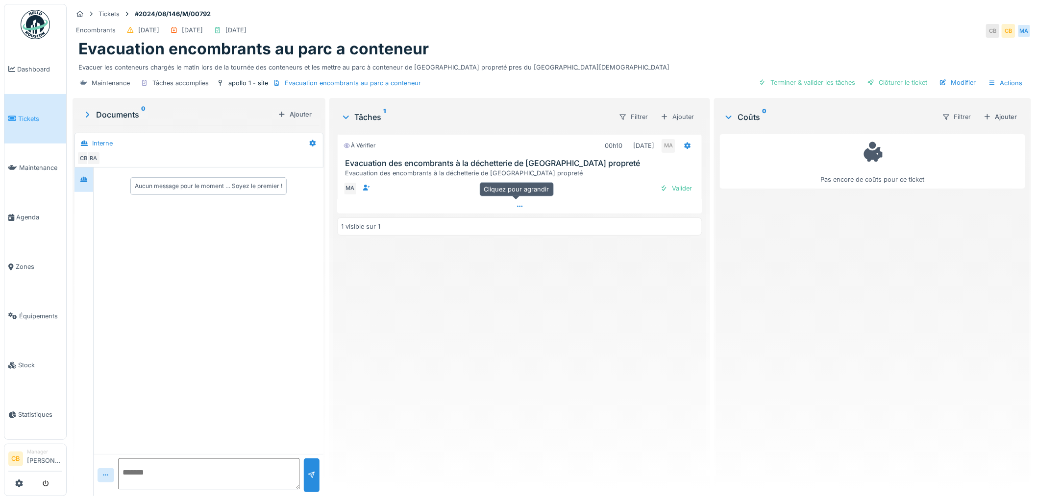
click at [518, 207] on icon at bounding box center [519, 206] width 5 height 1
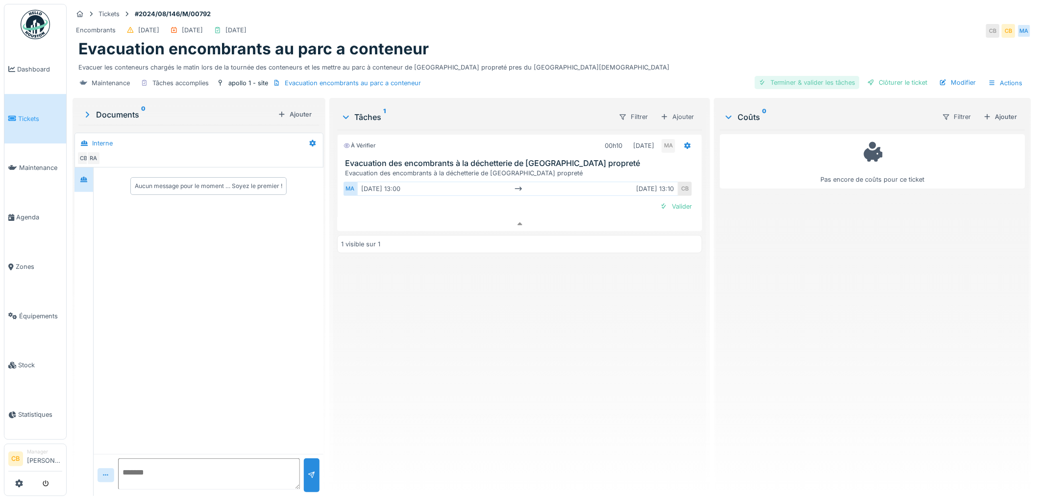
click at [831, 76] on div "Terminer & valider les tâches" at bounding box center [807, 82] width 105 height 13
click at [891, 76] on div "Clôturer le ticket" at bounding box center [898, 82] width 68 height 13
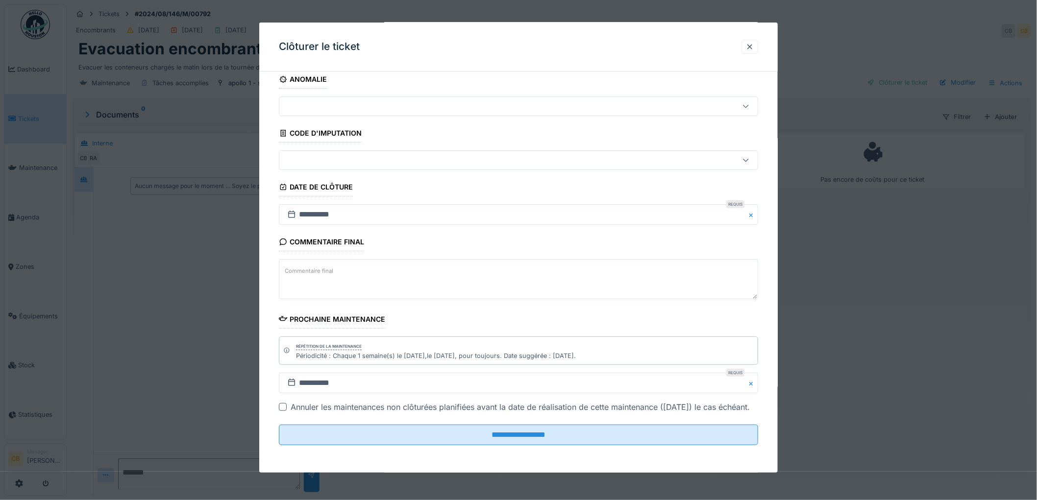
scroll to position [22, 0]
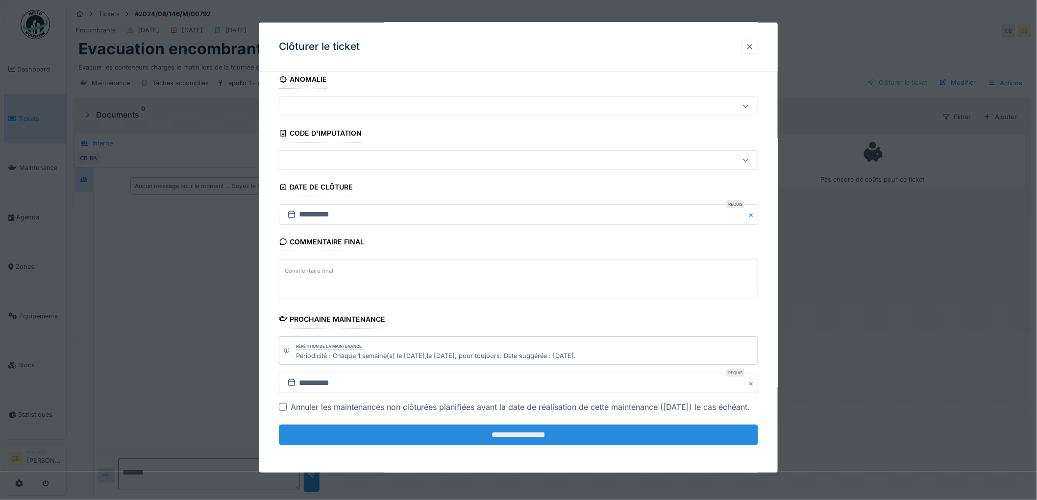
click at [516, 433] on input "**********" at bounding box center [518, 435] width 479 height 21
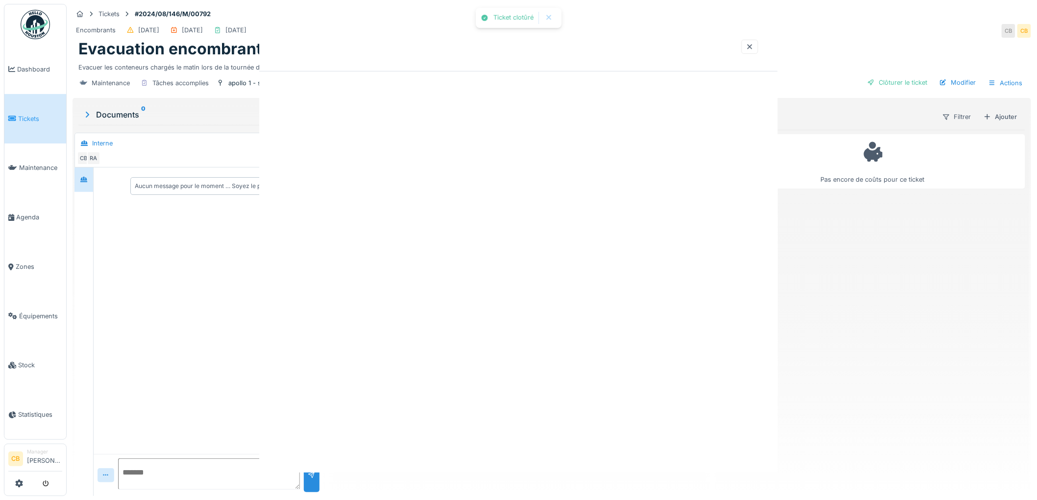
scroll to position [0, 0]
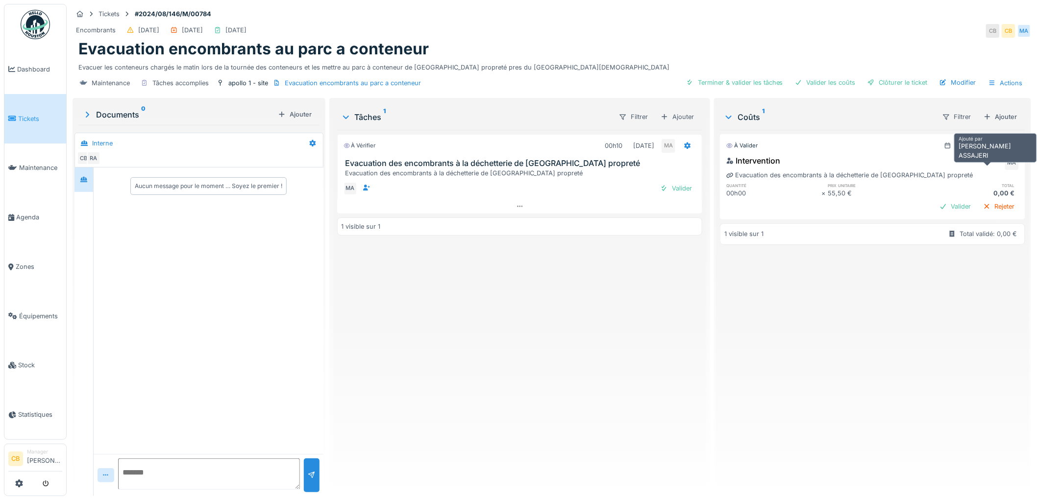
click at [1005, 164] on div "MA" at bounding box center [1012, 163] width 14 height 14
click at [990, 208] on div "Rejeter" at bounding box center [999, 206] width 40 height 13
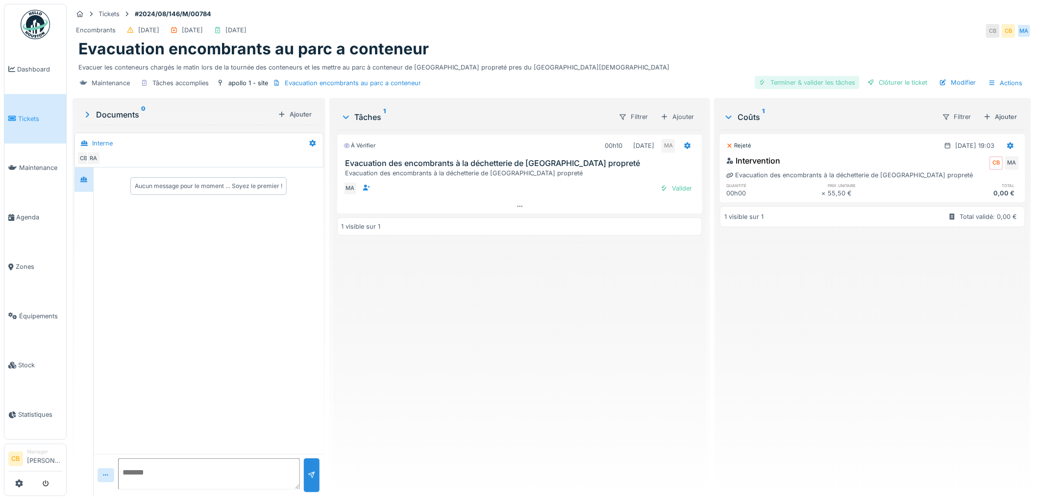
click at [807, 81] on div "Terminer & valider les tâches" at bounding box center [807, 82] width 105 height 13
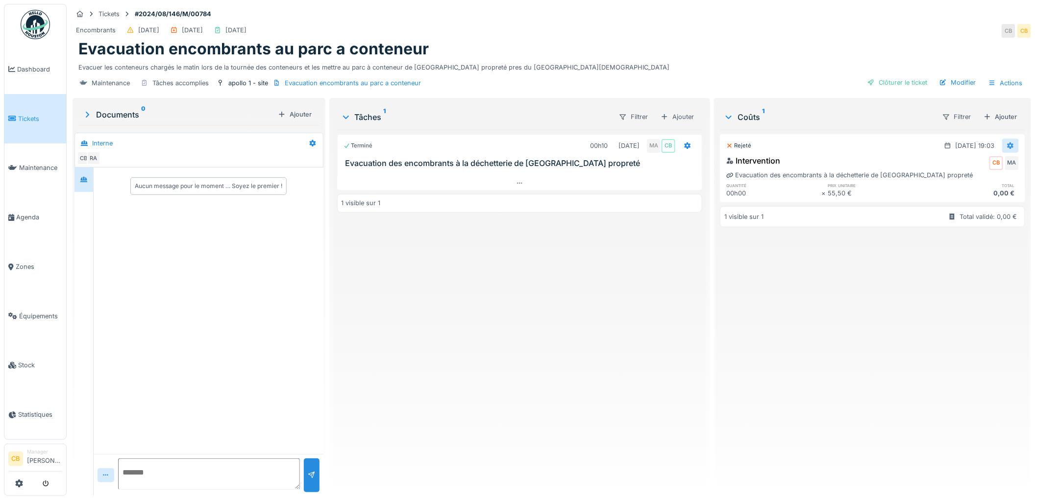
click at [1007, 145] on icon at bounding box center [1011, 146] width 8 height 6
click at [966, 191] on div "Supprimer" at bounding box center [960, 197] width 48 height 15
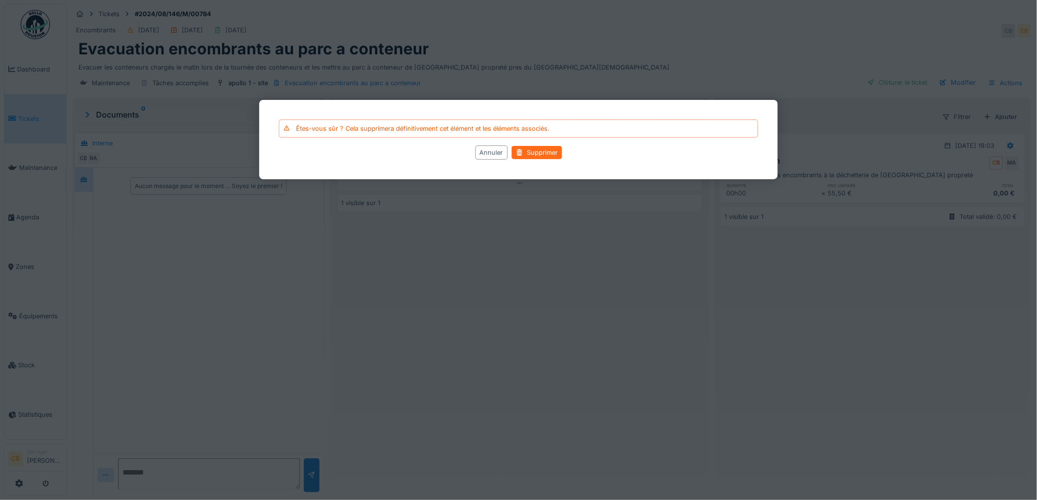
click at [539, 157] on div "Supprimer" at bounding box center [537, 152] width 50 height 13
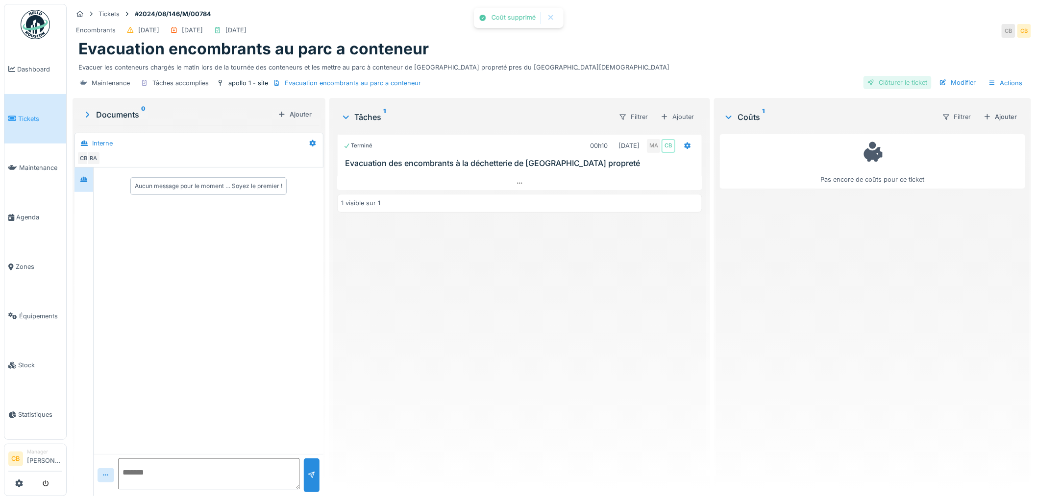
click at [884, 86] on div "Clôturer le ticket" at bounding box center [898, 82] width 68 height 13
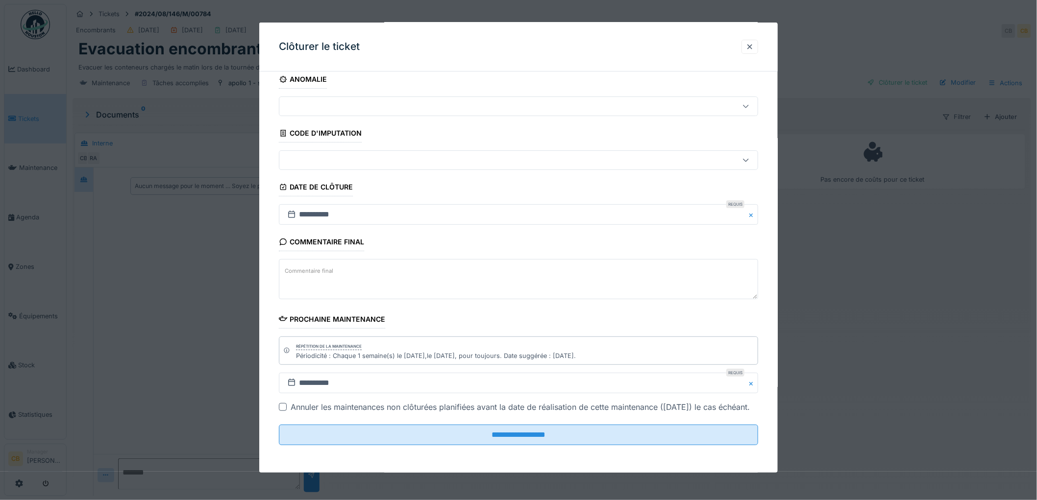
scroll to position [22, 0]
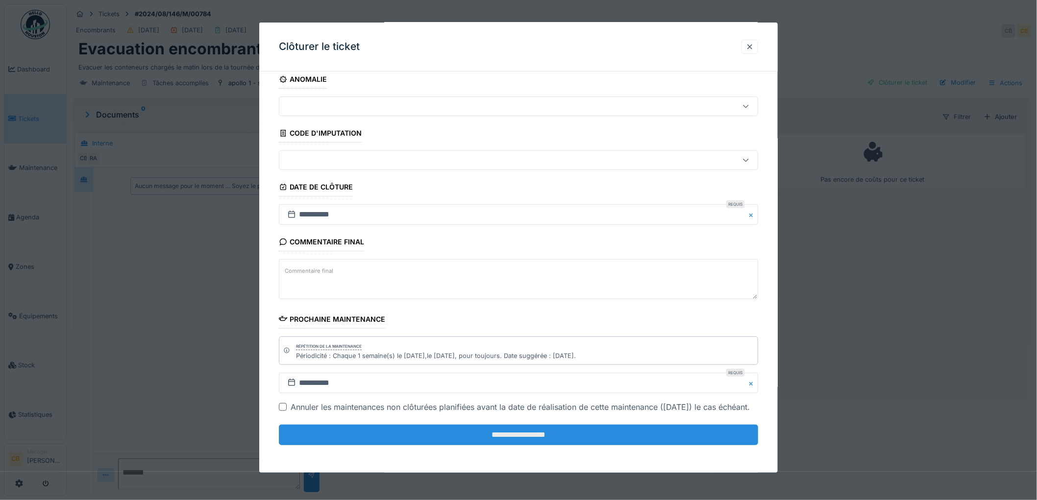
click at [552, 438] on input "**********" at bounding box center [518, 435] width 479 height 21
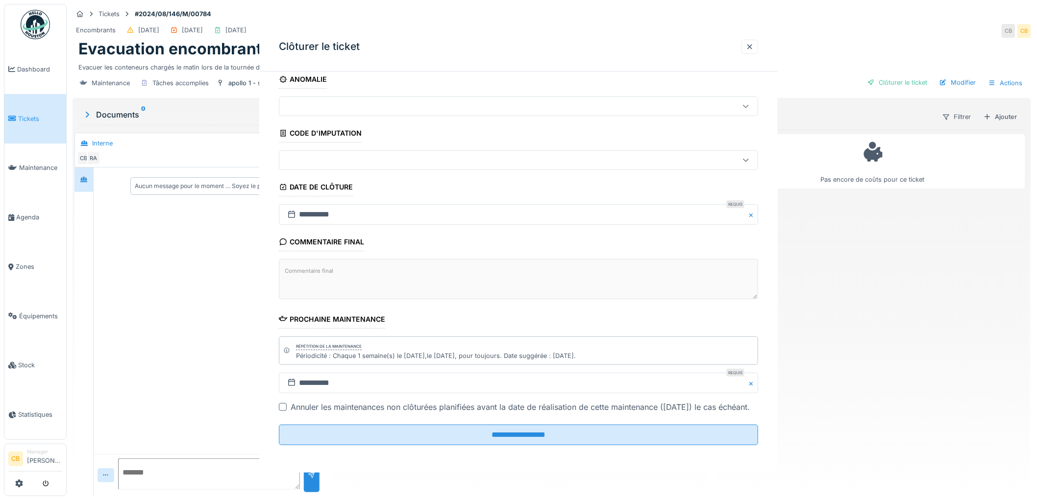
scroll to position [0, 0]
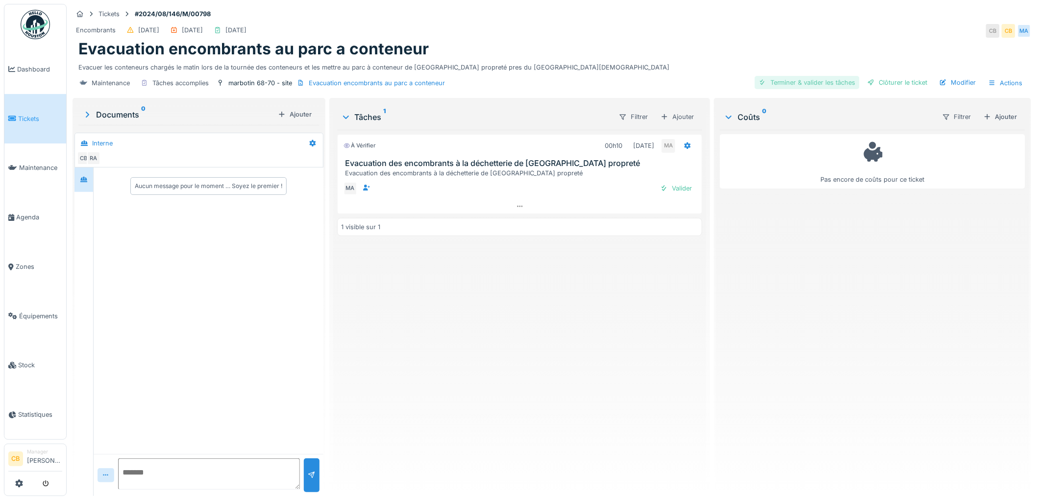
click at [785, 84] on div "Terminer & valider les tâches" at bounding box center [807, 82] width 105 height 13
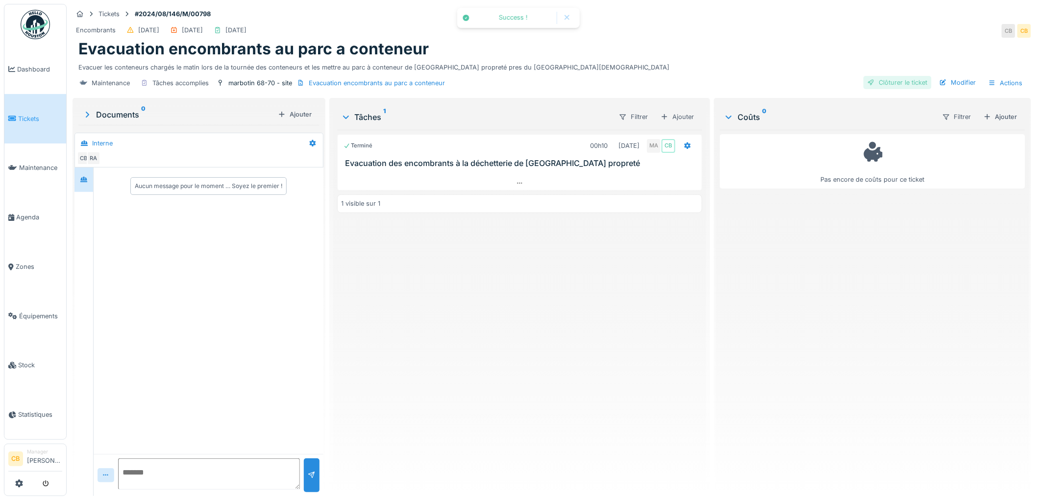
click at [879, 79] on div "Clôturer le ticket" at bounding box center [898, 82] width 68 height 13
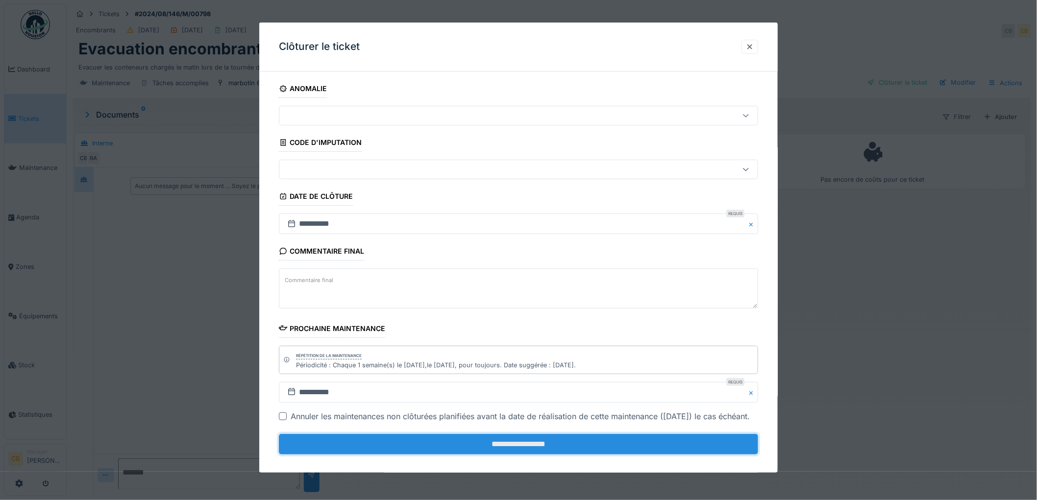
click at [508, 454] on input "**********" at bounding box center [518, 444] width 479 height 21
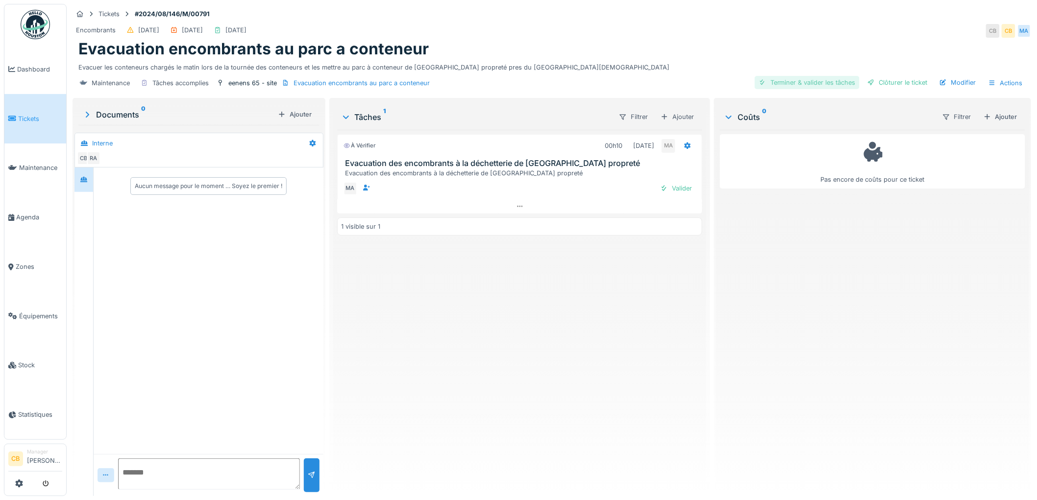
click at [781, 79] on div "Terminer & valider les tâches" at bounding box center [807, 82] width 105 height 13
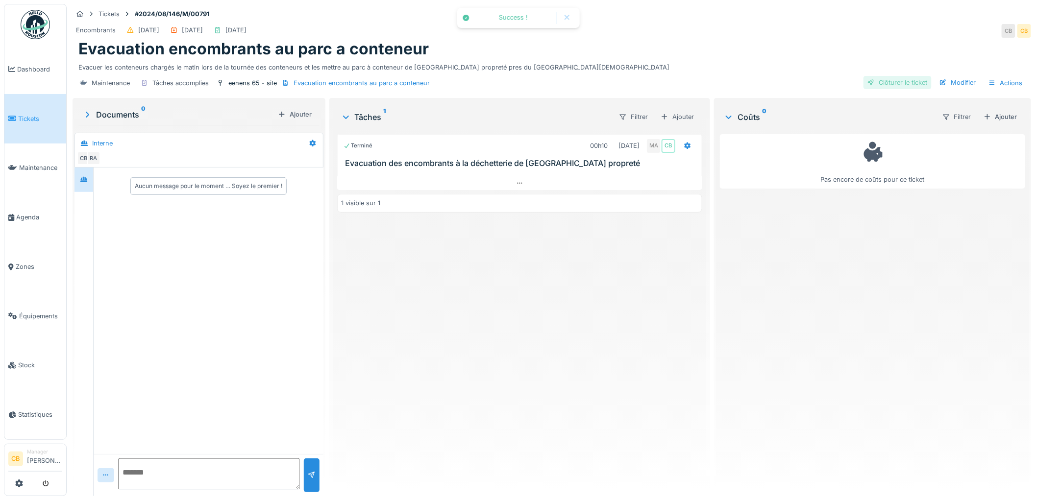
click at [878, 77] on div "Clôturer le ticket" at bounding box center [898, 82] width 68 height 13
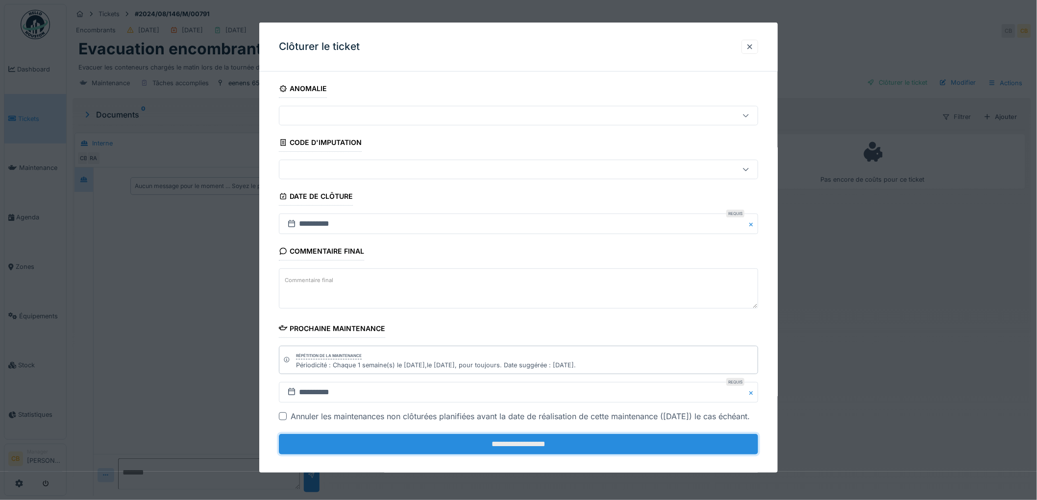
click at [537, 451] on input "**********" at bounding box center [518, 444] width 479 height 21
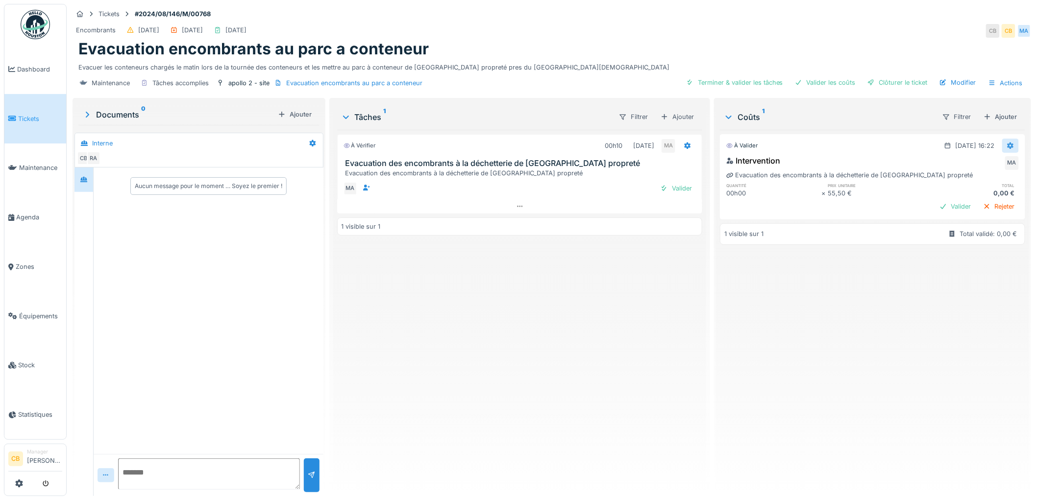
click at [1008, 147] on icon at bounding box center [1011, 146] width 6 height 7
click at [977, 178] on div "Supprimer" at bounding box center [960, 182] width 48 height 15
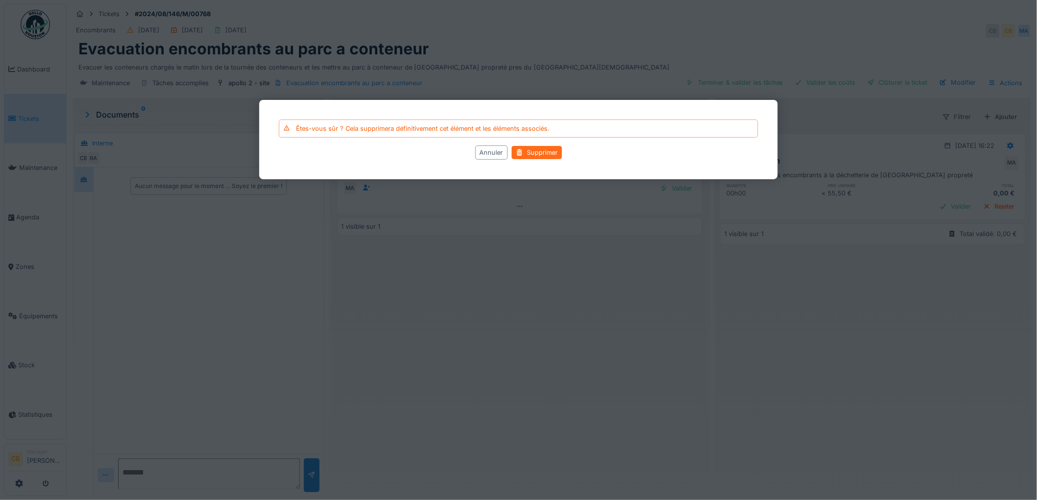
click at [547, 149] on div "Supprimer" at bounding box center [537, 152] width 50 height 13
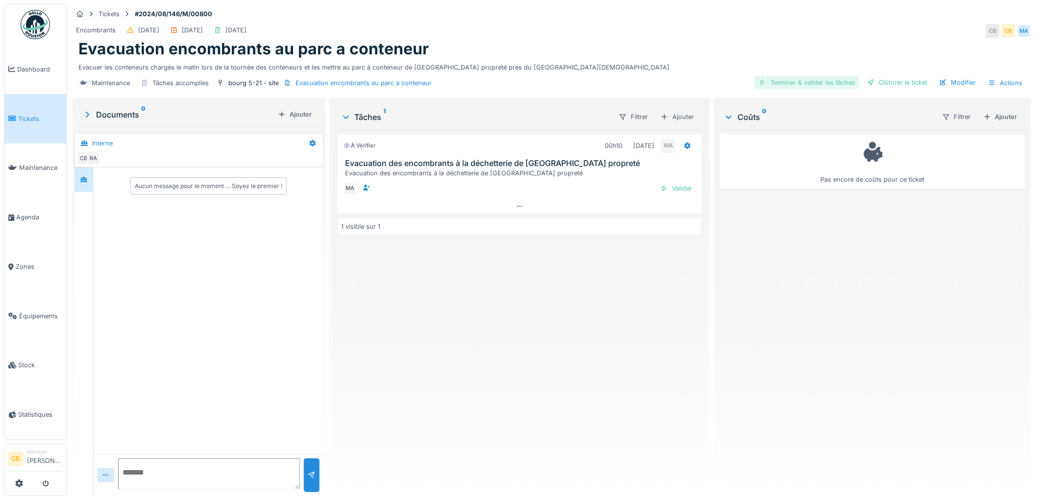
click at [825, 84] on div "Terminer & valider les tâches" at bounding box center [807, 82] width 105 height 13
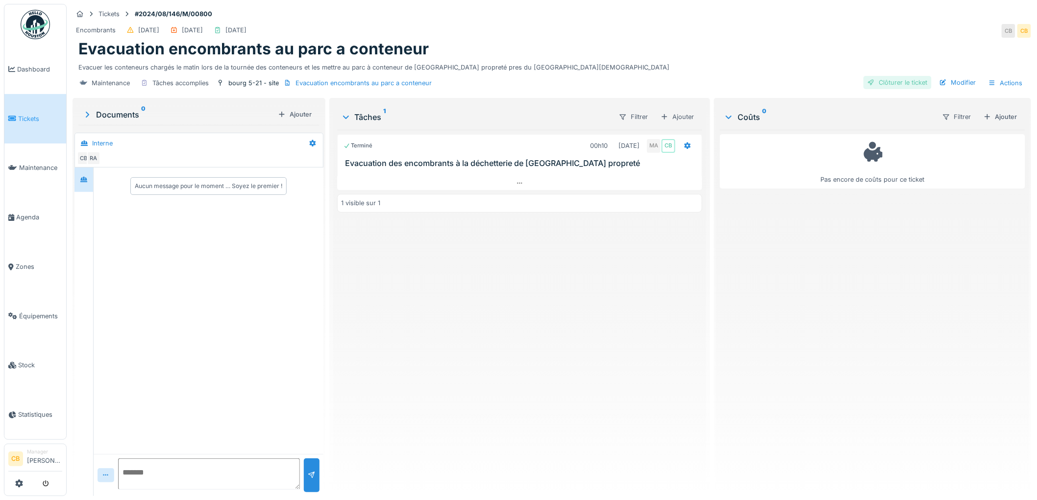
click at [884, 80] on div "Clôturer le ticket" at bounding box center [898, 82] width 68 height 13
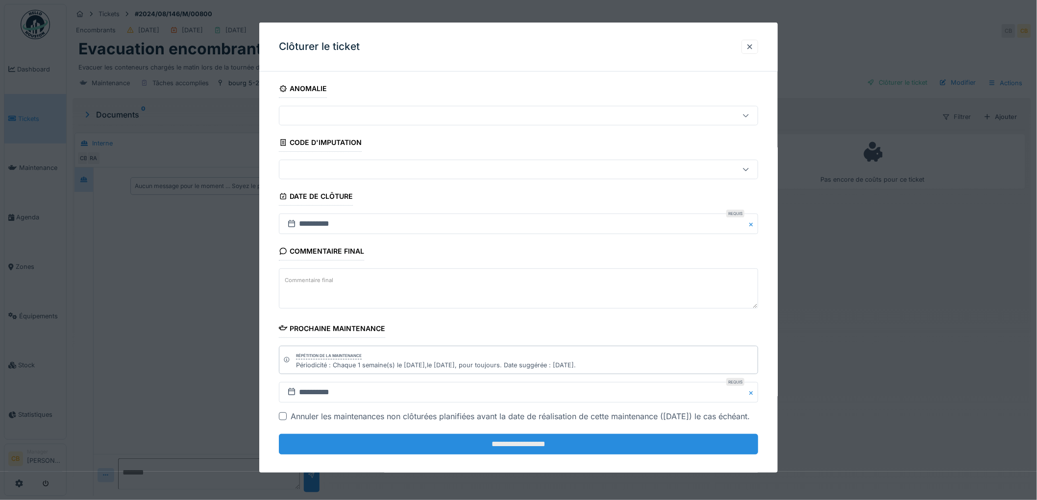
click at [587, 455] on input "**********" at bounding box center [518, 444] width 479 height 21
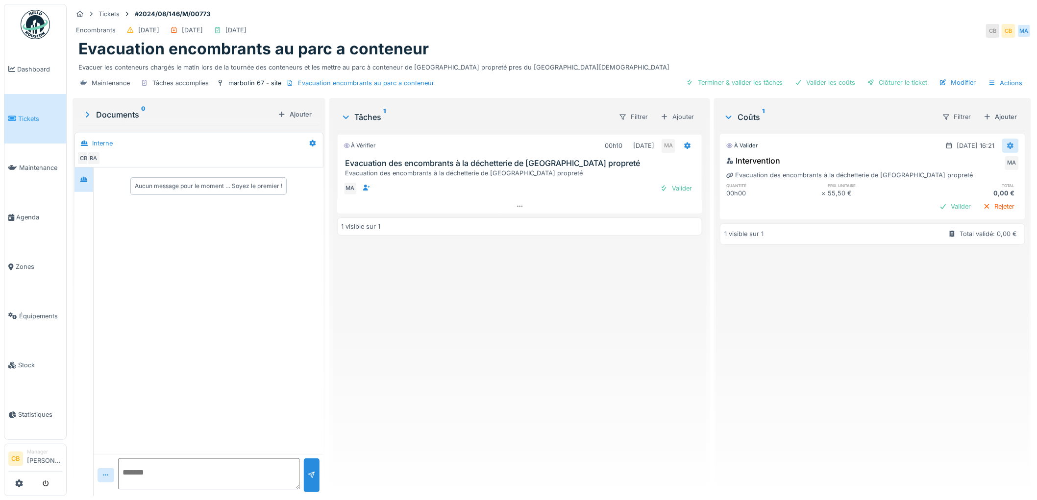
click at [1007, 145] on icon at bounding box center [1011, 146] width 8 height 6
click at [968, 180] on div "Supprimer" at bounding box center [960, 182] width 48 height 15
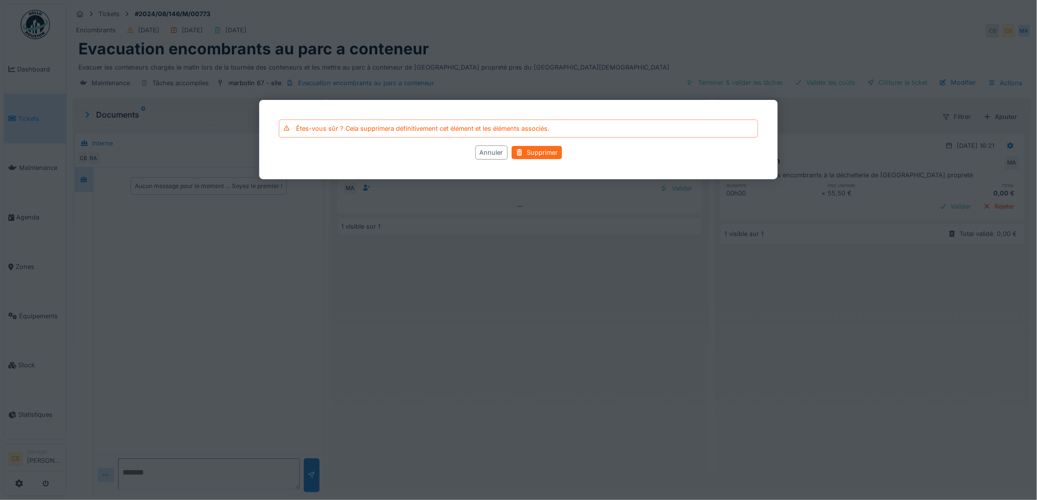
click at [560, 151] on div "Supprimer" at bounding box center [537, 152] width 50 height 13
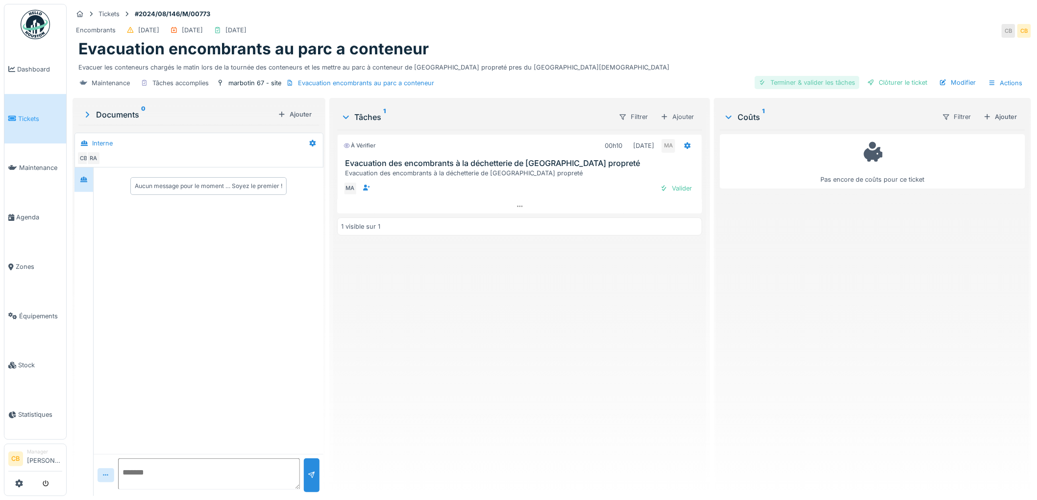
click at [773, 79] on div "Terminer & valider les tâches" at bounding box center [807, 82] width 105 height 13
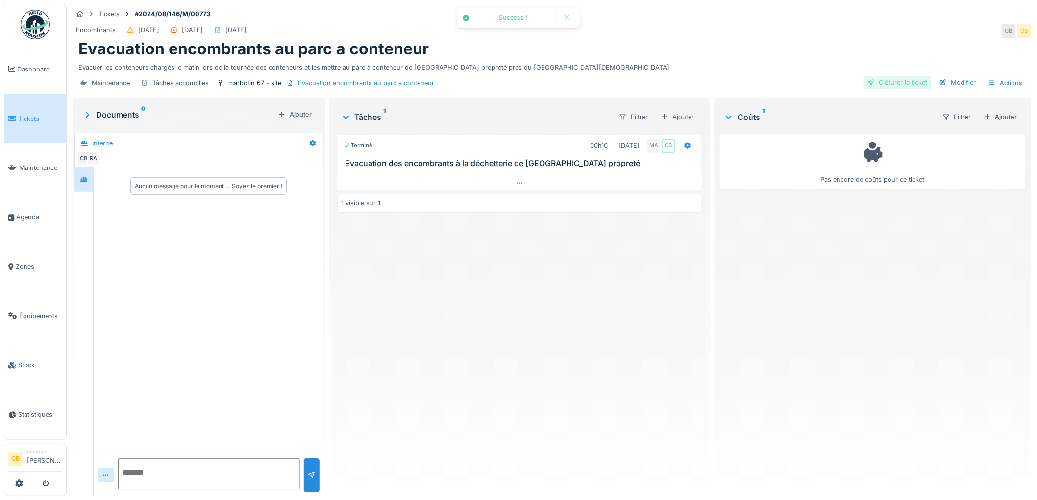
click at [889, 82] on div "Clôturer le ticket" at bounding box center [898, 82] width 68 height 13
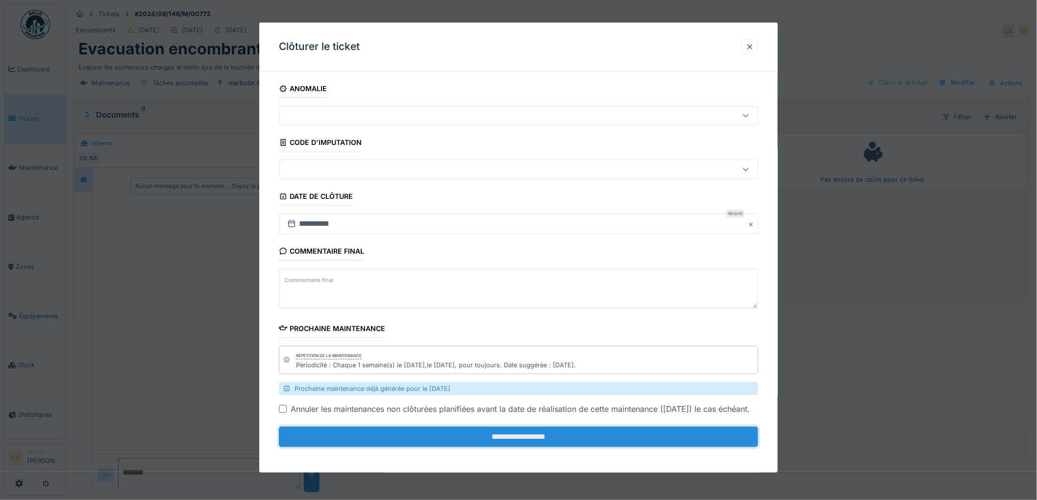
click at [548, 445] on input "**********" at bounding box center [518, 437] width 479 height 21
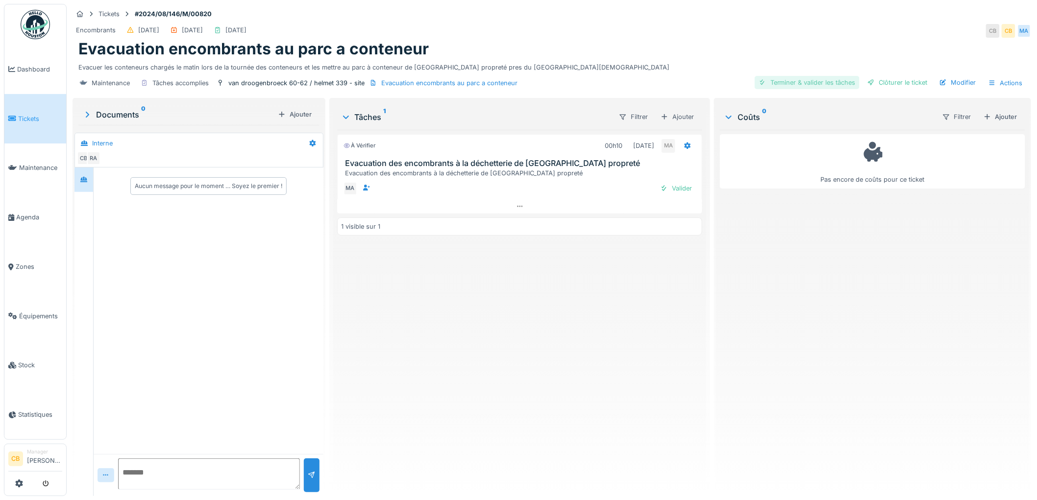
click at [782, 81] on div "Terminer & valider les tâches" at bounding box center [807, 82] width 105 height 13
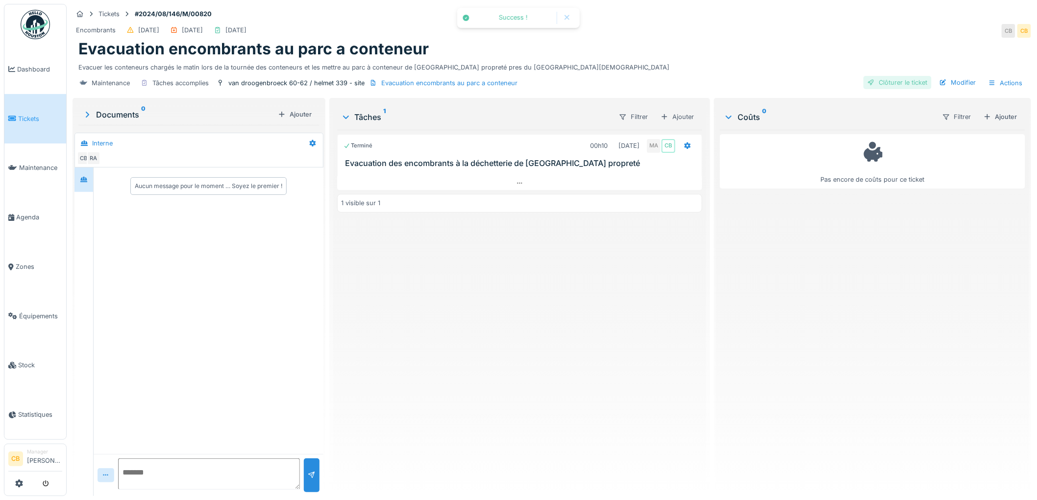
click at [876, 81] on div "Clôturer le ticket" at bounding box center [898, 82] width 68 height 13
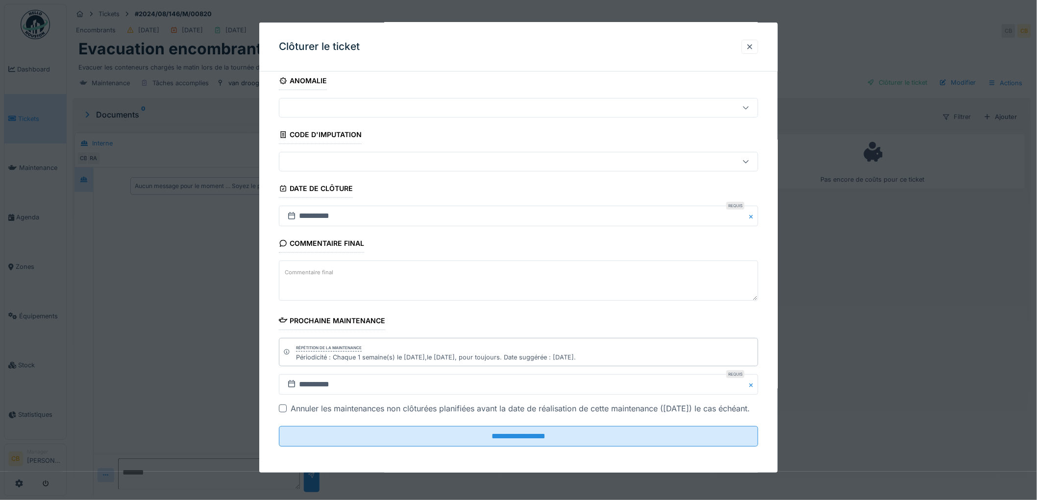
scroll to position [22, 0]
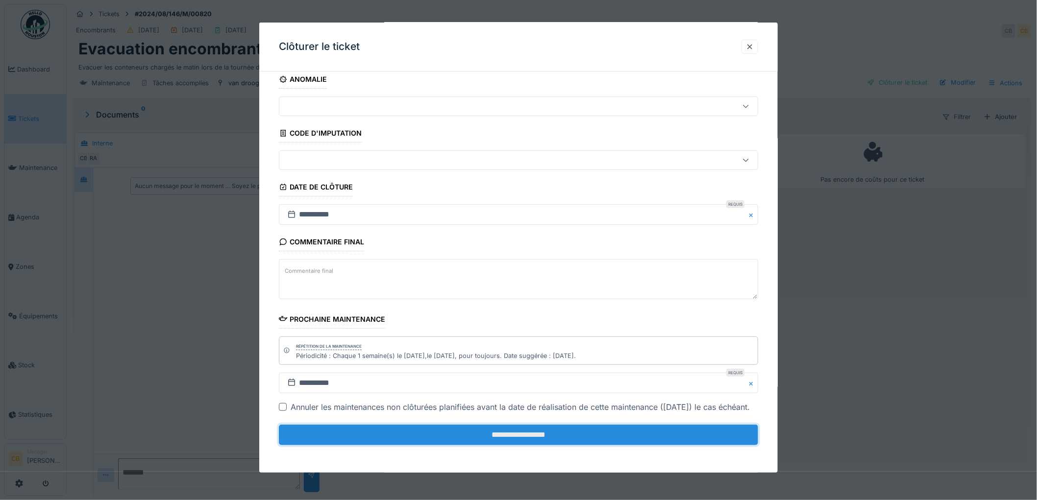
click at [533, 432] on input "**********" at bounding box center [518, 435] width 479 height 21
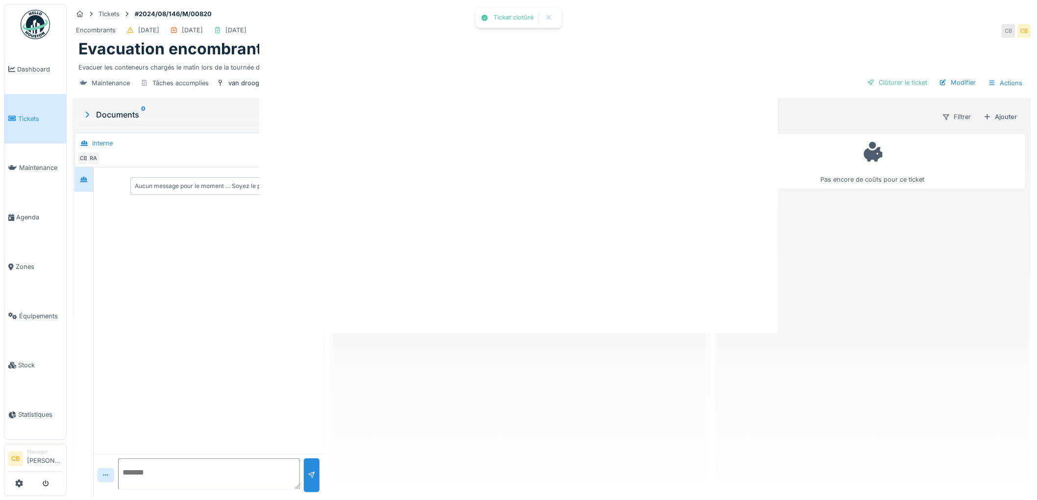
scroll to position [0, 0]
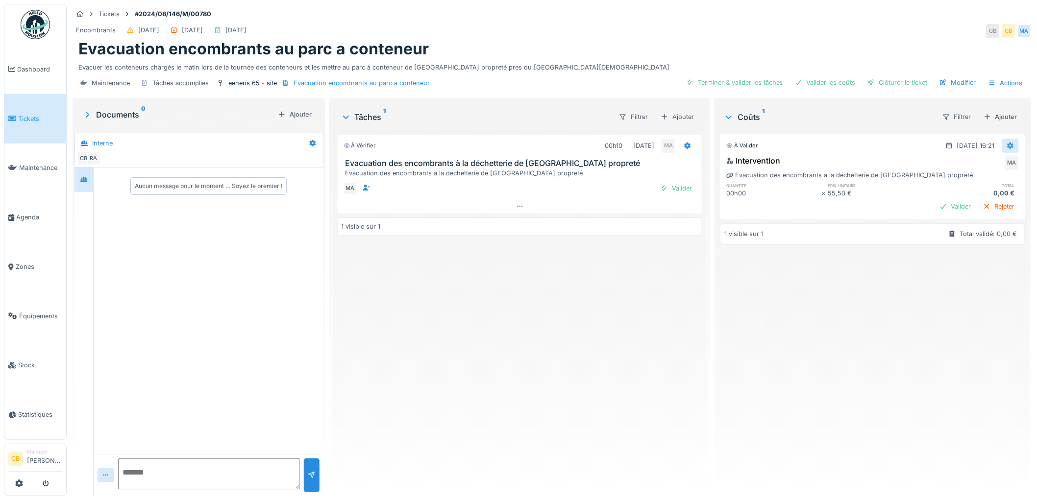
click at [1008, 144] on icon at bounding box center [1011, 146] width 6 height 7
click at [968, 177] on div "Supprimer" at bounding box center [960, 182] width 48 height 15
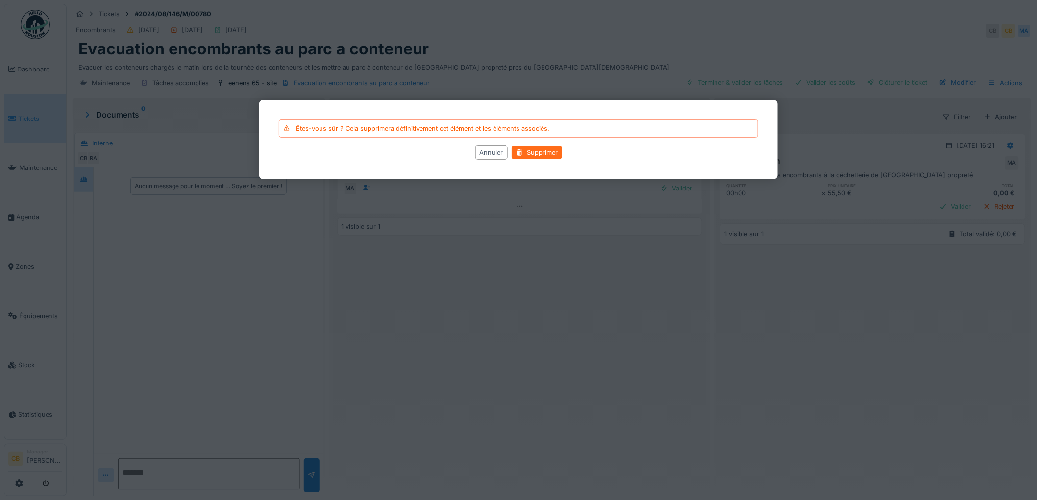
click at [552, 152] on div "Supprimer" at bounding box center [537, 152] width 50 height 13
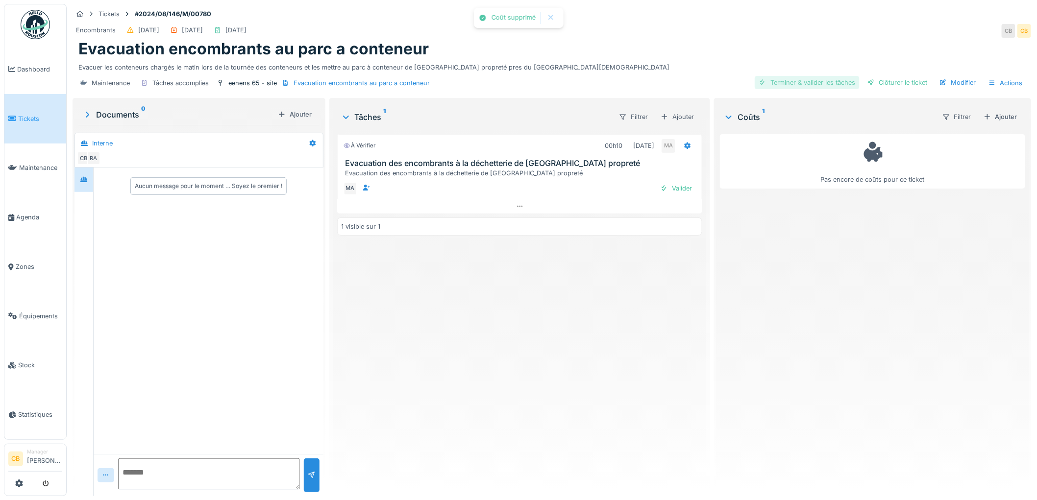
click at [788, 85] on div "Terminer & valider les tâches" at bounding box center [807, 82] width 105 height 13
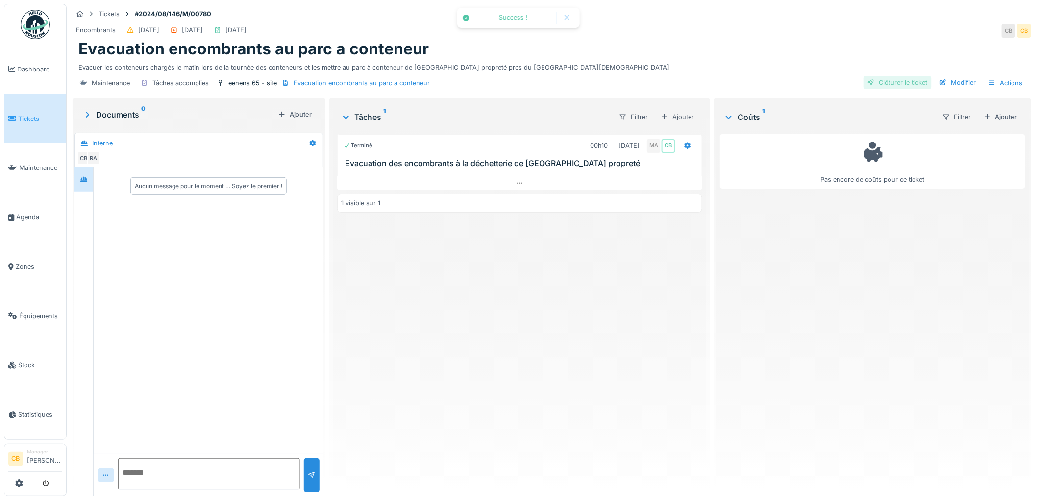
click at [880, 81] on div "Clôturer le ticket" at bounding box center [898, 82] width 68 height 13
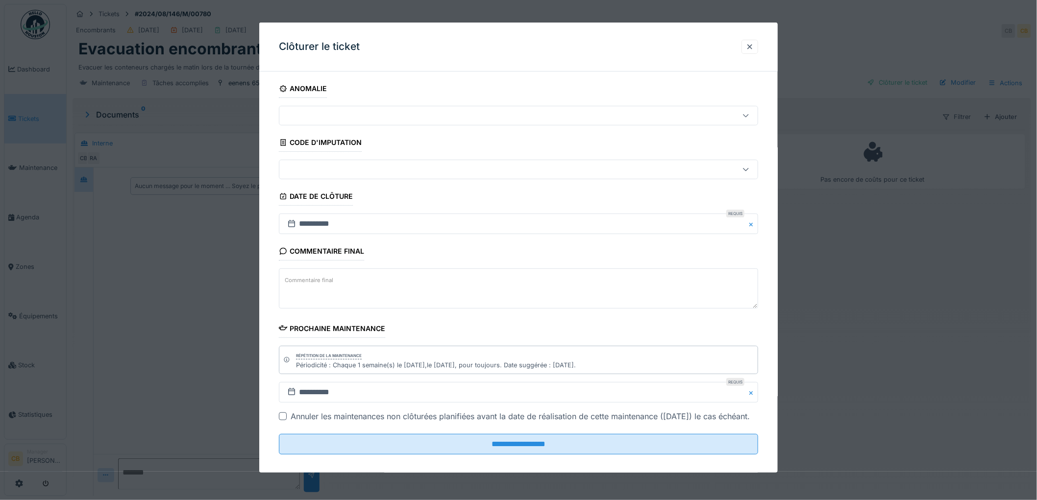
scroll to position [22, 0]
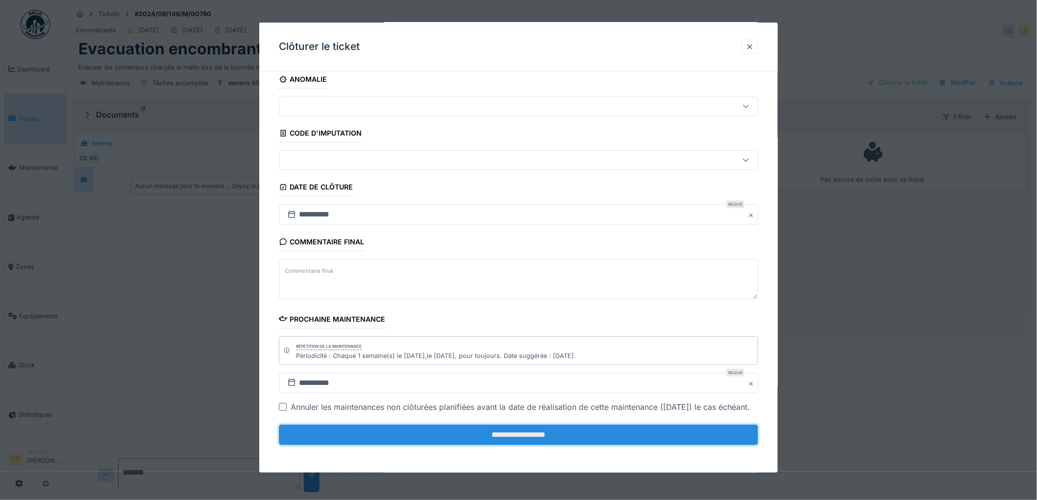
click at [529, 435] on input "**********" at bounding box center [518, 435] width 479 height 21
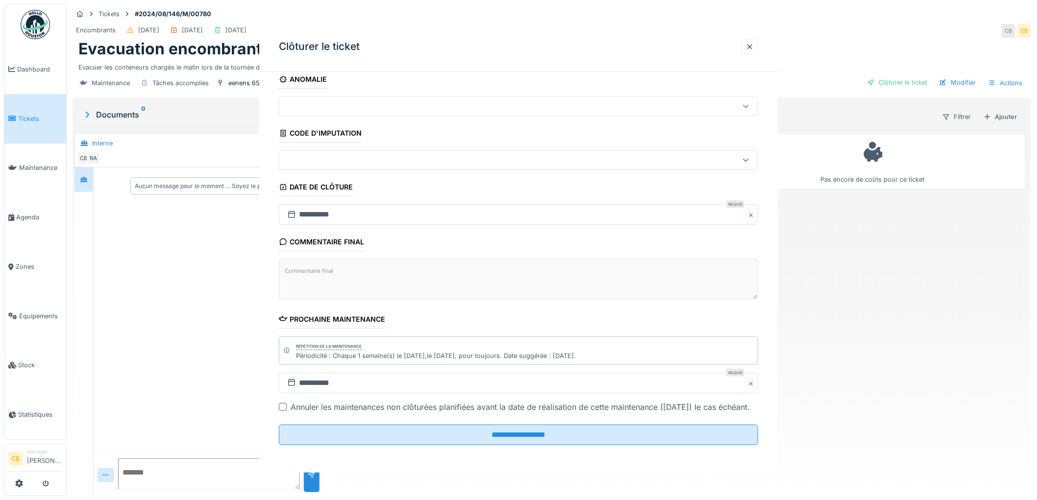
scroll to position [0, 0]
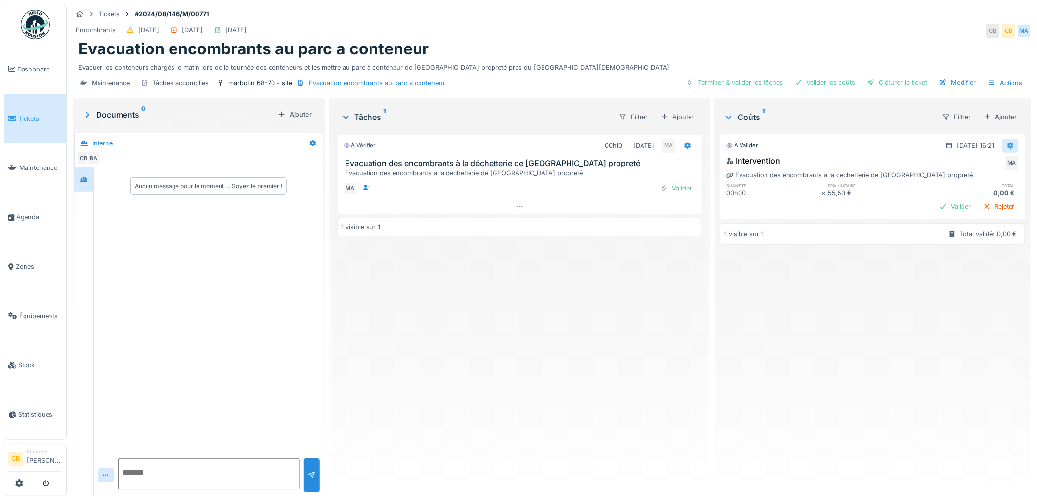
click at [1007, 144] on icon at bounding box center [1011, 146] width 8 height 6
click at [964, 178] on div "Supprimer" at bounding box center [960, 182] width 48 height 15
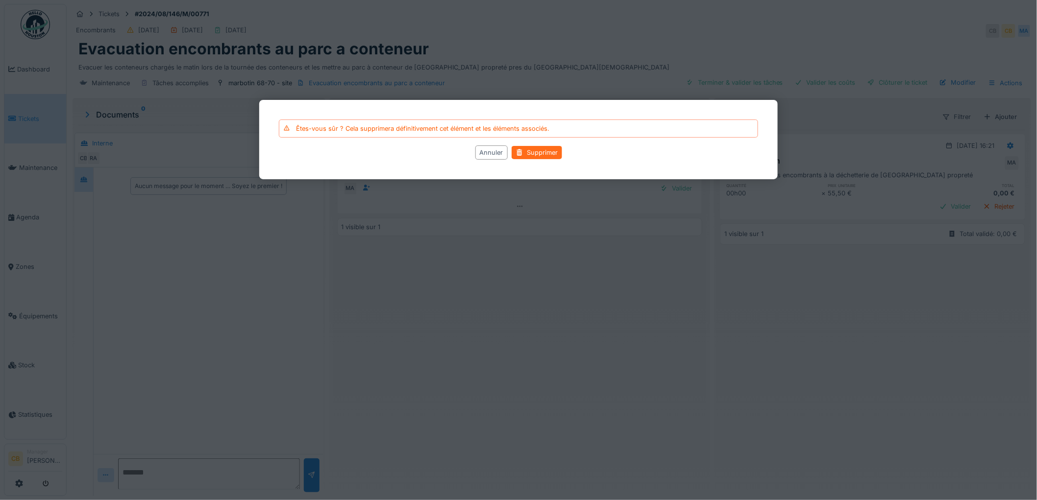
click at [537, 150] on div "Supprimer" at bounding box center [537, 152] width 50 height 13
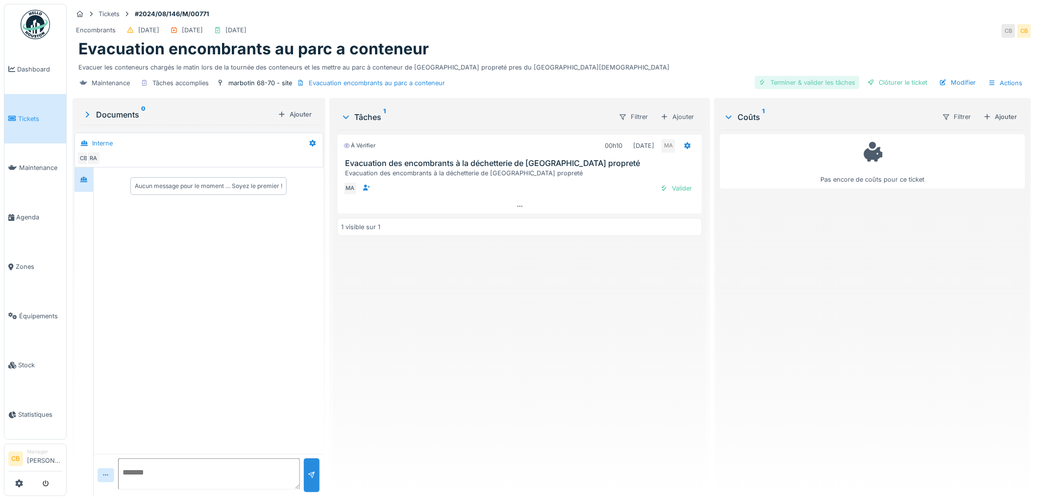
click at [786, 84] on div "Terminer & valider les tâches" at bounding box center [807, 82] width 105 height 13
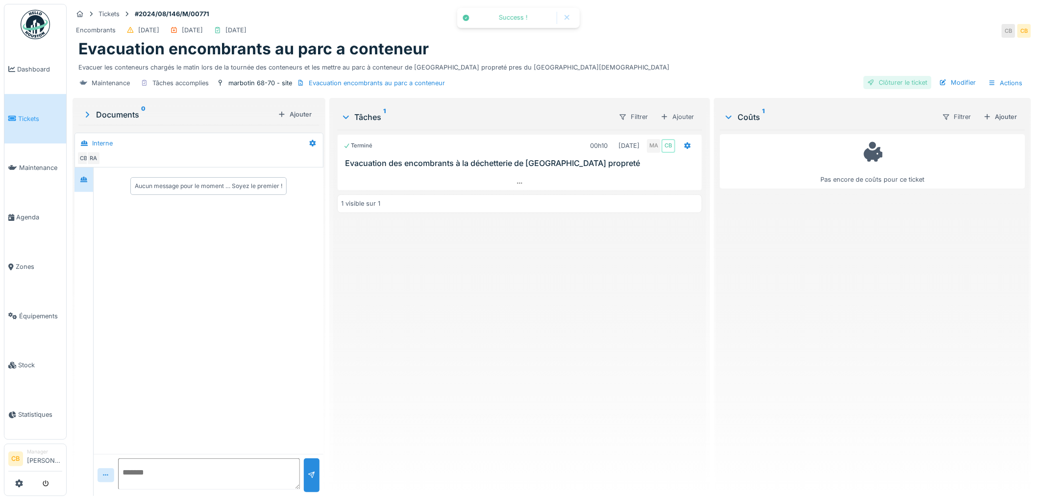
click at [886, 78] on div "Clôturer le ticket" at bounding box center [898, 82] width 68 height 13
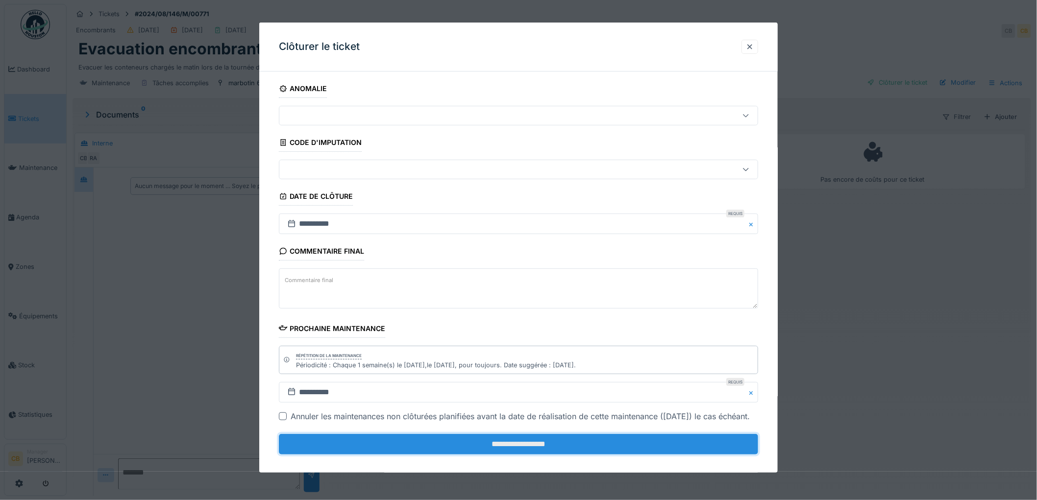
click at [538, 453] on input "**********" at bounding box center [518, 444] width 479 height 21
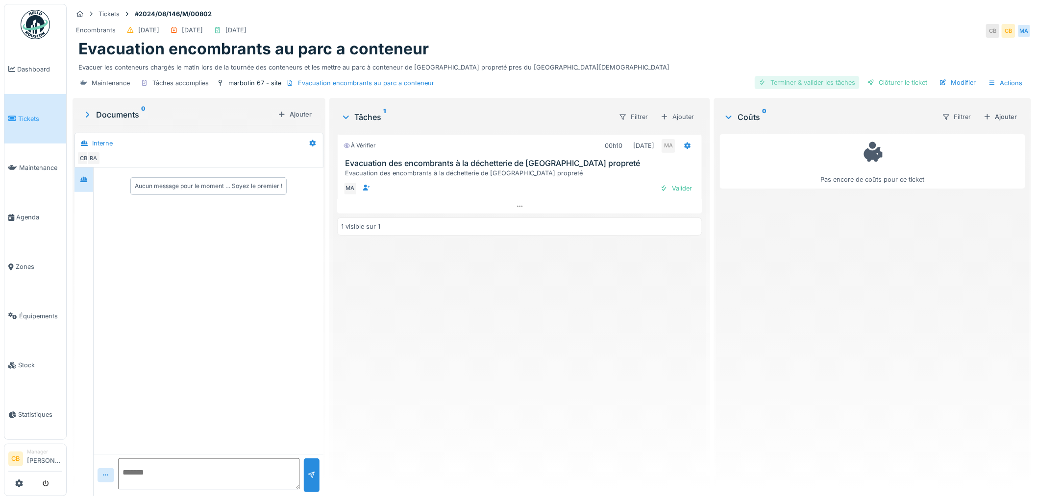
click at [791, 84] on div "Terminer & valider les tâches" at bounding box center [807, 82] width 105 height 13
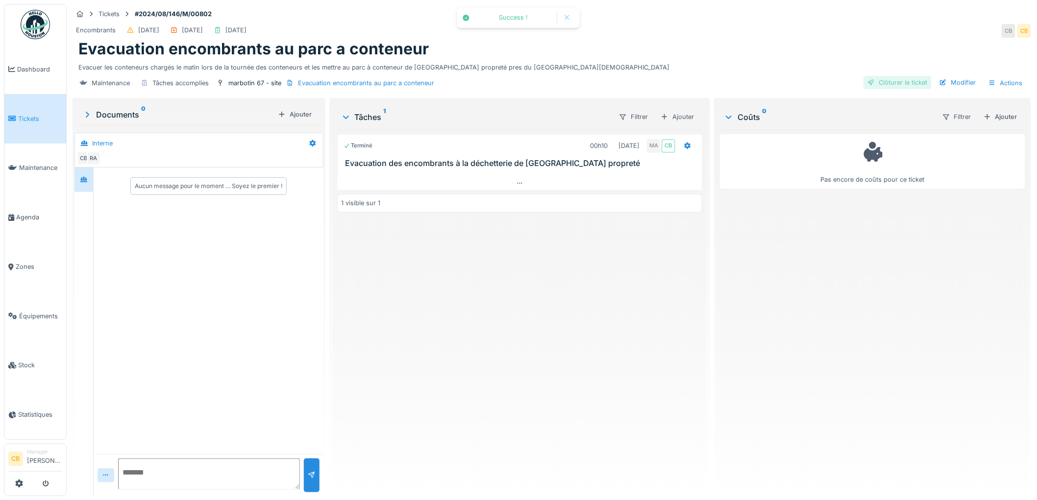
click at [893, 82] on div "Clôturer le ticket" at bounding box center [898, 82] width 68 height 13
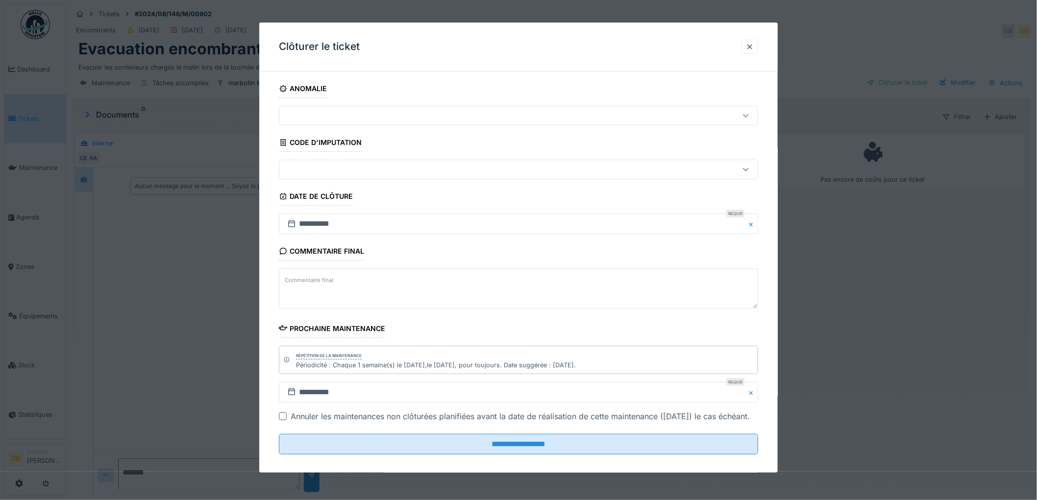
scroll to position [22, 0]
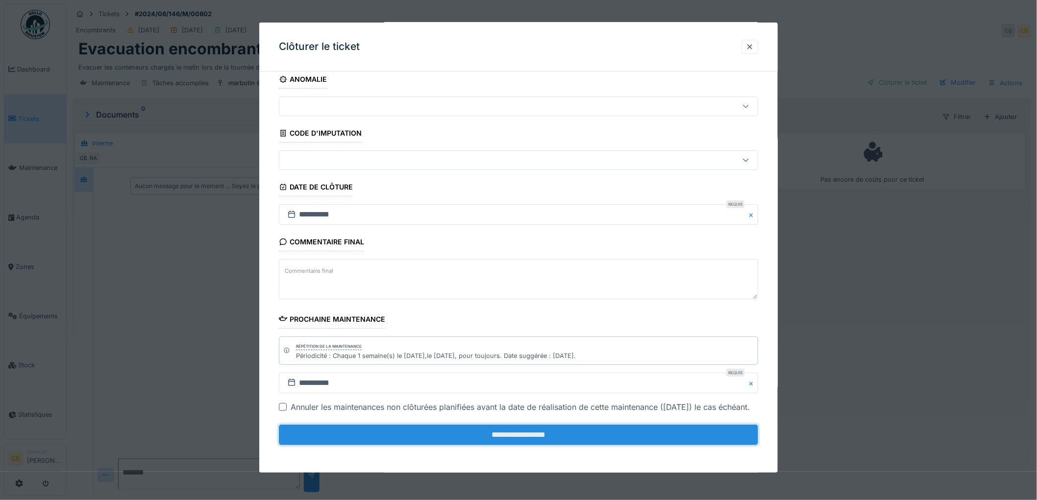
click at [527, 431] on input "**********" at bounding box center [518, 435] width 479 height 21
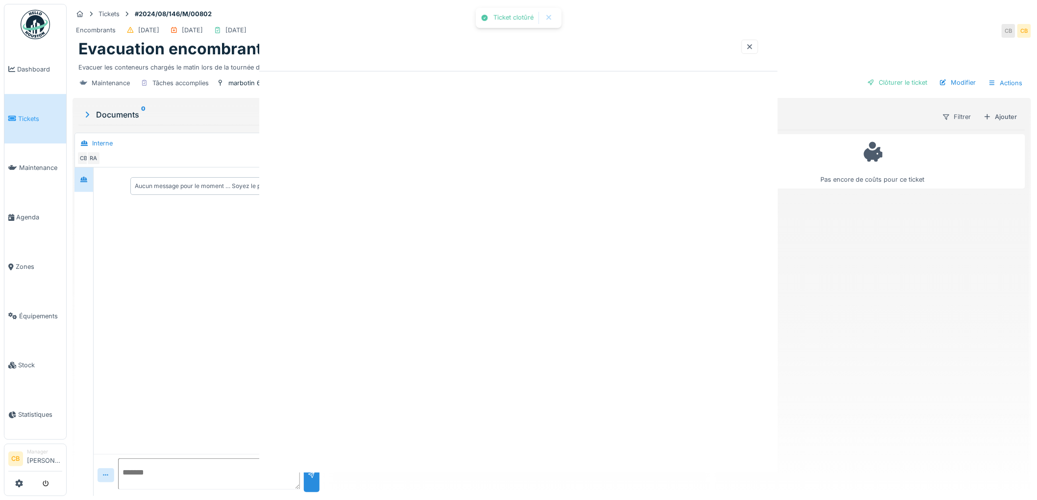
scroll to position [0, 0]
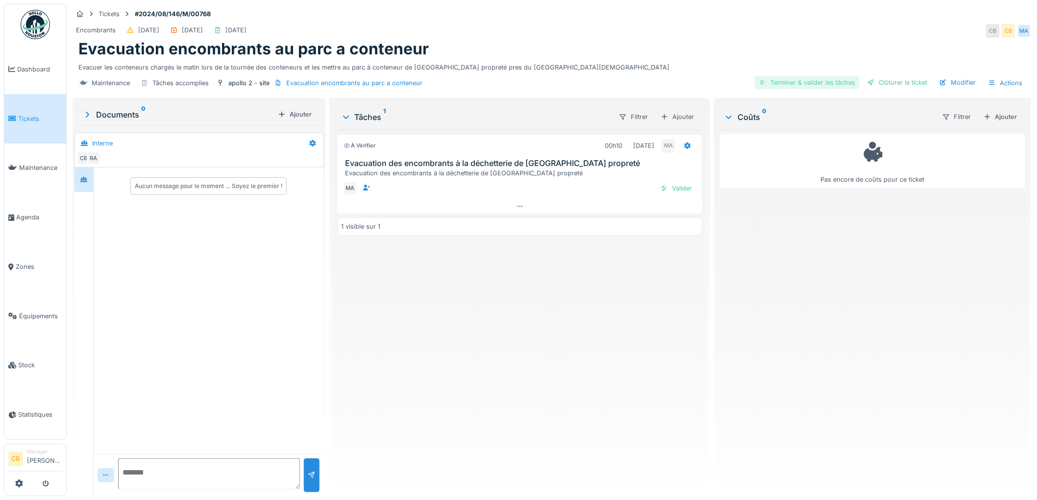
click at [789, 79] on div "Terminer & valider les tâches" at bounding box center [807, 82] width 105 height 13
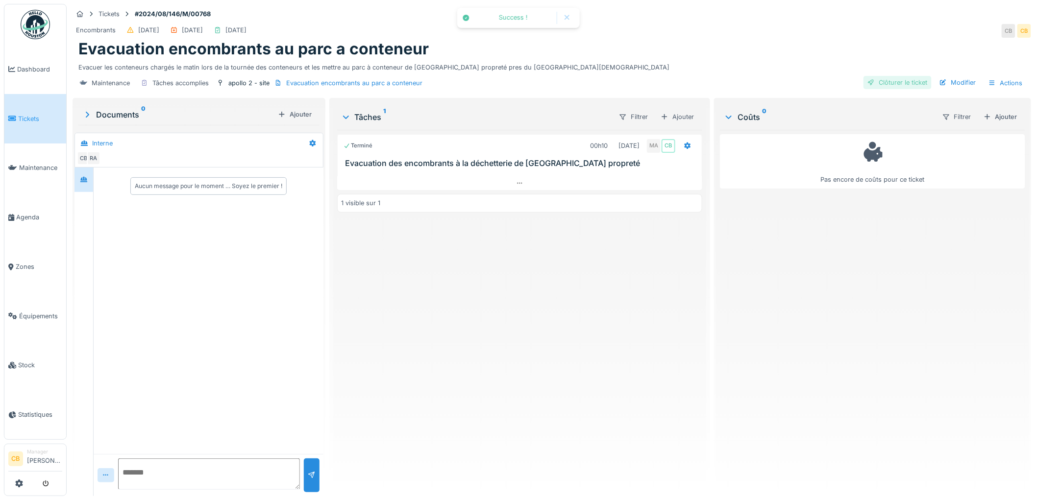
click at [881, 80] on div "Clôturer le ticket" at bounding box center [898, 82] width 68 height 13
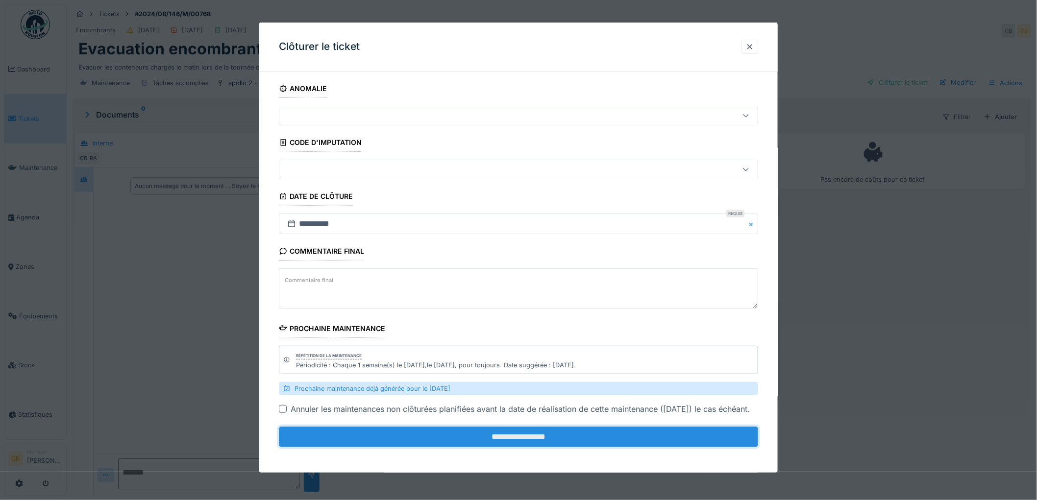
click at [497, 447] on input "**********" at bounding box center [518, 437] width 479 height 21
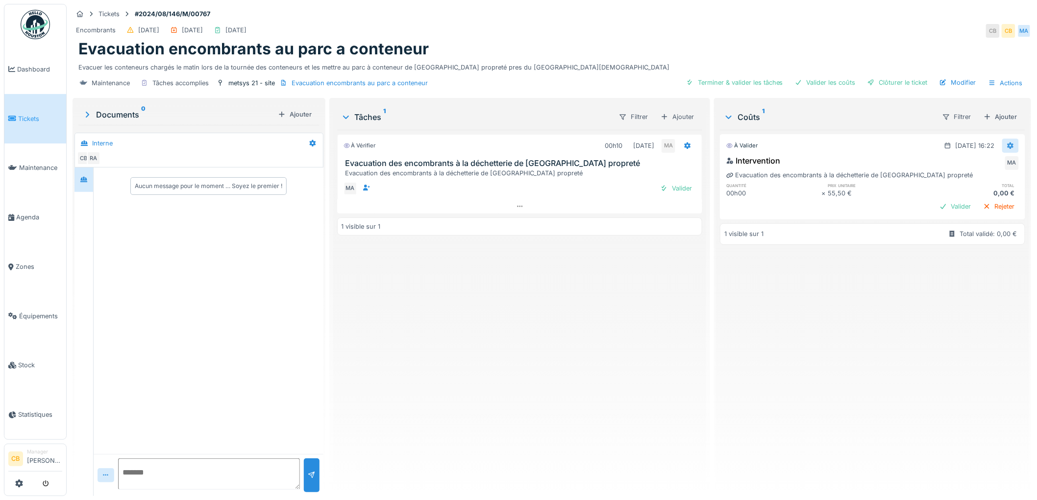
click at [1008, 145] on icon at bounding box center [1011, 146] width 6 height 7
click at [947, 182] on div "Supprimer" at bounding box center [960, 182] width 48 height 15
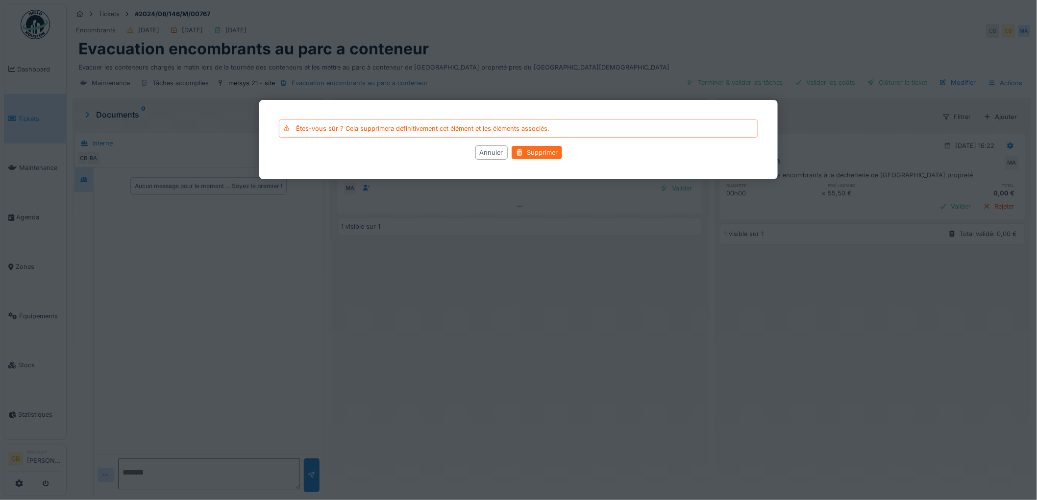
click at [556, 153] on div "Supprimer" at bounding box center [537, 152] width 50 height 13
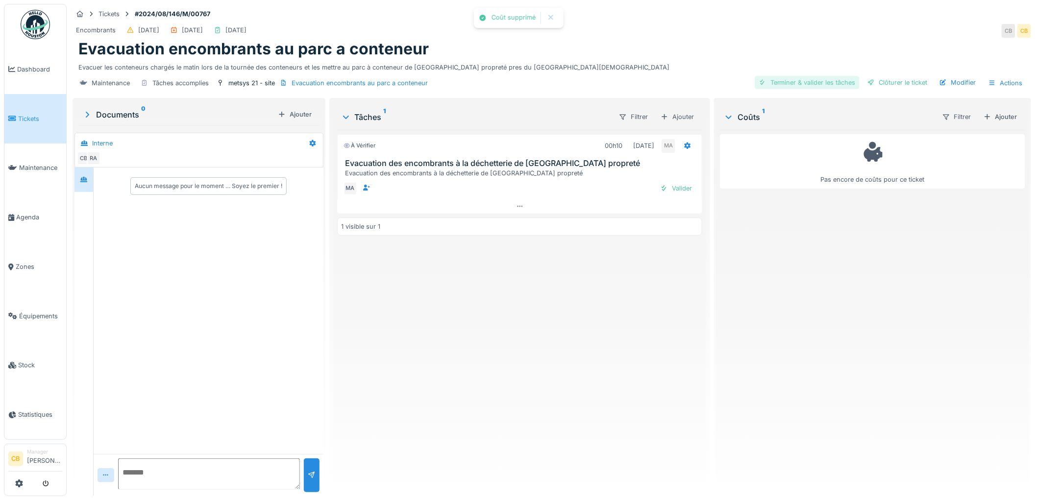
click at [802, 83] on div "Terminer & valider les tâches" at bounding box center [807, 82] width 105 height 13
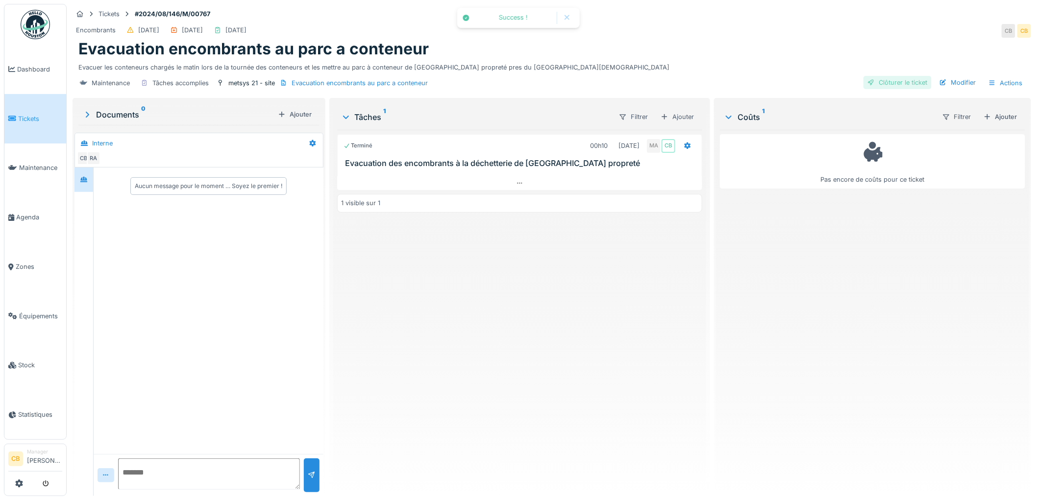
click at [870, 81] on div "Clôturer le ticket" at bounding box center [898, 82] width 68 height 13
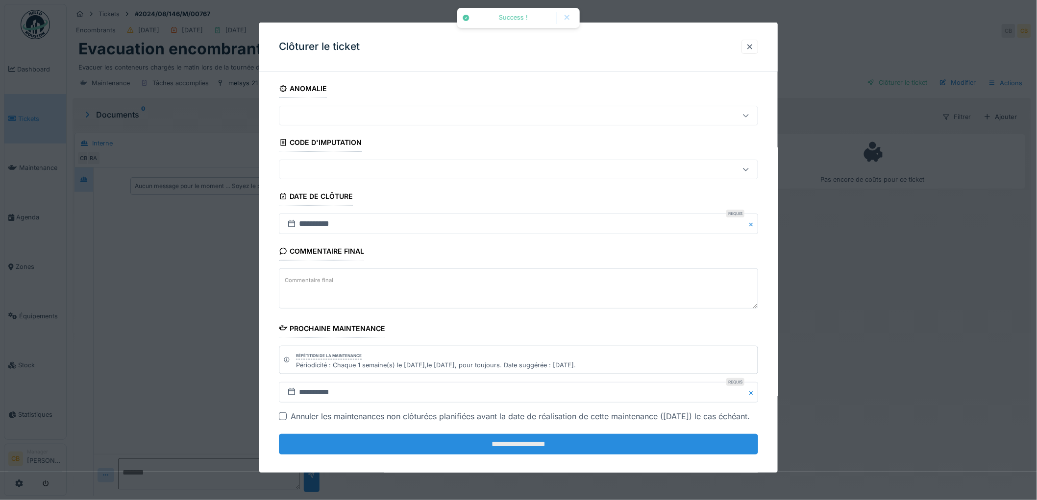
click at [566, 449] on input "**********" at bounding box center [518, 444] width 479 height 21
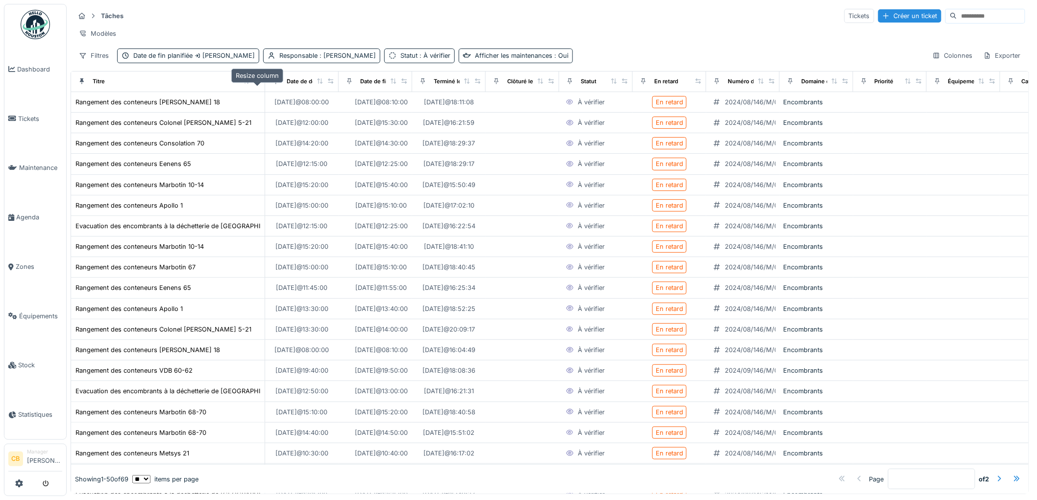
drag, startPoint x: 138, startPoint y: 89, endPoint x: 258, endPoint y: 87, distance: 120.6
click at [258, 84] on icon at bounding box center [257, 80] width 7 height 5
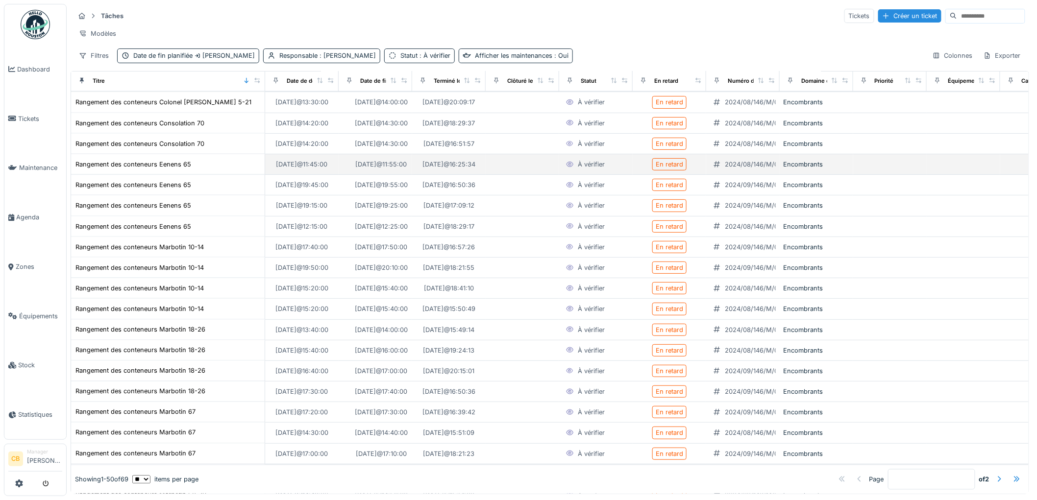
scroll to position [693, 0]
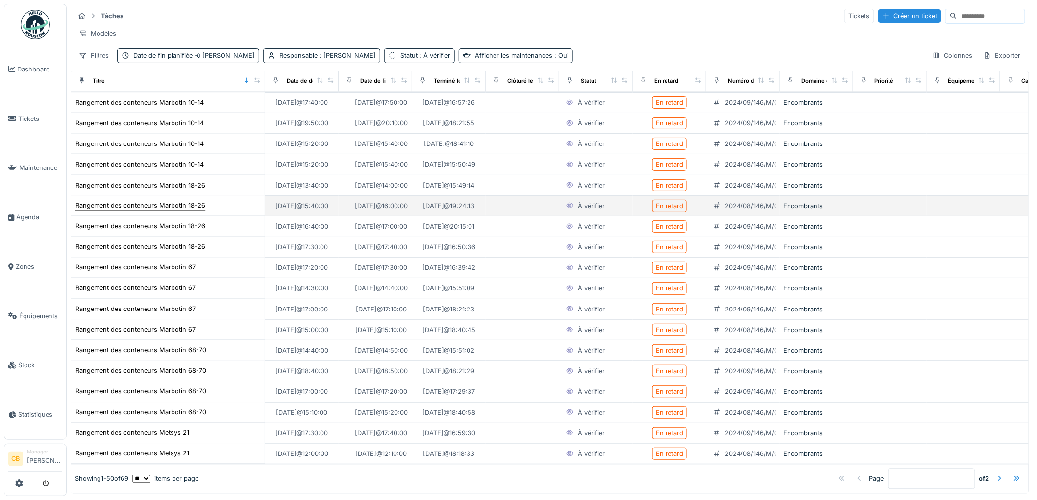
click at [159, 201] on div "Rangement des conteneurs Marbotin 18-26" at bounding box center [140, 206] width 131 height 10
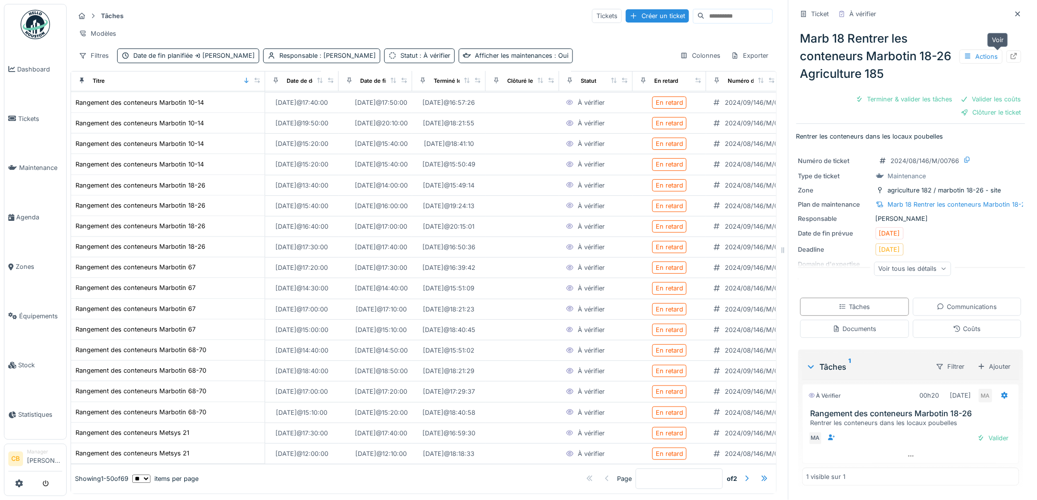
click at [1010, 54] on icon at bounding box center [1014, 56] width 8 height 6
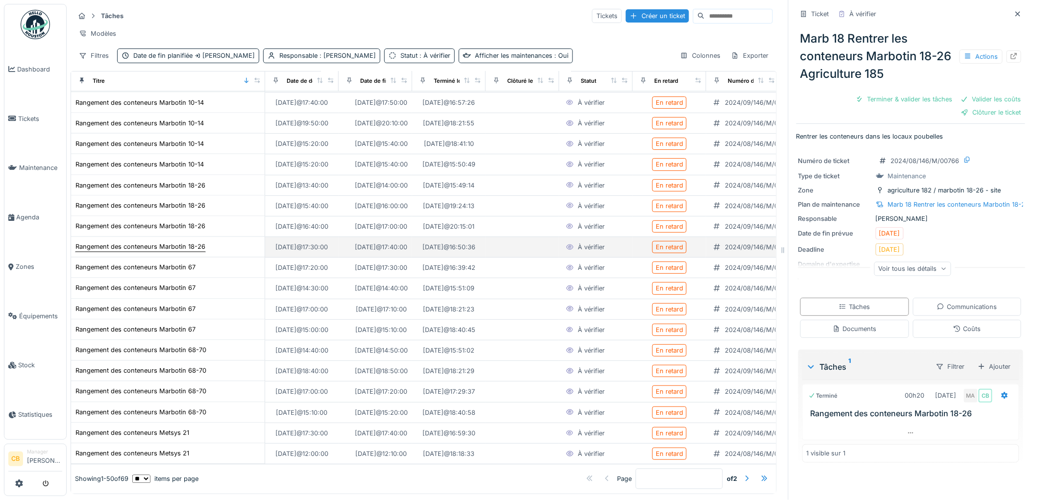
click at [182, 243] on div "Rangement des conteneurs Marbotin 18-26" at bounding box center [140, 247] width 130 height 9
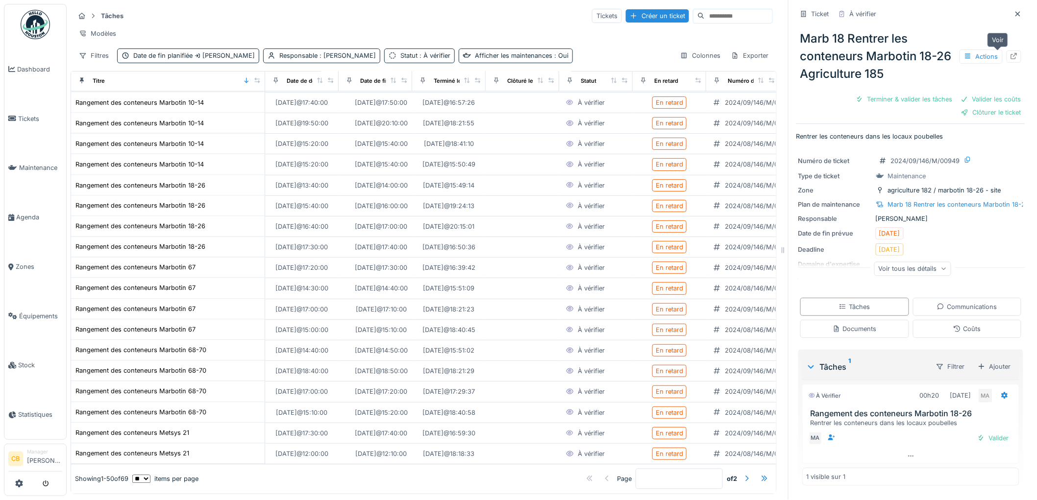
click at [1010, 52] on div at bounding box center [1014, 56] width 8 height 9
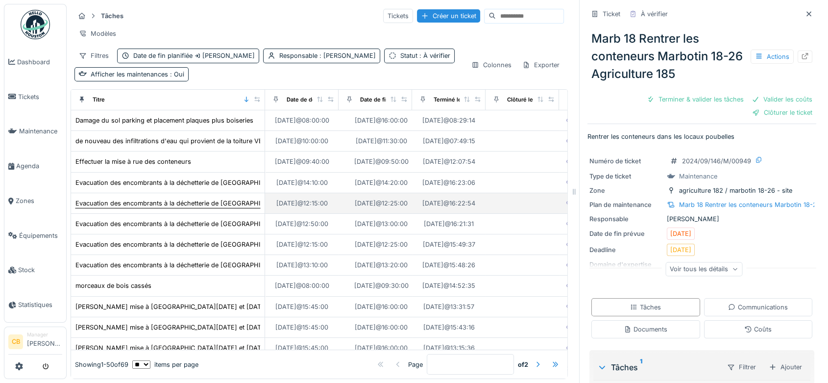
click at [203, 208] on div "Evacuation des encombrants à la déchetterie de bruxelles propreté" at bounding box center [194, 202] width 238 height 9
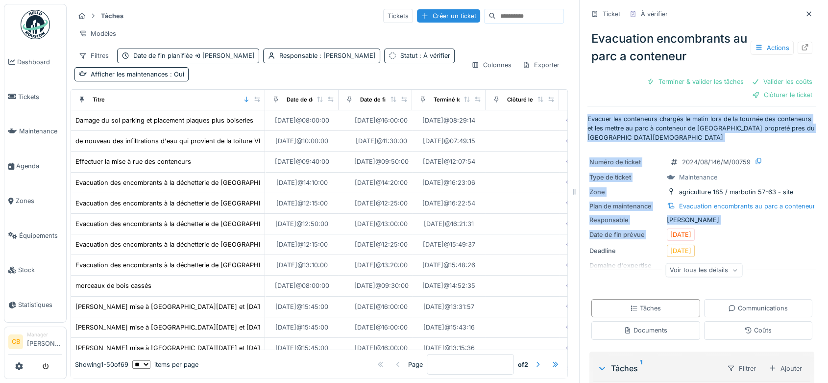
drag, startPoint x: 740, startPoint y: 74, endPoint x: 815, endPoint y: 227, distance: 171.0
click at [815, 227] on div "Ticket À vérifier Evacuation encombrants au parc a conteneur Actions Terminer &…" at bounding box center [701, 191] width 245 height 383
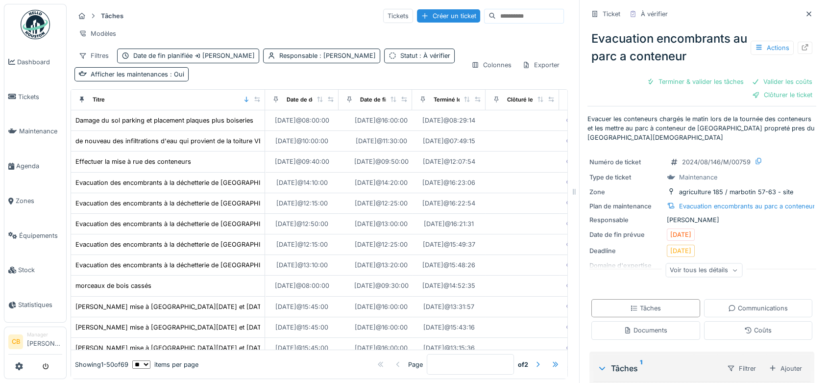
click at [779, 250] on div "Deadline 27/08/2024" at bounding box center [702, 251] width 225 height 12
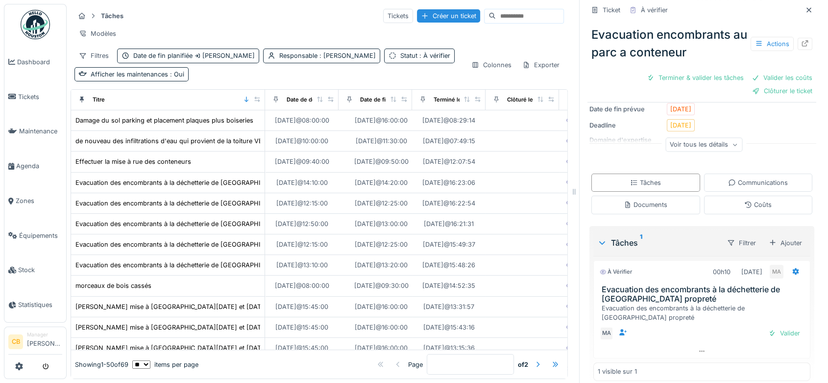
scroll to position [135, 0]
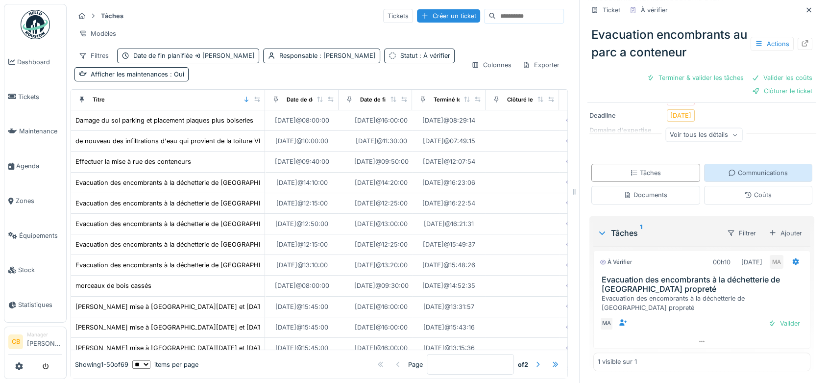
click at [729, 175] on icon at bounding box center [732, 173] width 6 height 6
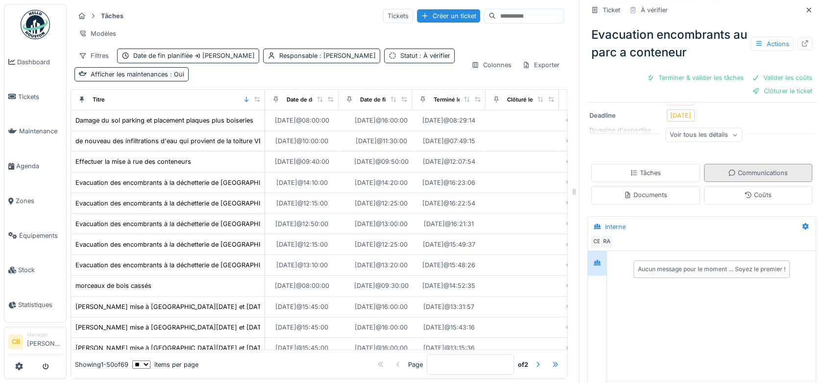
scroll to position [8, 0]
click at [663, 190] on div "Documents" at bounding box center [646, 195] width 109 height 18
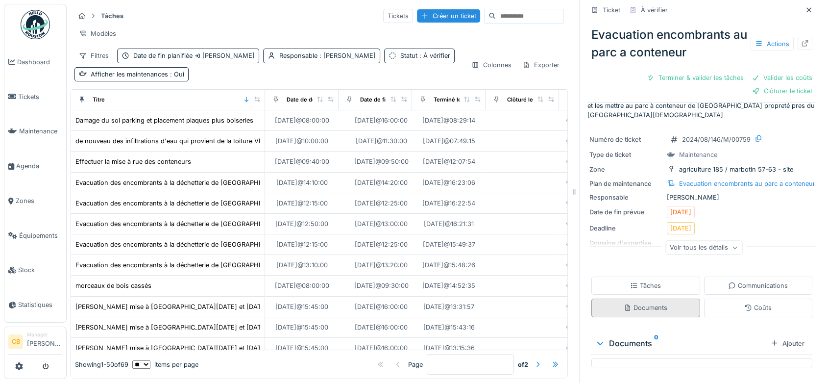
scroll to position [23, 0]
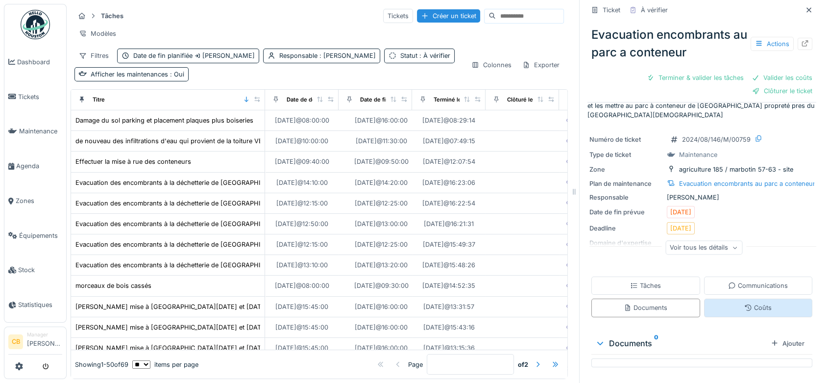
click at [731, 298] on div "Coûts" at bounding box center [758, 307] width 109 height 18
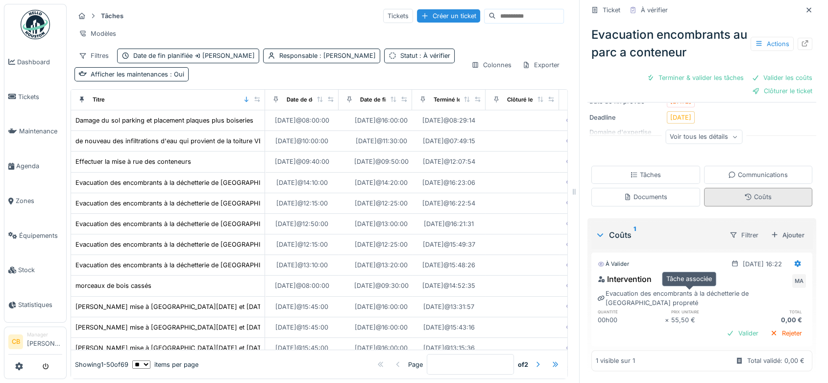
scroll to position [133, 0]
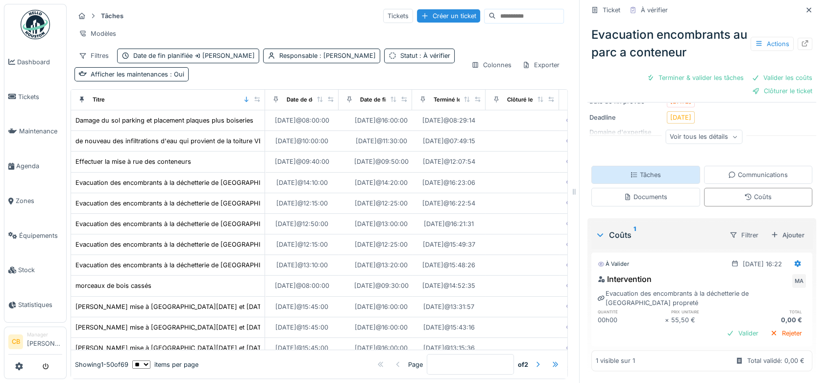
click at [644, 170] on div "Tâches" at bounding box center [645, 174] width 31 height 9
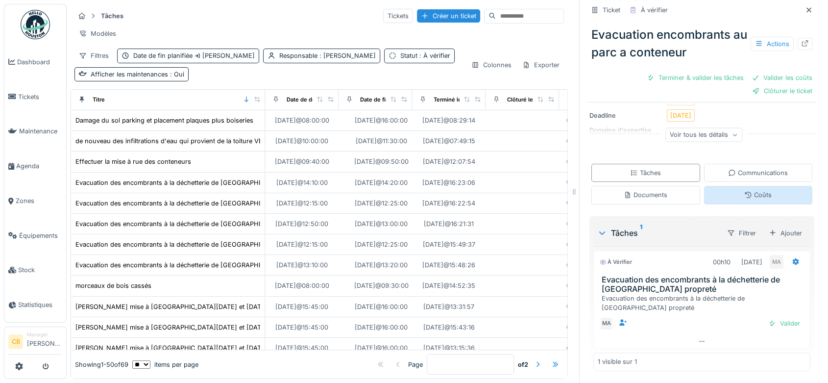
click at [726, 186] on div "Coûts" at bounding box center [758, 195] width 109 height 18
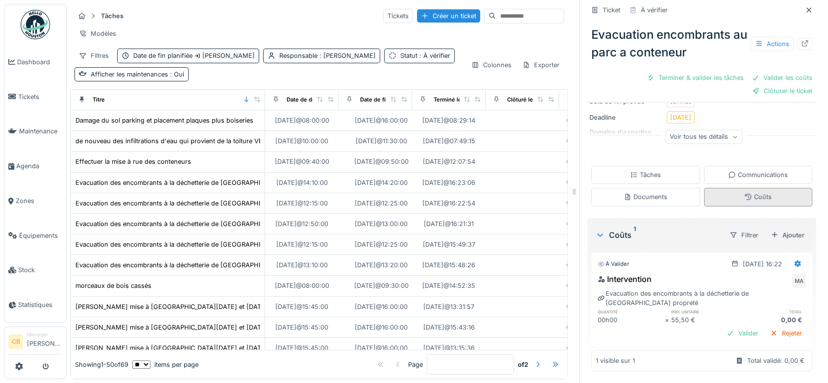
scroll to position [133, 0]
click at [772, 326] on div "Rejeter" at bounding box center [786, 332] width 40 height 13
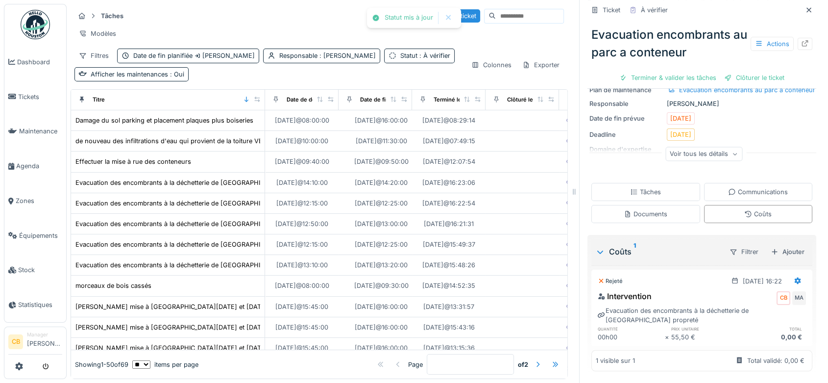
scroll to position [103, 0]
click at [757, 71] on div "Clôturer le ticket" at bounding box center [754, 77] width 68 height 13
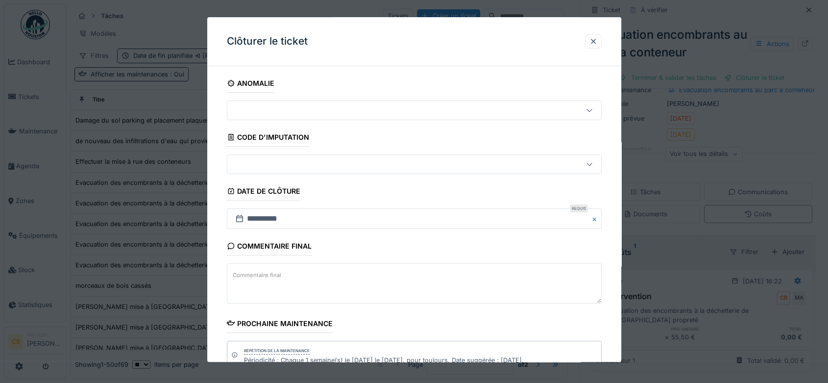
click at [439, 164] on div at bounding box center [391, 164] width 321 height 11
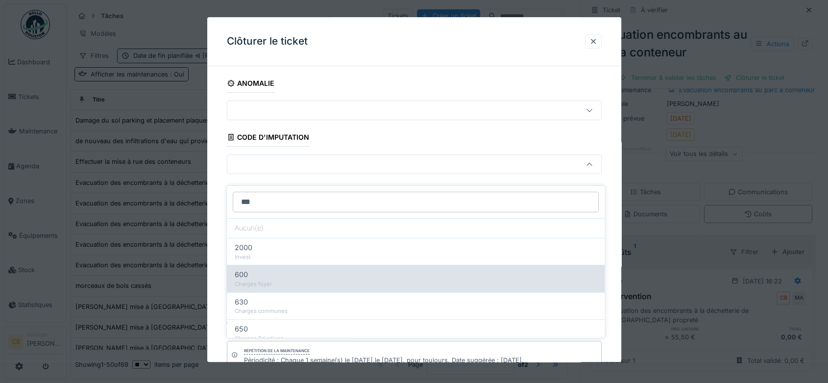
type input "***"
click at [269, 270] on div "600" at bounding box center [416, 274] width 362 height 11
type input "***"
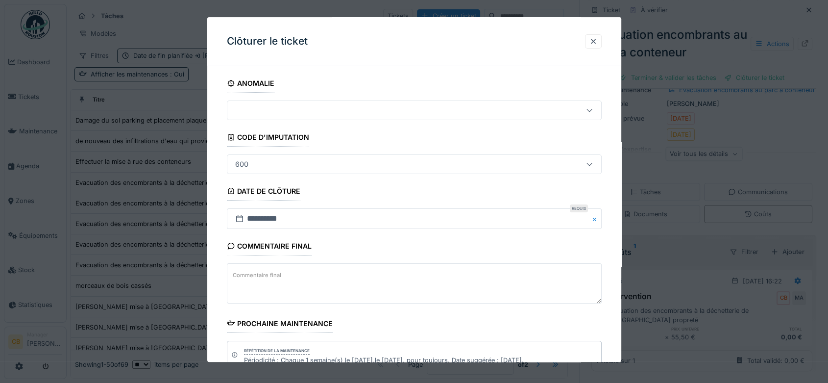
scroll to position [119, 0]
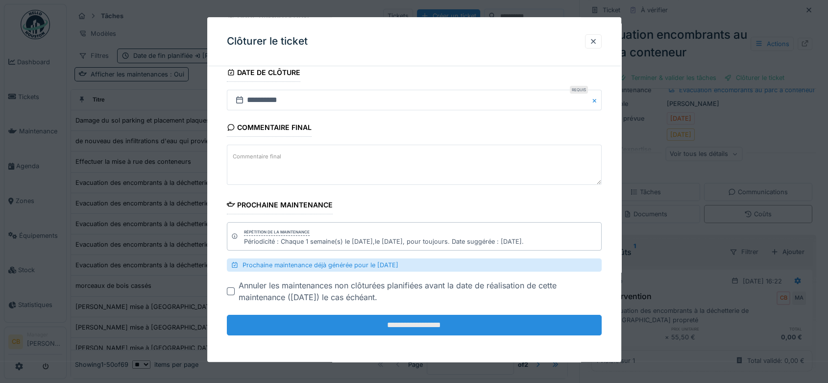
click at [388, 322] on input "**********" at bounding box center [414, 325] width 375 height 21
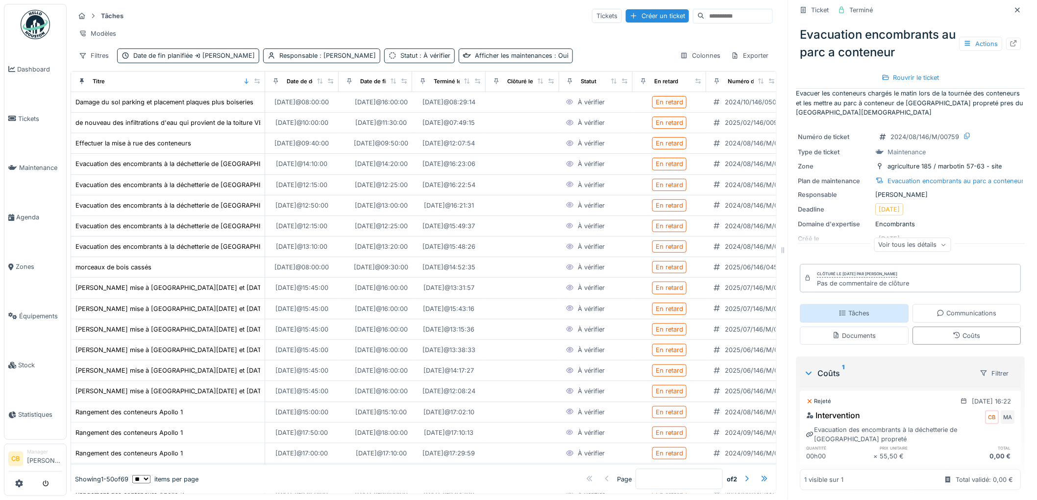
scroll to position [16, 0]
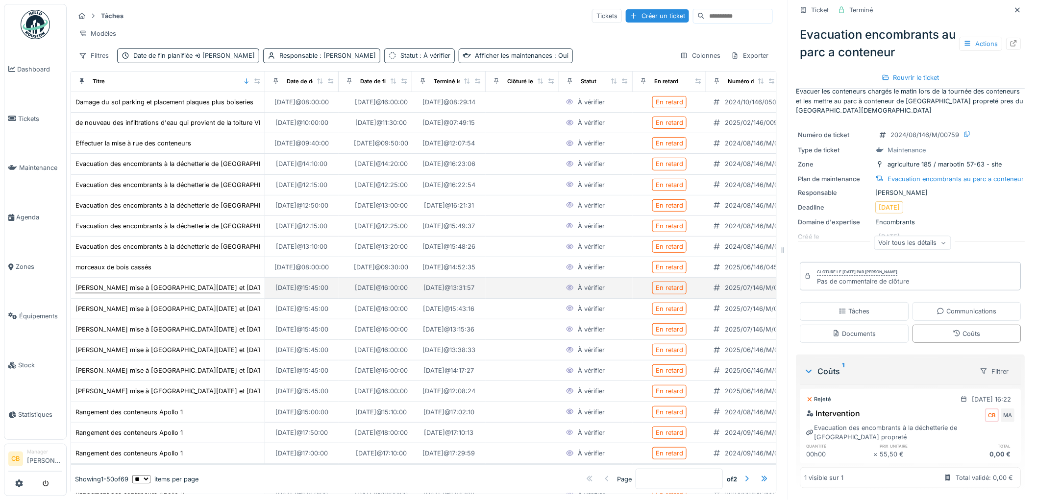
click at [169, 291] on div "[PERSON_NAME] mise à [GEOGRAPHIC_DATA][DATE] et [DATE]" at bounding box center [171, 287] width 192 height 9
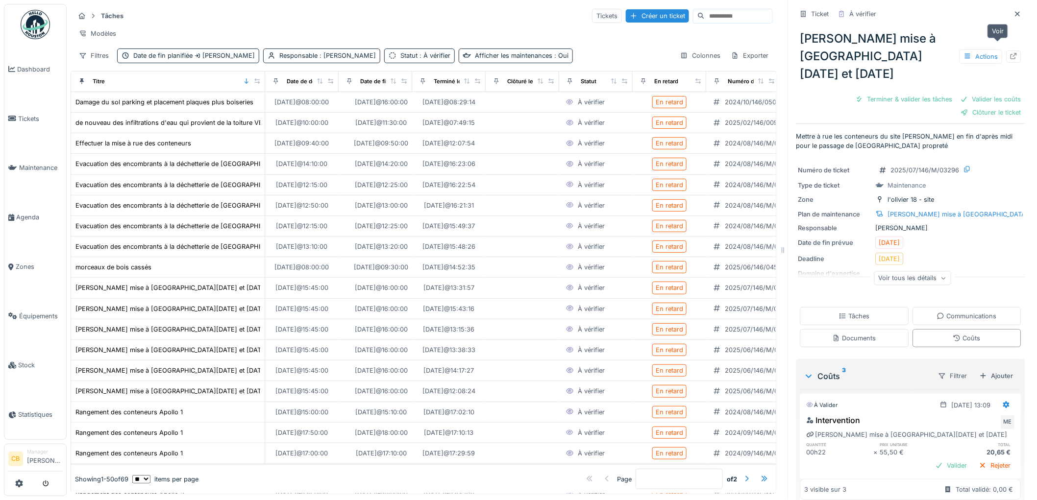
click at [1010, 53] on icon at bounding box center [1014, 56] width 8 height 6
click at [173, 312] on div "[PERSON_NAME] mise à [GEOGRAPHIC_DATA][DATE] et [DATE]" at bounding box center [171, 308] width 192 height 9
click at [1010, 53] on icon at bounding box center [1014, 56] width 8 height 6
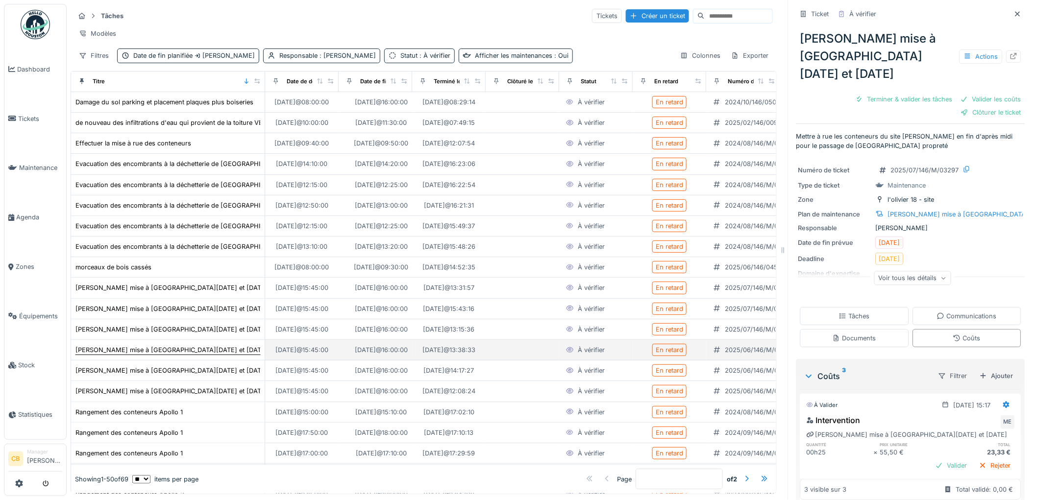
click at [162, 350] on div "[PERSON_NAME] mise à [GEOGRAPHIC_DATA][DATE] et [DATE]" at bounding box center [171, 350] width 192 height 9
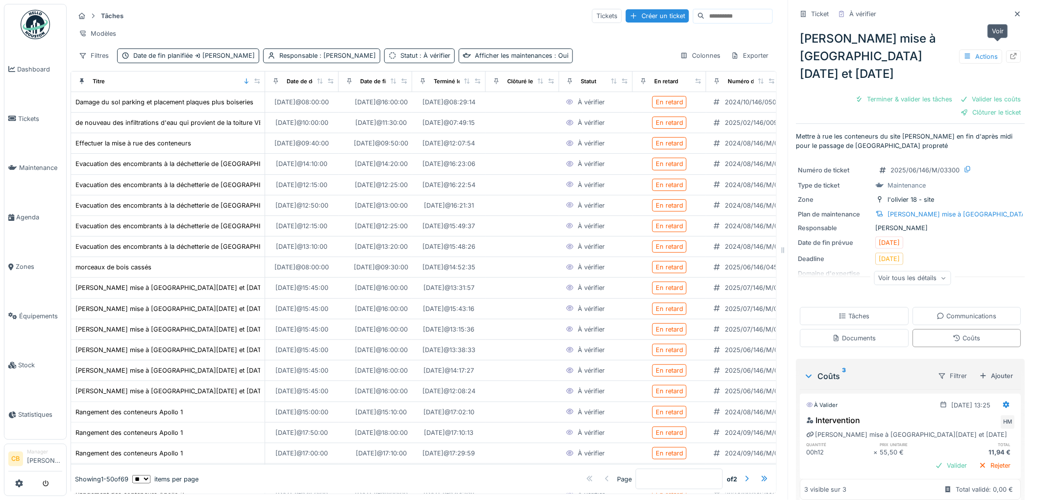
click at [1011, 53] on icon at bounding box center [1014, 56] width 6 height 6
click at [181, 291] on div "[PERSON_NAME] mise à [GEOGRAPHIC_DATA][DATE] et [DATE]" at bounding box center [171, 287] width 192 height 9
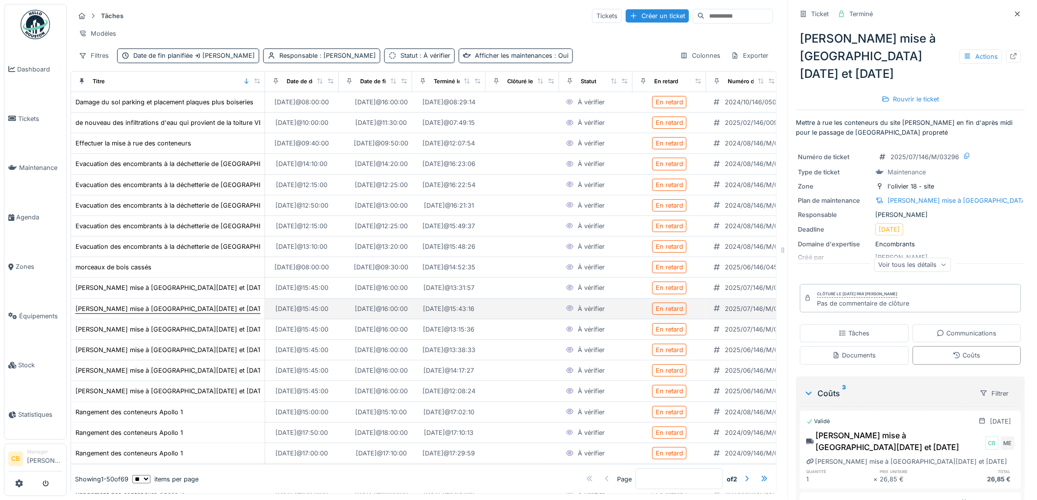
click at [184, 307] on div "[PERSON_NAME] mise à [GEOGRAPHIC_DATA][DATE] et [DATE]" at bounding box center [171, 308] width 192 height 9
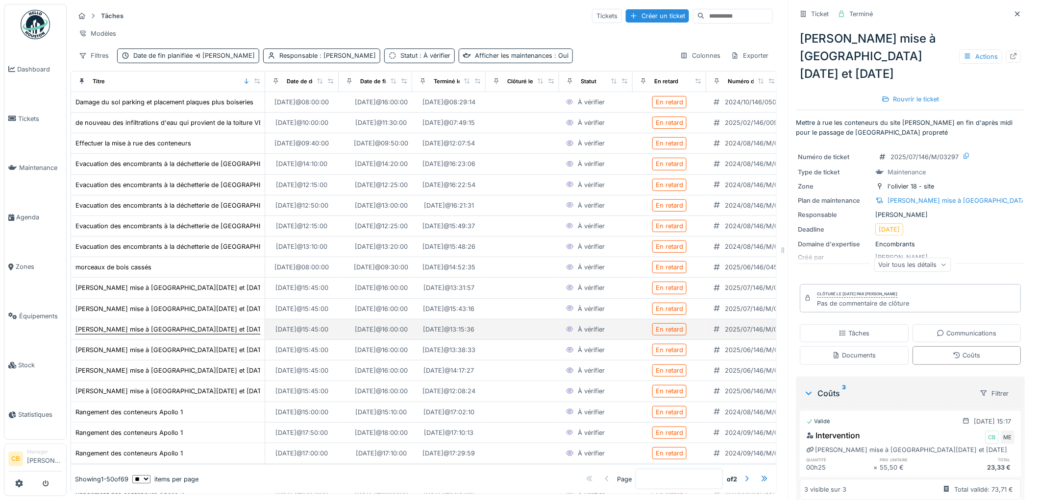
click at [185, 329] on div "[PERSON_NAME] mise à [GEOGRAPHIC_DATA][DATE] et [DATE]" at bounding box center [171, 329] width 192 height 9
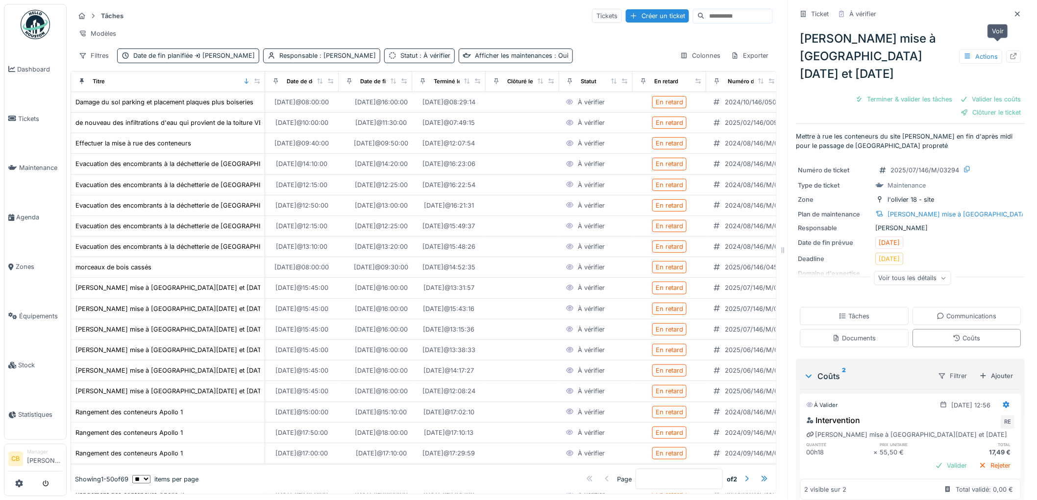
click at [1010, 52] on div at bounding box center [1014, 56] width 8 height 9
click at [215, 307] on div "[PERSON_NAME] mise à [GEOGRAPHIC_DATA][DATE] et [DATE]" at bounding box center [171, 308] width 192 height 9
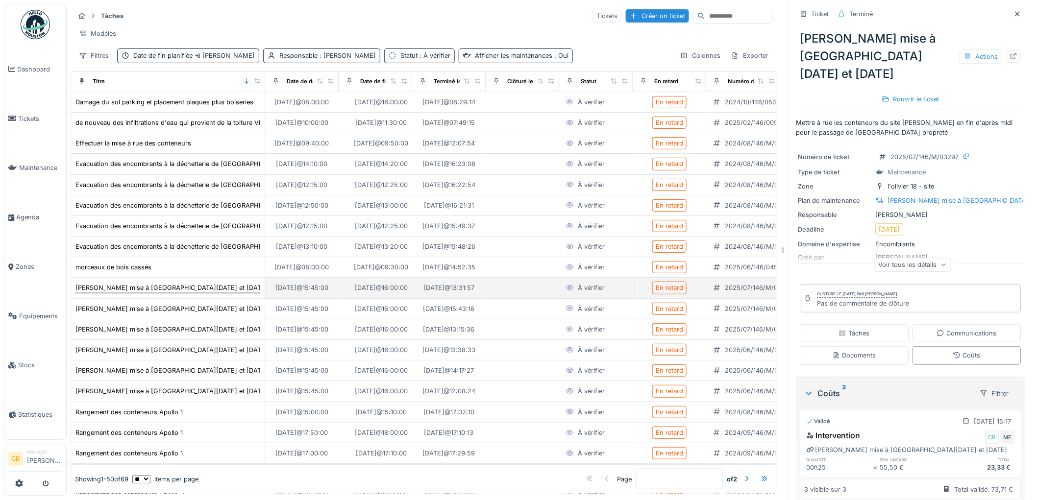
click at [211, 287] on div "[PERSON_NAME] mise à [GEOGRAPHIC_DATA][DATE] et [DATE]" at bounding box center [171, 287] width 192 height 9
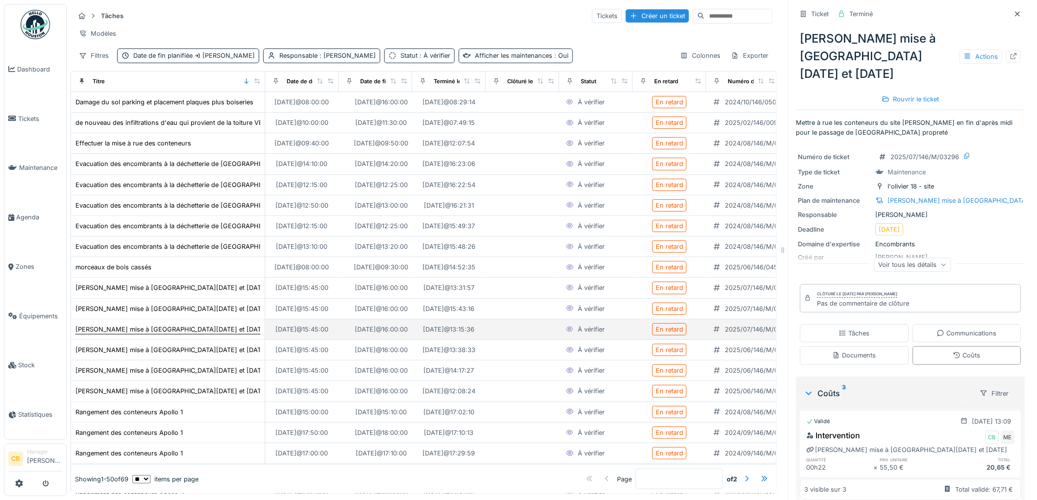
click at [213, 329] on div "[PERSON_NAME] mise à [GEOGRAPHIC_DATA][DATE] et [DATE]" at bounding box center [171, 329] width 192 height 9
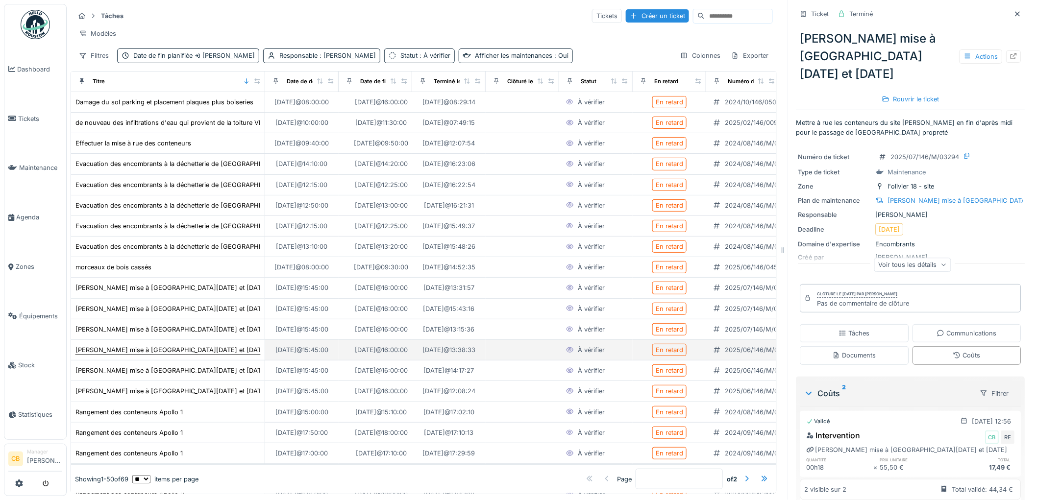
click at [212, 353] on div "[PERSON_NAME] mise à [GEOGRAPHIC_DATA][DATE] et [DATE]" at bounding box center [171, 350] width 192 height 9
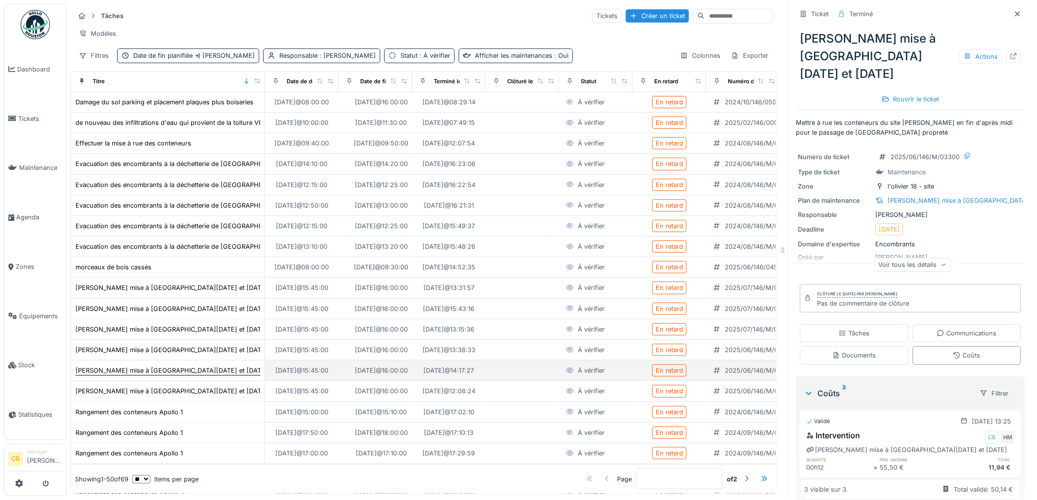
click at [211, 373] on div "[PERSON_NAME] mise à [GEOGRAPHIC_DATA][DATE] et [DATE]" at bounding box center [171, 370] width 192 height 9
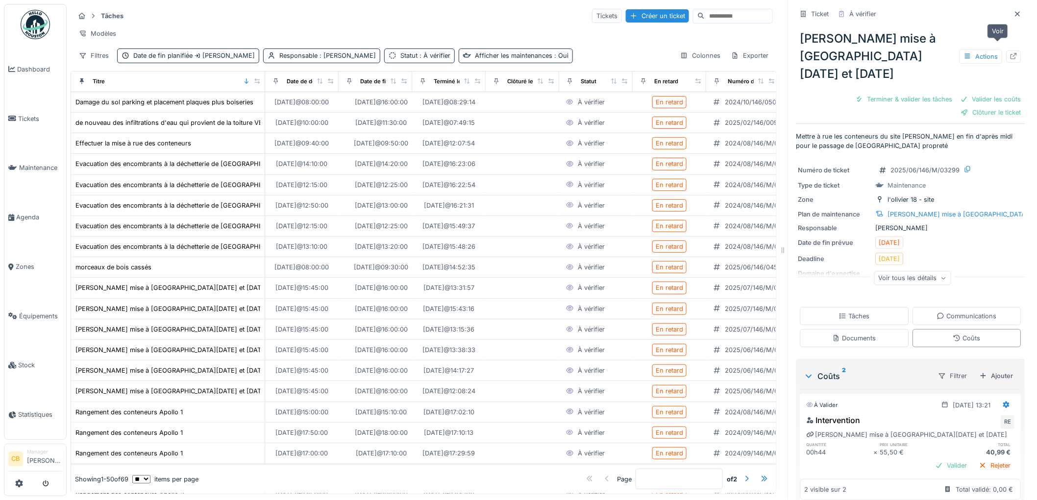
click at [1011, 53] on icon at bounding box center [1014, 56] width 6 height 6
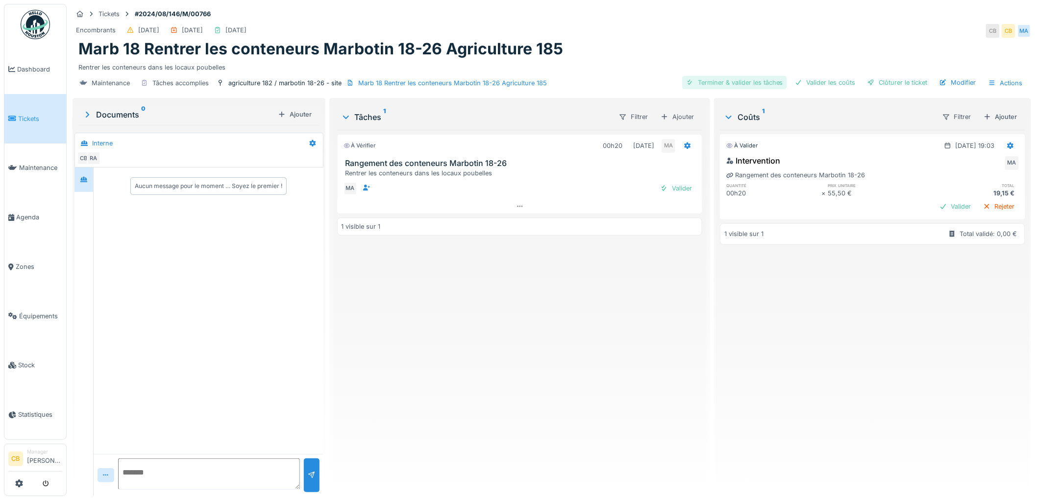
click at [762, 81] on div "Terminer & valider les tâches" at bounding box center [734, 82] width 105 height 13
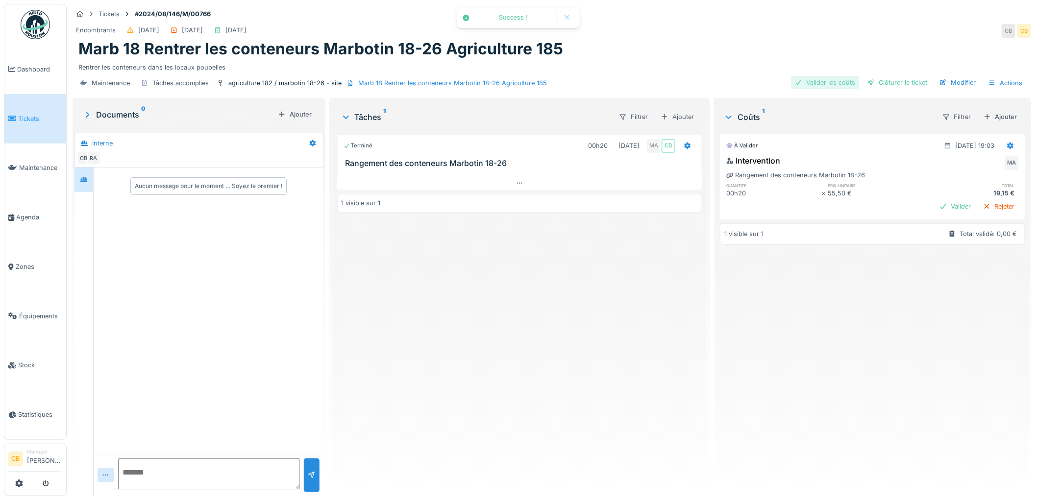
click at [809, 80] on div "Valider les coûts" at bounding box center [825, 82] width 69 height 13
click at [878, 79] on div "Clôturer le ticket" at bounding box center [898, 82] width 68 height 13
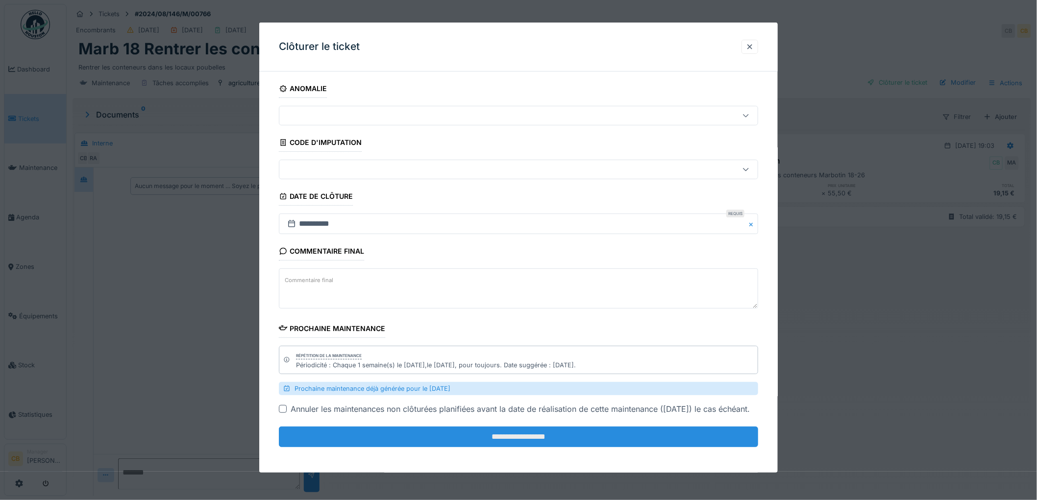
click at [533, 445] on input "**********" at bounding box center [518, 437] width 479 height 21
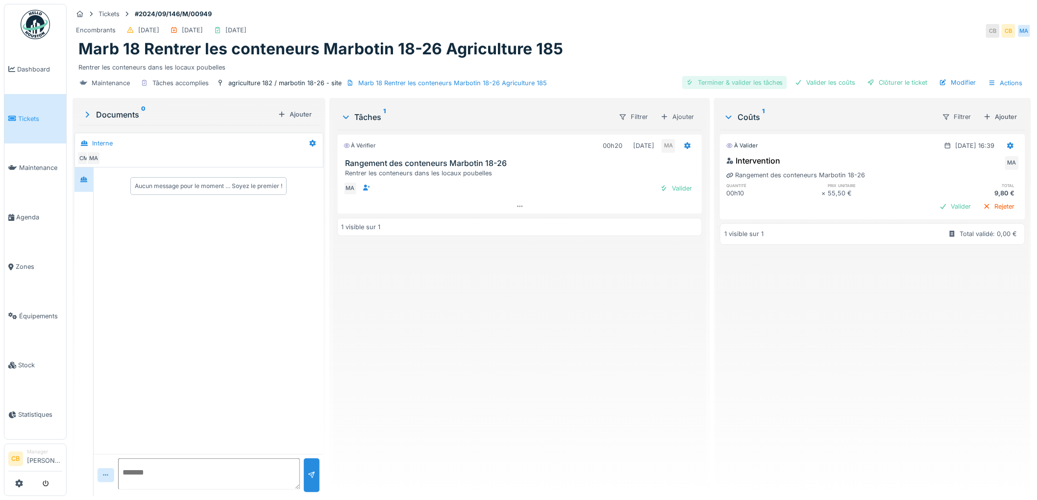
click at [747, 82] on div "Terminer & valider les tâches" at bounding box center [734, 82] width 105 height 13
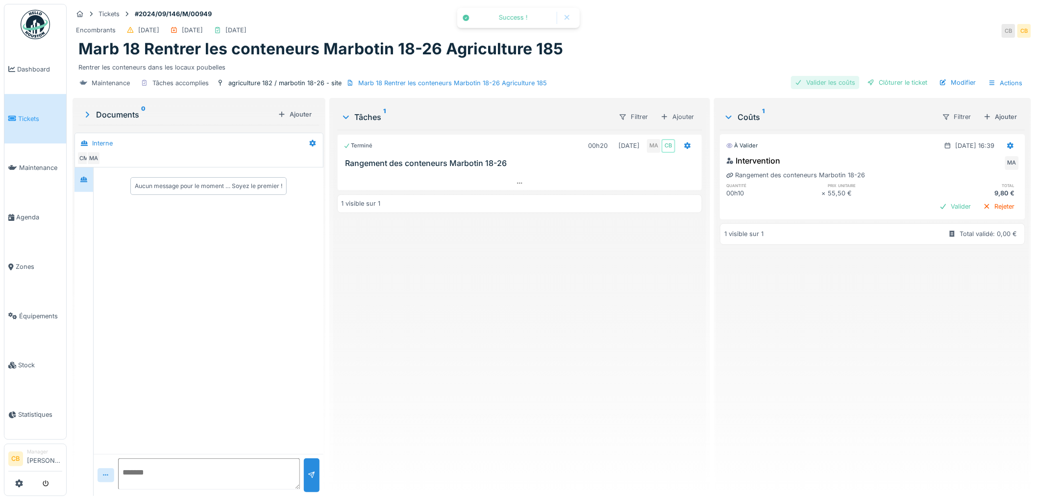
click at [812, 82] on div "Valider les coûts" at bounding box center [825, 82] width 69 height 13
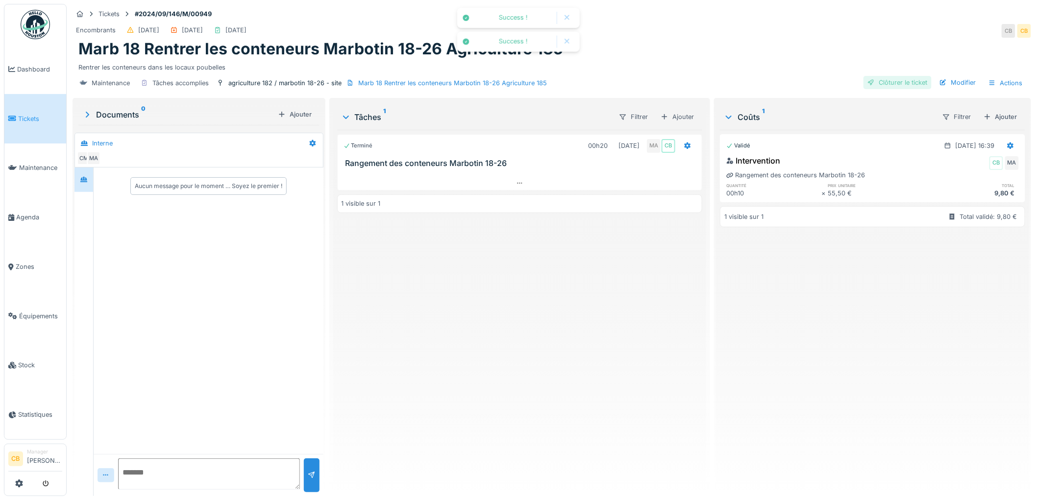
click at [893, 79] on div "Clôturer le ticket" at bounding box center [898, 82] width 68 height 13
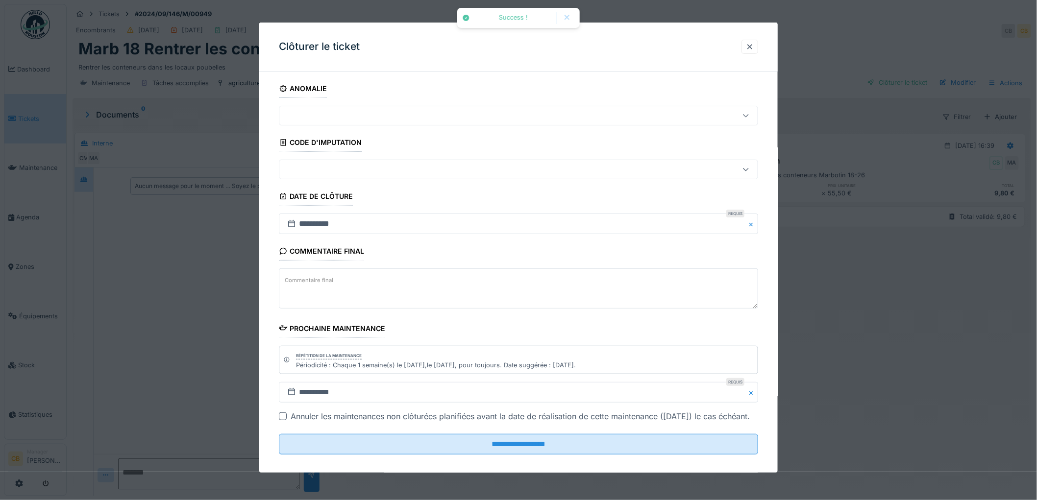
scroll to position [8, 0]
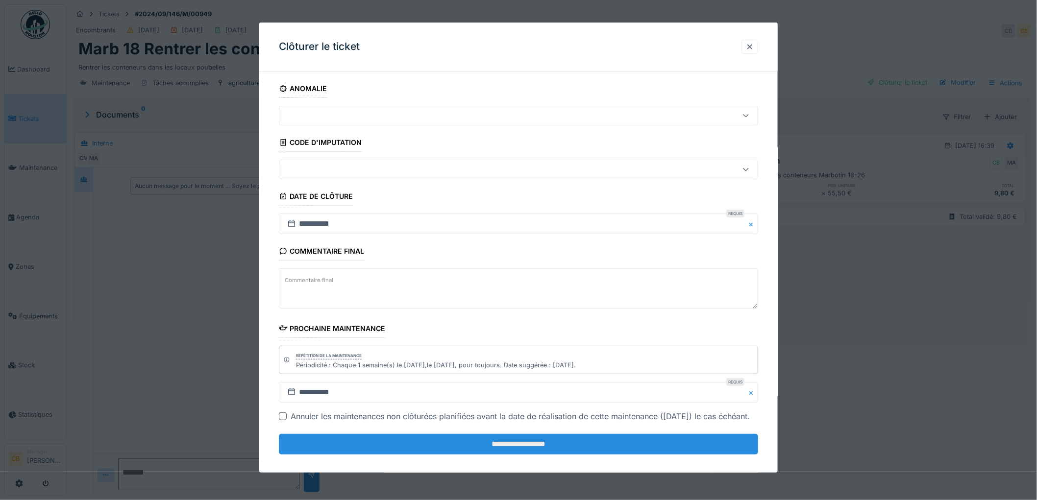
click at [552, 455] on input "**********" at bounding box center [518, 444] width 479 height 21
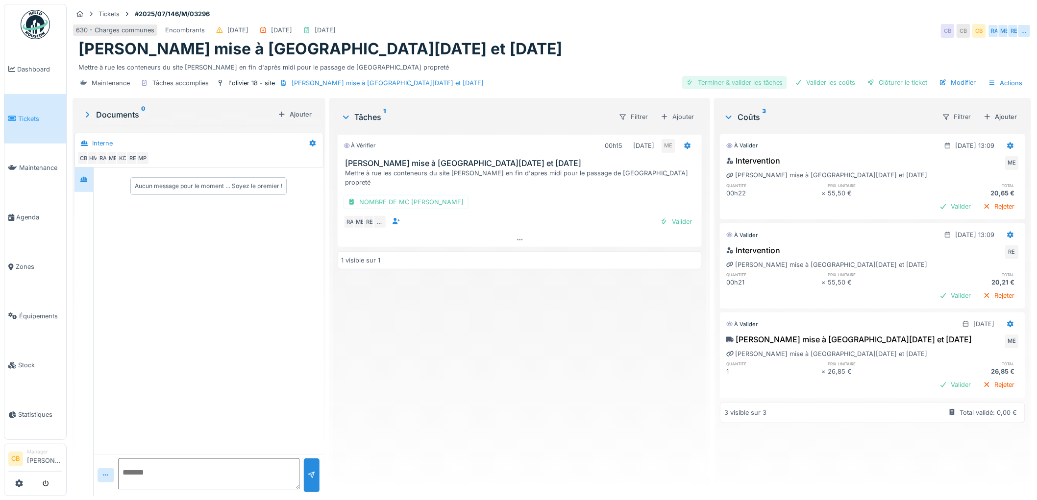
click at [741, 81] on div "Terminer & valider les tâches" at bounding box center [734, 82] width 105 height 13
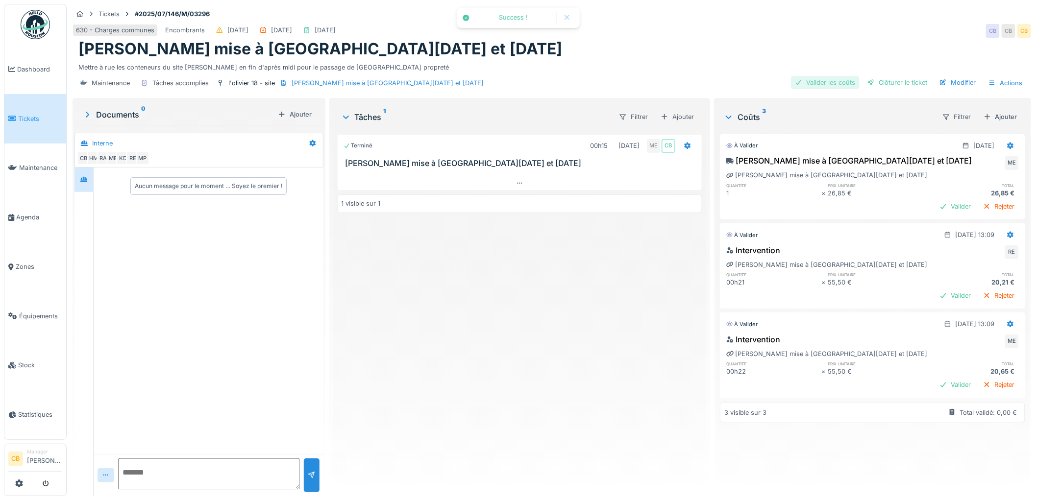
click at [824, 82] on div "Valider les coûts" at bounding box center [825, 82] width 69 height 13
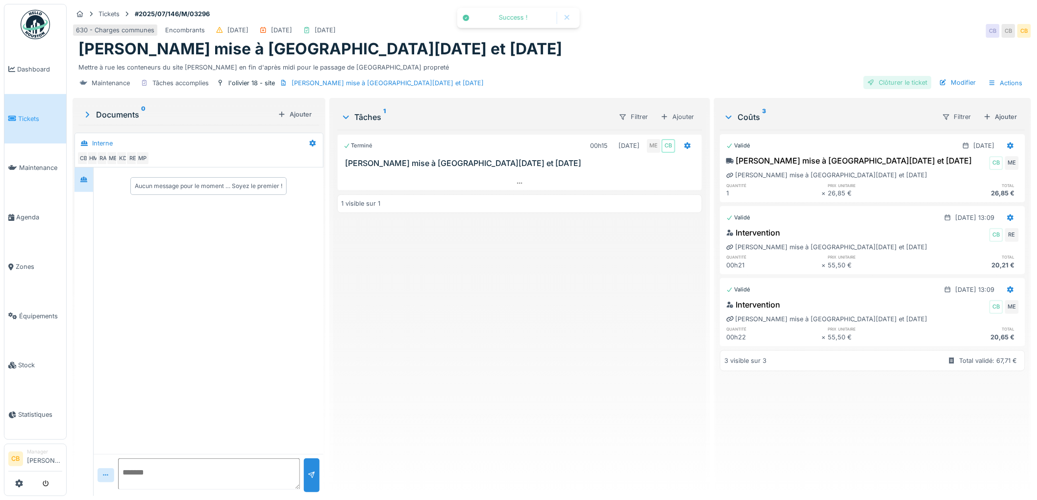
click at [874, 85] on div "Clôturer le ticket" at bounding box center [898, 82] width 68 height 13
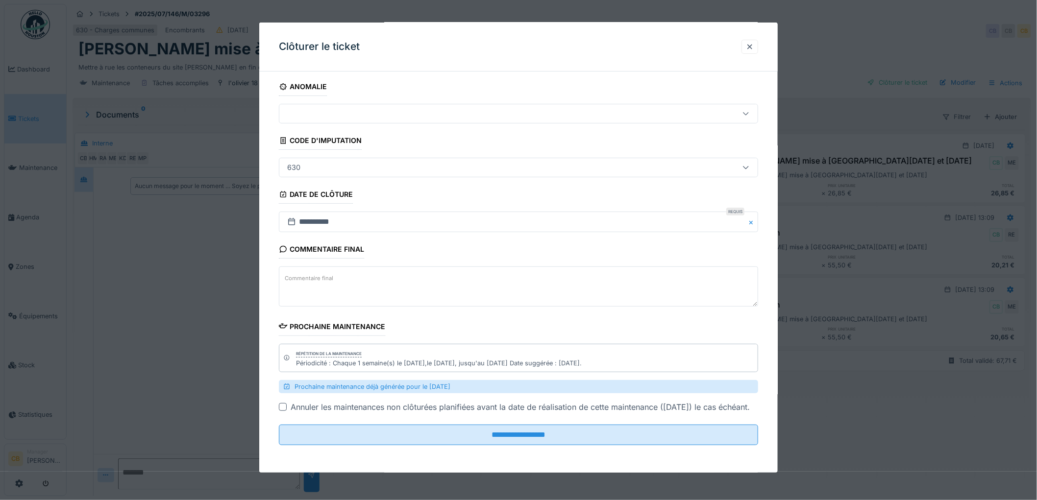
scroll to position [15, 0]
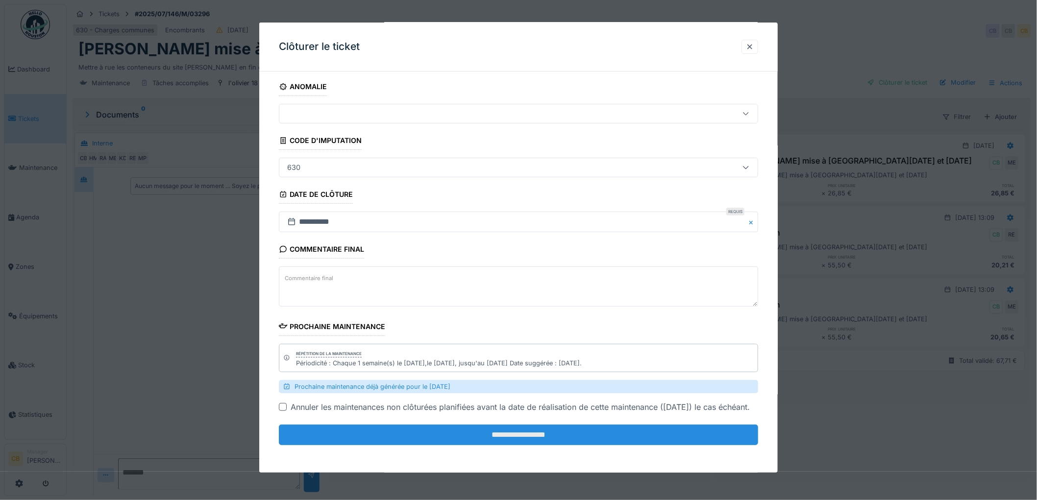
click at [532, 442] on input "**********" at bounding box center [518, 435] width 479 height 21
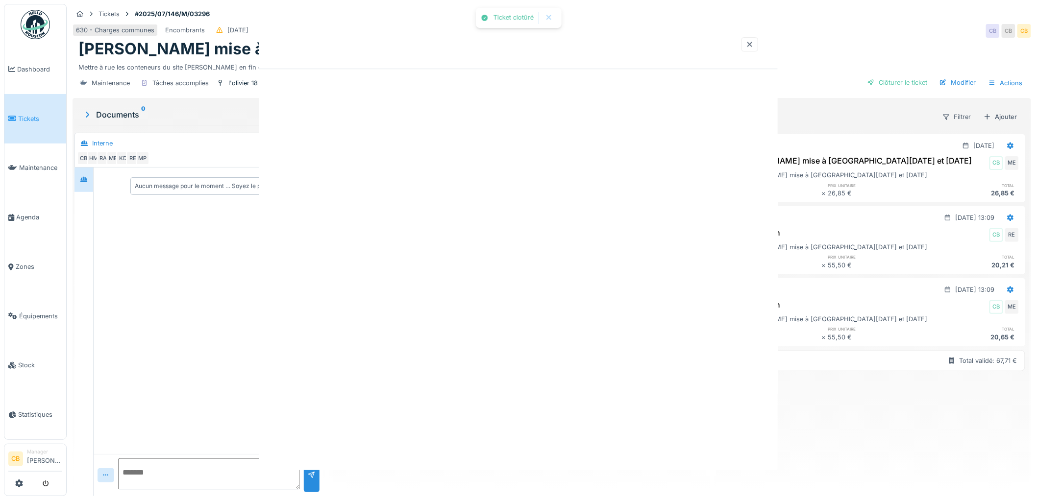
scroll to position [0, 0]
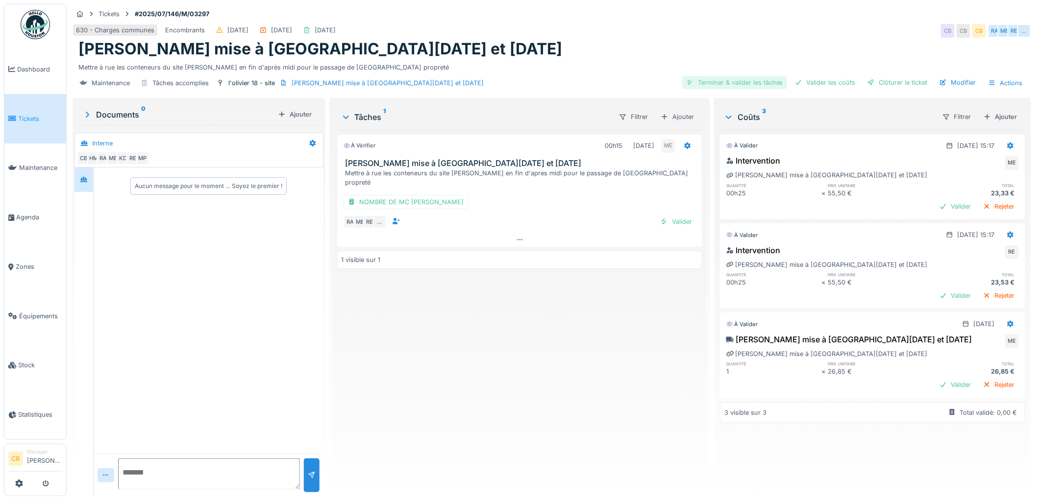
click at [766, 82] on div "Terminer & valider les tâches" at bounding box center [734, 82] width 105 height 13
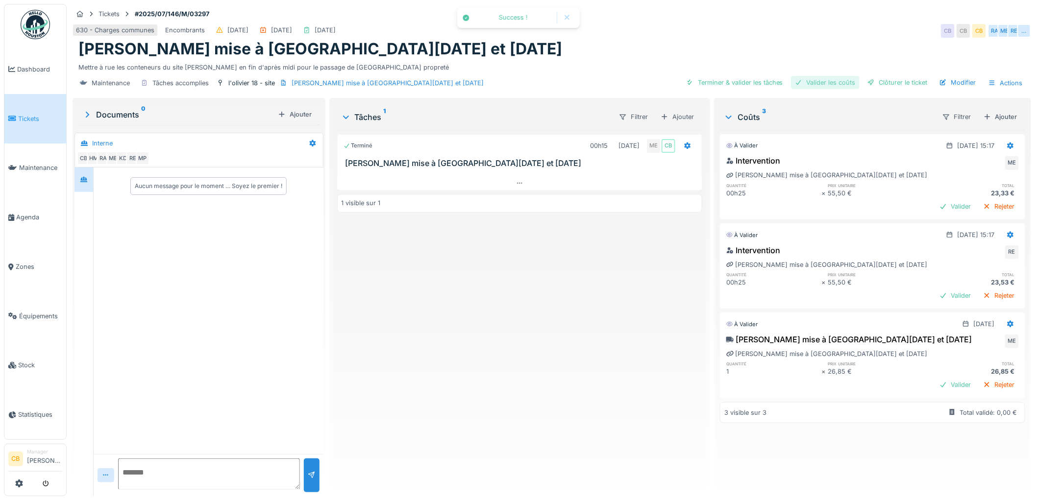
click at [810, 84] on div "Valider les coûts" at bounding box center [825, 82] width 69 height 13
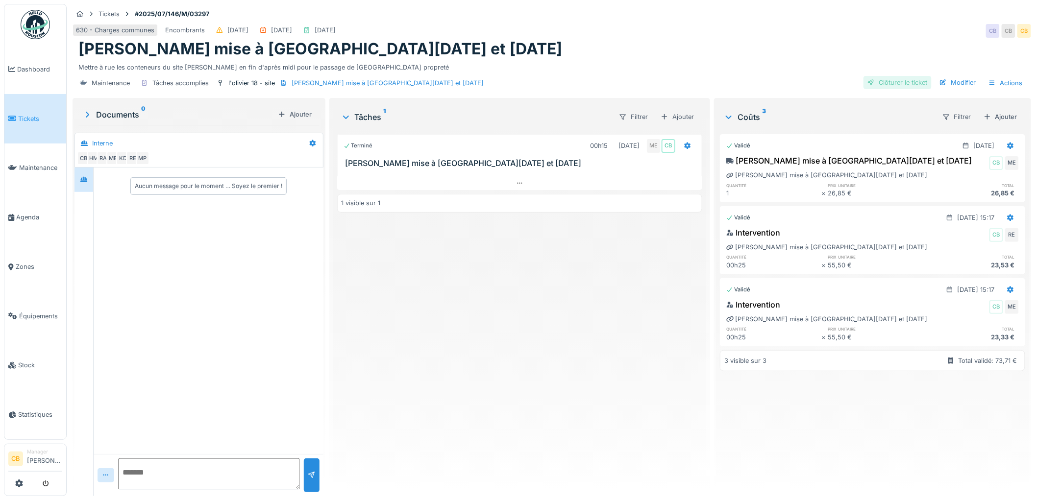
click at [888, 82] on div "Clôturer le ticket" at bounding box center [898, 82] width 68 height 13
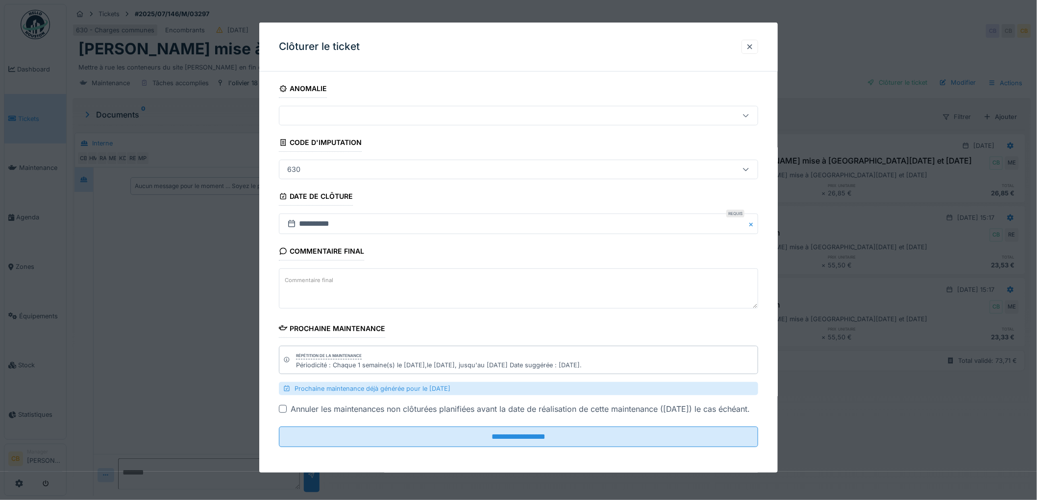
scroll to position [8, 0]
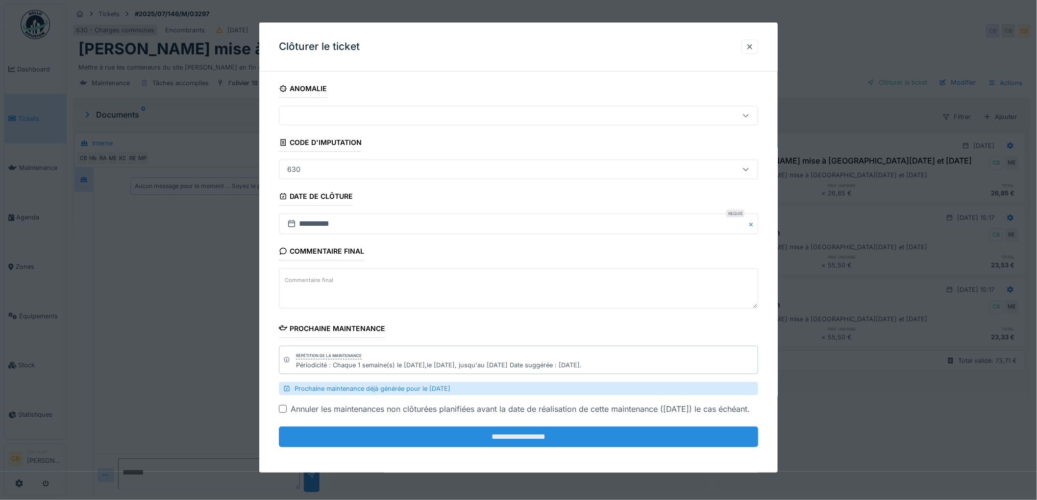
click at [550, 447] on input "**********" at bounding box center [518, 437] width 479 height 21
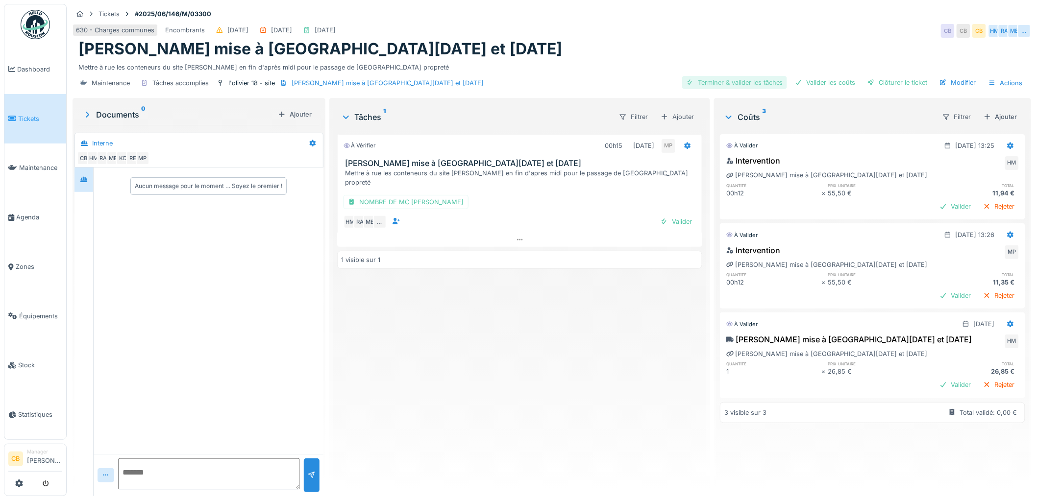
click at [746, 86] on div "Terminer & valider les tâches" at bounding box center [734, 82] width 105 height 13
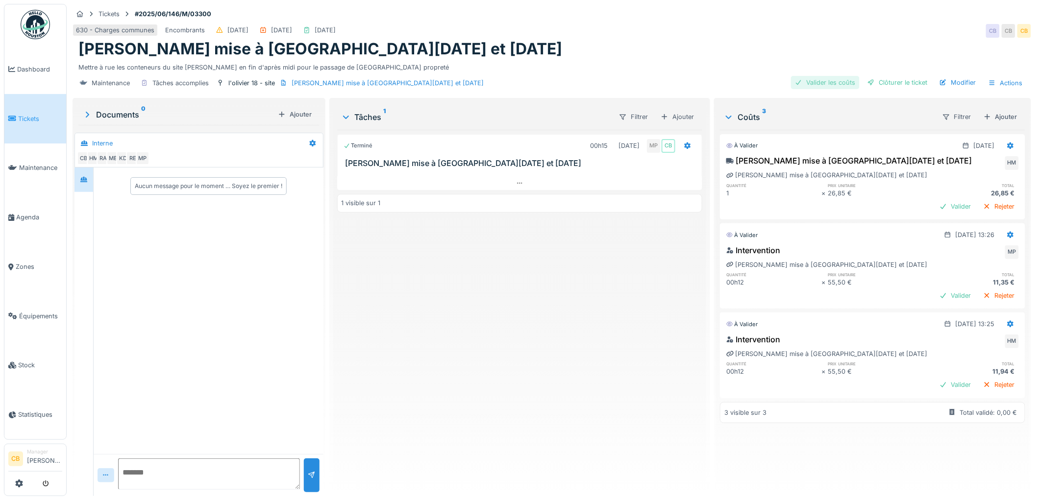
click at [811, 84] on div "Valider les coûts" at bounding box center [825, 82] width 69 height 13
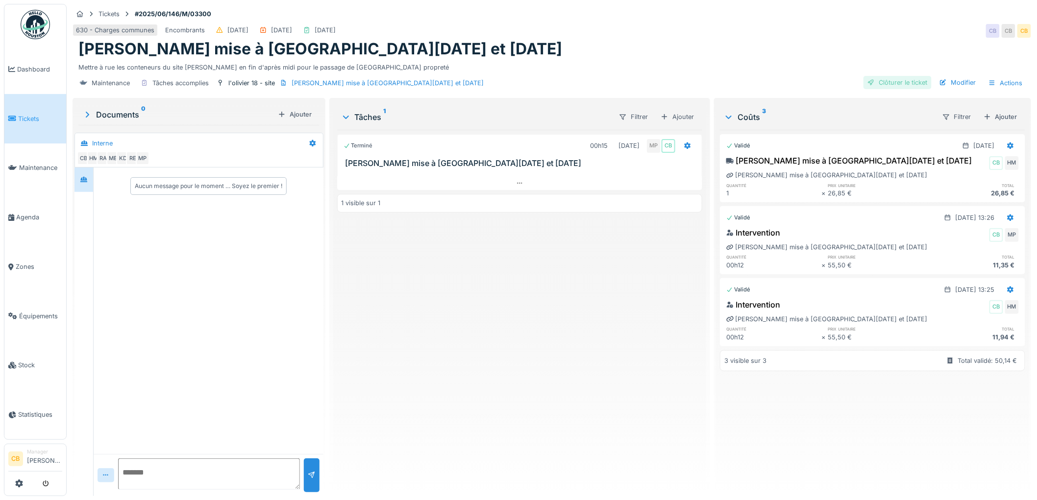
click at [876, 82] on div "Clôturer le ticket" at bounding box center [898, 82] width 68 height 13
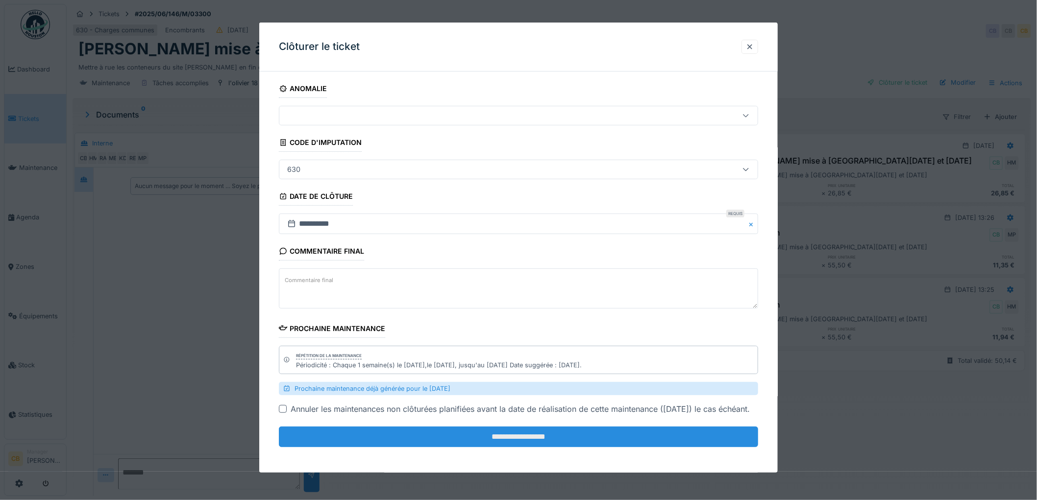
click at [538, 442] on input "**********" at bounding box center [518, 437] width 479 height 21
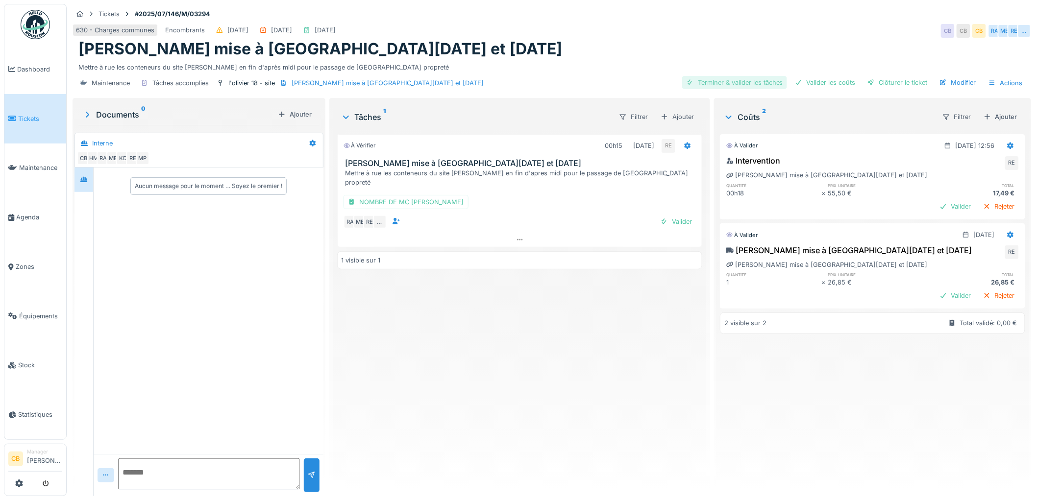
click at [746, 80] on div "Terminer & valider les tâches" at bounding box center [734, 82] width 105 height 13
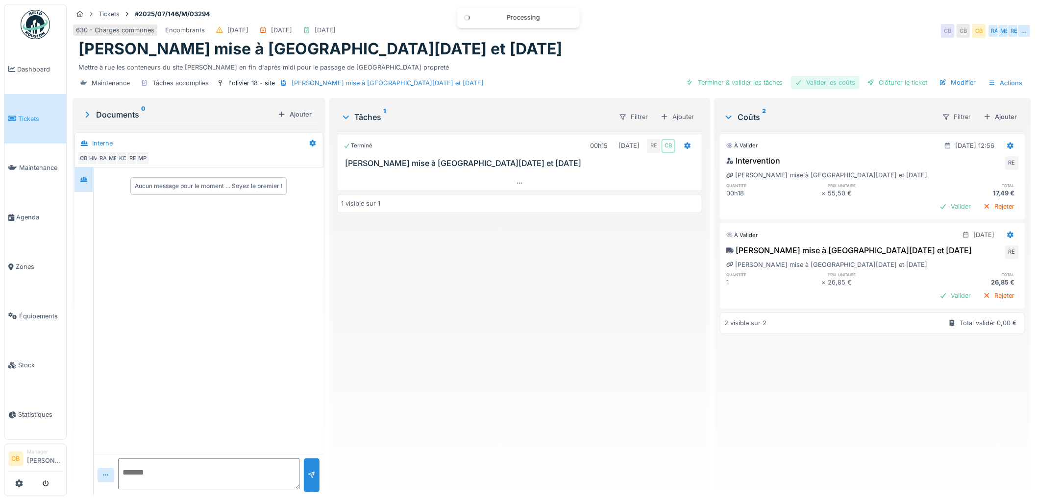
click at [805, 80] on div "Valider les coûts" at bounding box center [825, 82] width 69 height 13
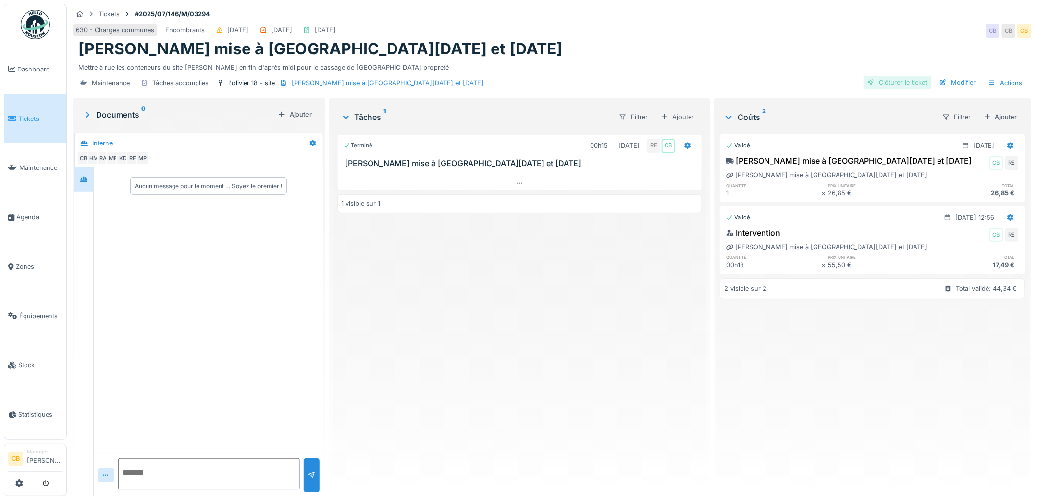
click at [873, 81] on div "Clôturer le ticket" at bounding box center [898, 82] width 68 height 13
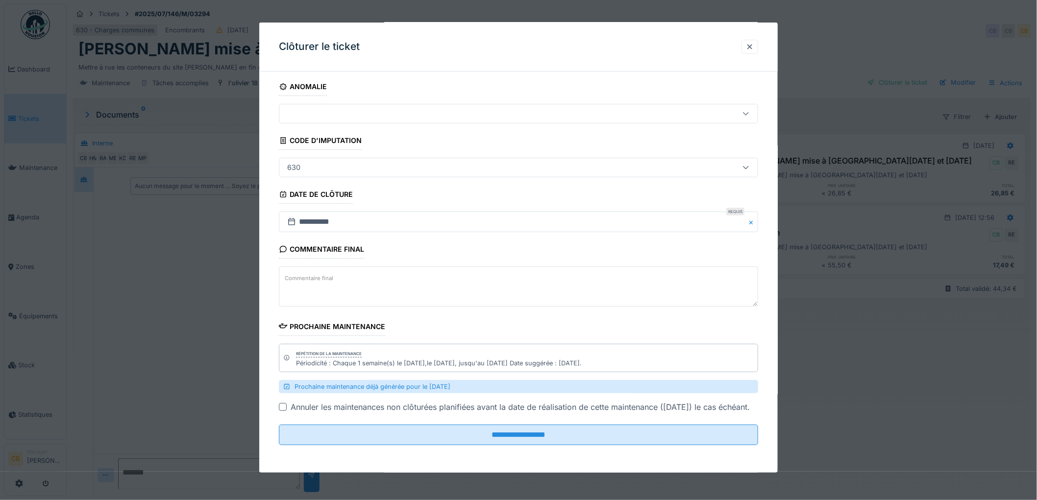
scroll to position [15, 0]
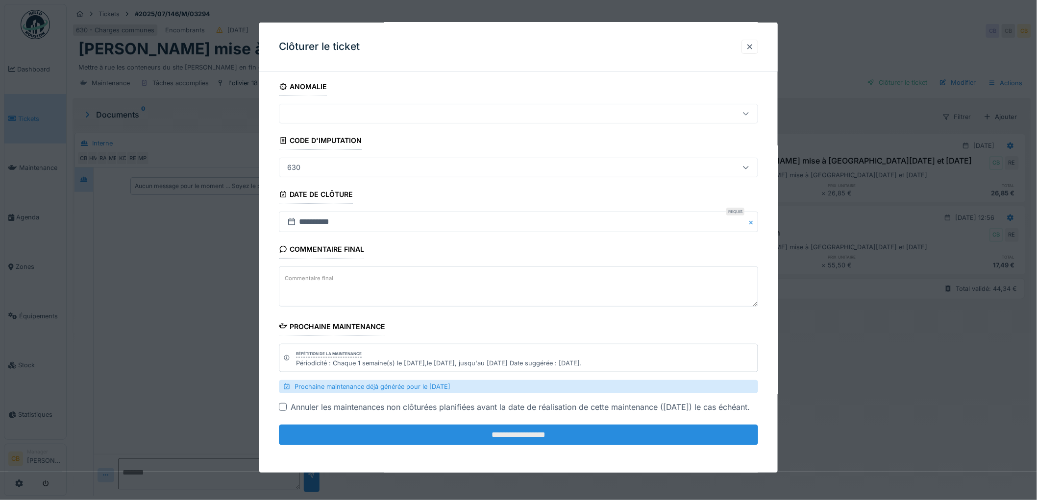
click at [561, 430] on input "**********" at bounding box center [518, 435] width 479 height 21
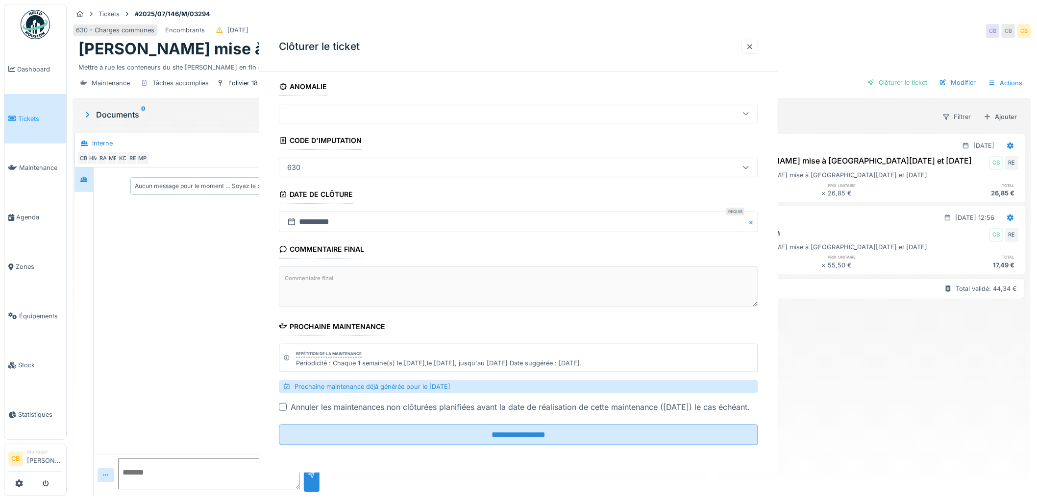
scroll to position [0, 0]
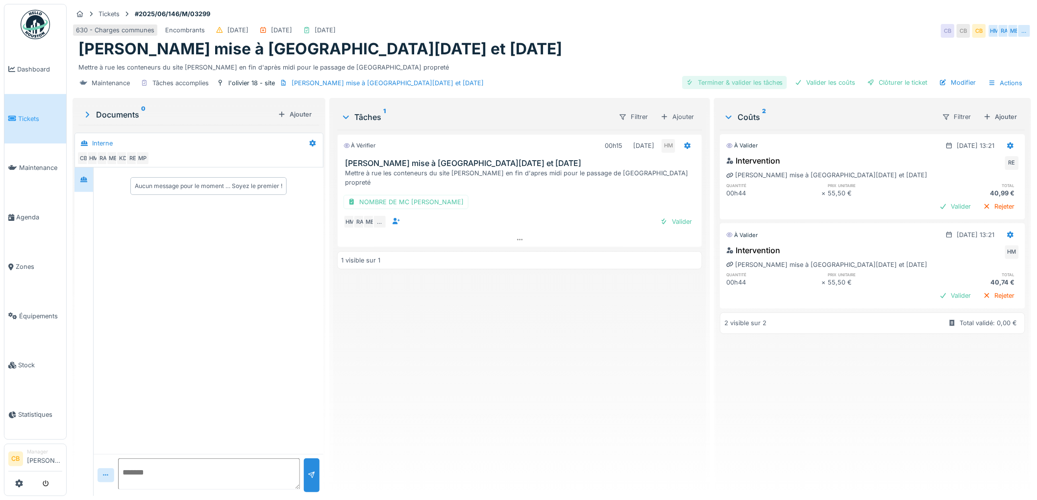
click at [748, 82] on div "Terminer & valider les tâches" at bounding box center [734, 82] width 105 height 13
click at [808, 80] on div "Valider les coûts" at bounding box center [825, 82] width 69 height 13
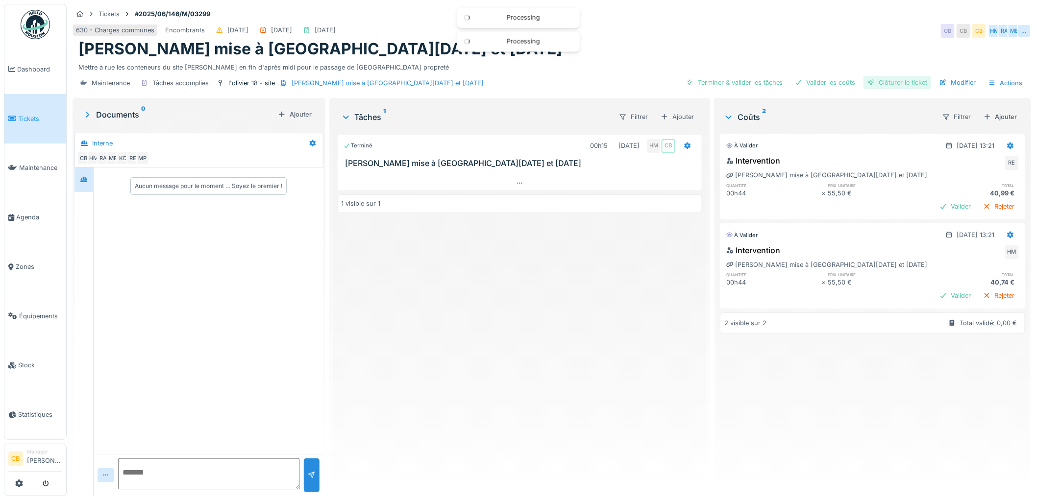
click at [878, 82] on div "Clôturer le ticket" at bounding box center [898, 82] width 68 height 13
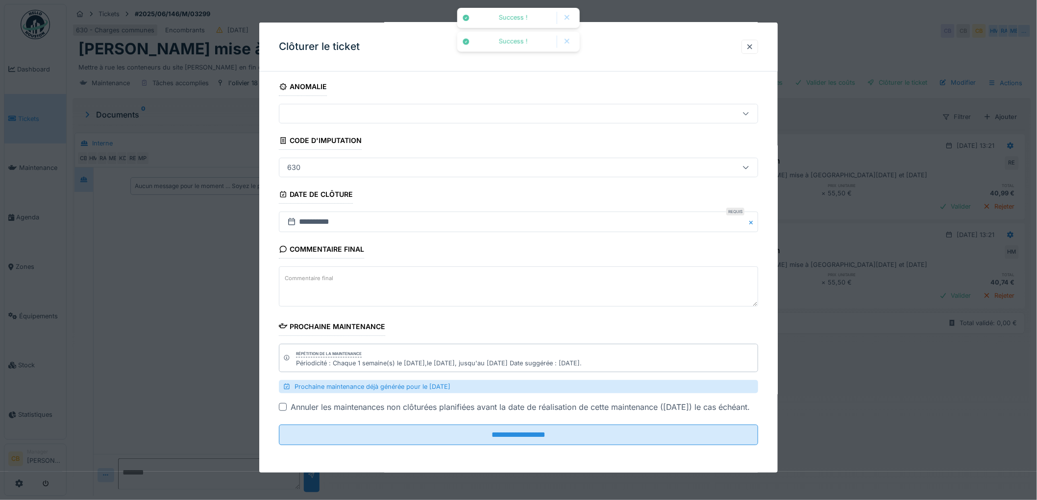
scroll to position [15, 0]
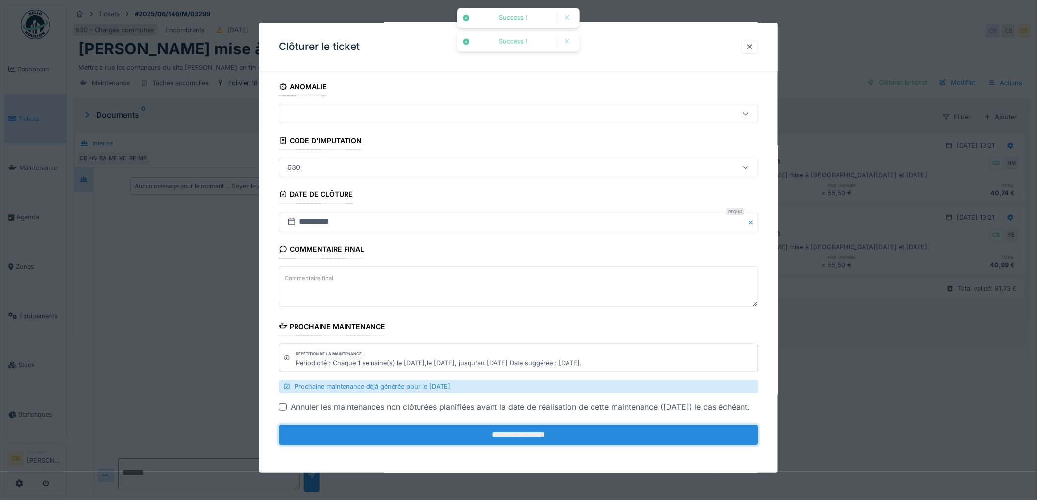
click at [518, 430] on input "**********" at bounding box center [518, 435] width 479 height 21
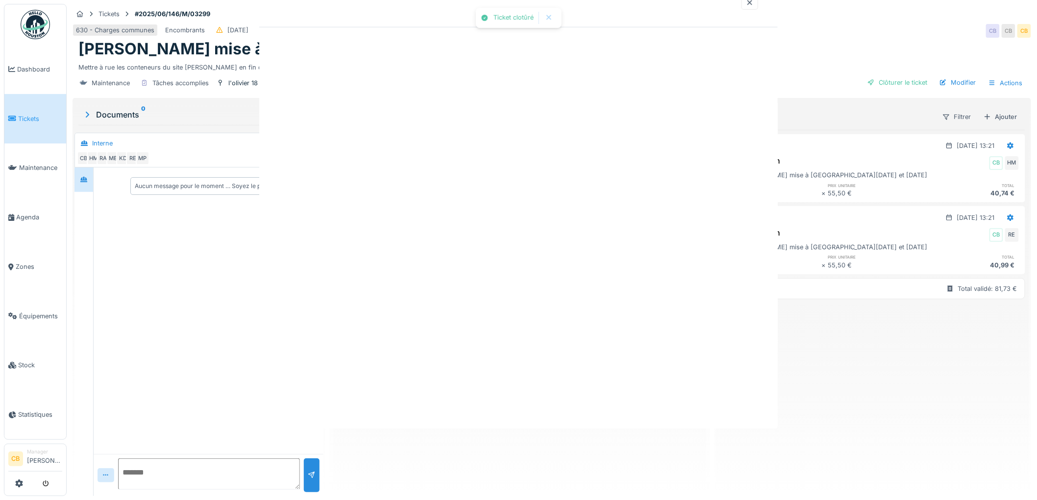
scroll to position [0, 0]
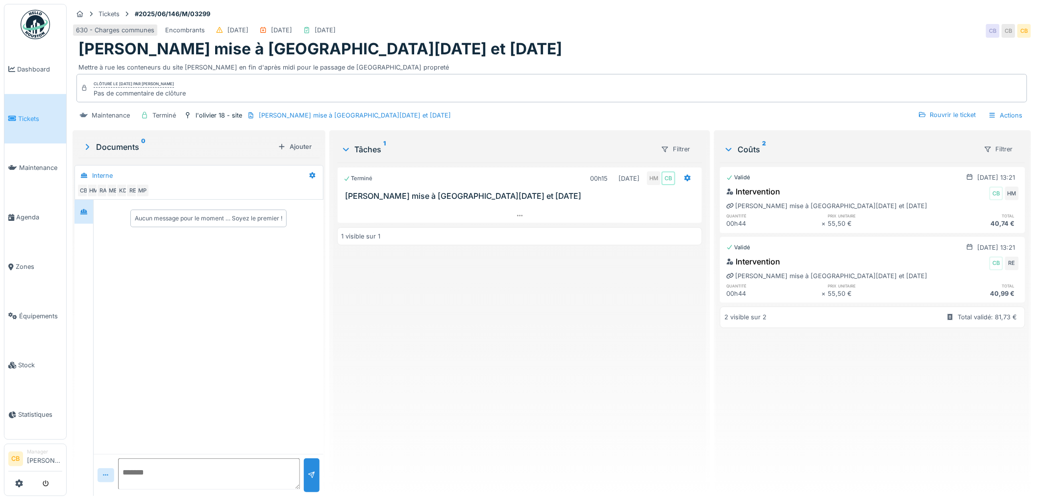
click at [33, 25] on img at bounding box center [35, 24] width 29 height 29
